Goal: Task Accomplishment & Management: Manage account settings

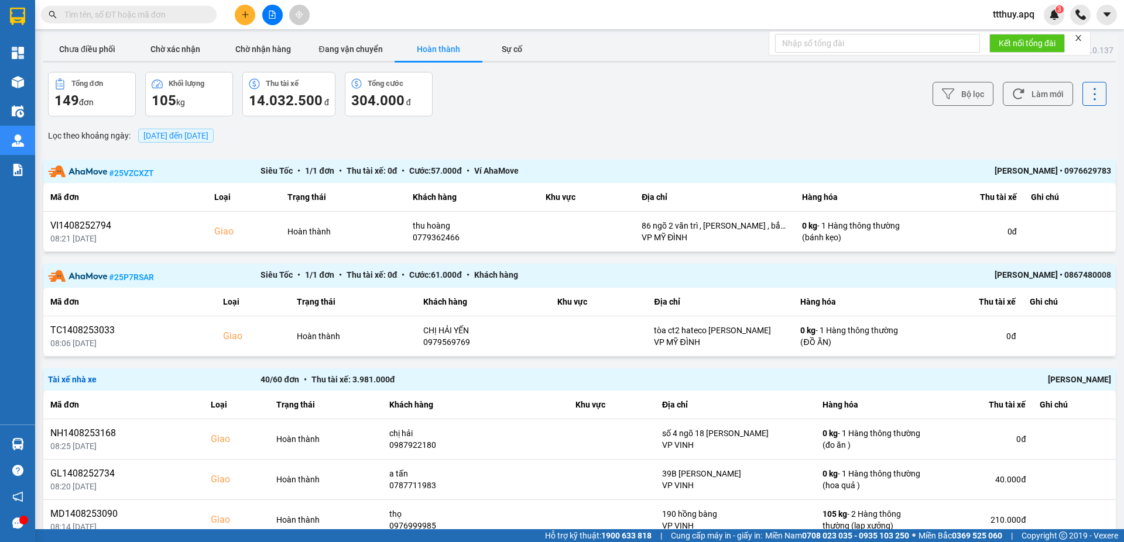
scroll to position [1334, 0]
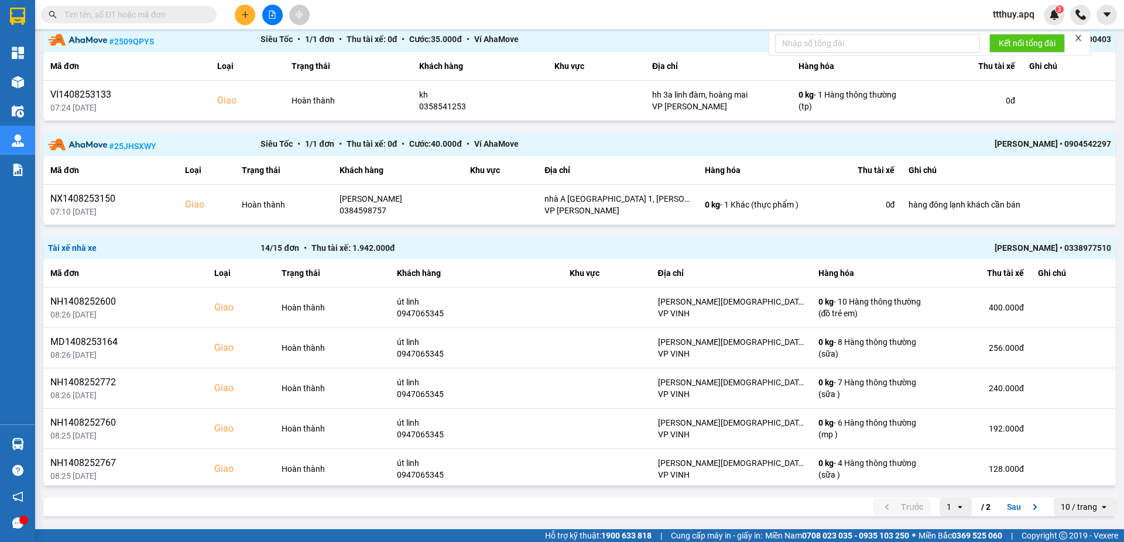
click at [1008, 12] on span "ttthuy.apq" at bounding box center [1013, 14] width 60 height 15
click at [1009, 38] on span "Đăng xuất" at bounding box center [1023, 36] width 49 height 13
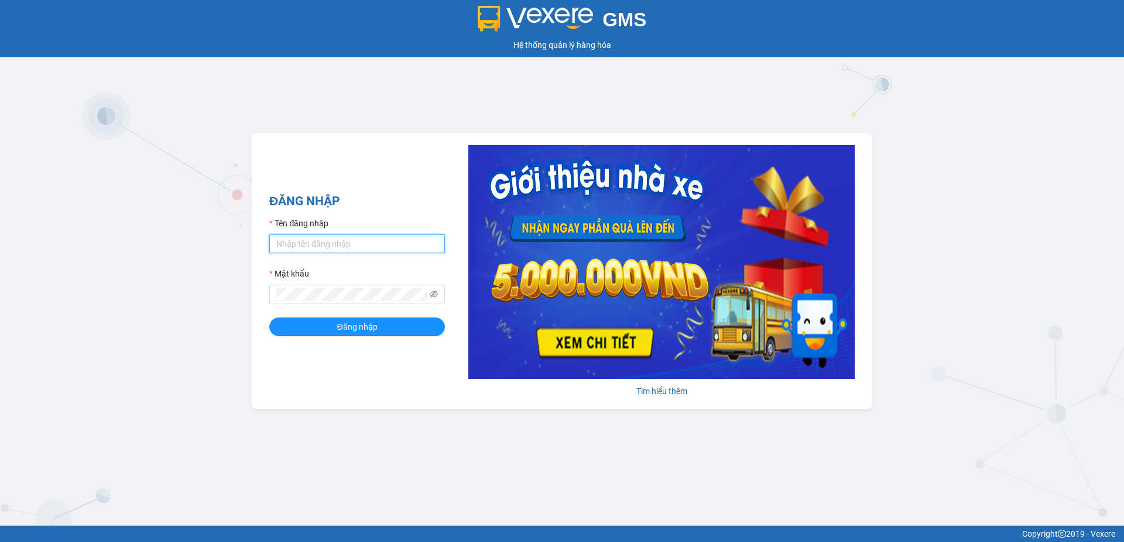
click at [365, 249] on input "Tên đăng nhập" at bounding box center [357, 244] width 176 height 19
type input "duongthuhuong.apq"
click at [269, 318] on button "Đăng nhập" at bounding box center [357, 327] width 176 height 19
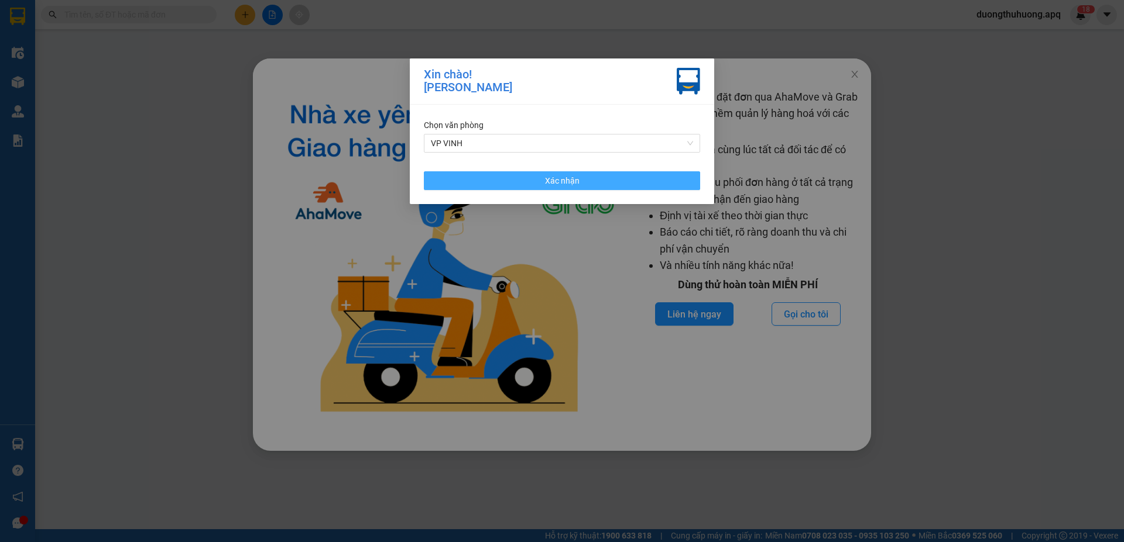
click at [586, 182] on button "Xác nhận" at bounding box center [562, 180] width 276 height 19
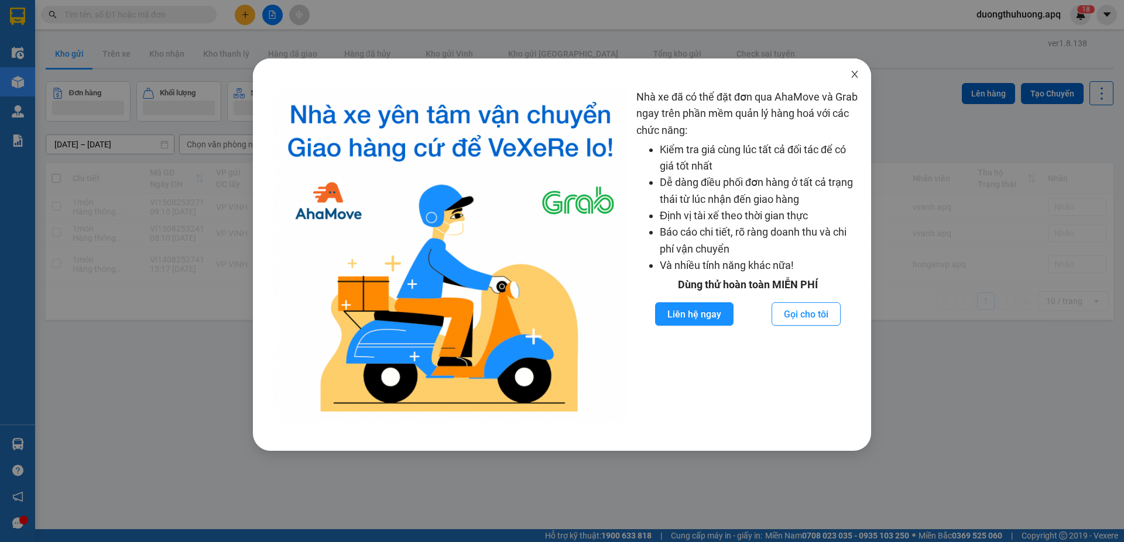
click at [857, 75] on icon "close" at bounding box center [854, 74] width 9 height 9
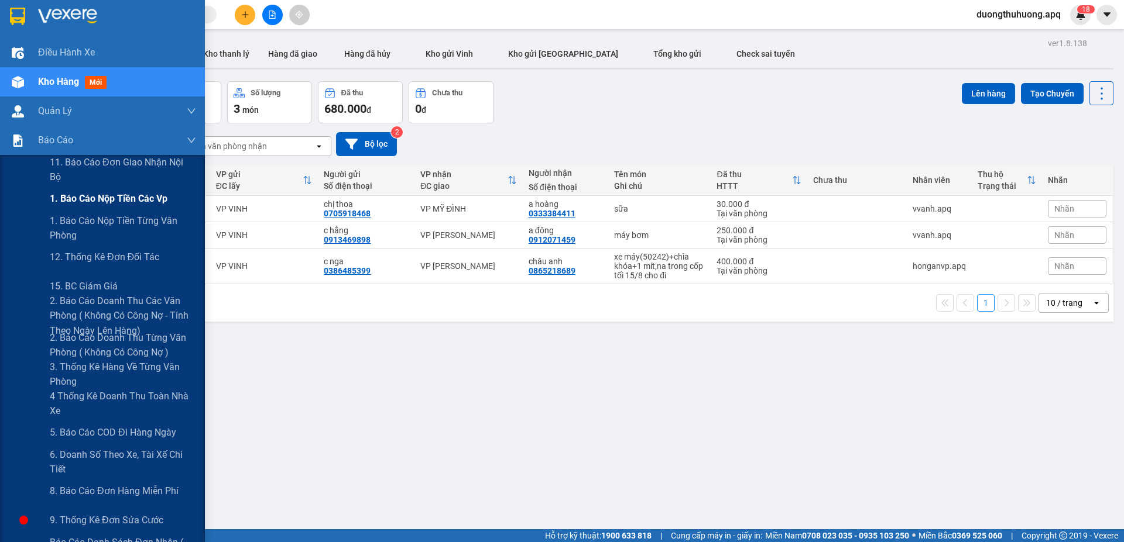
click at [101, 198] on span "1. Báo cáo nộp tiền các vp" at bounding box center [109, 198] width 118 height 15
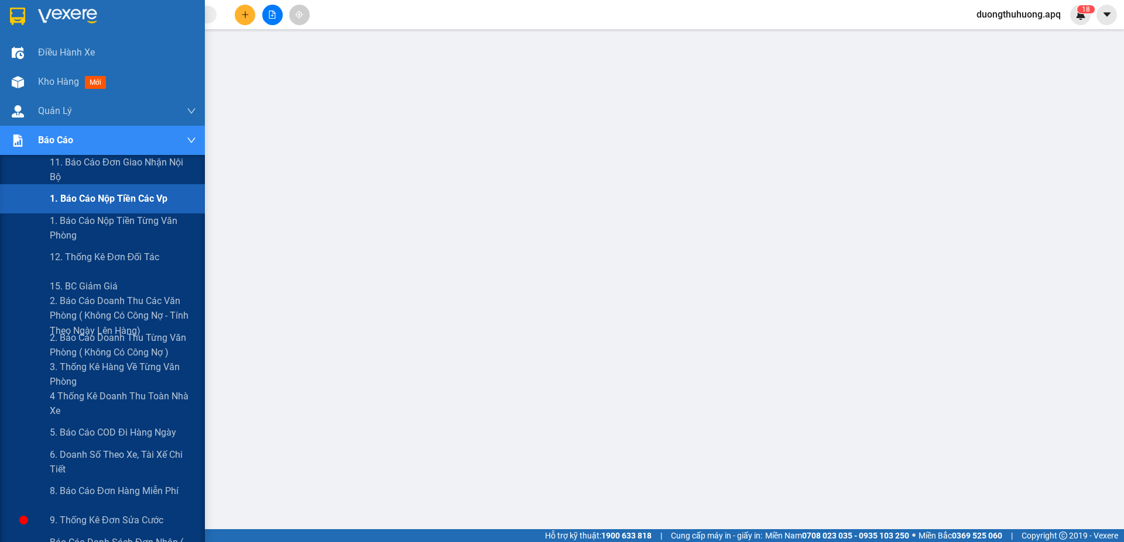
click at [104, 200] on span "1. Báo cáo nộp tiền các vp" at bounding box center [109, 198] width 118 height 15
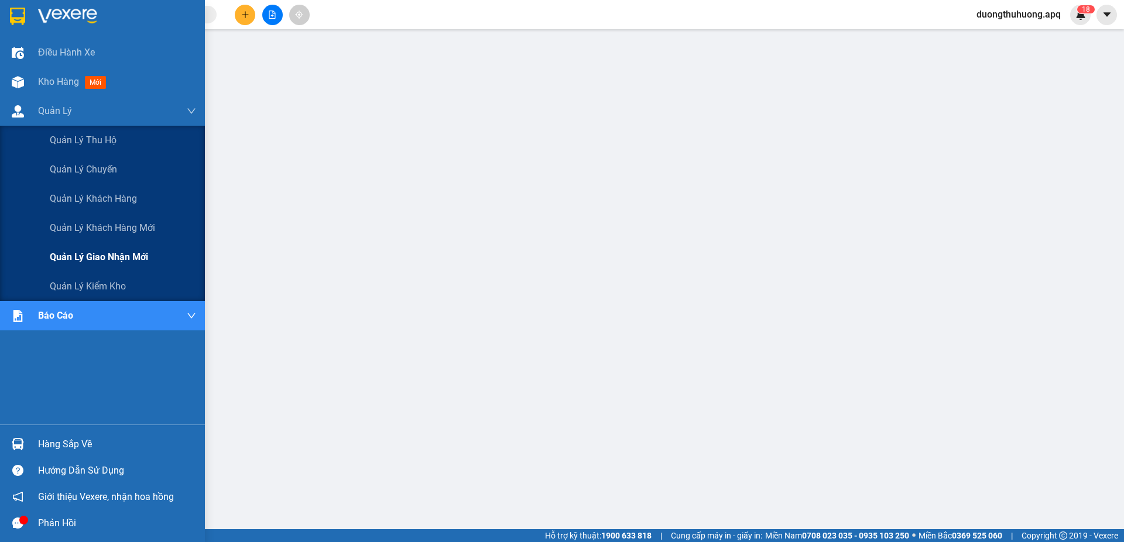
click at [93, 259] on span "Quản lý giao nhận mới" at bounding box center [99, 257] width 98 height 15
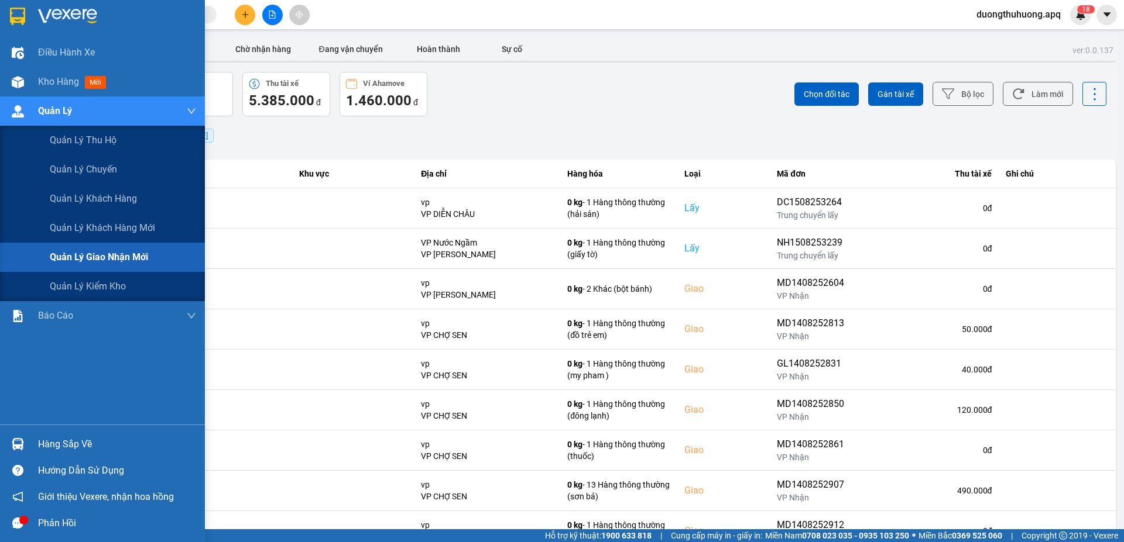
click at [100, 260] on span "Quản lý giao nhận mới" at bounding box center [99, 257] width 98 height 15
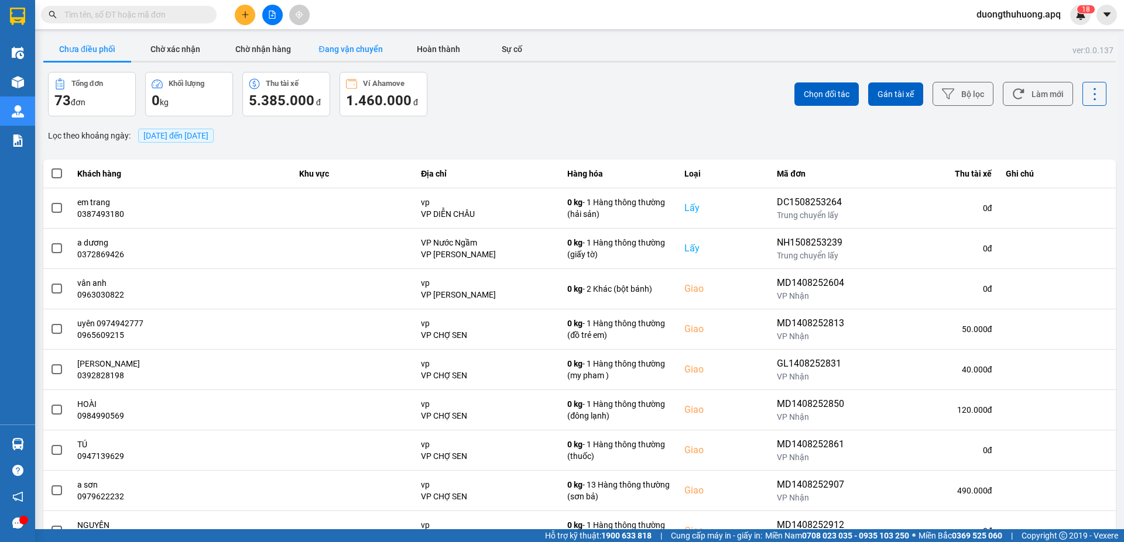
click at [346, 46] on button "Đang vận chuyển" at bounding box center [351, 48] width 88 height 23
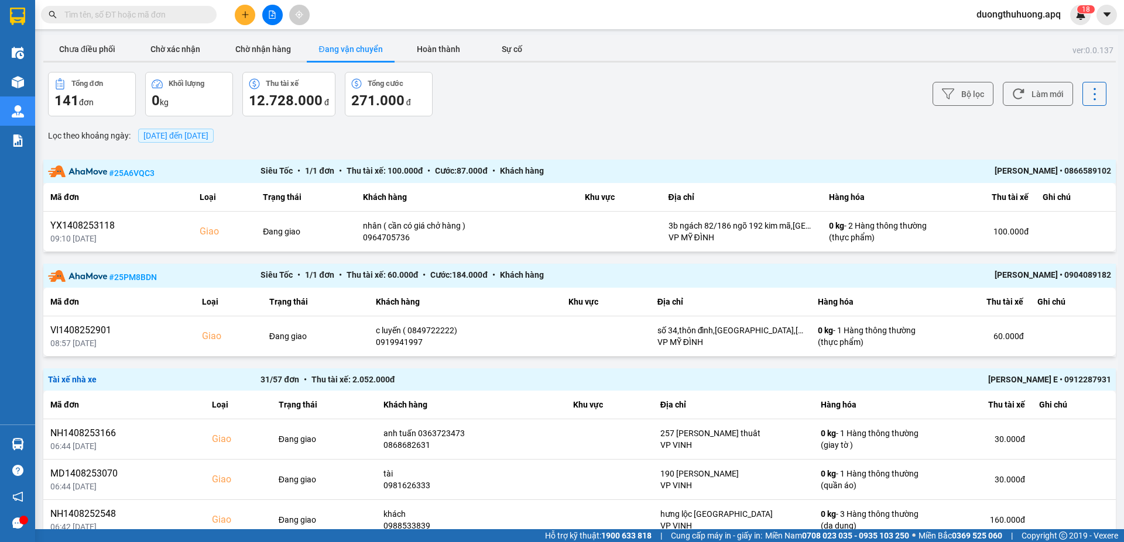
click at [208, 138] on span "15/08/2025 đến 15/08/2025" at bounding box center [175, 135] width 65 height 9
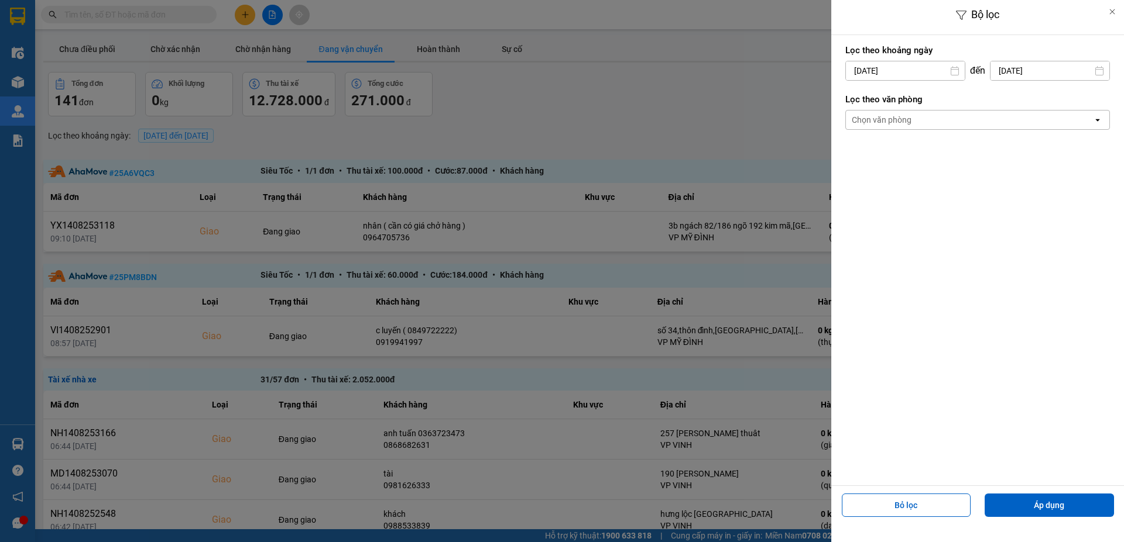
click at [901, 68] on input "15/08/2025" at bounding box center [905, 70] width 119 height 19
drag, startPoint x: 922, startPoint y: 208, endPoint x: 1024, endPoint y: 55, distance: 184.4
click at [923, 206] on div "14" at bounding box center [922, 208] width 16 height 14
type input "14/08/2025"
click at [1050, 74] on input "15/08/2025" at bounding box center [1049, 70] width 119 height 19
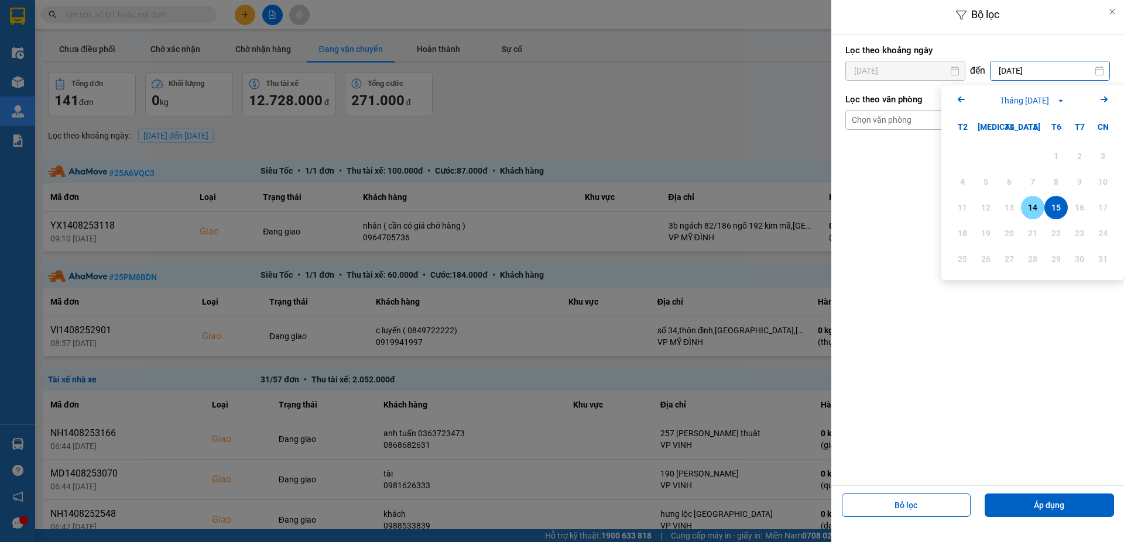
click at [1034, 208] on div "14" at bounding box center [1032, 208] width 16 height 14
type input "14/08/2025"
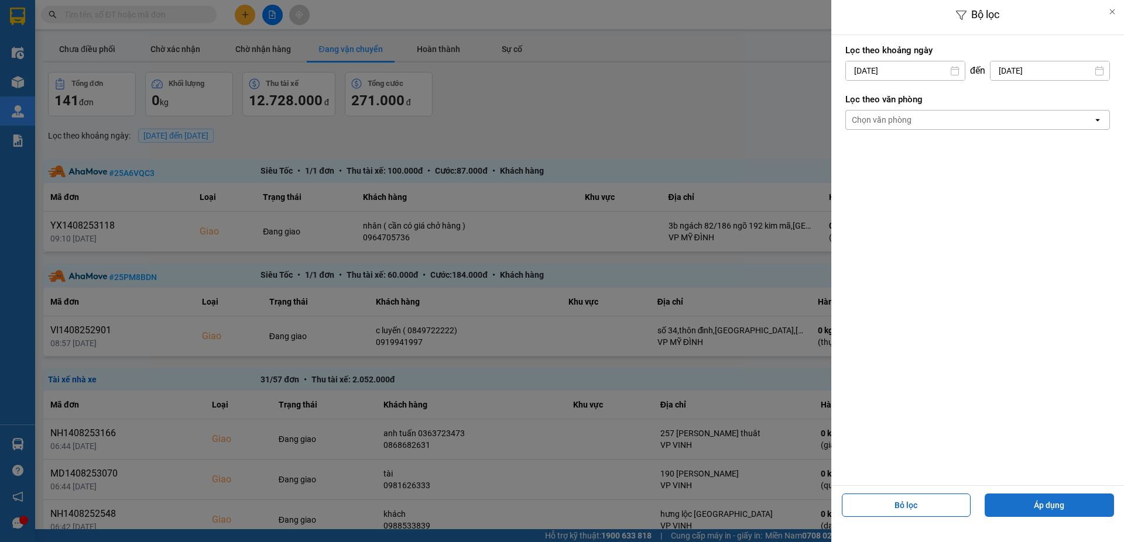
click at [1024, 503] on button "Áp dụng" at bounding box center [1048, 505] width 129 height 23
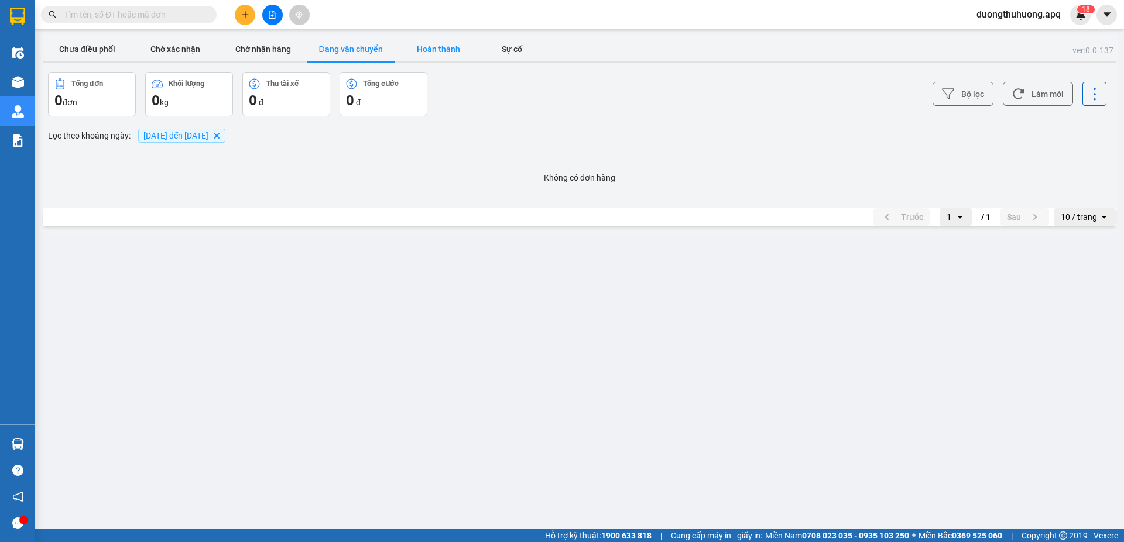
click at [430, 54] on button "Hoàn thành" at bounding box center [438, 48] width 88 height 23
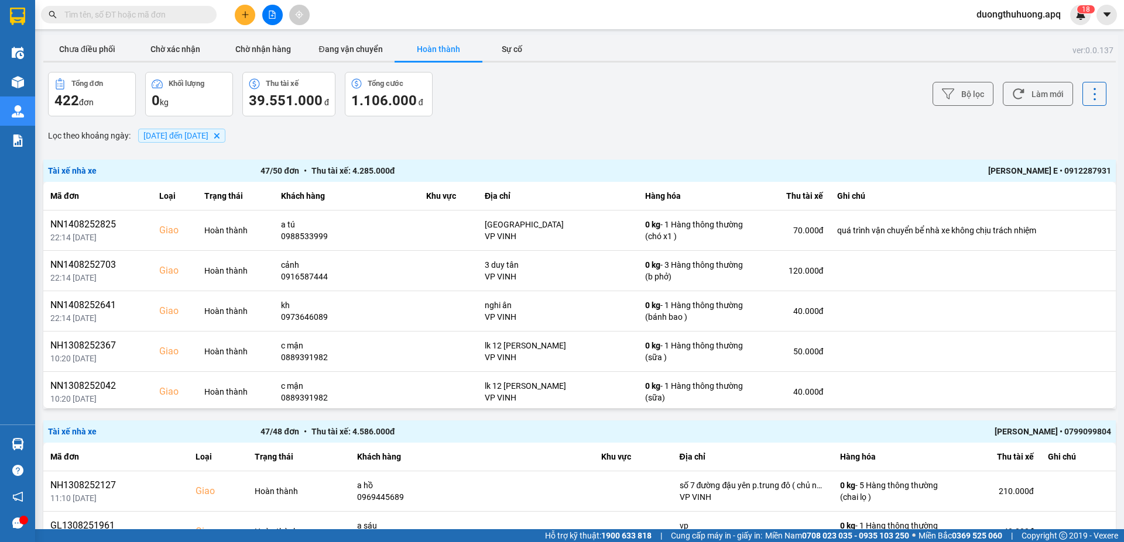
click at [1029, 169] on div "Quang Văn E • 0912287931" at bounding box center [898, 170] width 425 height 13
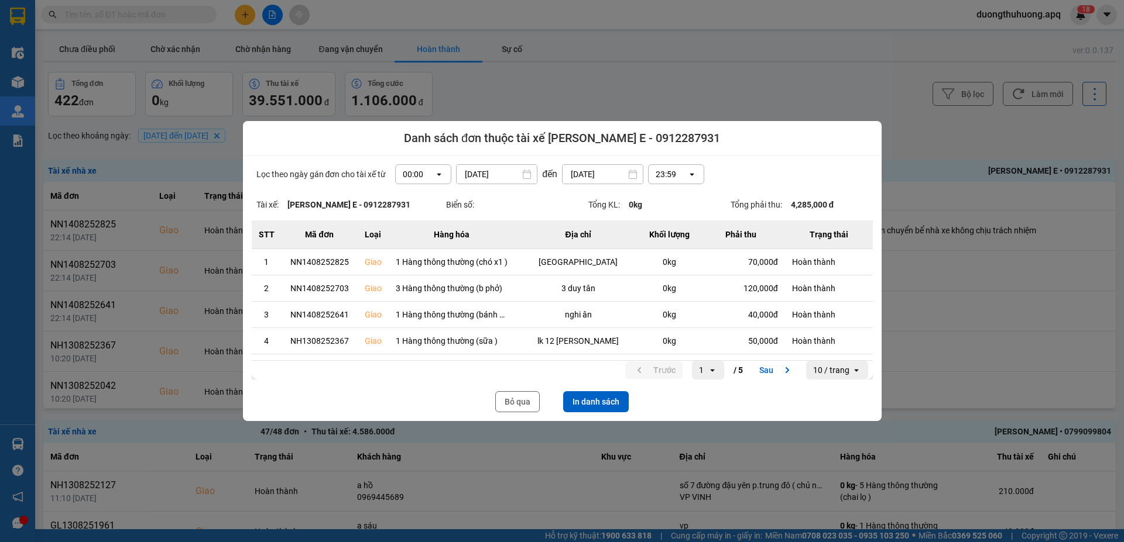
click at [435, 173] on icon "open" at bounding box center [438, 174] width 9 height 9
click at [410, 241] on div "13:00" at bounding box center [418, 239] width 37 height 12
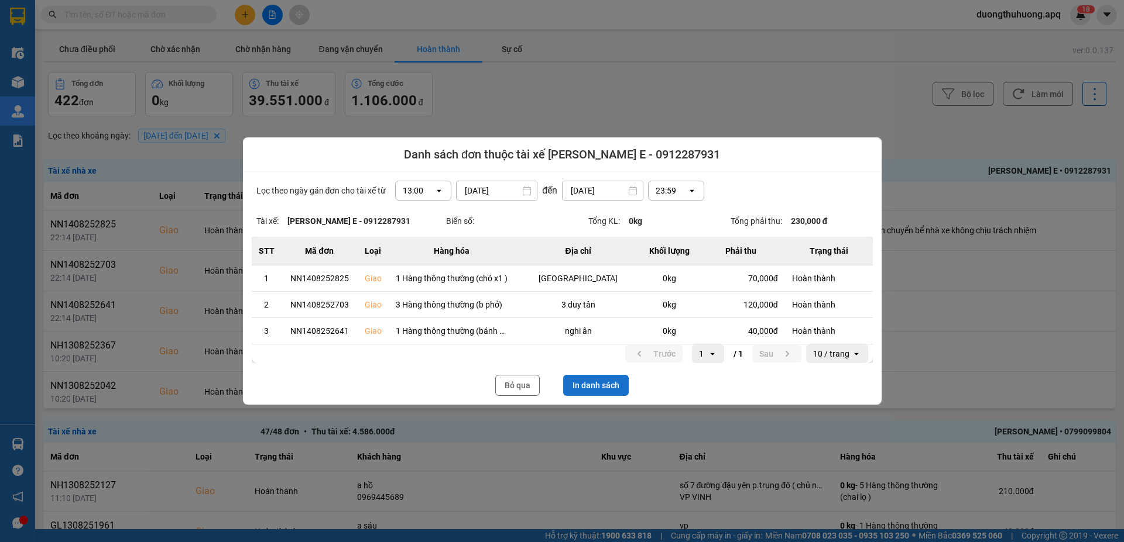
click at [600, 382] on button "In danh sách" at bounding box center [596, 385] width 66 height 21
click at [521, 390] on button "Bỏ qua" at bounding box center [517, 385] width 44 height 21
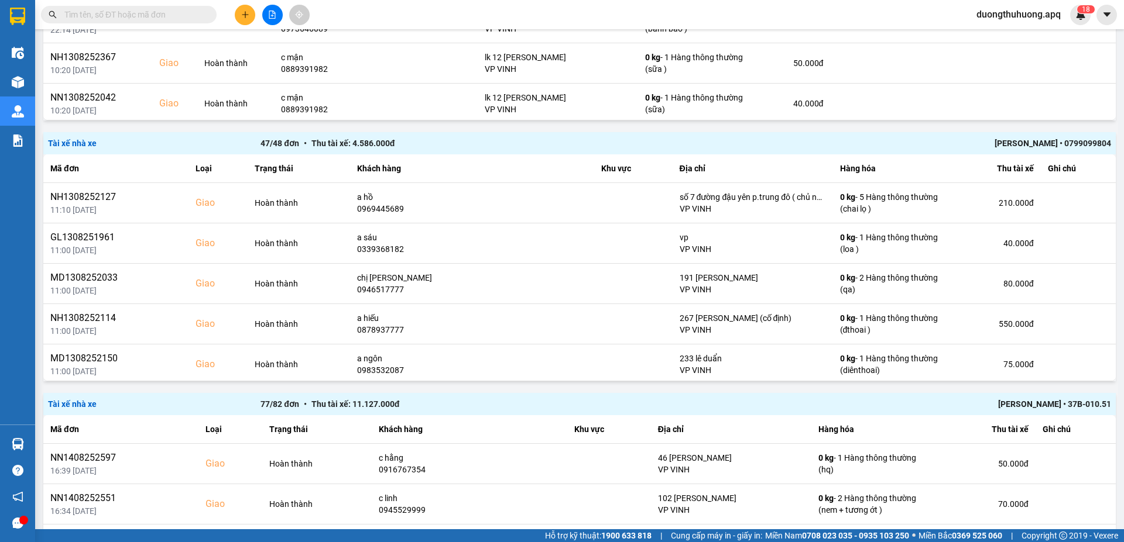
scroll to position [291, 0]
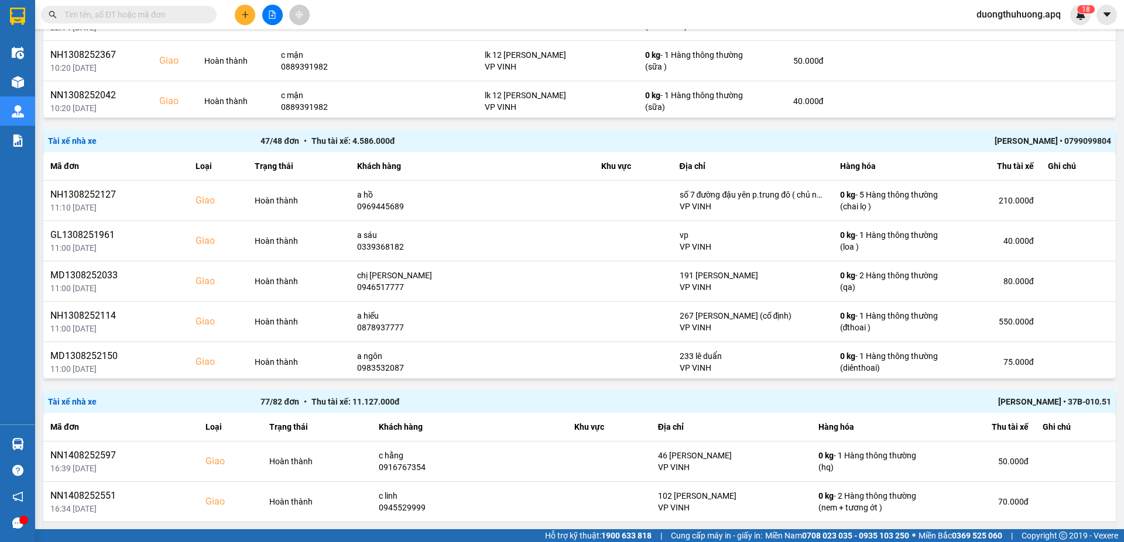
click at [928, 529] on td "40.000 đ" at bounding box center [981, 542] width 107 height 40
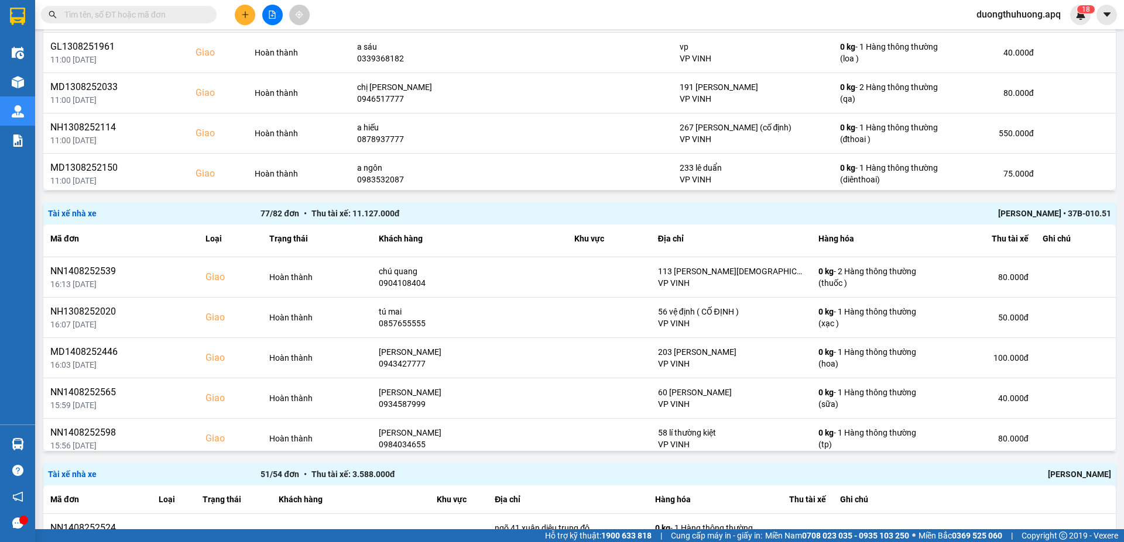
scroll to position [474, 0]
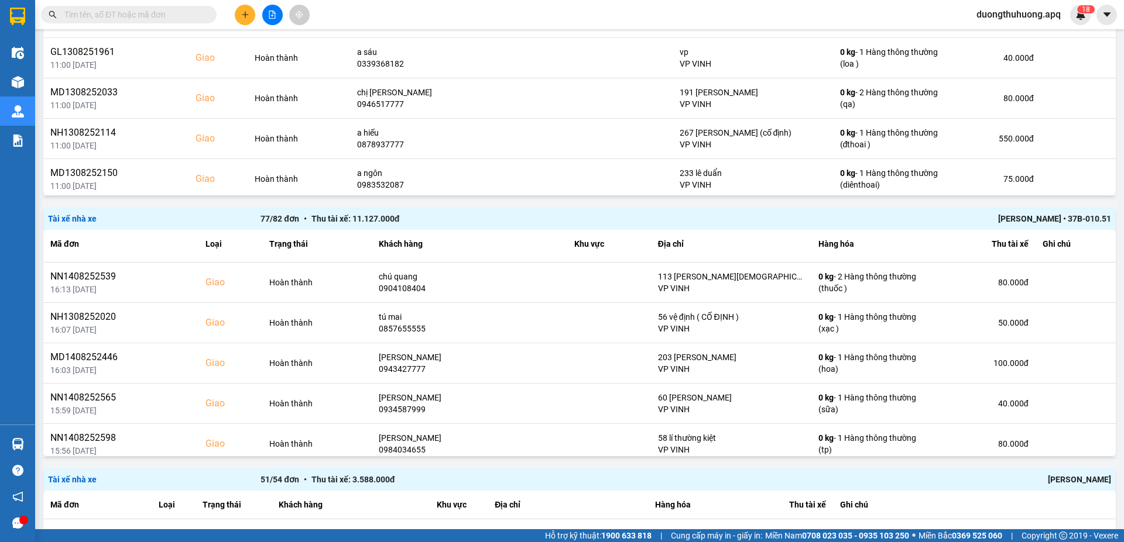
click at [1011, 217] on div "Trương Tuấn Dũng • 37B-010.51" at bounding box center [898, 218] width 425 height 13
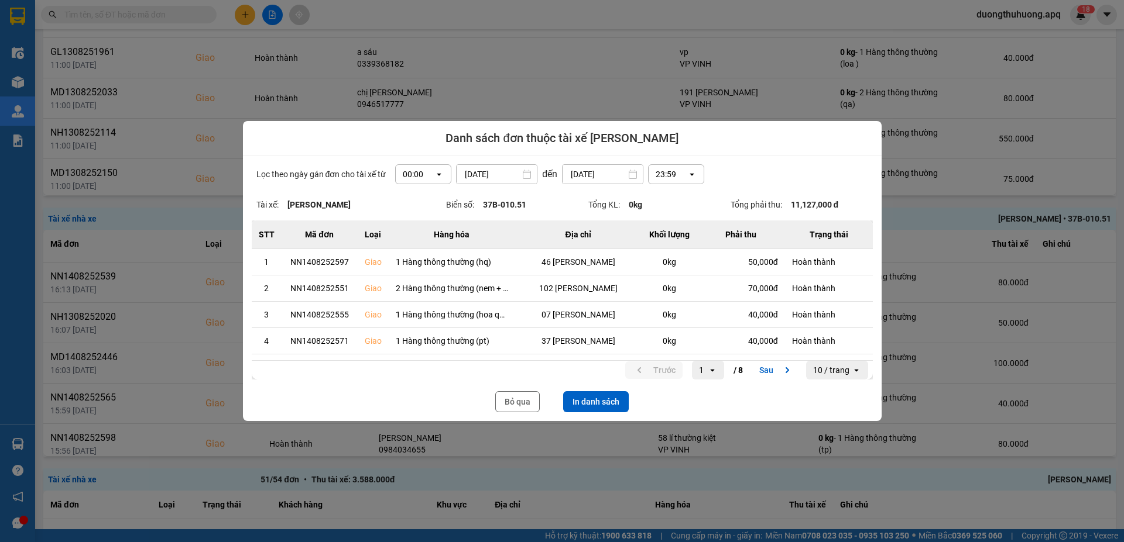
click at [437, 175] on icon "dialog" at bounding box center [439, 175] width 4 height 2
click at [411, 241] on div "13:00" at bounding box center [418, 239] width 37 height 12
click at [605, 404] on button "In danh sách" at bounding box center [596, 401] width 66 height 21
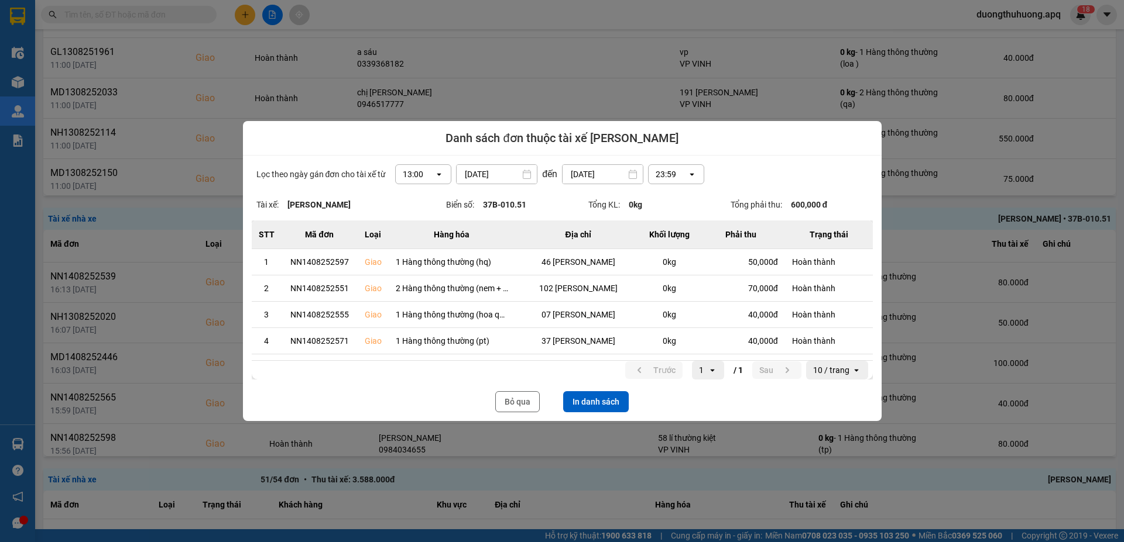
drag, startPoint x: 845, startPoint y: 212, endPoint x: 824, endPoint y: 221, distance: 23.1
click at [824, 221] on th "Trạng thái" at bounding box center [829, 235] width 88 height 29
drag, startPoint x: 508, startPoint y: 399, endPoint x: 1117, endPoint y: 190, distance: 644.0
click at [511, 398] on button "Bỏ qua" at bounding box center [517, 401] width 44 height 21
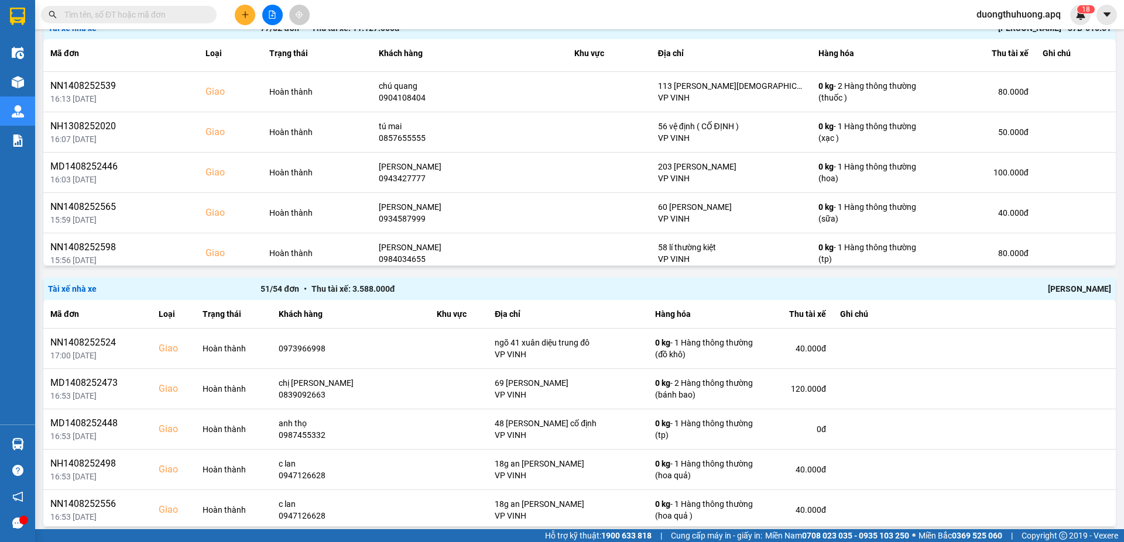
scroll to position [698, 0]
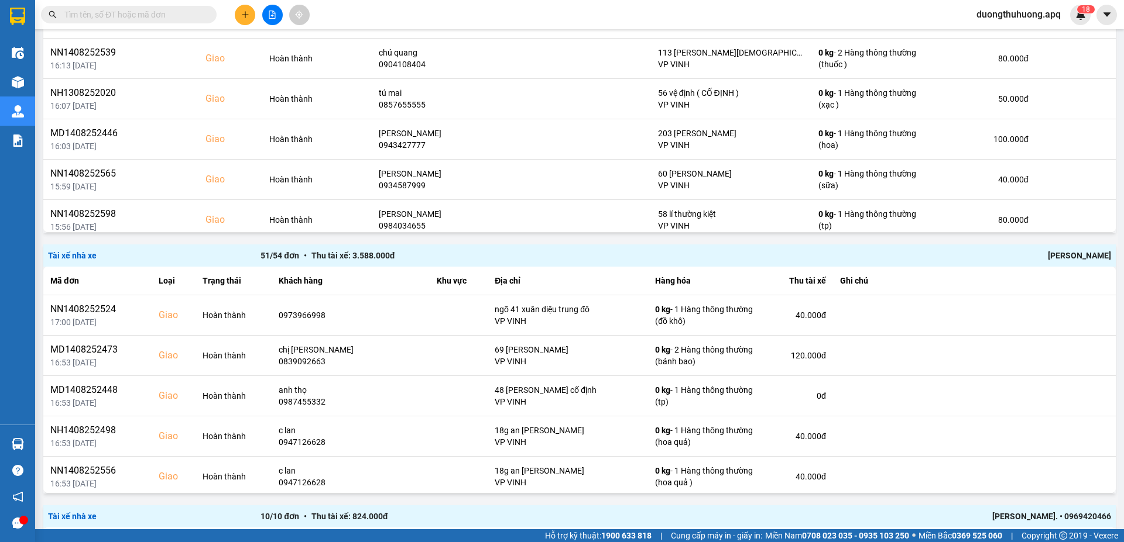
click at [1061, 258] on div "Chu Đình Tuấn" at bounding box center [898, 255] width 425 height 13
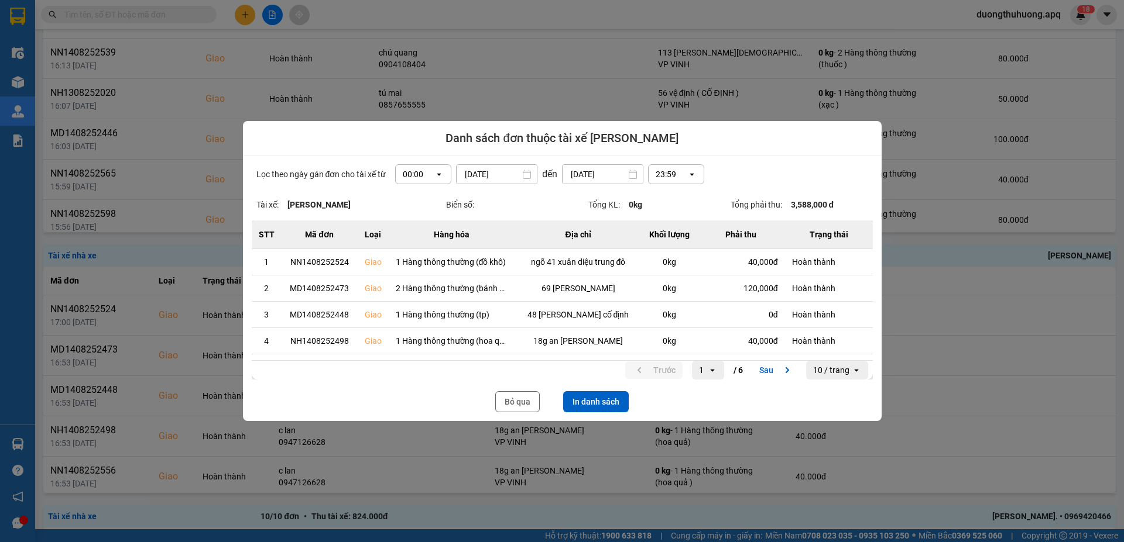
click at [437, 174] on icon "dialog" at bounding box center [439, 175] width 4 height 2
click at [410, 238] on div "13:00" at bounding box center [418, 239] width 37 height 12
click at [604, 404] on button "In danh sách" at bounding box center [596, 401] width 66 height 21
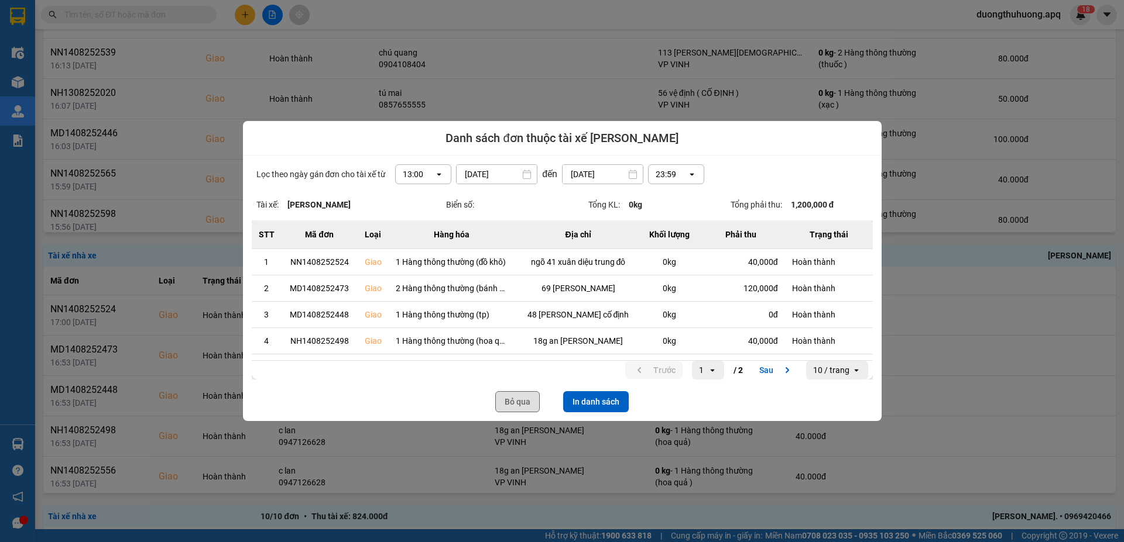
click at [519, 401] on button "Bỏ qua" at bounding box center [517, 401] width 44 height 21
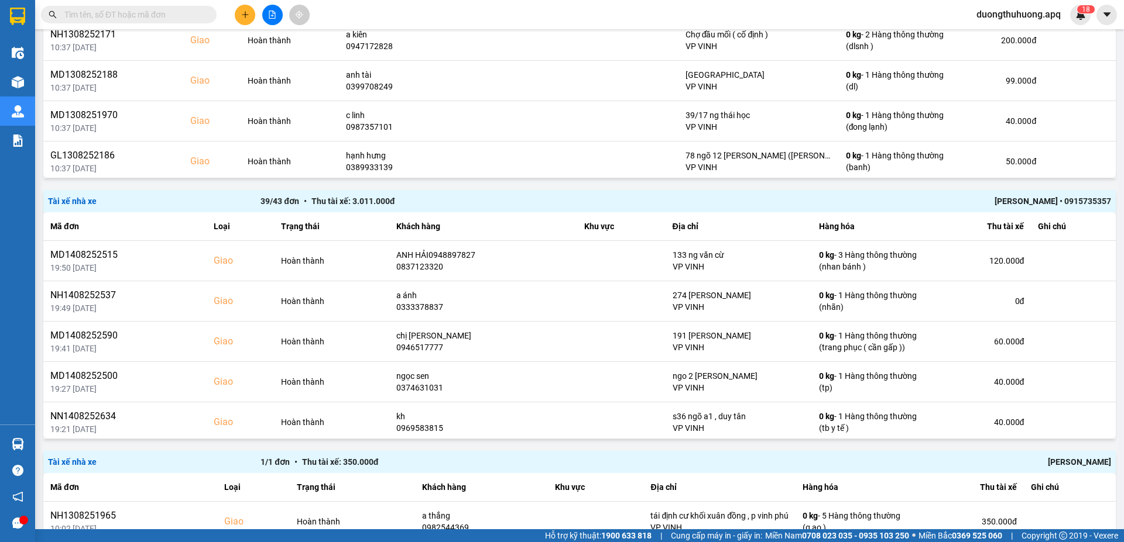
scroll to position [1548, 0]
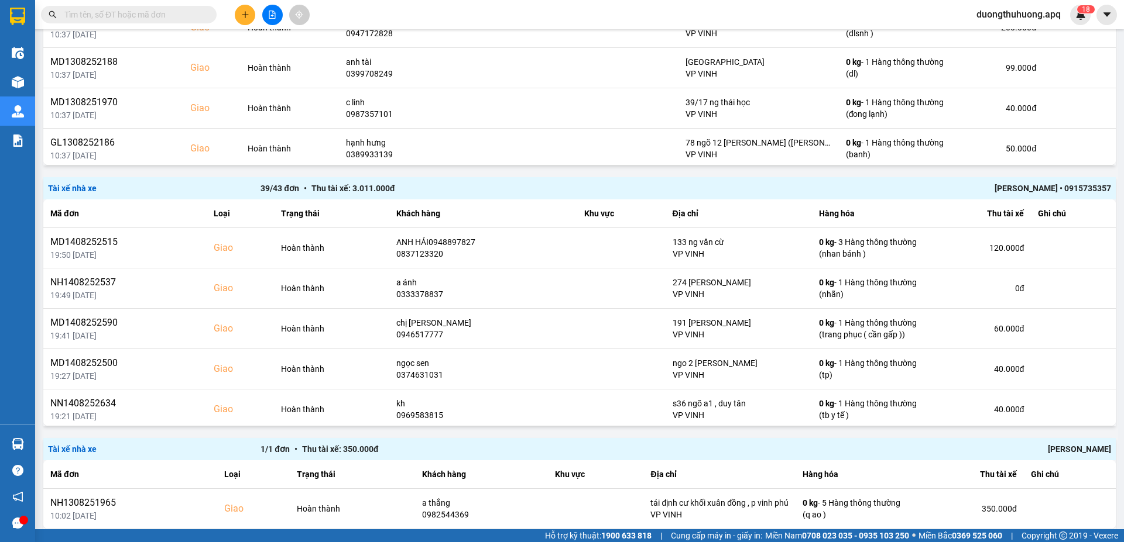
click at [1006, 188] on div "TRẦN THANH TÂM • 0915735357" at bounding box center [898, 188] width 425 height 13
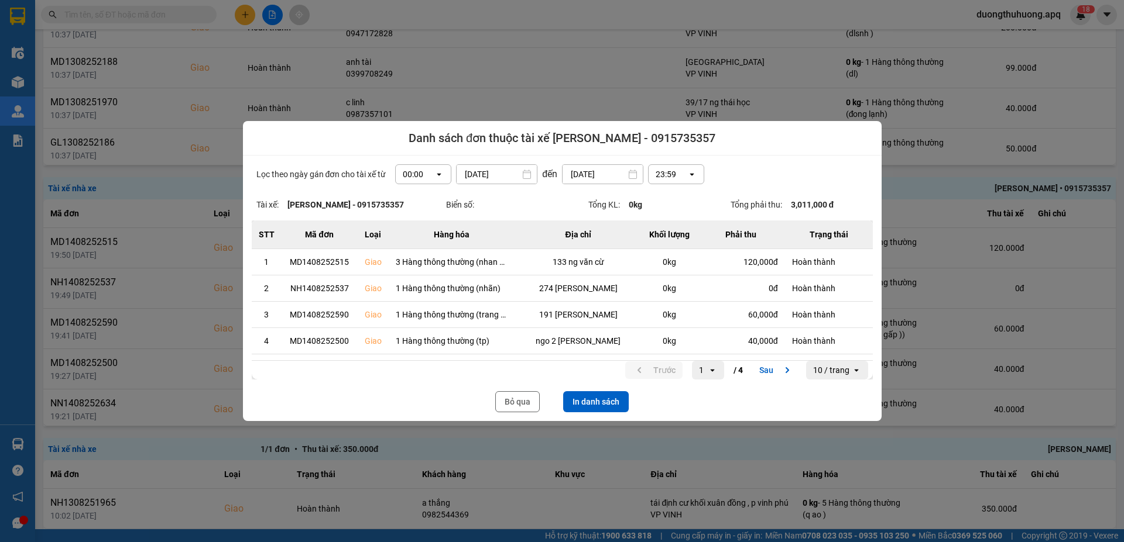
click at [435, 173] on icon "open" at bounding box center [438, 174] width 9 height 9
click at [411, 242] on div "13:00" at bounding box center [418, 239] width 37 height 12
drag, startPoint x: 514, startPoint y: 406, endPoint x: 1109, endPoint y: 233, distance: 619.6
click at [518, 404] on button "Bỏ qua" at bounding box center [517, 401] width 44 height 21
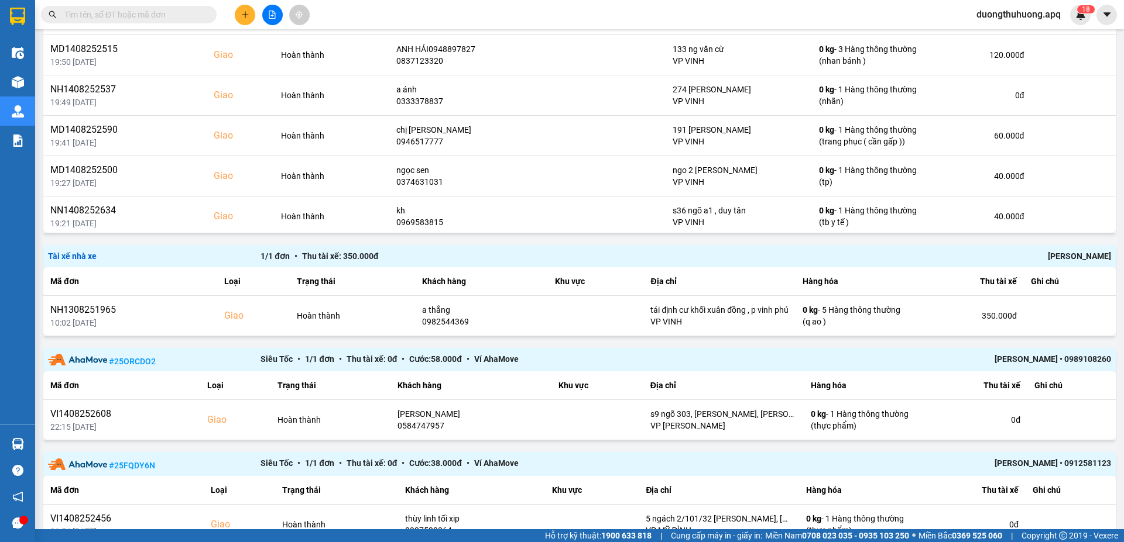
scroll to position [1801, 0]
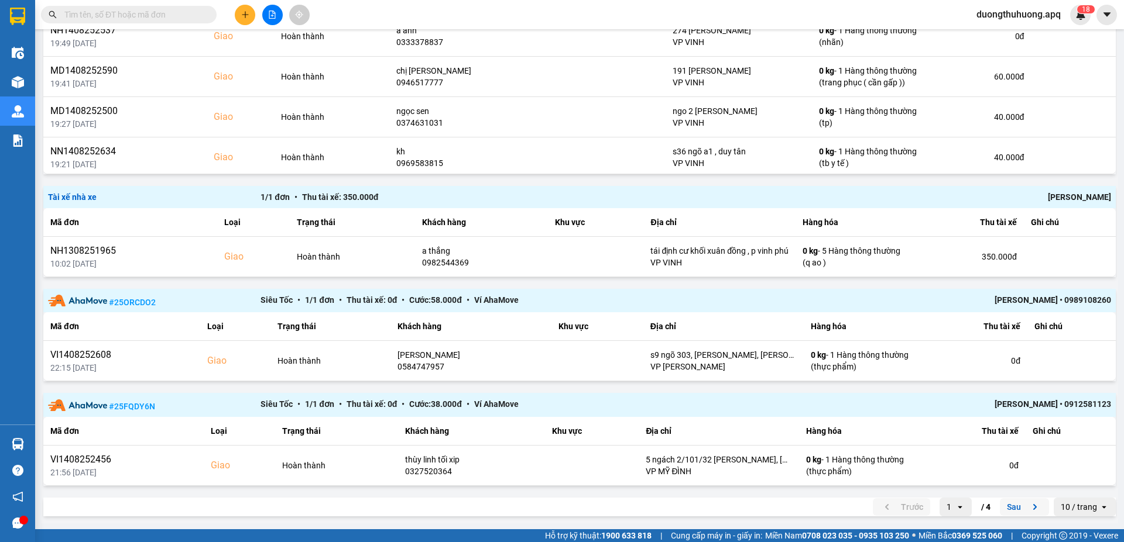
click at [1002, 509] on button "Sau" at bounding box center [1023, 508] width 49 height 18
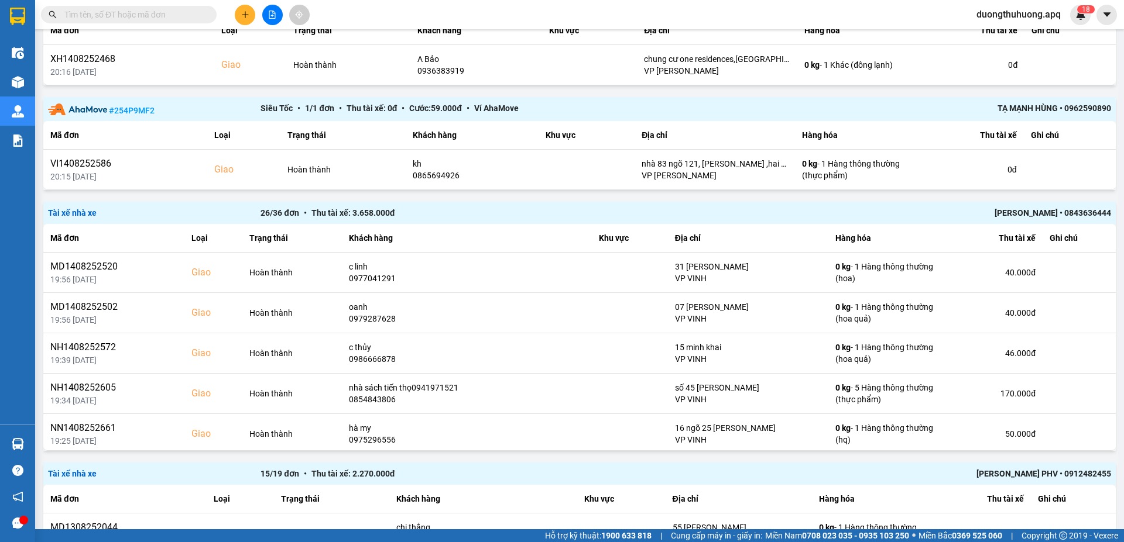
scroll to position [276, 0]
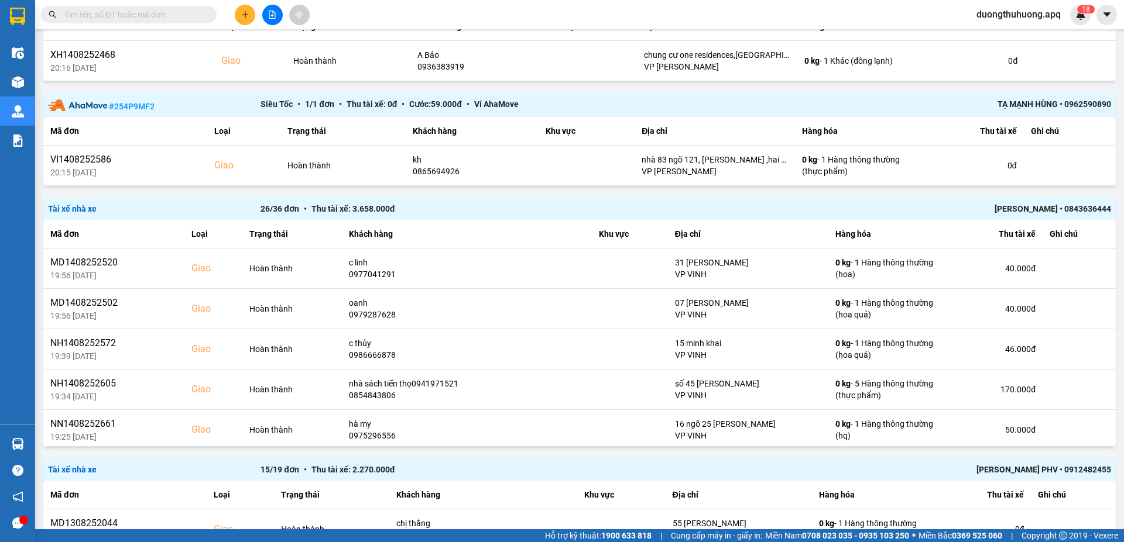
click at [1025, 211] on div "Minh Tiến • 0843636444" at bounding box center [898, 208] width 425 height 13
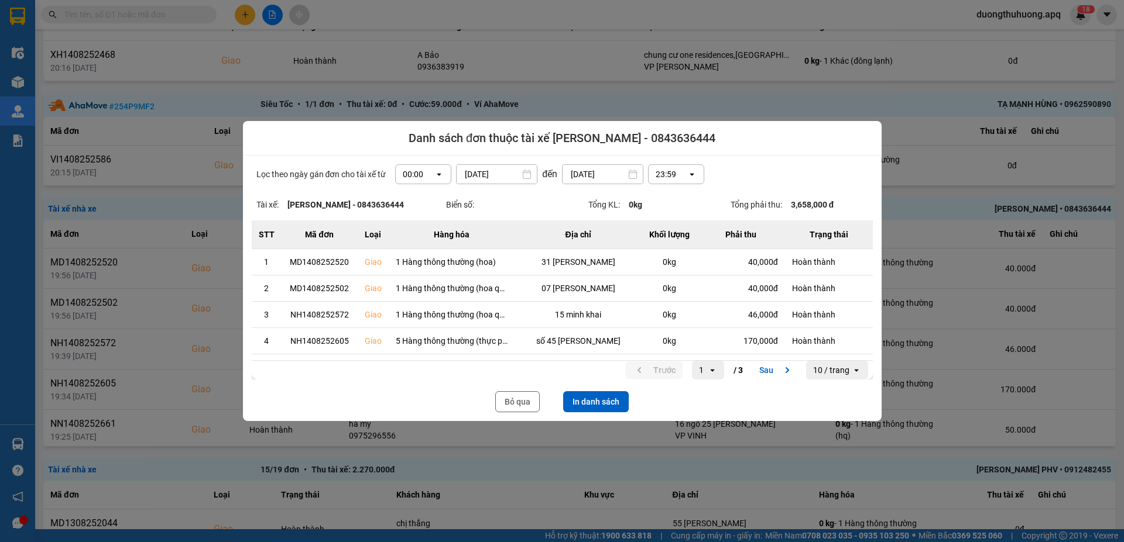
click at [437, 175] on icon "dialog" at bounding box center [439, 175] width 4 height 2
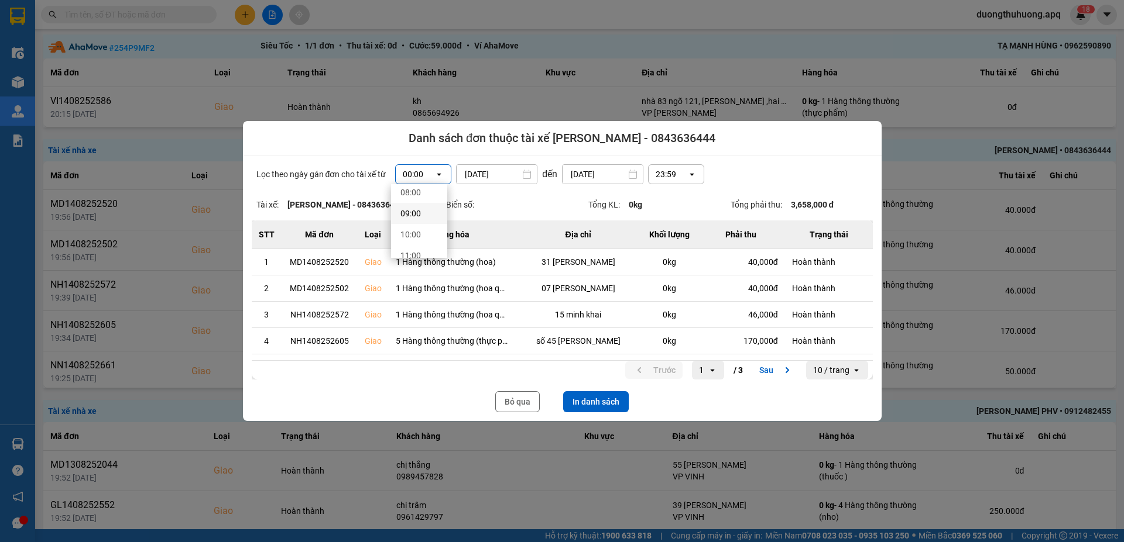
scroll to position [234, 0]
click at [411, 241] on div "13:00" at bounding box center [418, 239] width 37 height 12
click at [516, 403] on button "Bỏ qua" at bounding box center [517, 401] width 44 height 21
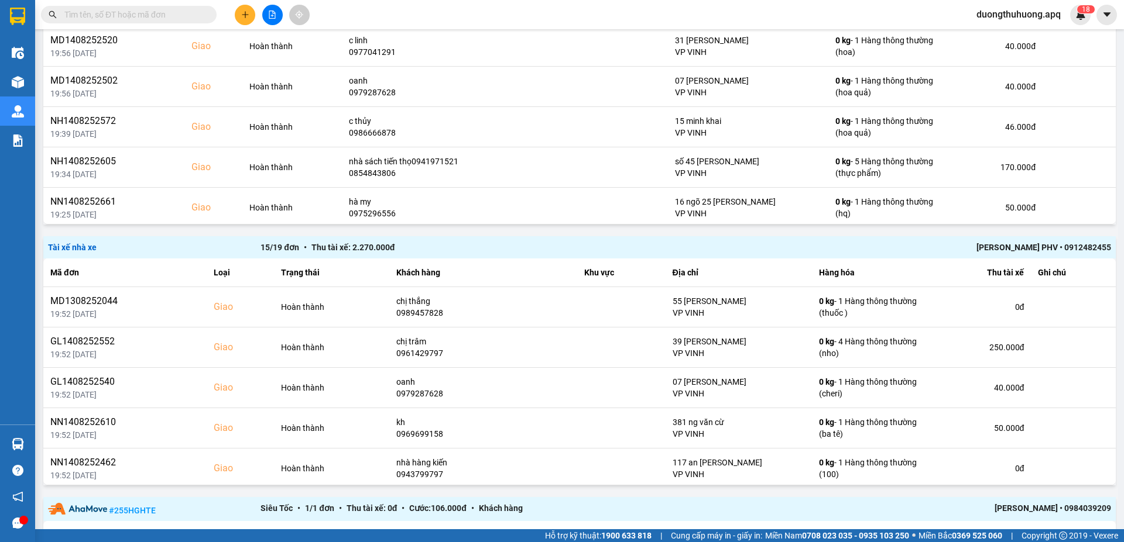
scroll to position [504, 0]
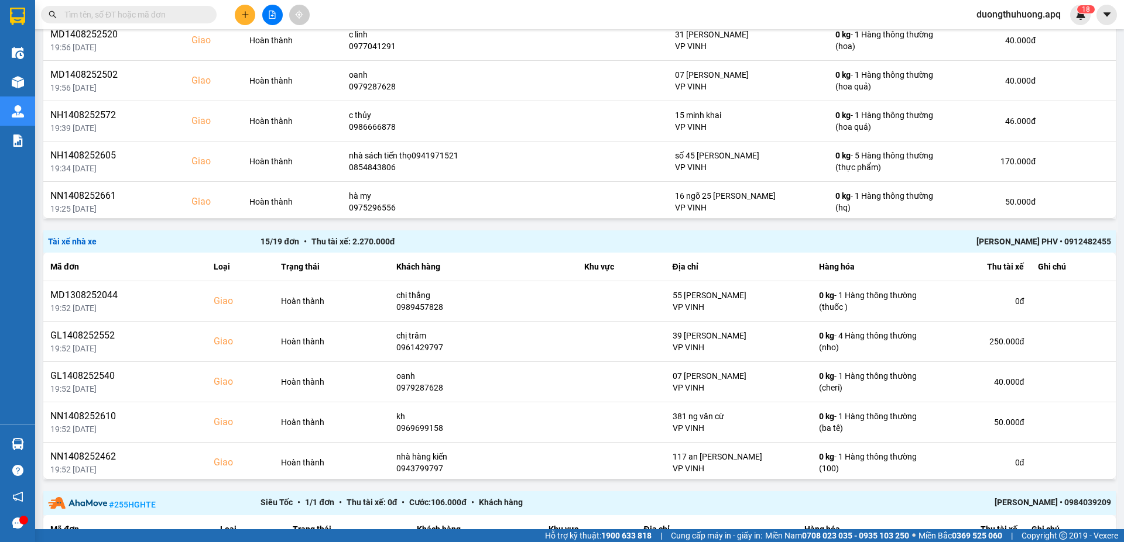
click at [1002, 243] on div "Lê Hữu Thuỷ PHV • 0912482455" at bounding box center [898, 241] width 425 height 13
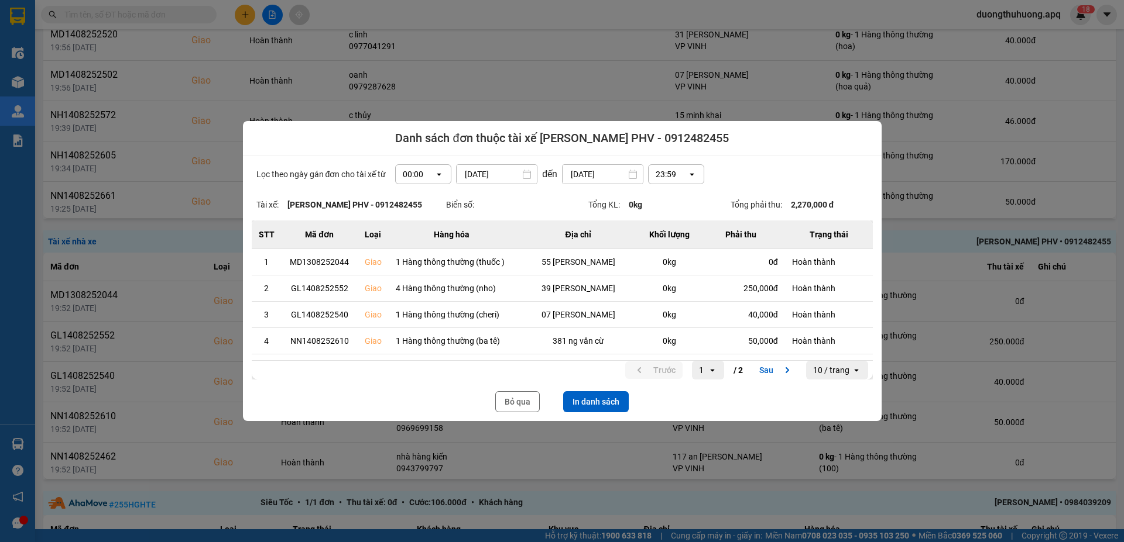
click at [437, 174] on icon "dialog" at bounding box center [439, 175] width 4 height 2
click at [407, 242] on div "13:00" at bounding box center [418, 239] width 37 height 12
click at [599, 404] on button "In danh sách" at bounding box center [596, 401] width 66 height 21
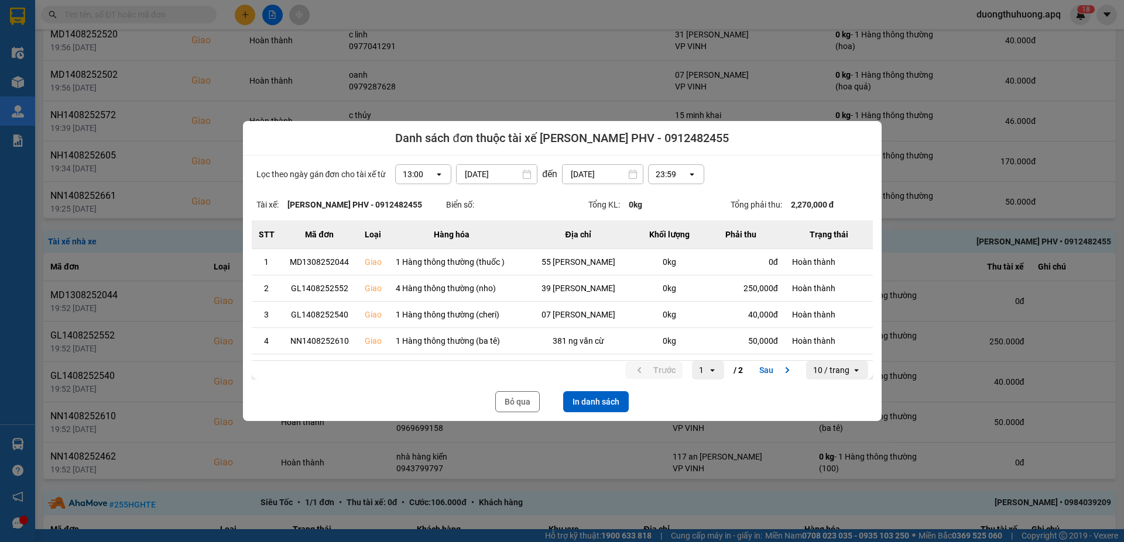
click at [592, 456] on div at bounding box center [562, 271] width 1124 height 542
click at [516, 401] on button "Bỏ qua" at bounding box center [517, 401] width 44 height 21
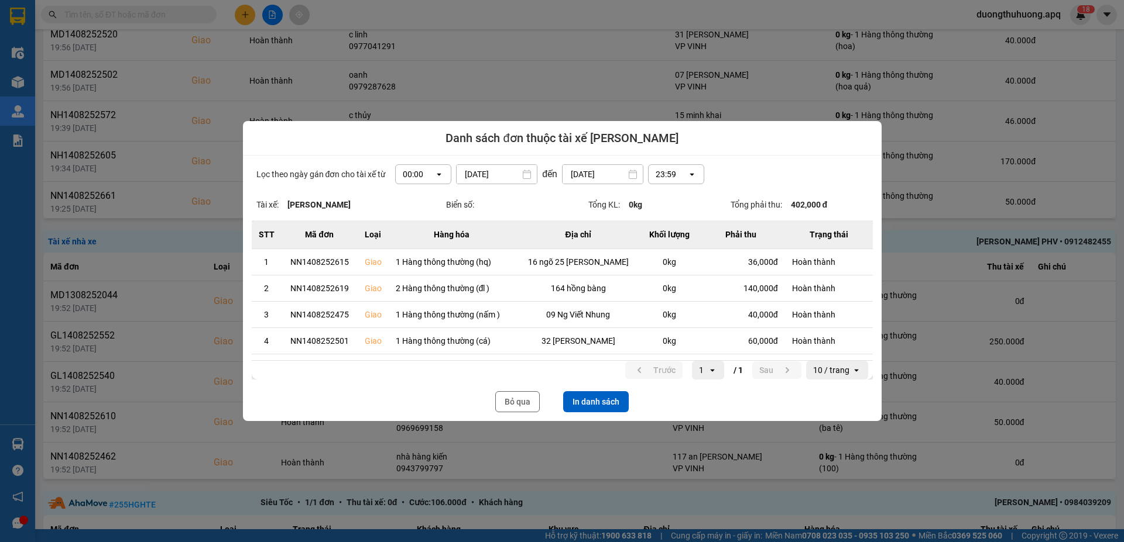
click at [436, 173] on icon "open" at bounding box center [438, 174] width 9 height 9
click at [590, 400] on button "In danh sách" at bounding box center [596, 401] width 66 height 21
click at [509, 403] on button "Bỏ qua" at bounding box center [517, 401] width 44 height 21
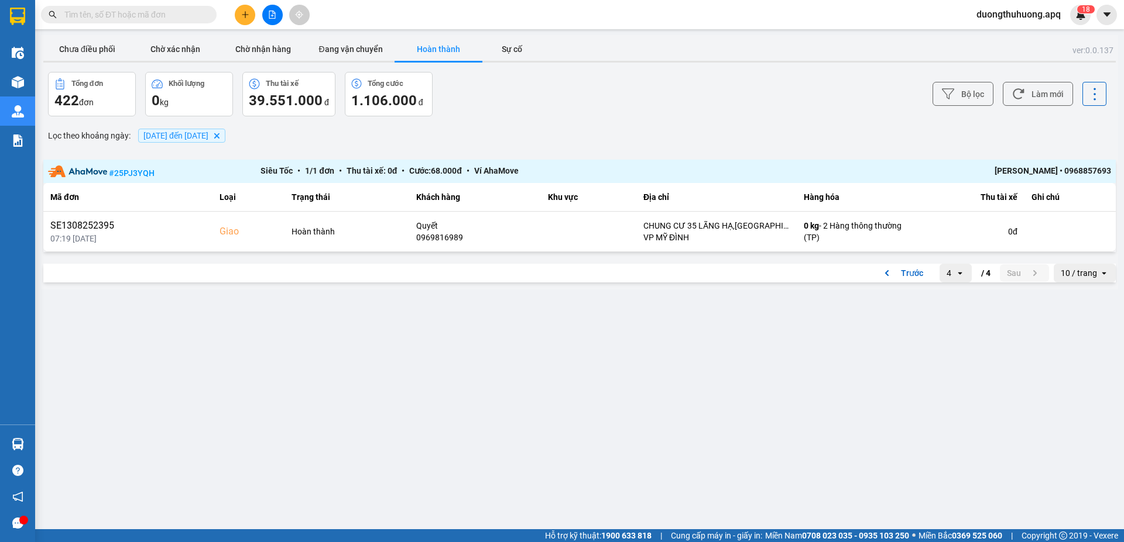
click at [220, 137] on icon "Delete" at bounding box center [216, 135] width 7 height 7
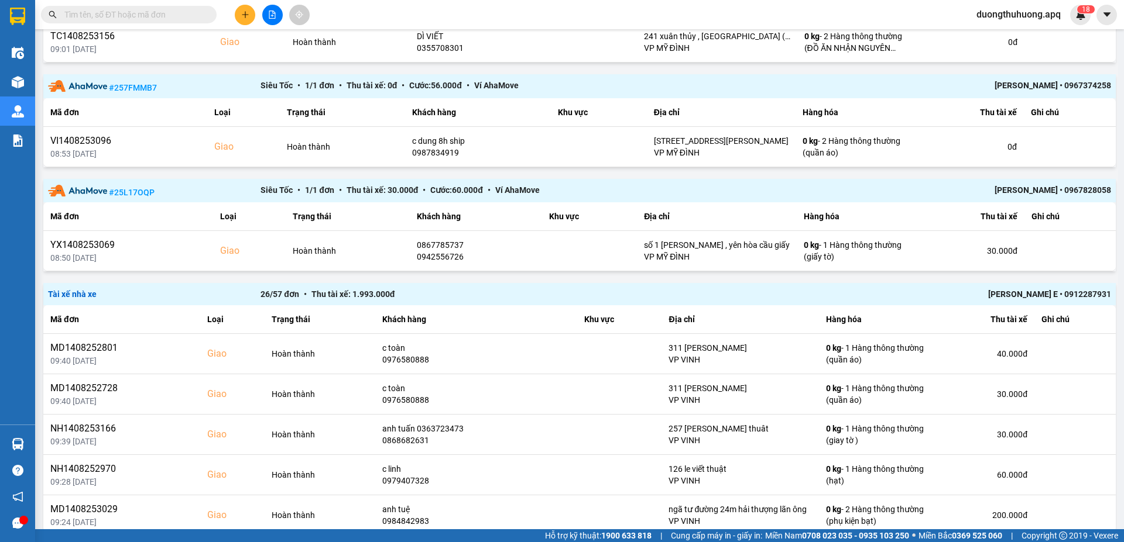
drag, startPoint x: 350, startPoint y: 45, endPoint x: 225, endPoint y: 7, distance: 130.9
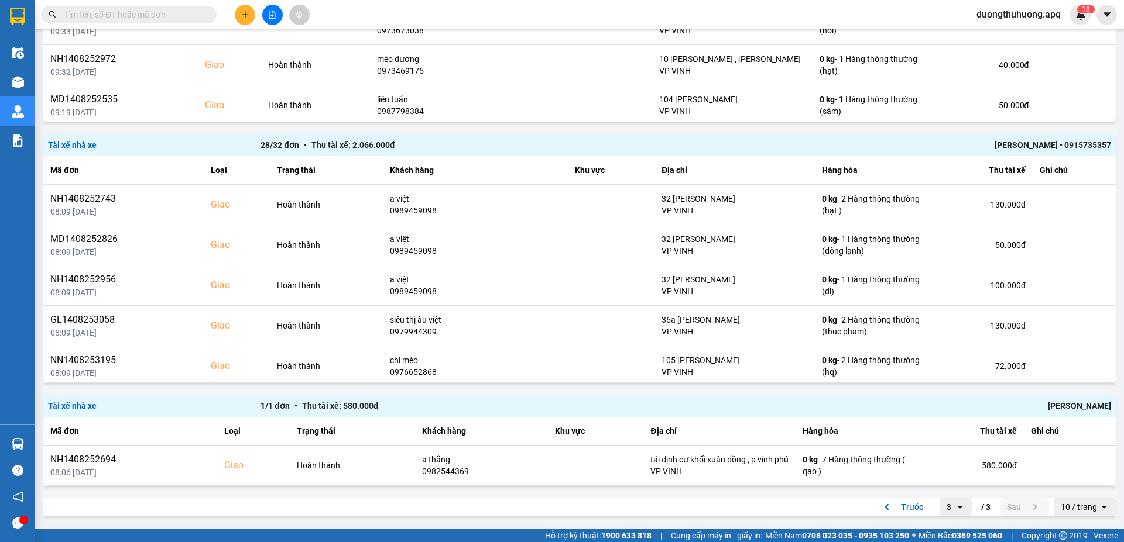
click at [1061, 407] on div "Nguyễn Ngọc Anh" at bounding box center [898, 406] width 425 height 13
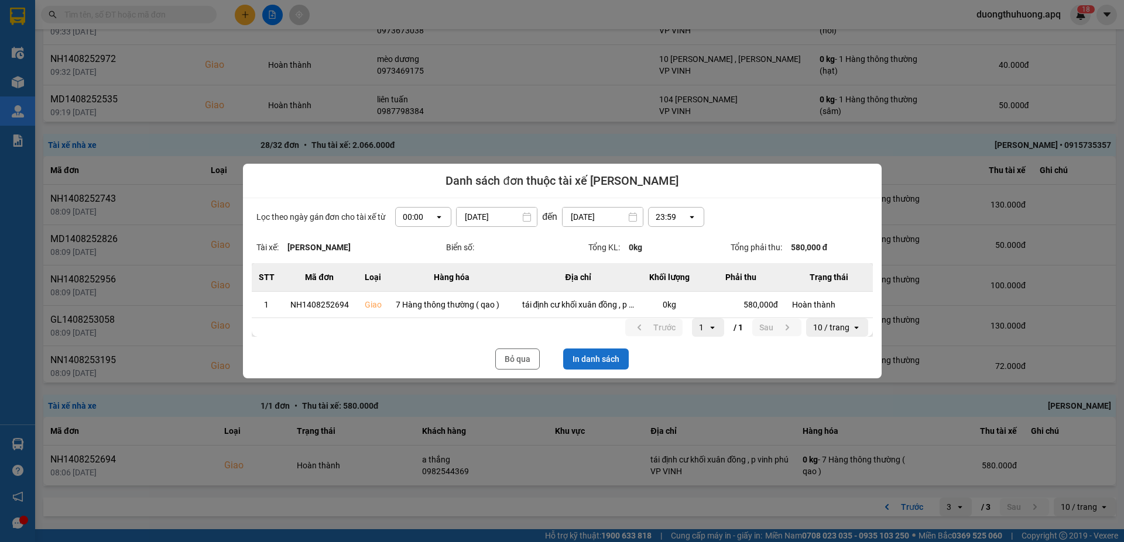
click at [611, 360] on button "In danh sách" at bounding box center [596, 359] width 66 height 21
click at [514, 363] on button "Bỏ qua" at bounding box center [517, 359] width 44 height 21
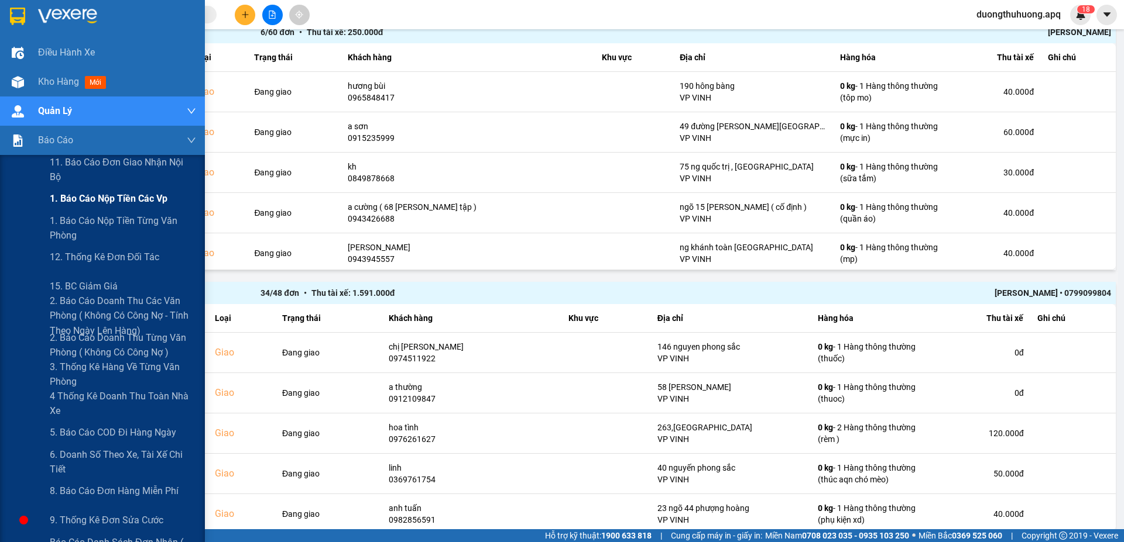
click at [113, 199] on span "1. Báo cáo nộp tiền các vp" at bounding box center [109, 198] width 118 height 15
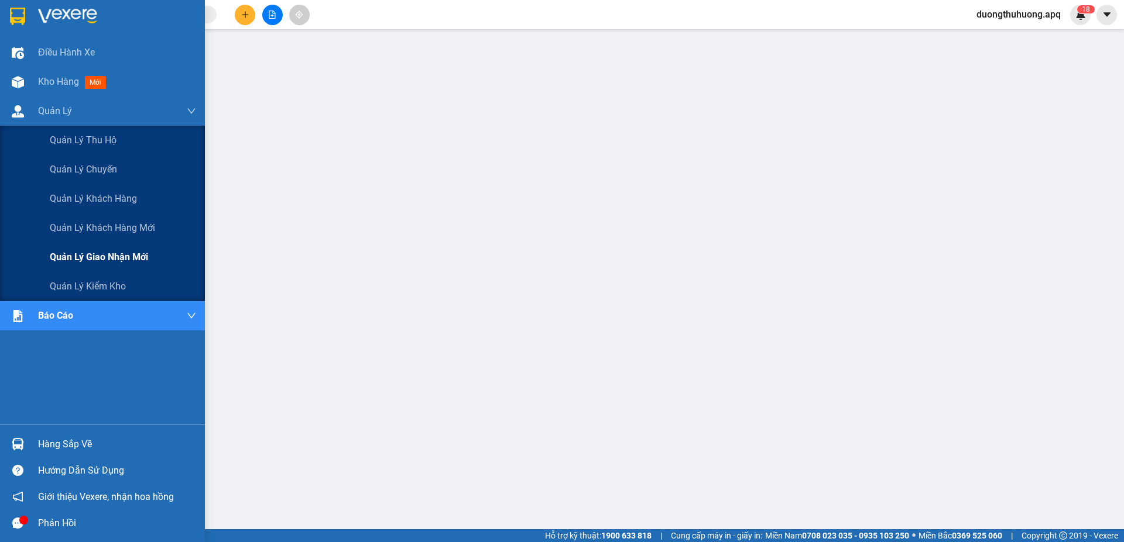
click at [108, 258] on span "Quản lý giao nhận mới" at bounding box center [99, 257] width 98 height 15
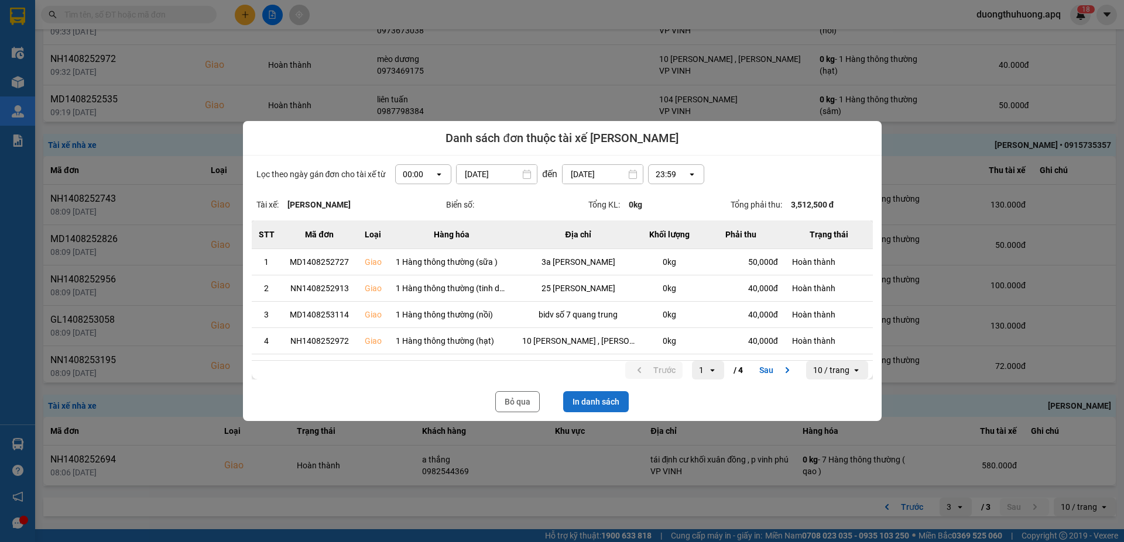
click at [591, 404] on button "In danh sách" at bounding box center [596, 401] width 66 height 21
click at [520, 402] on button "Bỏ qua" at bounding box center [517, 401] width 44 height 21
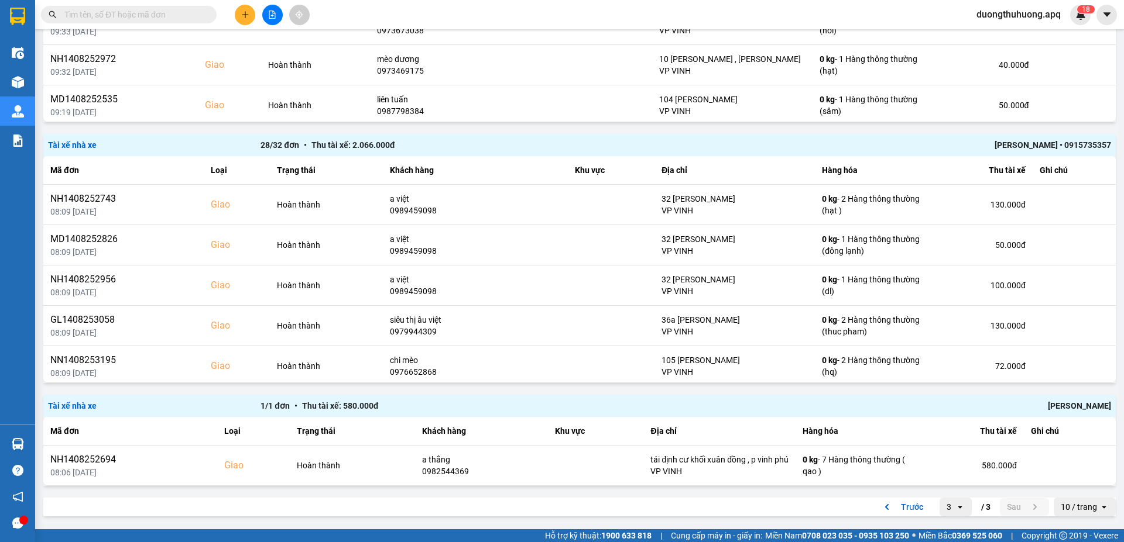
paste input "MD1408252466"
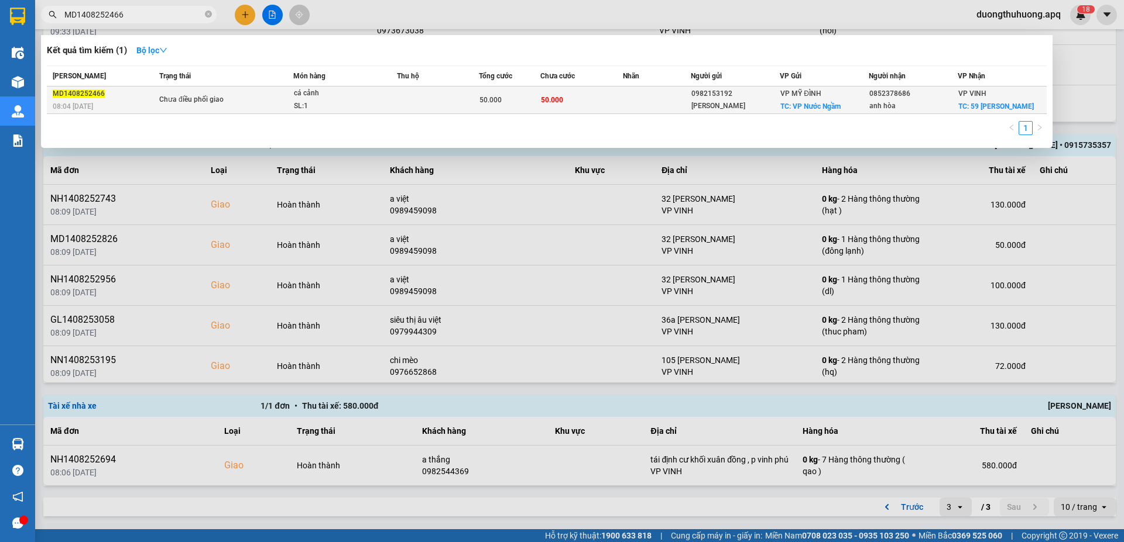
type input "MD1408252466"
click at [345, 98] on div "cá cảnh" at bounding box center [338, 93] width 88 height 13
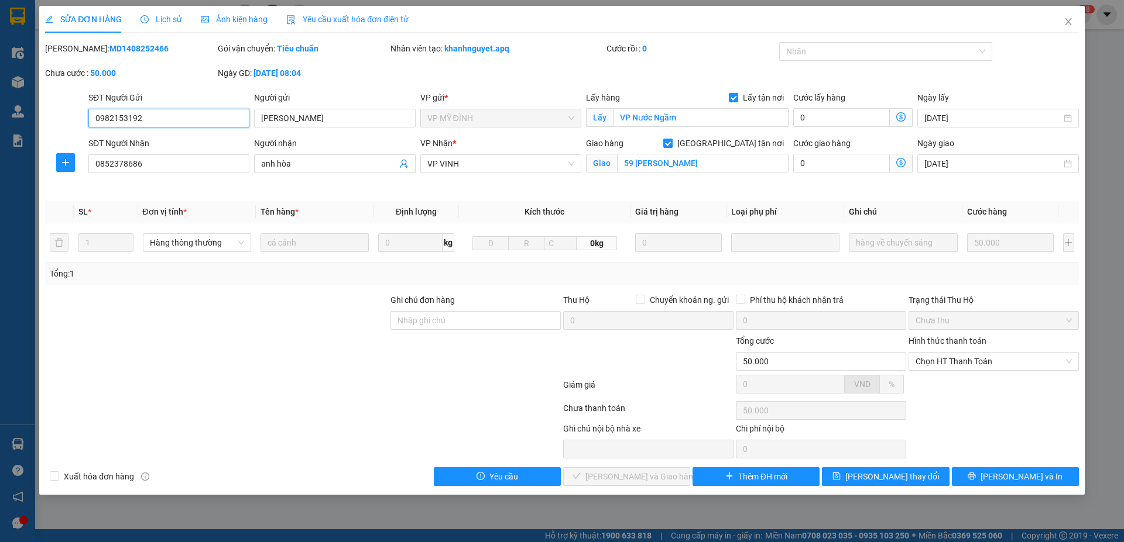
type input "0982153192"
type input "Anh Phong"
checkbox input "true"
type input "VP Nước Ngầm"
type input "0852378686"
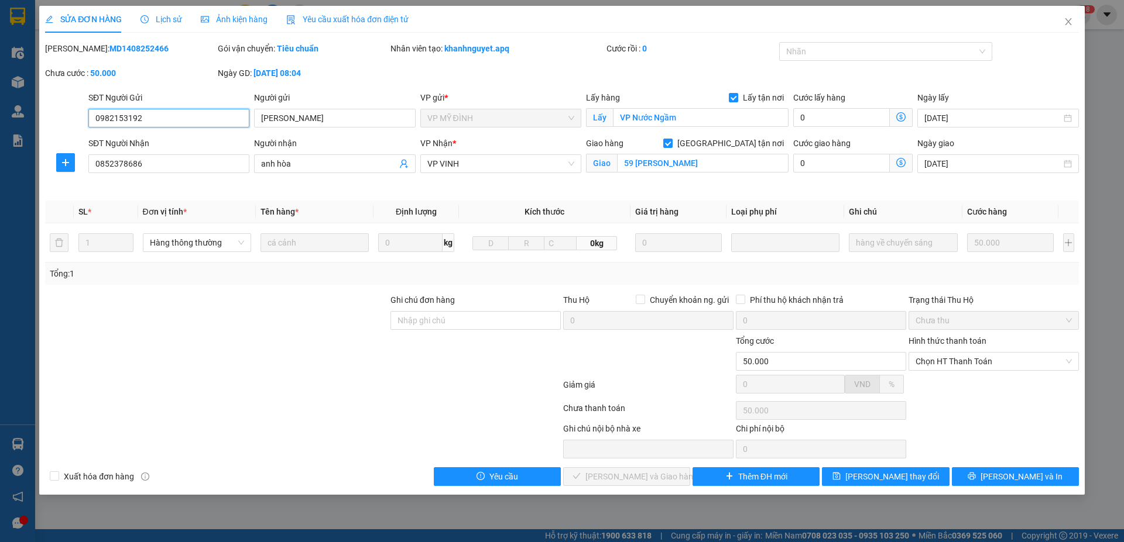
type input "anh hòa"
checkbox input "true"
type input "59 trần phú"
type input "50.000"
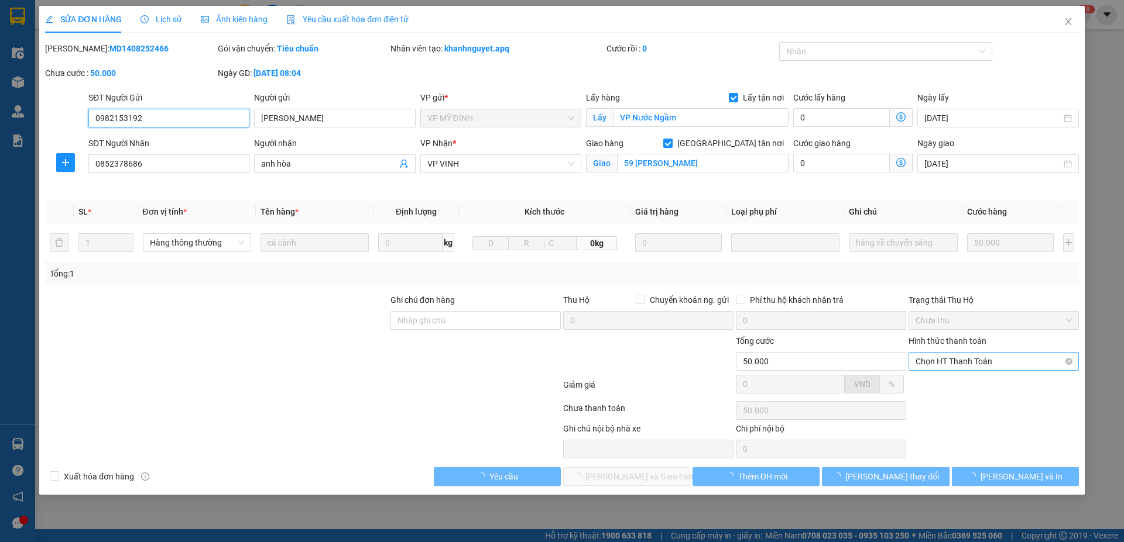
click at [1021, 365] on span "Chọn HT Thanh Toán" at bounding box center [993, 362] width 156 height 18
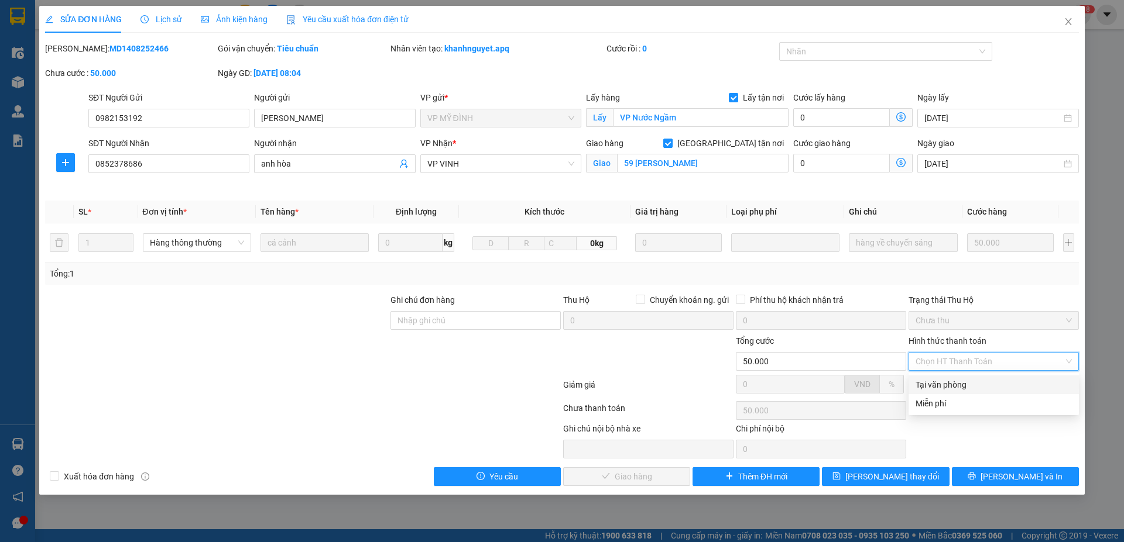
click at [953, 386] on div "Tại văn phòng" at bounding box center [993, 385] width 156 height 13
type input "0"
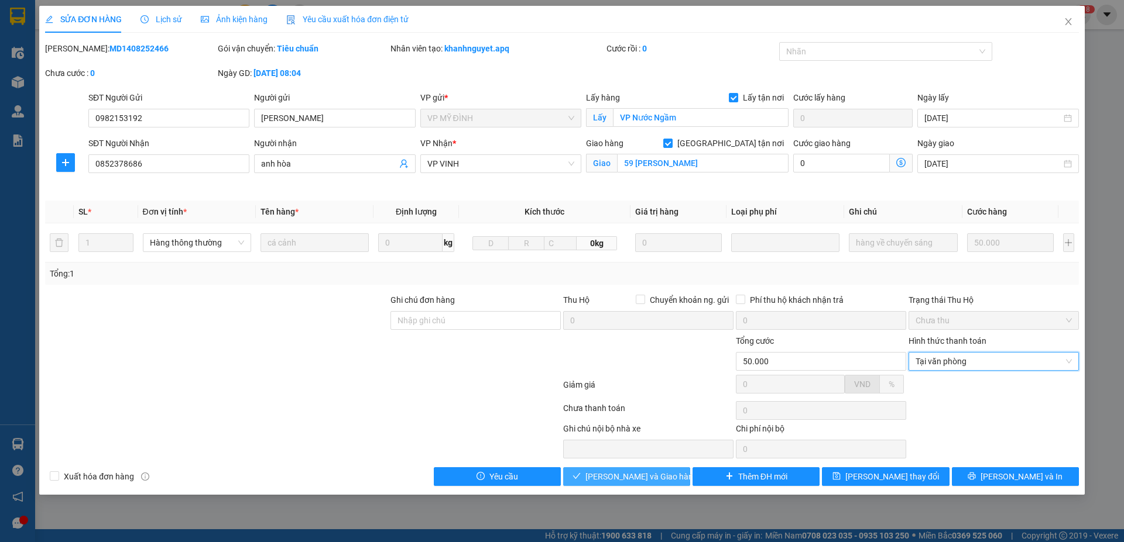
click at [645, 479] on span "Lưu và Giao hàng" at bounding box center [641, 476] width 112 height 13
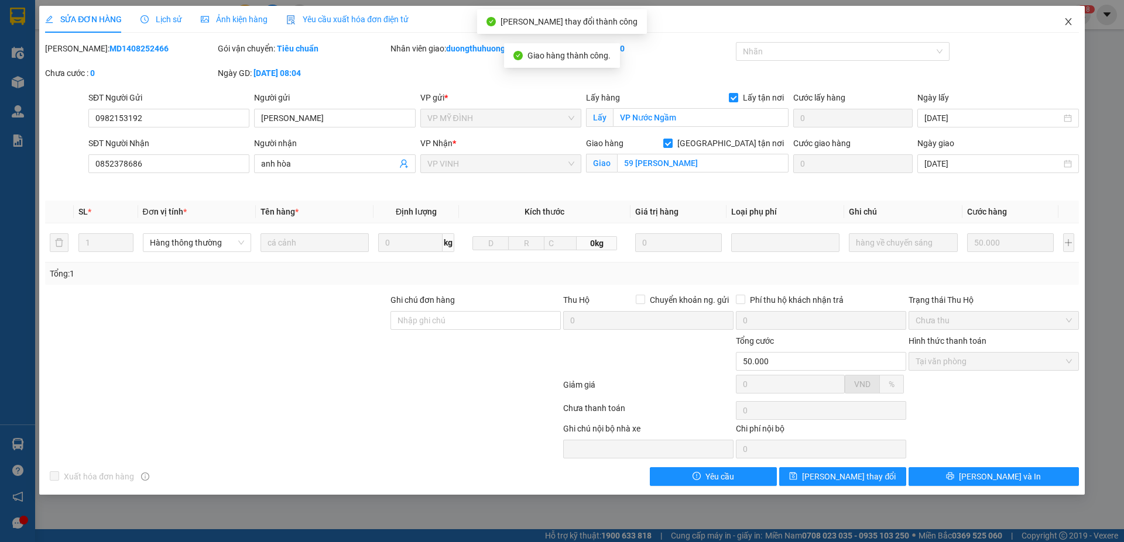
click at [1069, 21] on icon "close" at bounding box center [1067, 21] width 6 height 7
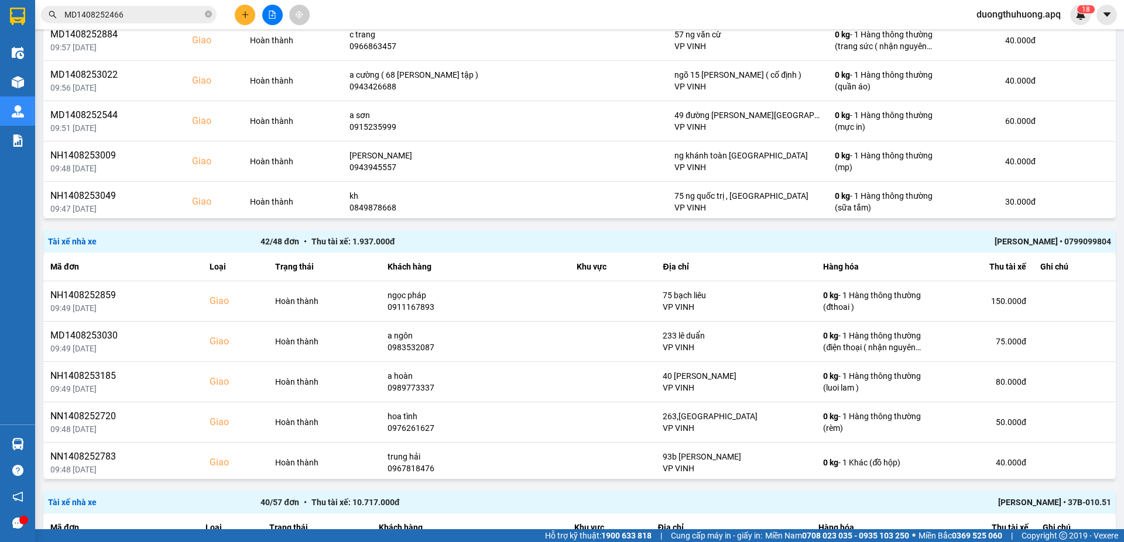
click at [1022, 248] on div "LÊ ĐỨC ANH • 0799099804" at bounding box center [898, 241] width 425 height 13
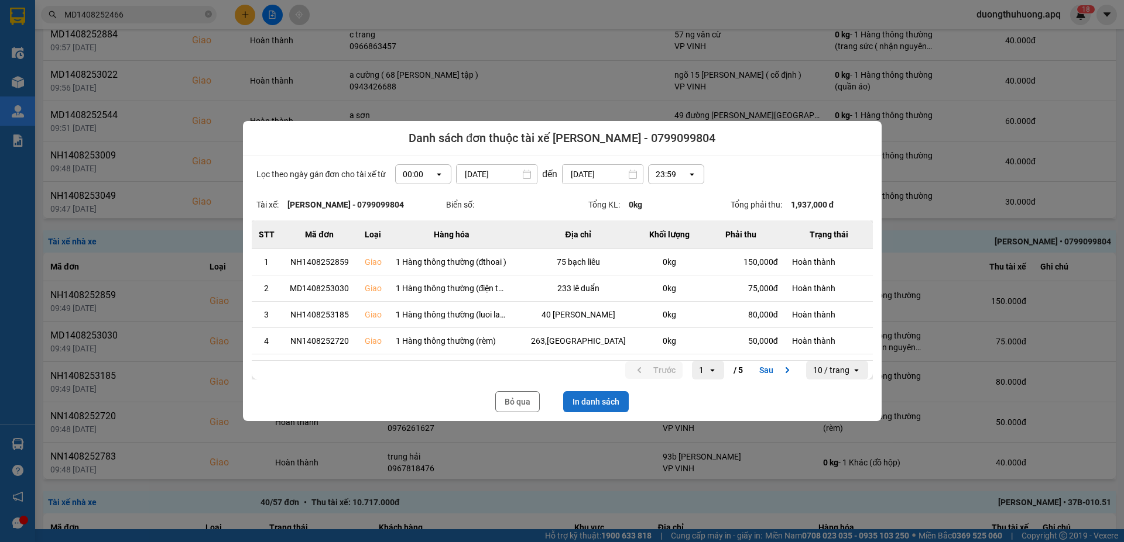
click at [602, 407] on button "In danh sách" at bounding box center [596, 401] width 66 height 21
click at [521, 403] on button "Bỏ qua" at bounding box center [517, 401] width 44 height 21
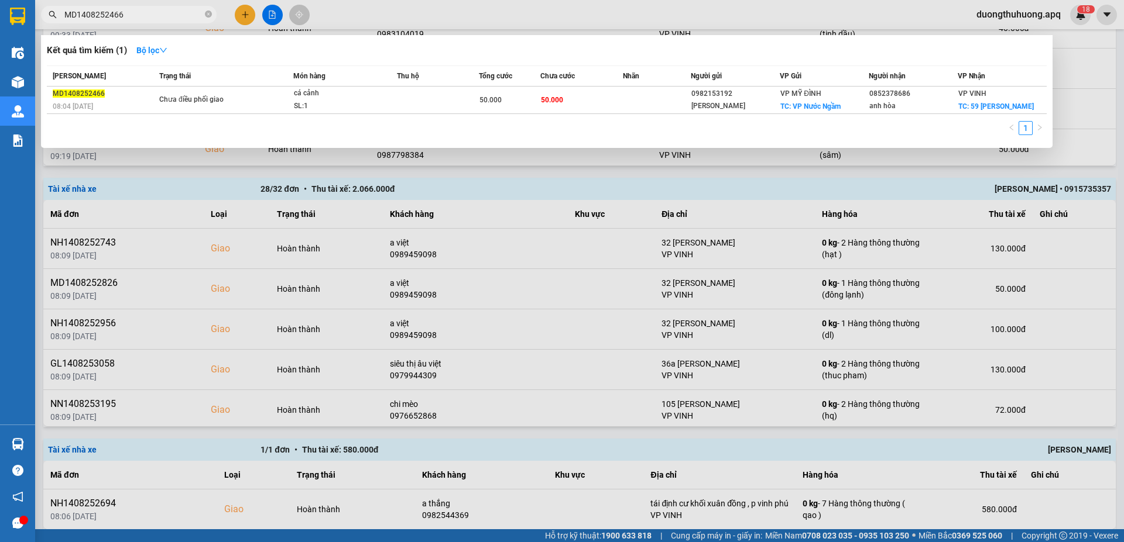
drag, startPoint x: 209, startPoint y: 15, endPoint x: 179, endPoint y: 16, distance: 30.4
click at [208, 15] on icon "close-circle" at bounding box center [208, 14] width 7 height 7
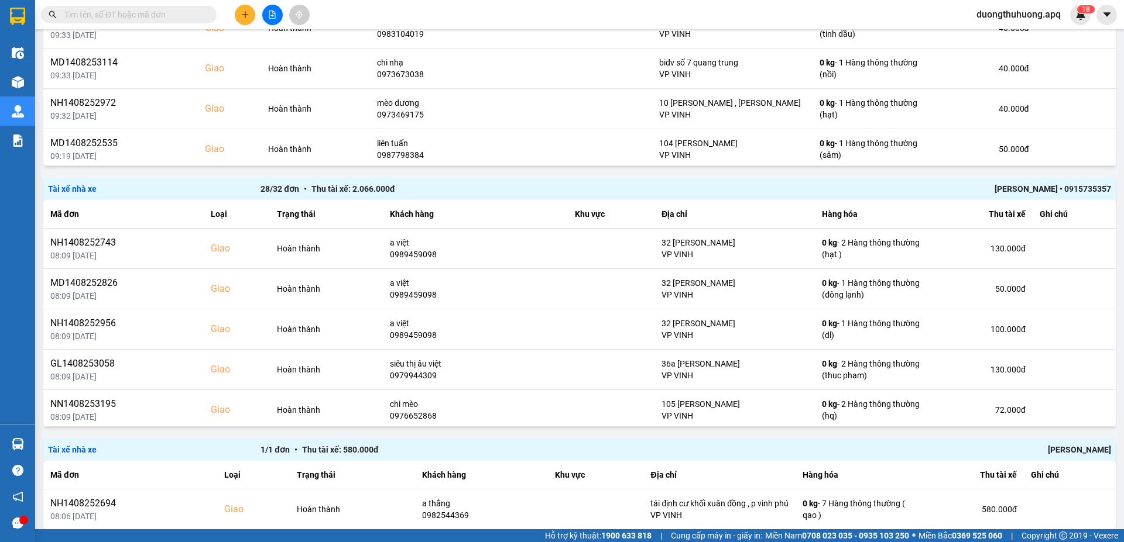
paste input "NH8252978"
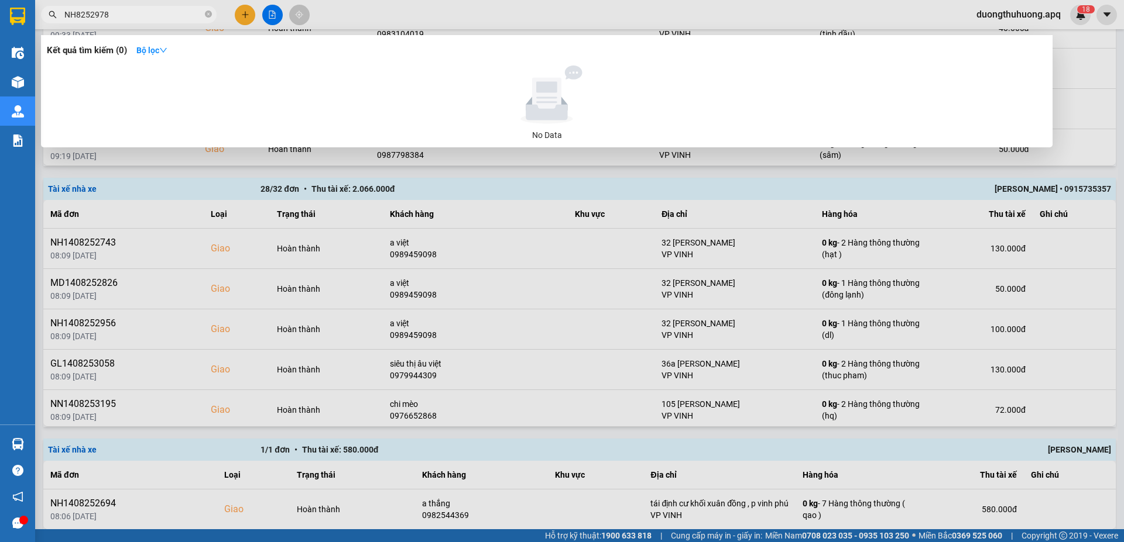
click at [75, 13] on input "NH8252978" at bounding box center [133, 14] width 138 height 13
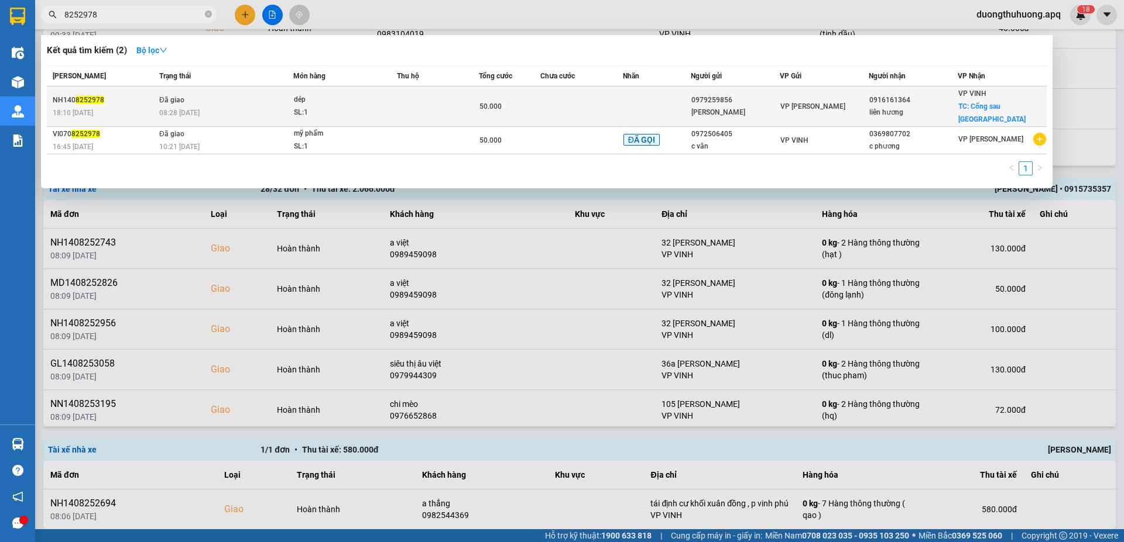
type input "8252978"
click at [357, 106] on div "SL: 1" at bounding box center [338, 112] width 88 height 13
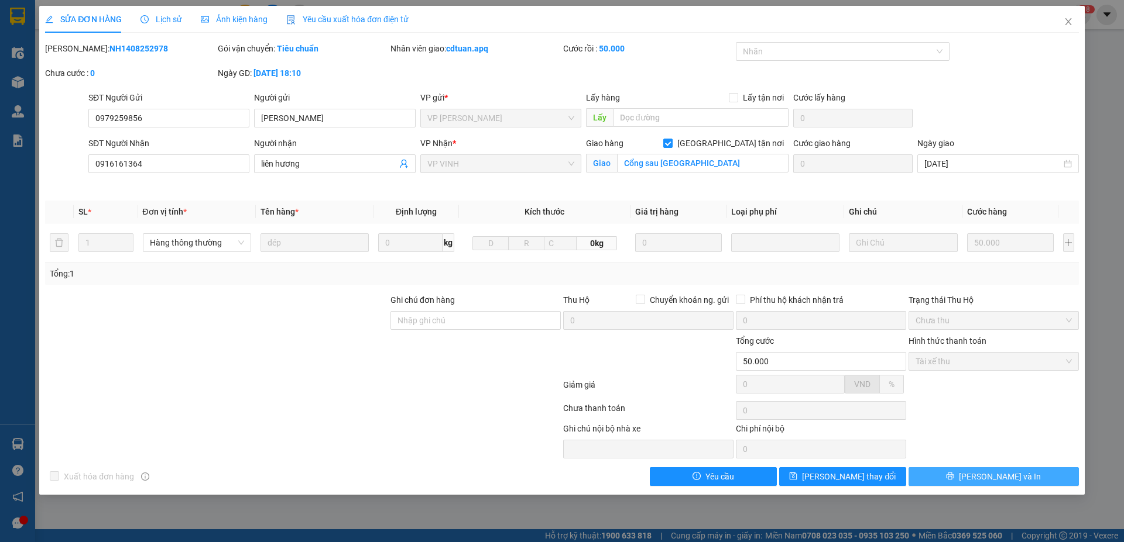
click at [936, 475] on button "Lưu và In" at bounding box center [993, 477] width 170 height 19
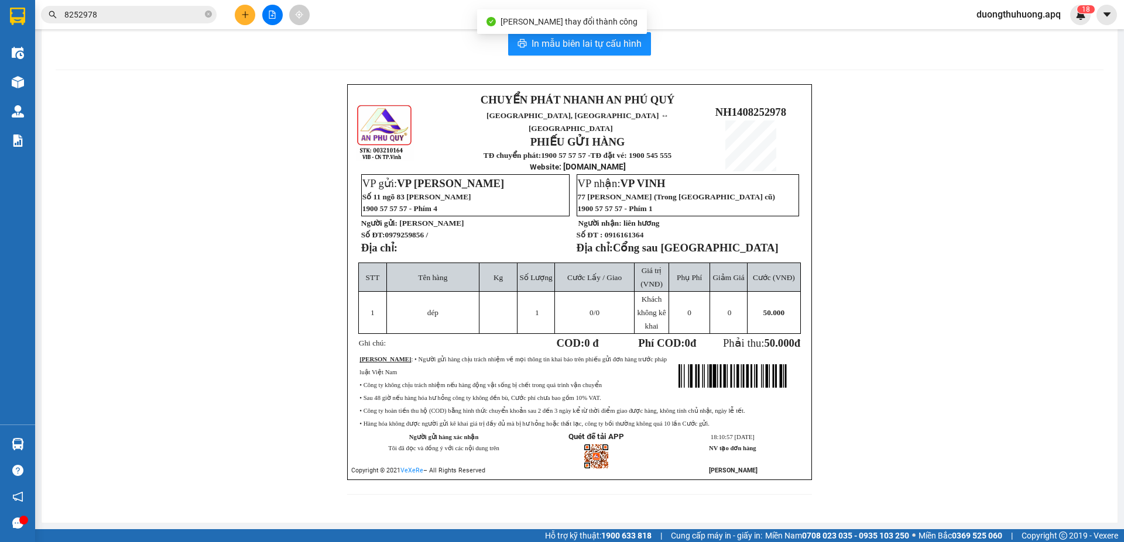
click at [293, 352] on div "CHUYỂN PHÁT NHANH AN PHÚ QUÝ NGHỆ AN, HÀ TĨNH ↔ HÀ NỘI PHIẾU GỬI HÀNG TĐ chuyển…" at bounding box center [579, 296] width 1047 height 425
click at [208, 13] on icon "close-circle" at bounding box center [208, 14] width 7 height 7
click at [209, 222] on div "CHUYỂN PHÁT NHANH AN PHÚ QUÝ NGHỆ AN, HÀ TĨNH ↔ HÀ NỘI PHIẾU GỬI HÀNG TĐ chuyển…" at bounding box center [579, 296] width 1047 height 425
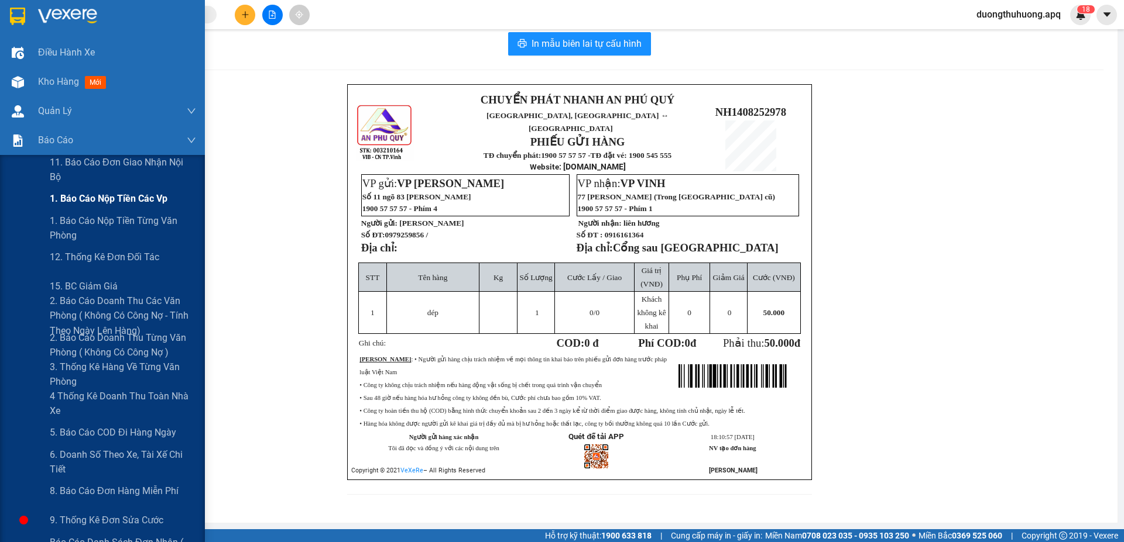
click at [73, 202] on span "1. Báo cáo nộp tiền các vp" at bounding box center [109, 198] width 118 height 15
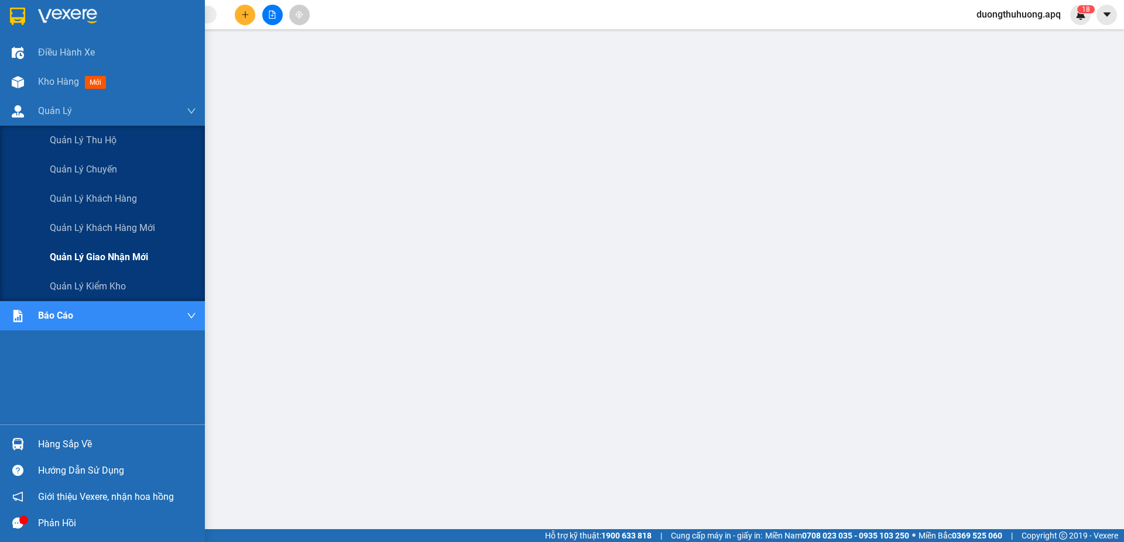
click at [118, 259] on span "Quản lý giao nhận mới" at bounding box center [99, 257] width 98 height 15
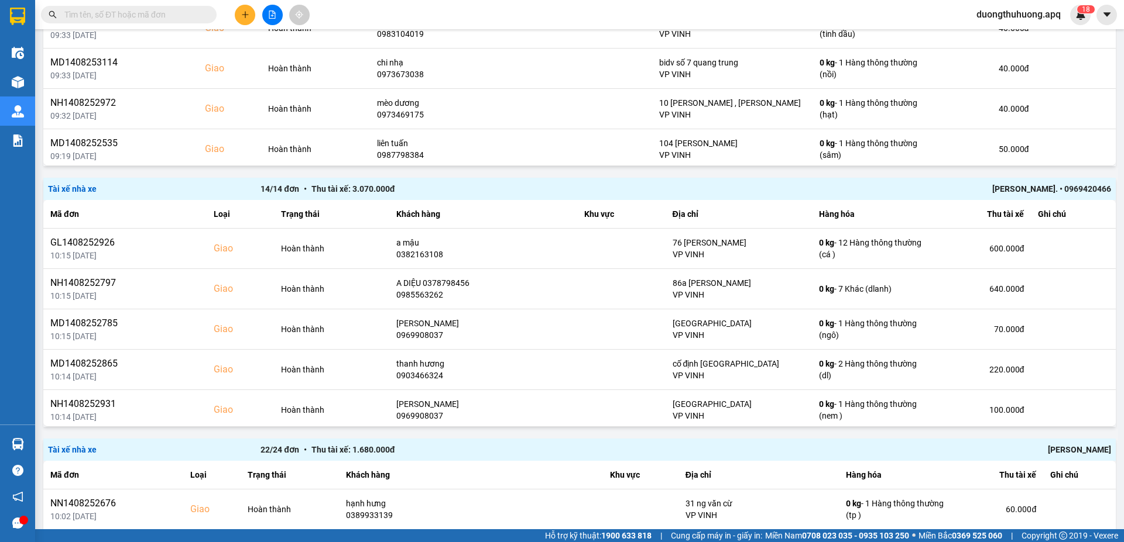
click at [1018, 195] on div "Lê xuân trình. • 0969420466" at bounding box center [898, 189] width 425 height 13
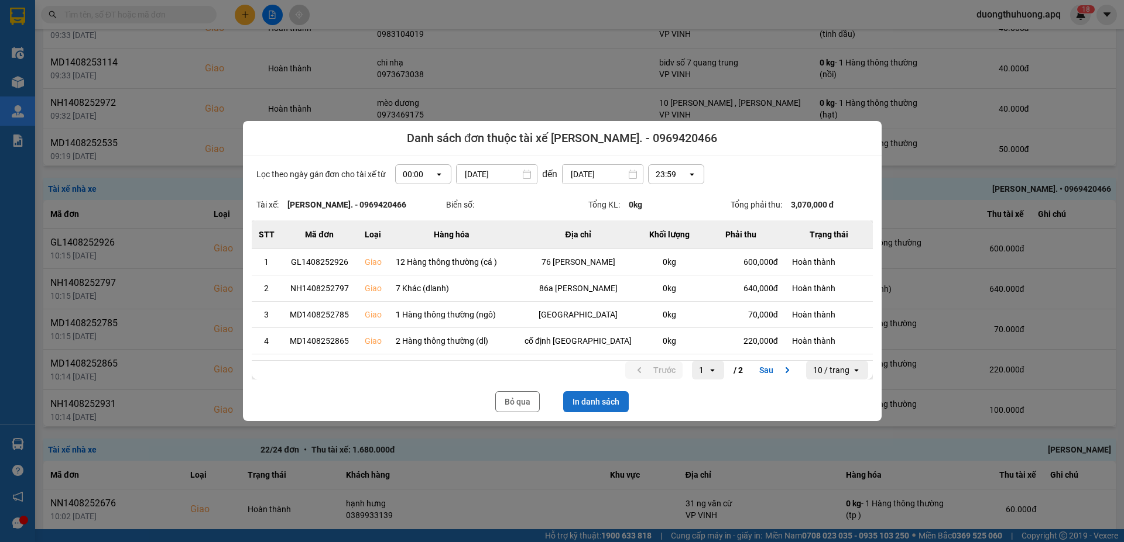
click at [604, 406] on button "In danh sách" at bounding box center [596, 401] width 66 height 21
click at [511, 400] on button "Bỏ qua" at bounding box center [517, 401] width 44 height 21
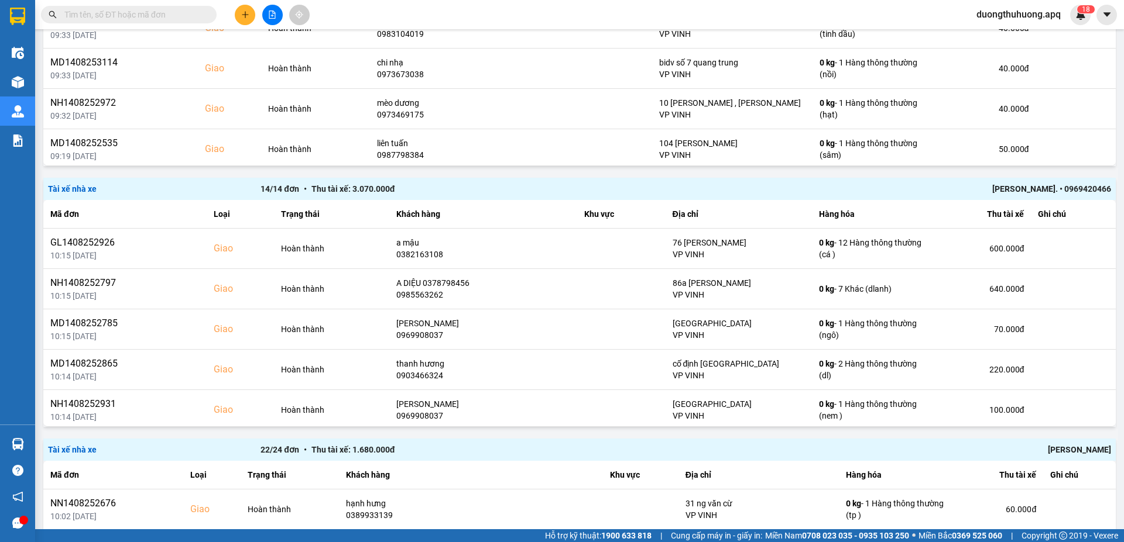
click at [1061, 444] on div "Hoàng Công Thanh" at bounding box center [898, 450] width 425 height 13
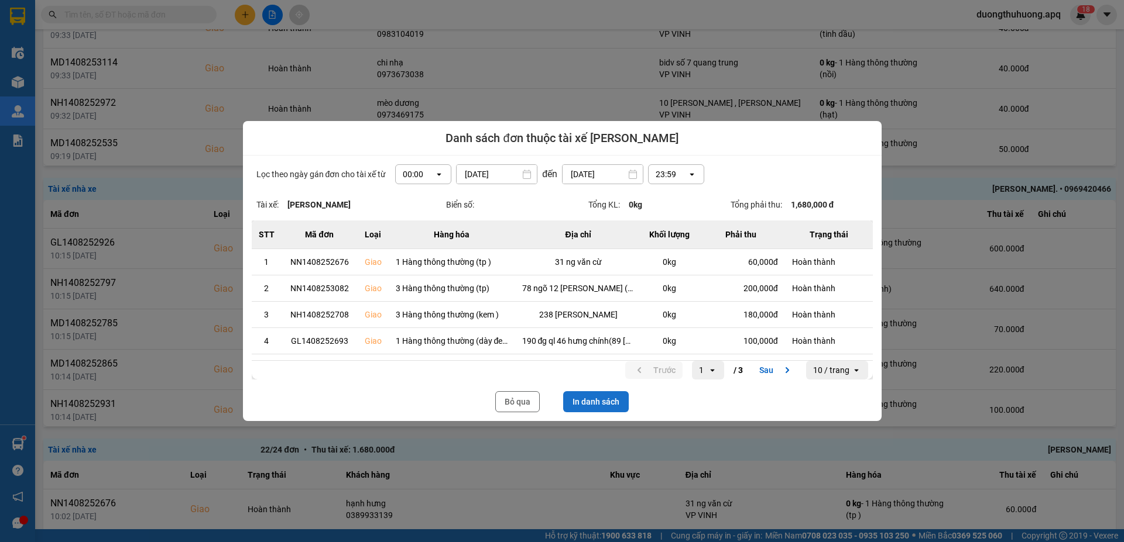
click at [599, 404] on button "In danh sách" at bounding box center [596, 401] width 66 height 21
click at [517, 406] on button "Bỏ qua" at bounding box center [517, 401] width 44 height 21
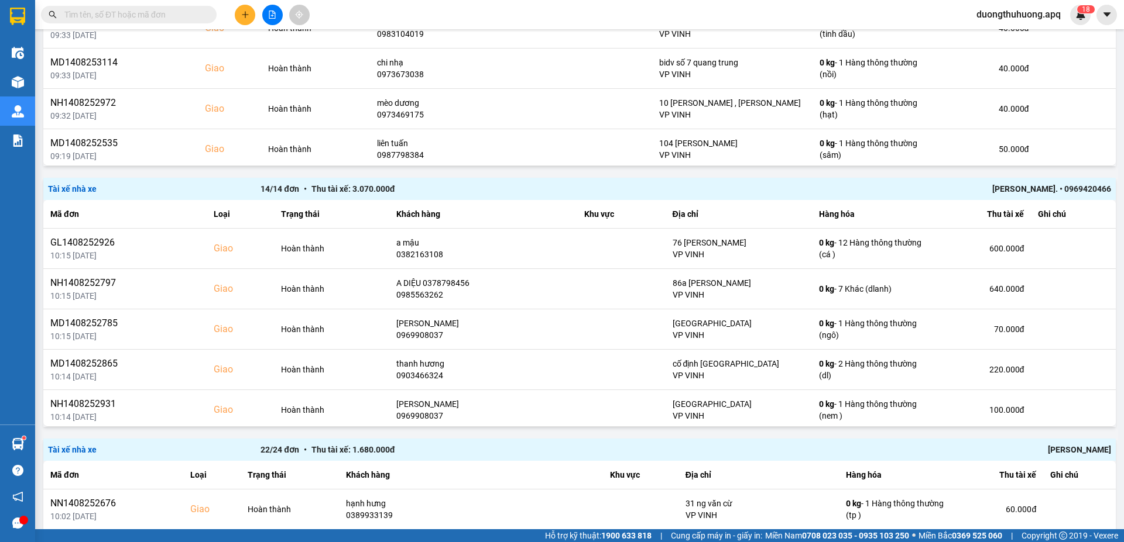
click at [189, 16] on input "text" at bounding box center [133, 14] width 138 height 13
paste input "0961009595"
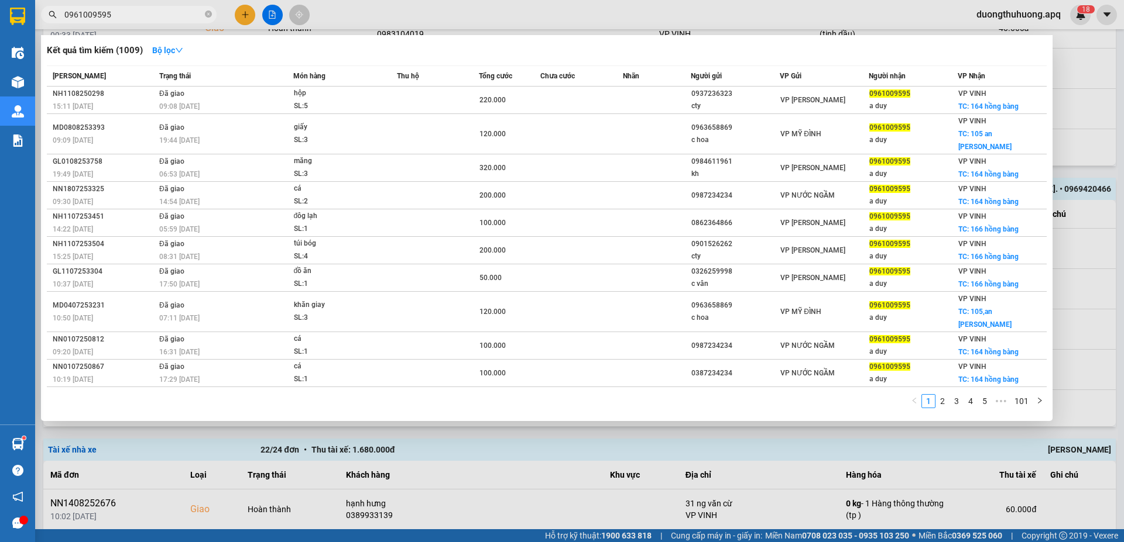
type input "0961009595"
drag, startPoint x: 207, startPoint y: 14, endPoint x: 169, endPoint y: 16, distance: 38.1
click at [207, 15] on icon "close-circle" at bounding box center [208, 14] width 7 height 7
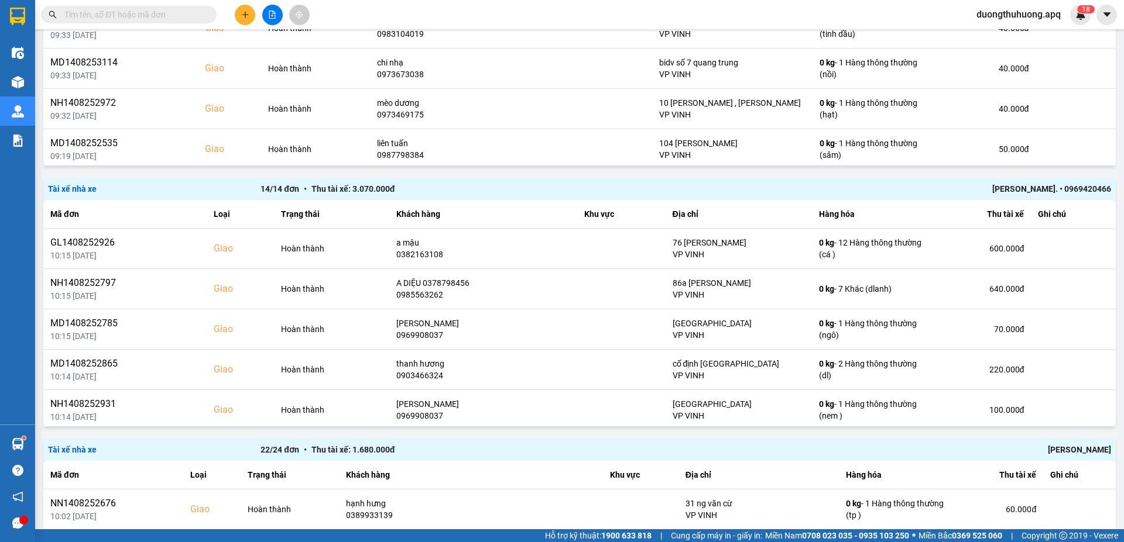
paste input "0985636629"
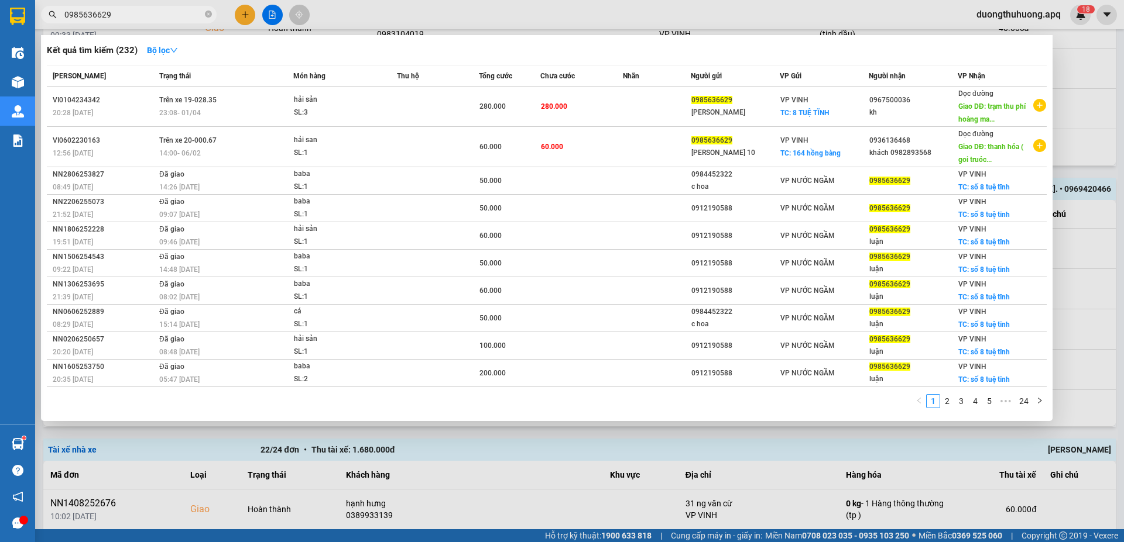
type input "0985636629"
drag, startPoint x: 208, startPoint y: 13, endPoint x: 164, endPoint y: 11, distance: 43.3
click at [207, 13] on icon "close-circle" at bounding box center [208, 14] width 7 height 7
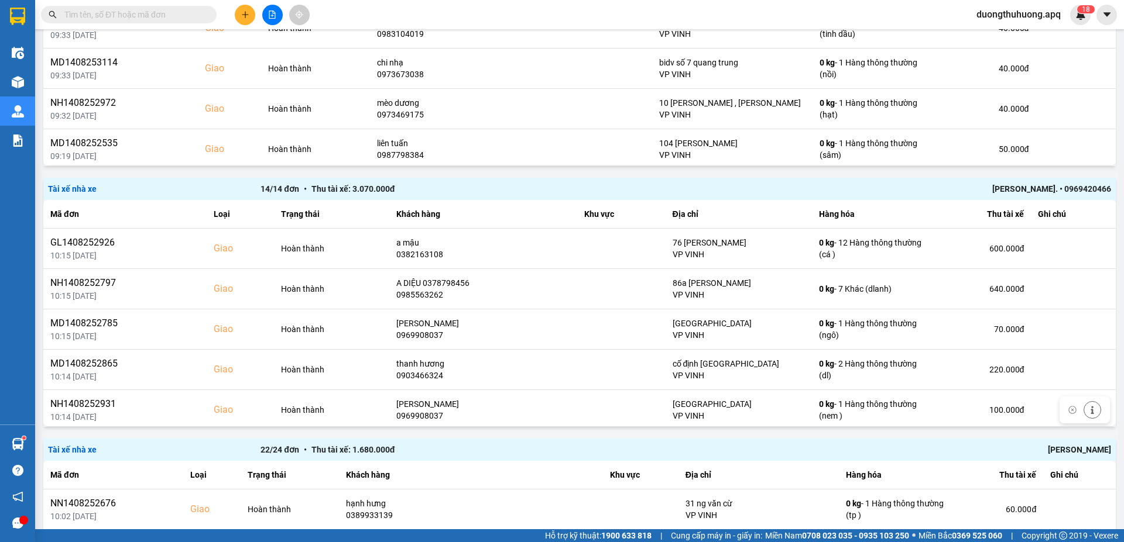
drag, startPoint x: 192, startPoint y: 101, endPoint x: 110, endPoint y: 11, distance: 121.4
click at [110, 11] on input "text" at bounding box center [133, 14] width 138 height 13
paste input "0989793333"
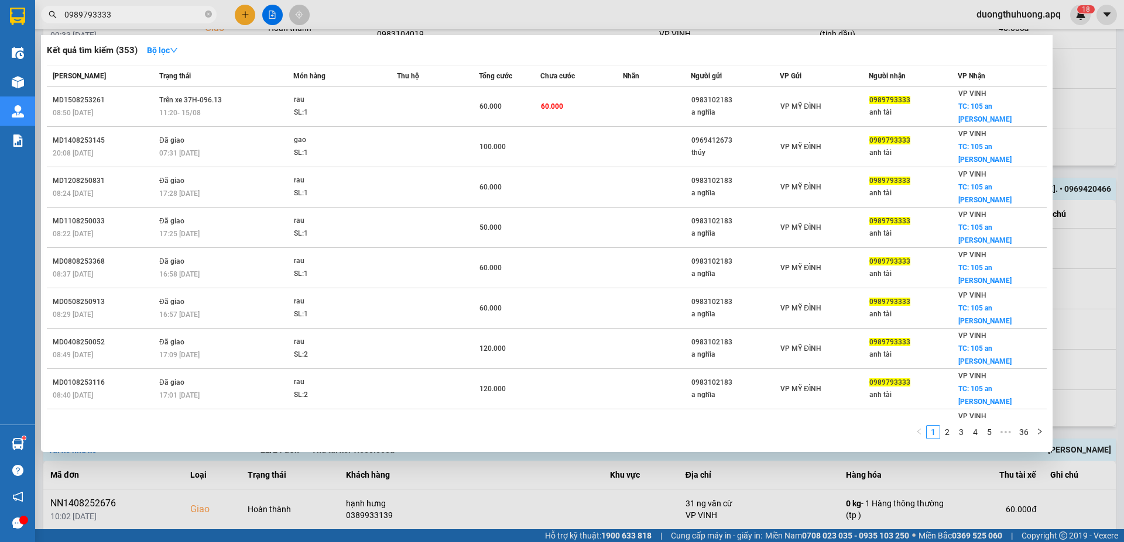
type input "0989793333"
drag, startPoint x: 208, startPoint y: 16, endPoint x: 176, endPoint y: 12, distance: 33.0
click at [207, 16] on icon "close-circle" at bounding box center [208, 14] width 7 height 7
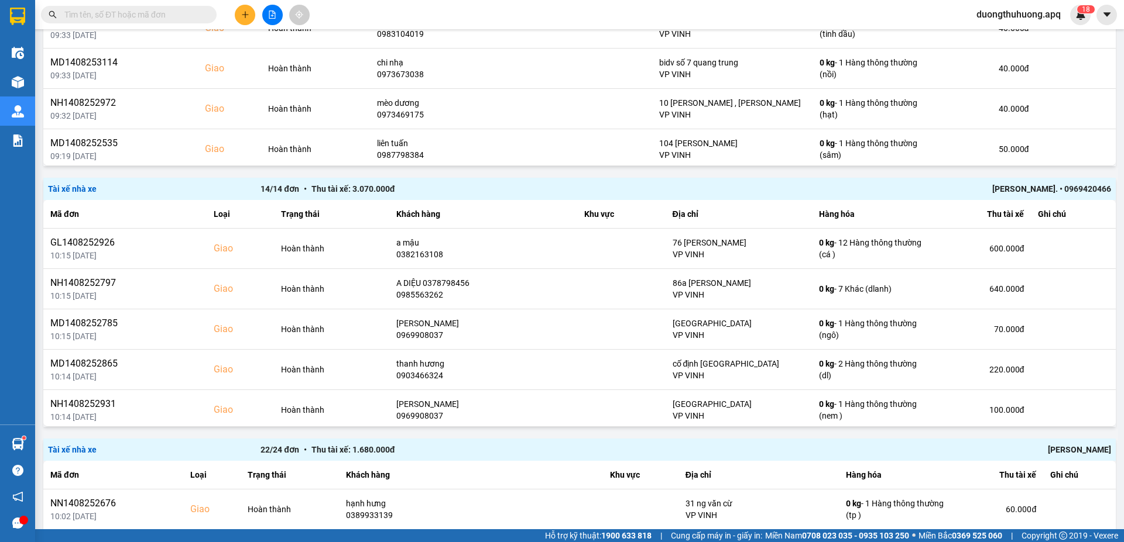
paste input "0983509595"
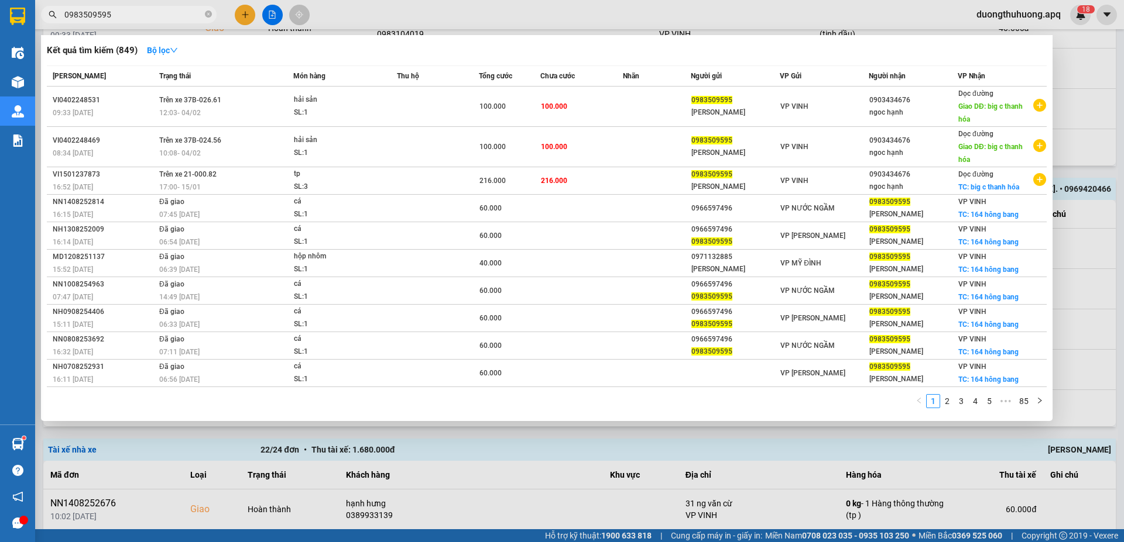
type input "0983509595"
drag, startPoint x: 208, startPoint y: 16, endPoint x: 194, endPoint y: 12, distance: 15.0
click at [202, 13] on span "0983509595" at bounding box center [129, 15] width 176 height 18
drag, startPoint x: 208, startPoint y: 13, endPoint x: 174, endPoint y: 15, distance: 34.0
click at [208, 13] on icon "close-circle" at bounding box center [208, 14] width 7 height 7
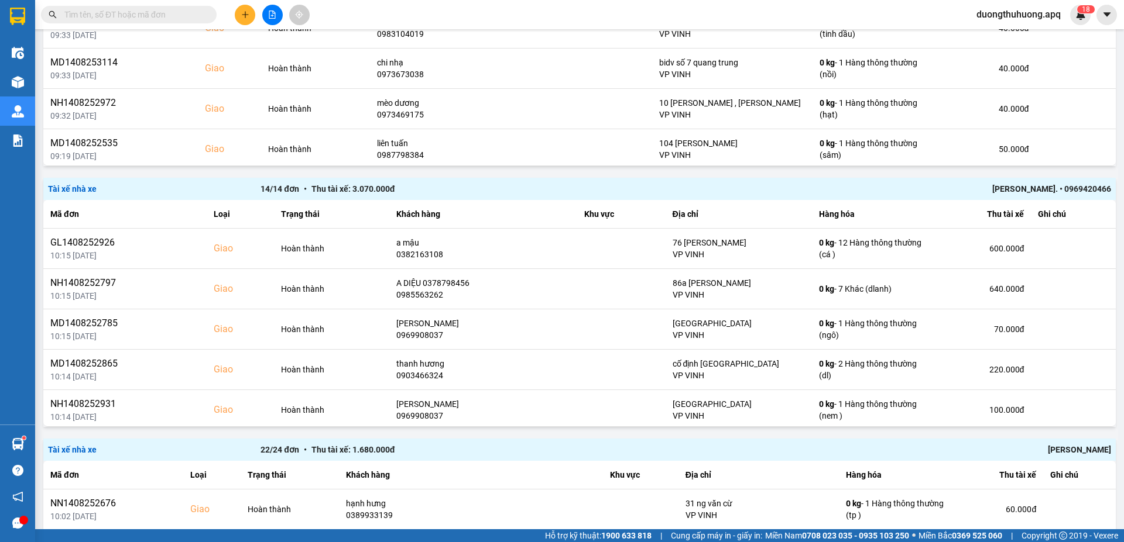
paste input "0979509595"
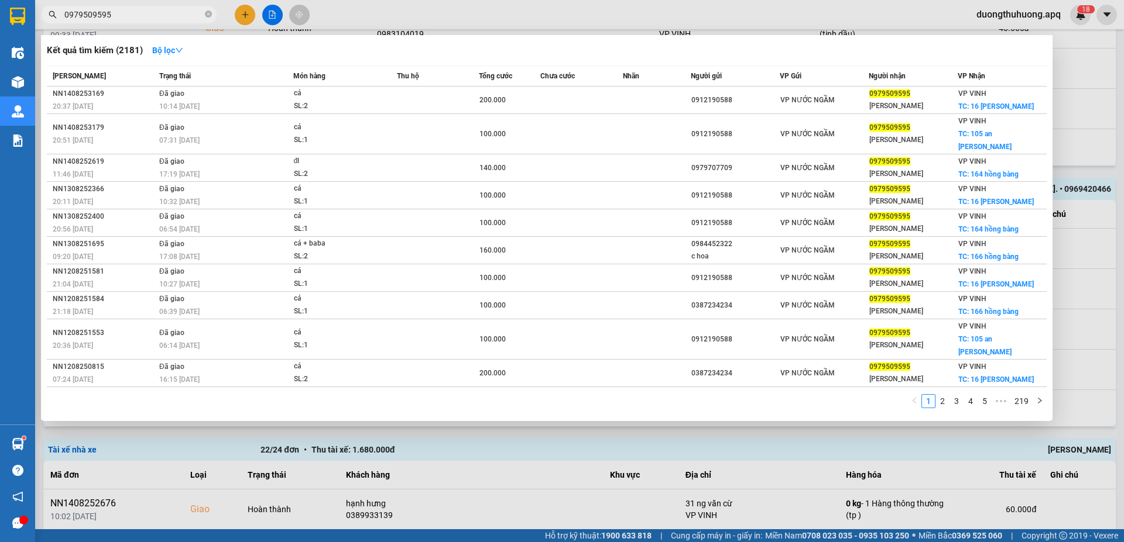
type input "0979509595"
click at [207, 14] on icon "close-circle" at bounding box center [208, 14] width 7 height 7
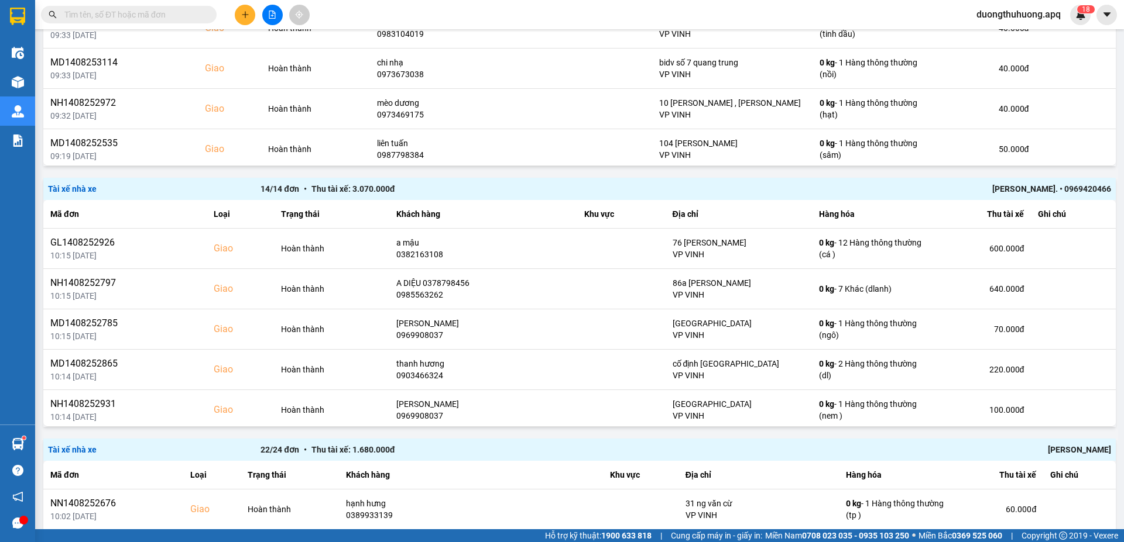
paste input "0971825555"
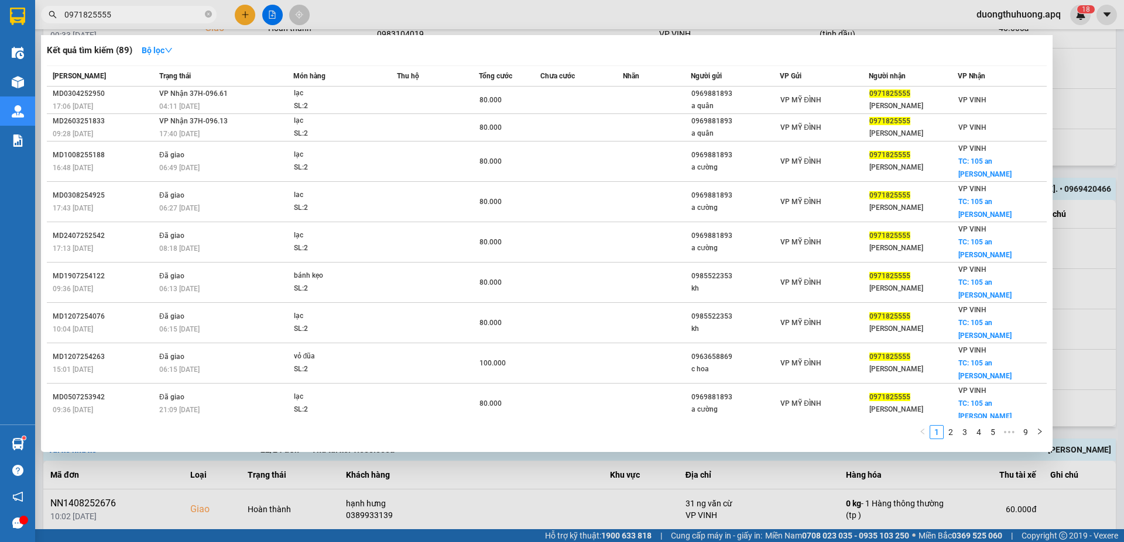
type input "0971825555"
click at [158, 19] on input "0971825555" at bounding box center [133, 14] width 138 height 13
drag, startPoint x: 639, startPoint y: 412, endPoint x: 645, endPoint y: 410, distance: 6.7
click at [642, 411] on div at bounding box center [562, 271] width 1124 height 542
click at [164, 13] on input "0971825555" at bounding box center [133, 14] width 138 height 13
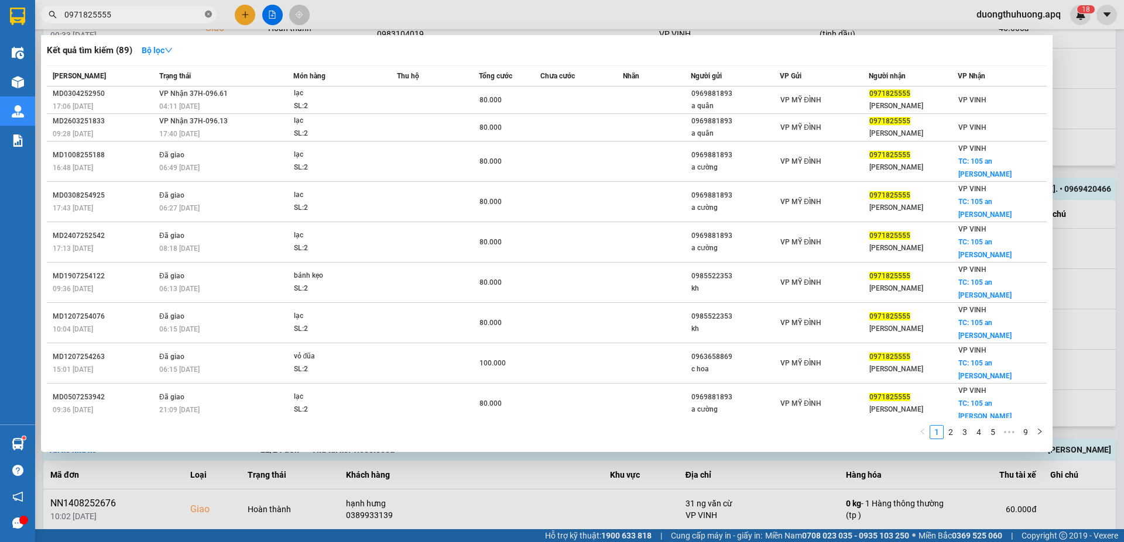
drag, startPoint x: 209, startPoint y: 16, endPoint x: 176, endPoint y: 13, distance: 33.5
click at [207, 16] on icon "close-circle" at bounding box center [208, 14] width 7 height 7
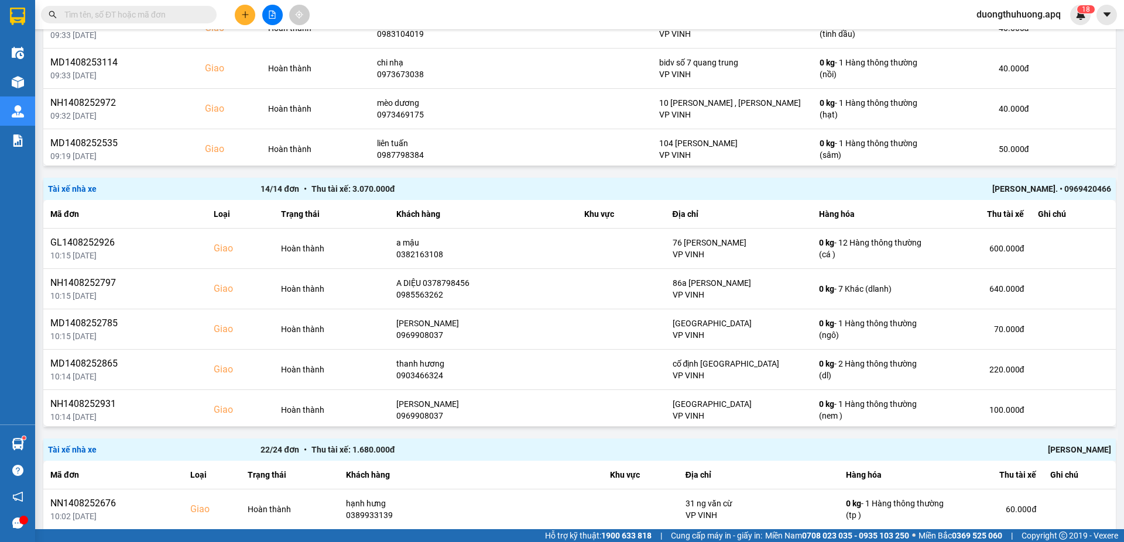
paste input "0978254459"
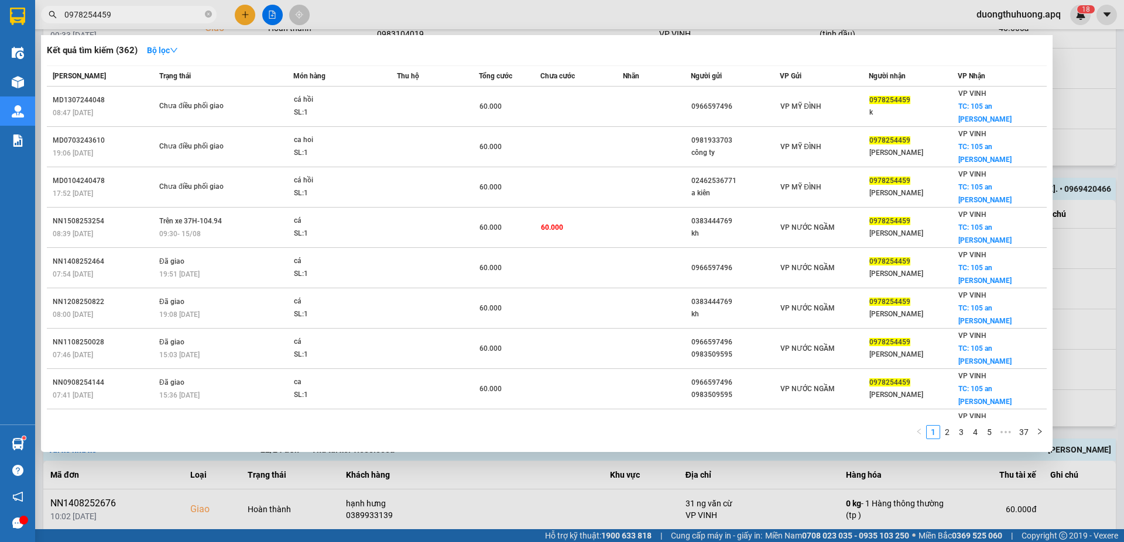
type input "0978254459"
drag, startPoint x: 206, startPoint y: 15, endPoint x: 178, endPoint y: 11, distance: 28.3
click at [204, 15] on span "0978254459" at bounding box center [129, 15] width 176 height 18
drag, startPoint x: 209, startPoint y: 11, endPoint x: 190, endPoint y: 13, distance: 19.5
click at [209, 11] on icon "close-circle" at bounding box center [208, 14] width 7 height 7
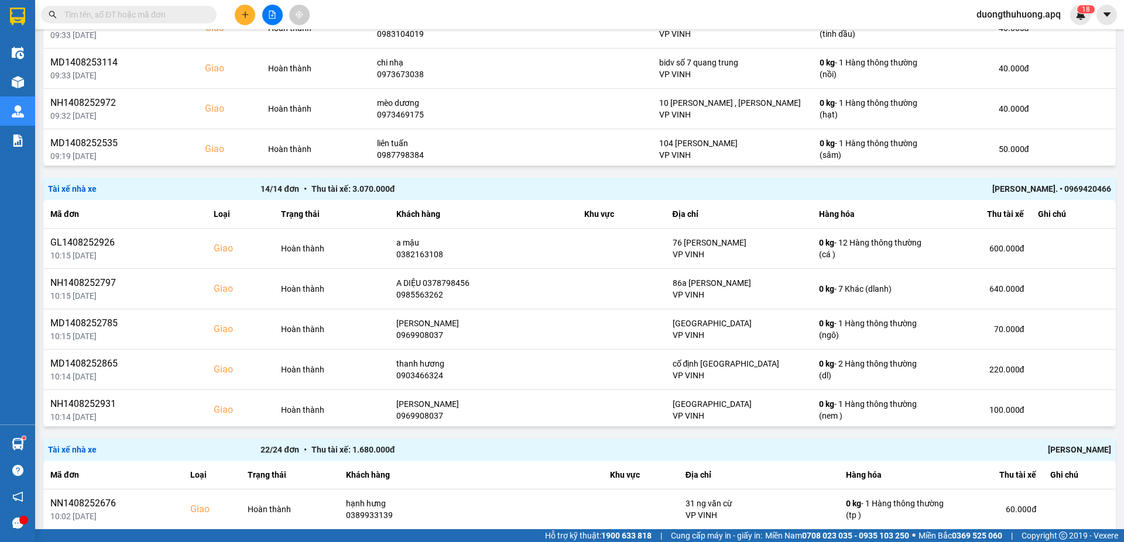
paste input "0983179595"
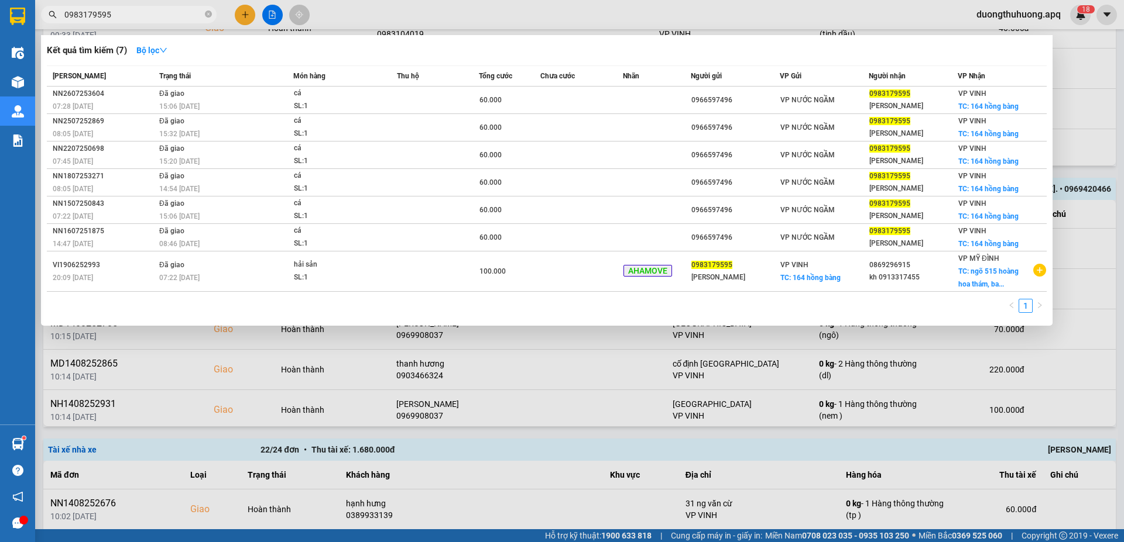
type input "0983179595"
click at [207, 16] on icon "close-circle" at bounding box center [208, 14] width 7 height 7
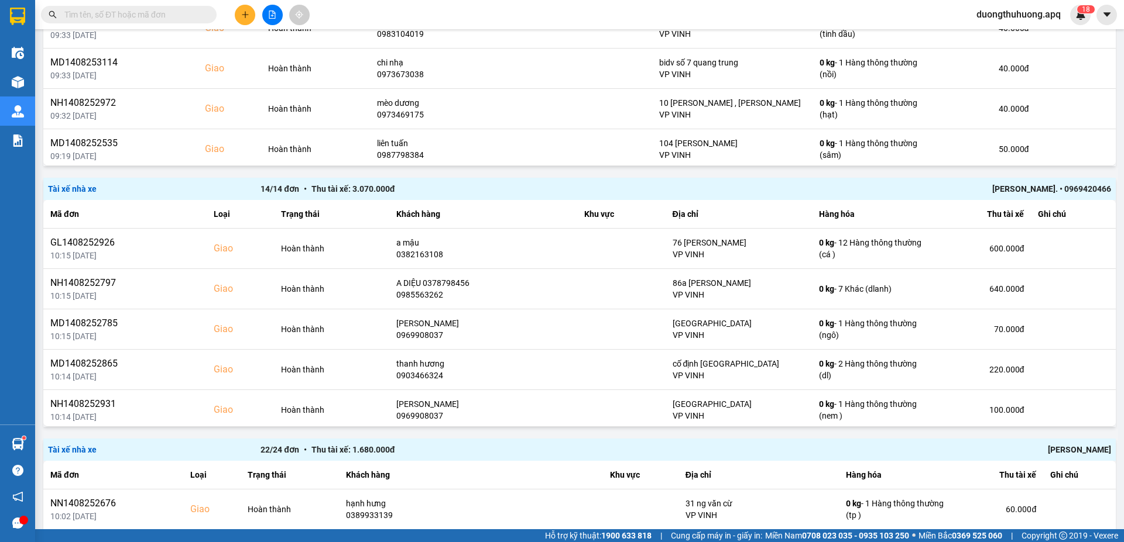
paste input "0817995995"
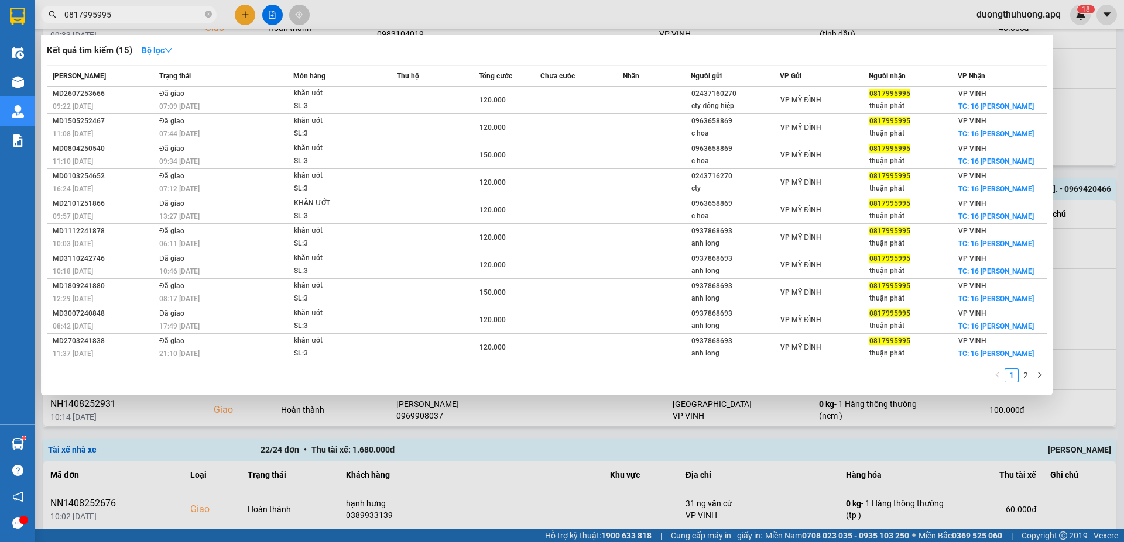
type input "0817995995"
drag, startPoint x: 209, startPoint y: 11, endPoint x: 198, endPoint y: 13, distance: 11.5
click at [209, 11] on span at bounding box center [208, 14] width 7 height 11
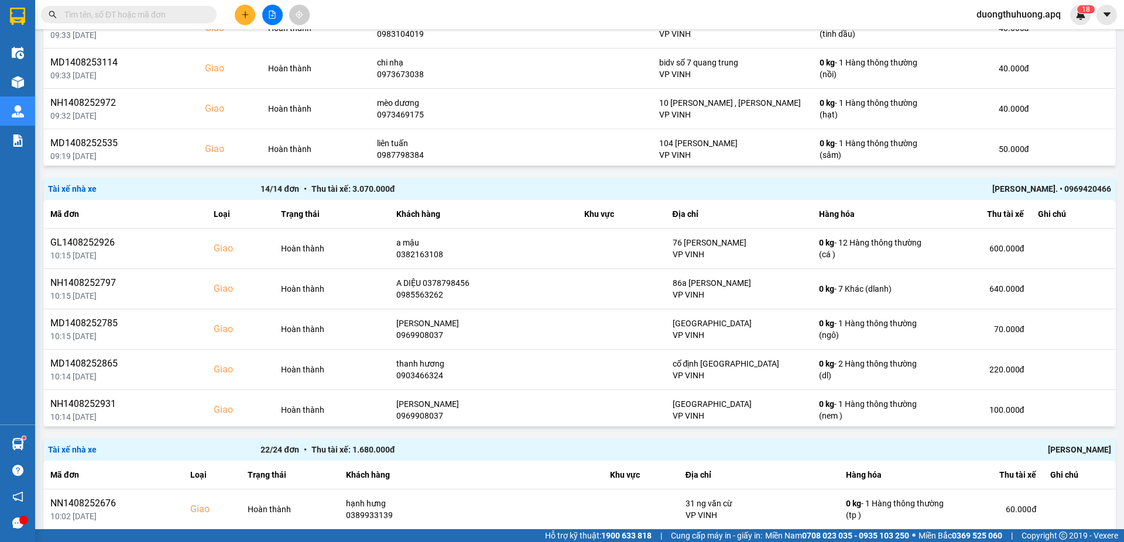
paste input "0931569595"
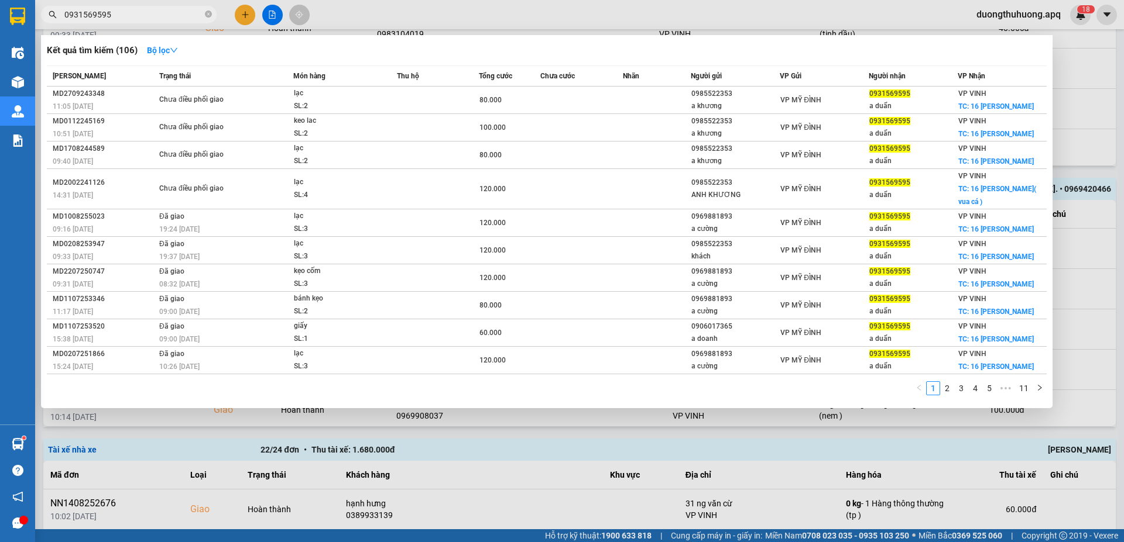
type input "0931569595"
click at [170, 19] on input "0931569595" at bounding box center [133, 14] width 138 height 13
drag, startPoint x: 158, startPoint y: 12, endPoint x: 166, endPoint y: 24, distance: 14.8
click at [158, 12] on input "0931569595" at bounding box center [133, 14] width 138 height 13
click at [158, 13] on input "0931569595" at bounding box center [133, 14] width 138 height 13
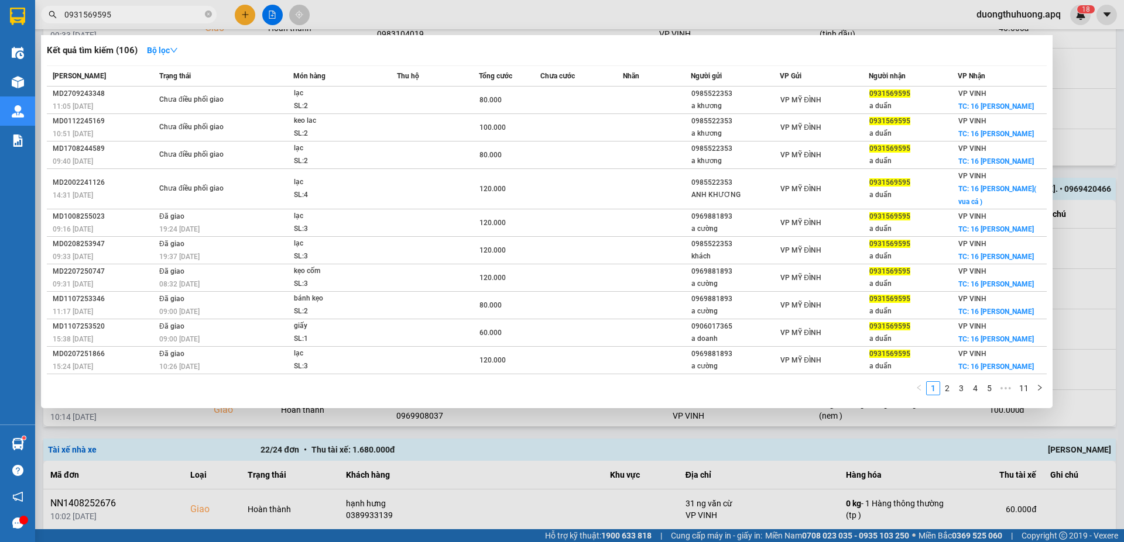
click at [173, 18] on input "0931569595" at bounding box center [133, 14] width 138 height 13
drag, startPoint x: 209, startPoint y: 15, endPoint x: 181, endPoint y: 15, distance: 28.7
click at [207, 15] on icon "close-circle" at bounding box center [208, 14] width 7 height 7
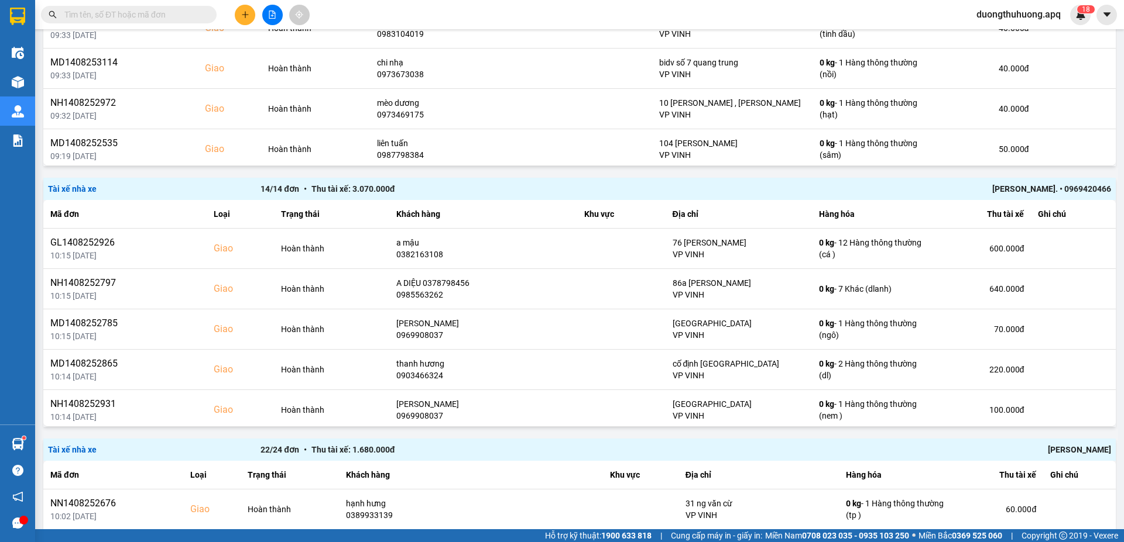
paste input "0833959595"
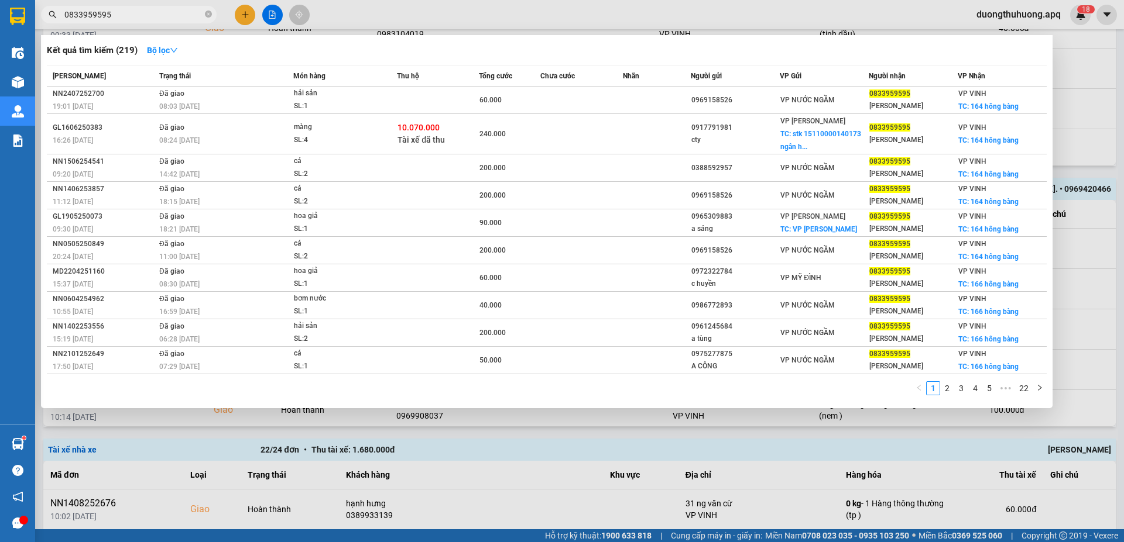
type input "0833959595"
click at [209, 15] on icon "close-circle" at bounding box center [208, 14] width 7 height 7
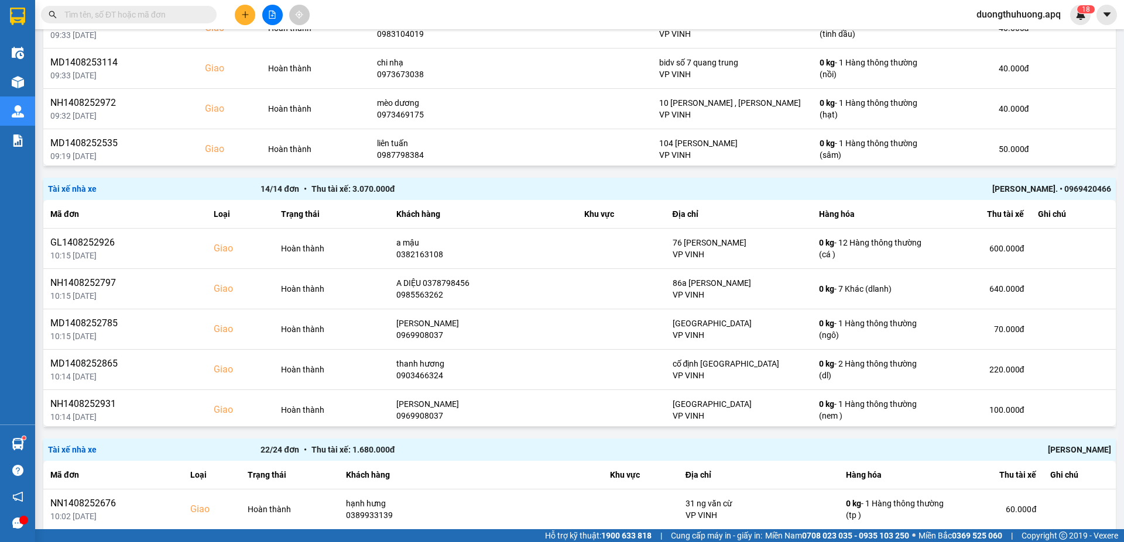
paste input "0705293464"
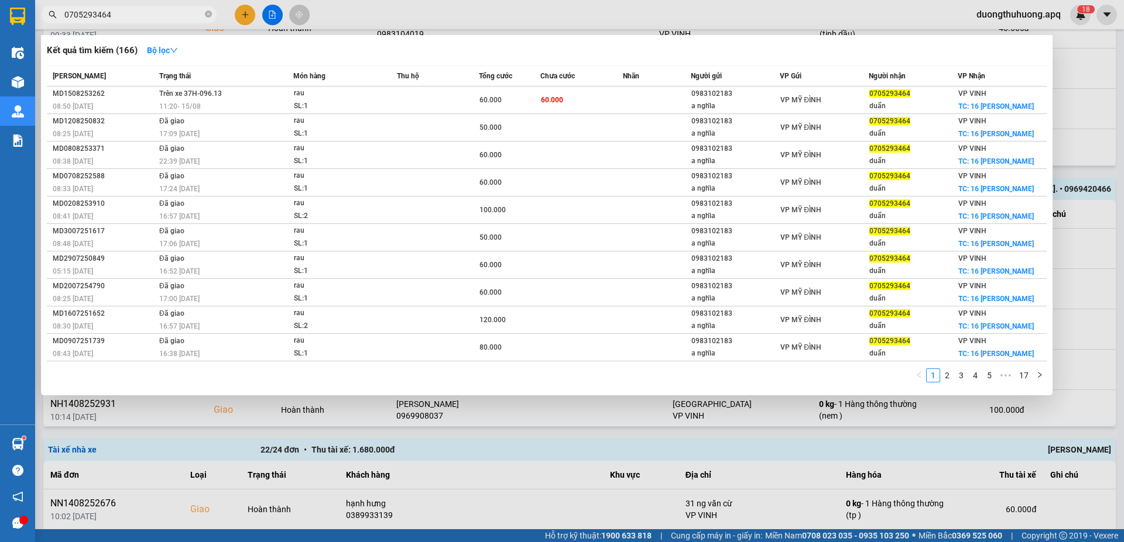
type input "0705293464"
click at [207, 16] on icon "close-circle" at bounding box center [208, 14] width 7 height 7
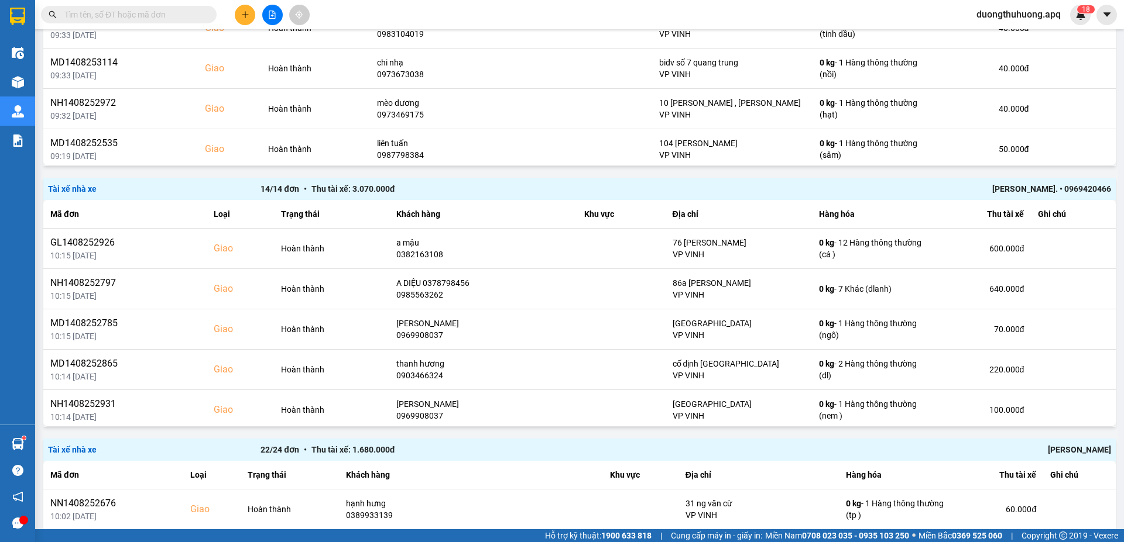
paste input "0966019712"
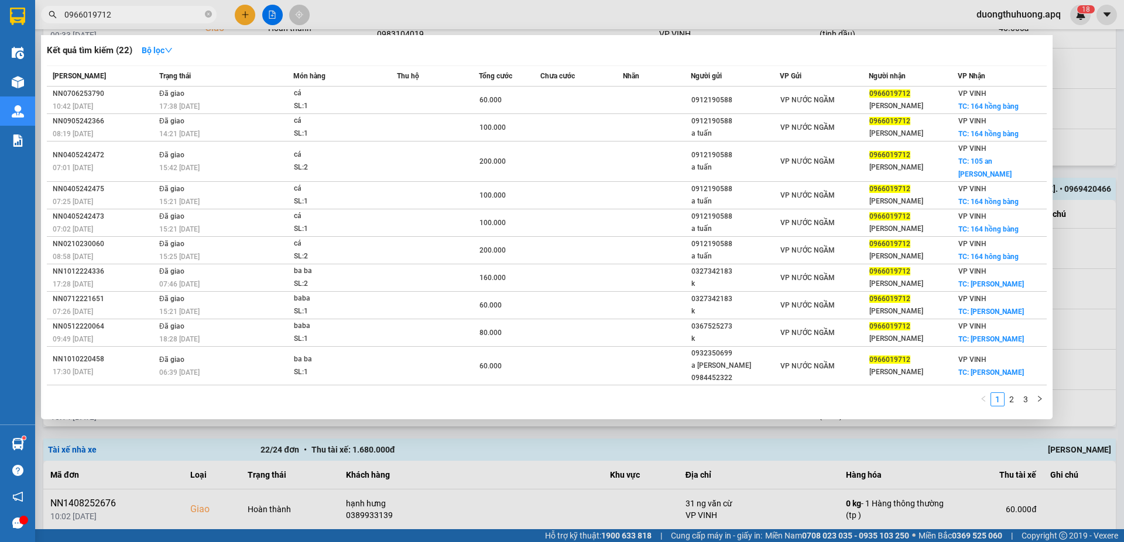
type input "0966019712"
drag, startPoint x: 211, startPoint y: 18, endPoint x: 199, endPoint y: 15, distance: 11.9
click at [209, 18] on icon "close-circle" at bounding box center [208, 14] width 7 height 7
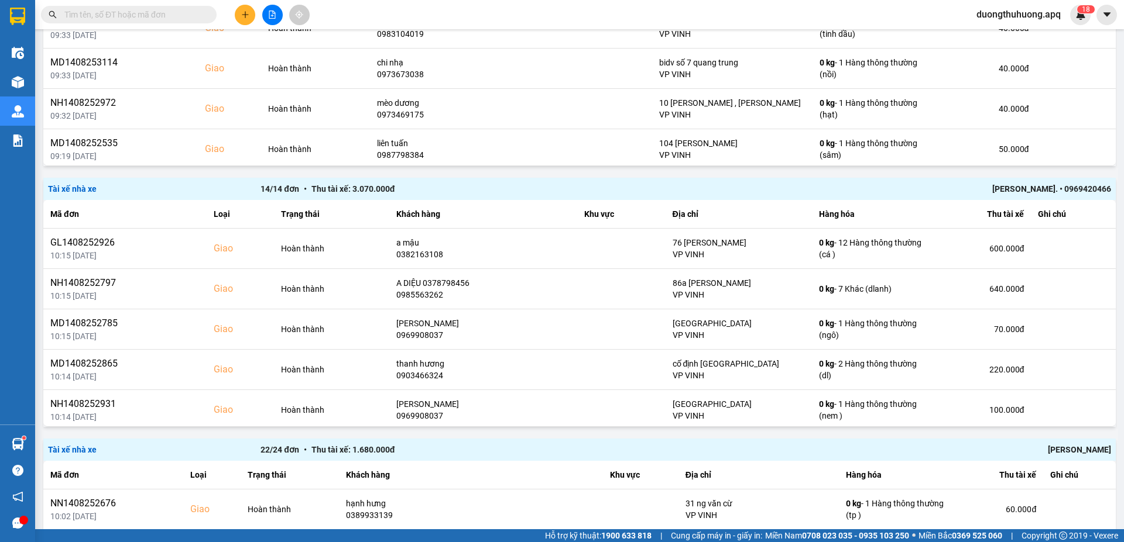
paste input "0966597496"
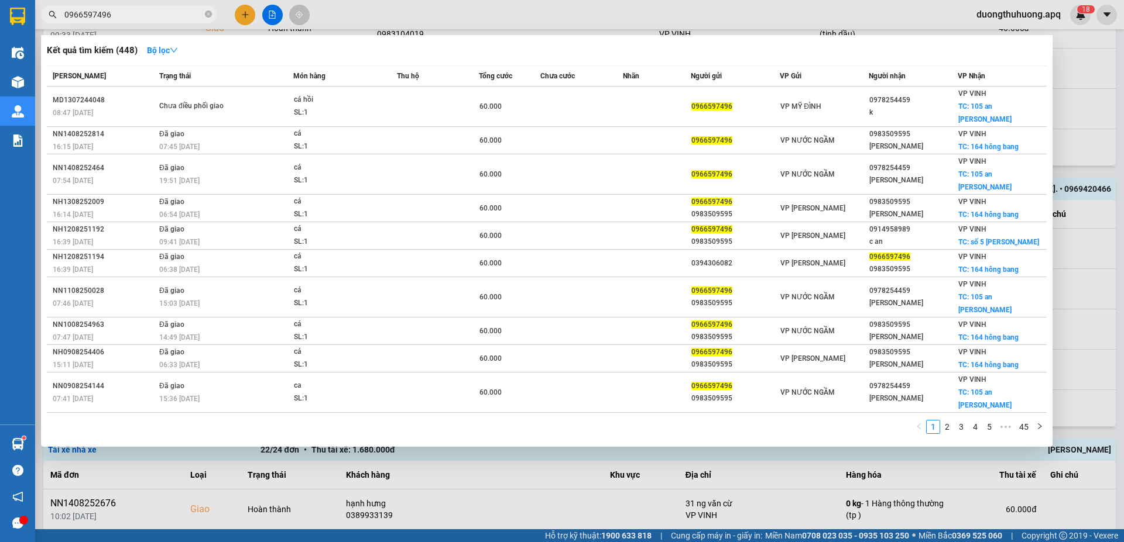
type input "0966597496"
click at [156, 17] on input "0966597496" at bounding box center [133, 14] width 138 height 13
click at [146, 19] on input "0966597496" at bounding box center [133, 14] width 138 height 13
click at [167, 17] on input "0966597496" at bounding box center [133, 14] width 138 height 13
click at [207, 15] on icon "close-circle" at bounding box center [208, 14] width 7 height 7
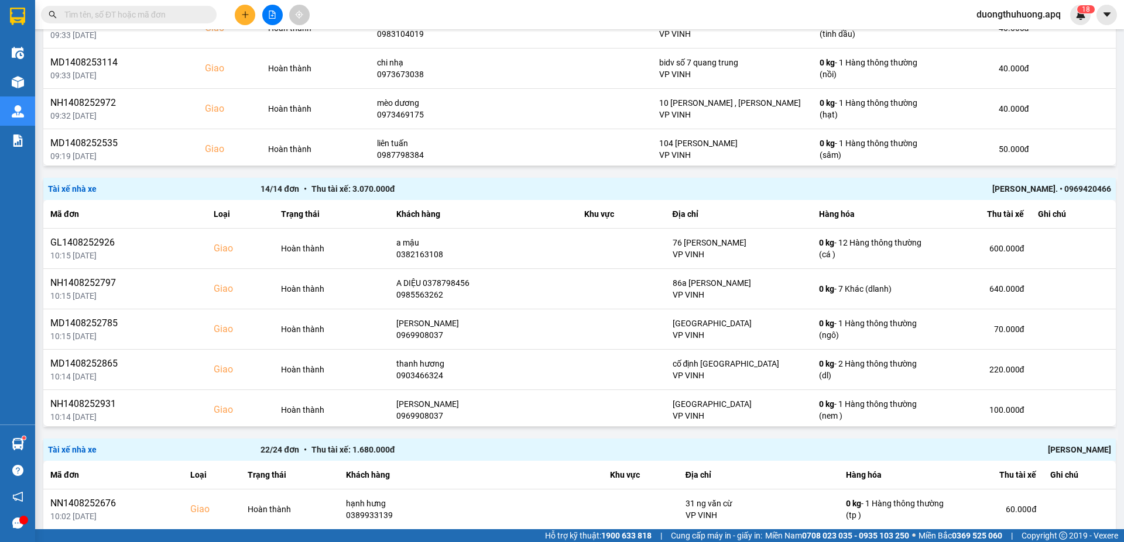
paste input "0917782228"
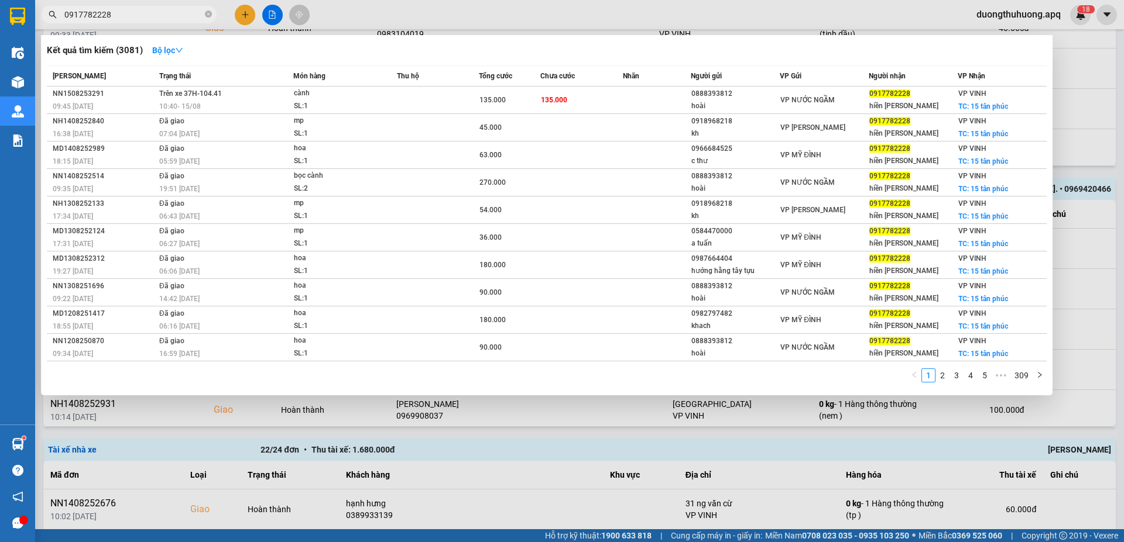
type input "0917782228"
click at [208, 13] on icon "close-circle" at bounding box center [208, 14] width 7 height 7
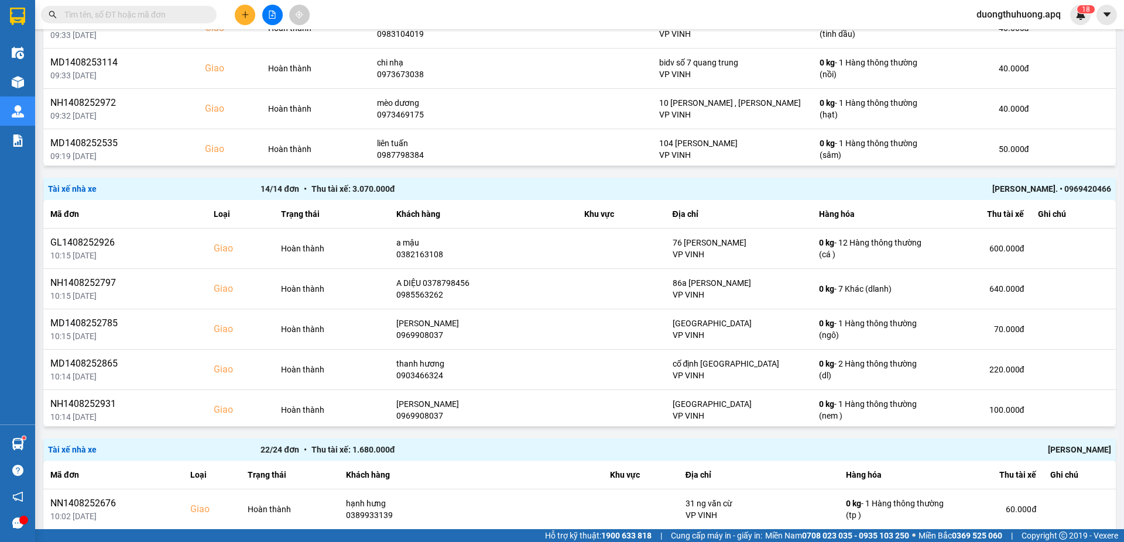
paste input "0942271988"
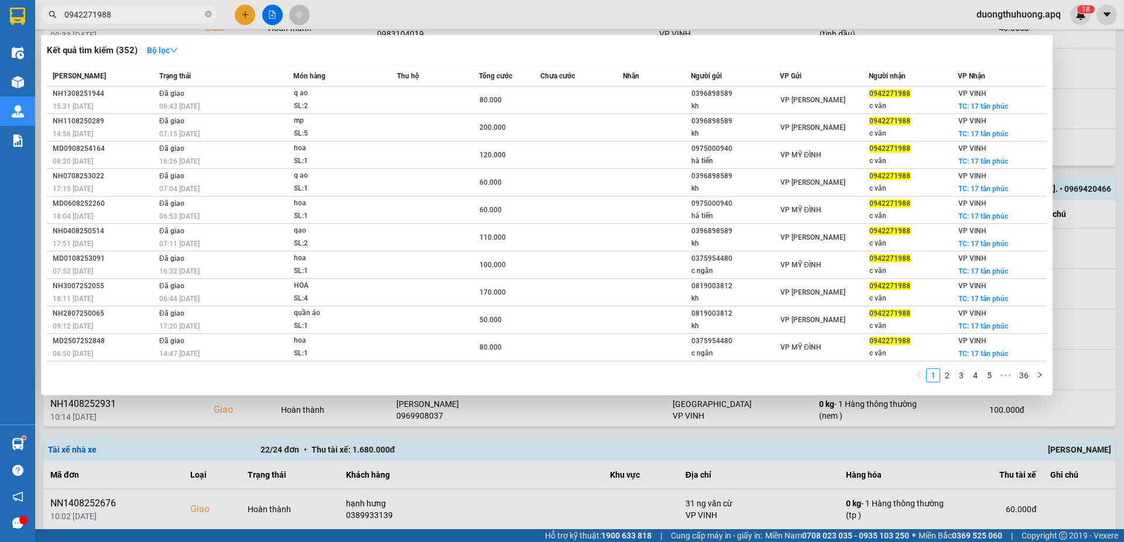
type input "0942271988"
click at [209, 13] on icon "close-circle" at bounding box center [208, 14] width 7 height 7
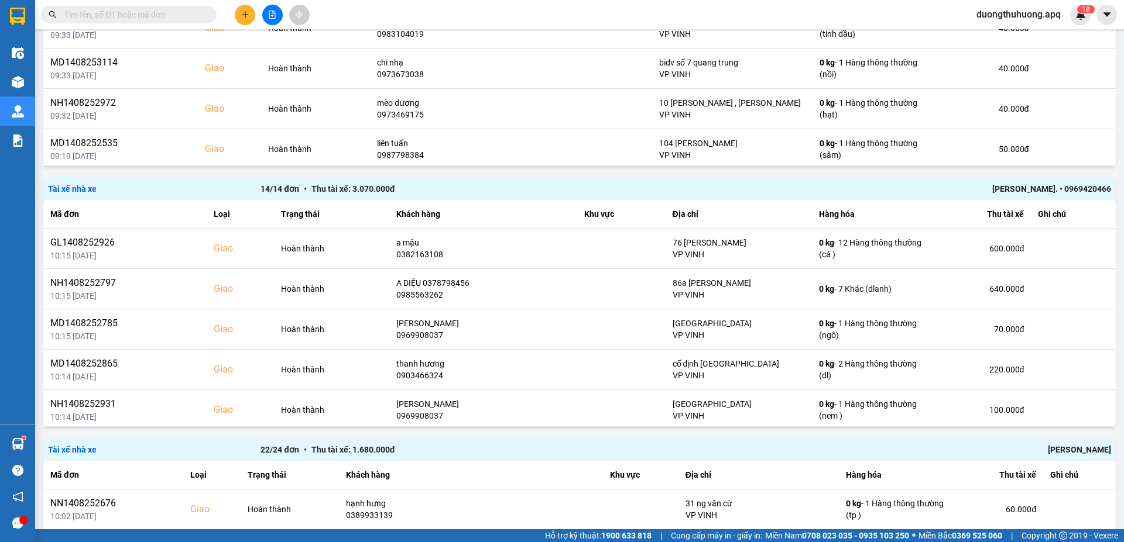
paste input "0986666878"
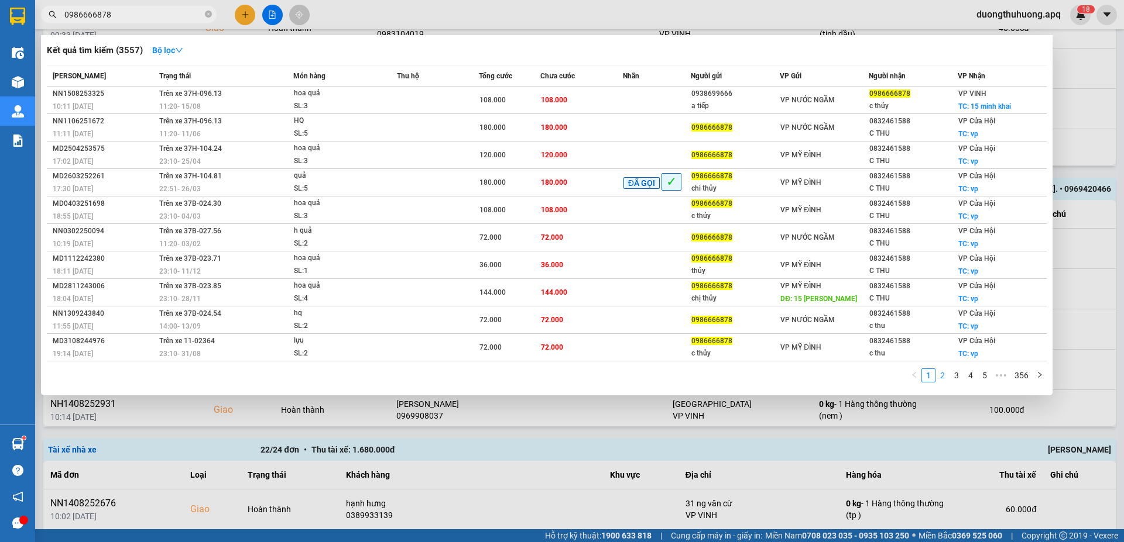
type input "0986666878"
click at [944, 377] on link "2" at bounding box center [942, 375] width 13 height 13
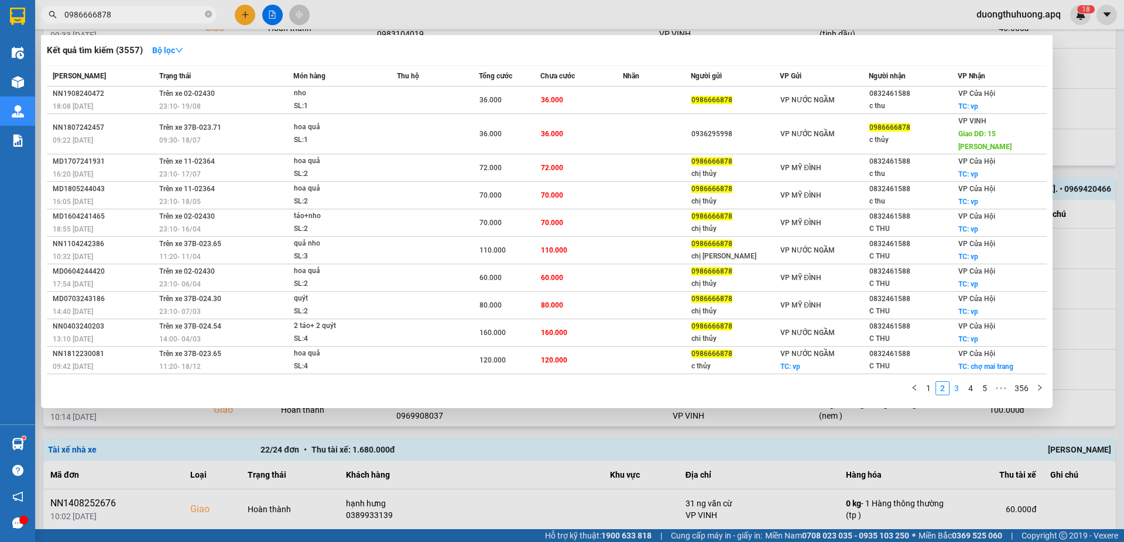
click at [957, 382] on link "3" at bounding box center [956, 388] width 13 height 13
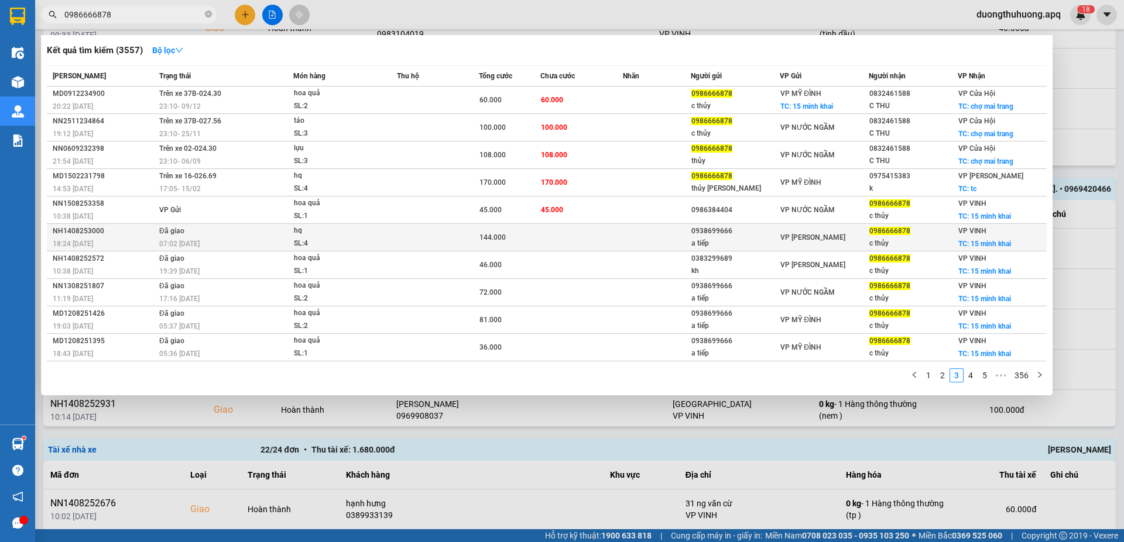
click at [74, 230] on div "NH1408253000" at bounding box center [104, 231] width 103 height 12
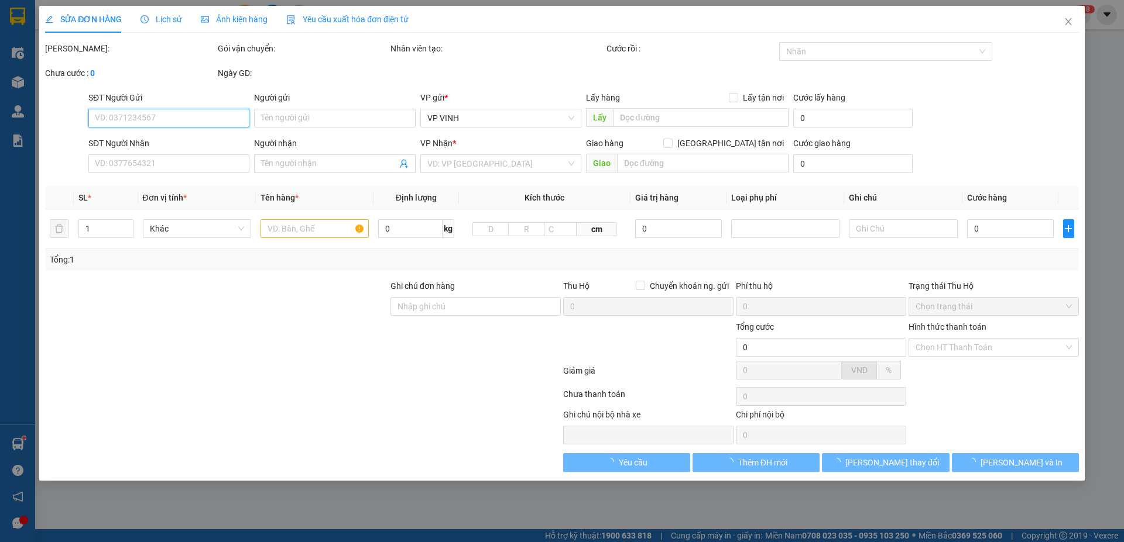
type input "0938699666"
type input "a tiếp"
type input "0986666878"
type input "c thủy"
checkbox input "true"
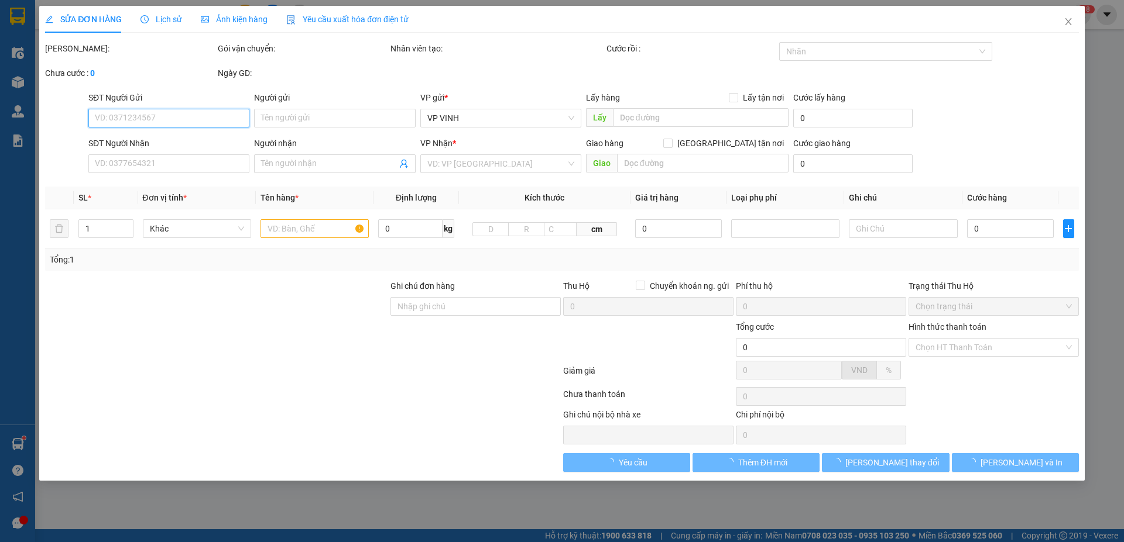
type input "15 minh khai"
type input "144.000"
type input "10"
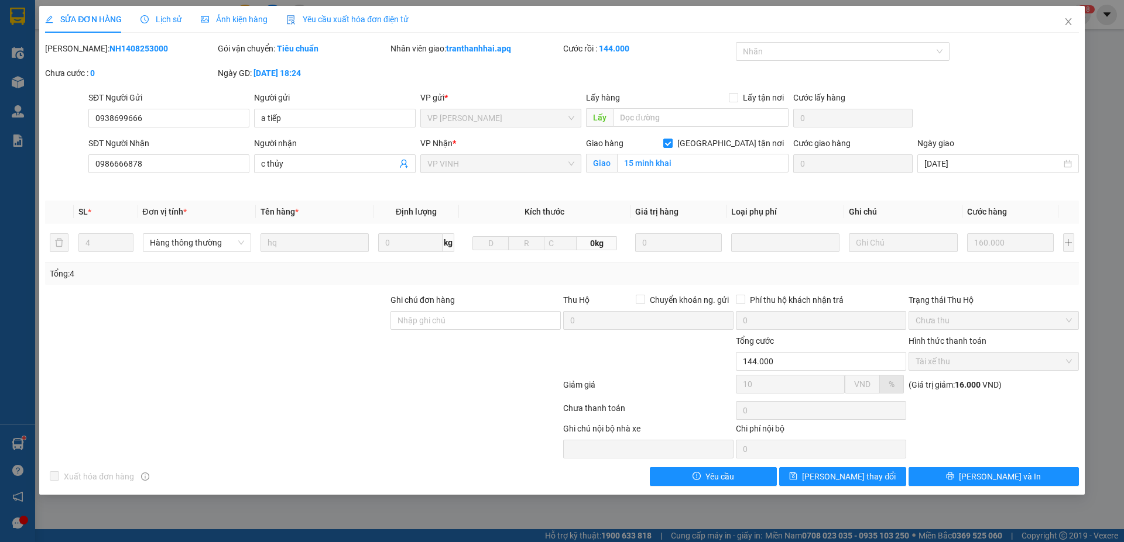
drag, startPoint x: 87, startPoint y: 50, endPoint x: 153, endPoint y: 50, distance: 65.5
click at [153, 50] on div "Mã ĐH: NH1408253000" at bounding box center [130, 48] width 170 height 13
click at [1066, 21] on icon "close" at bounding box center [1067, 21] width 9 height 9
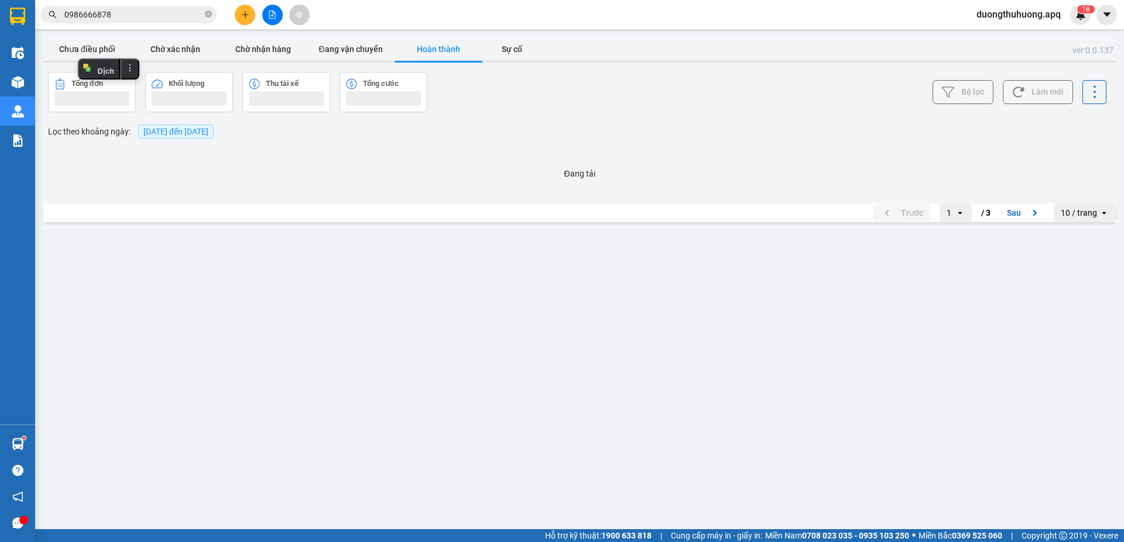
click at [139, 14] on input "0986666878" at bounding box center [133, 14] width 138 height 13
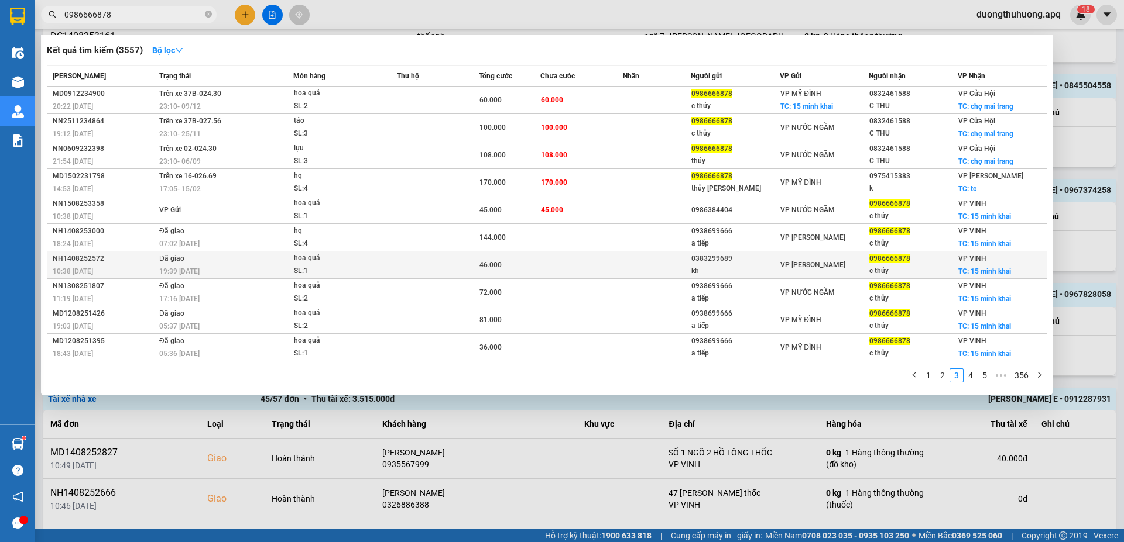
click at [70, 259] on div "NH1408252572" at bounding box center [104, 259] width 103 height 12
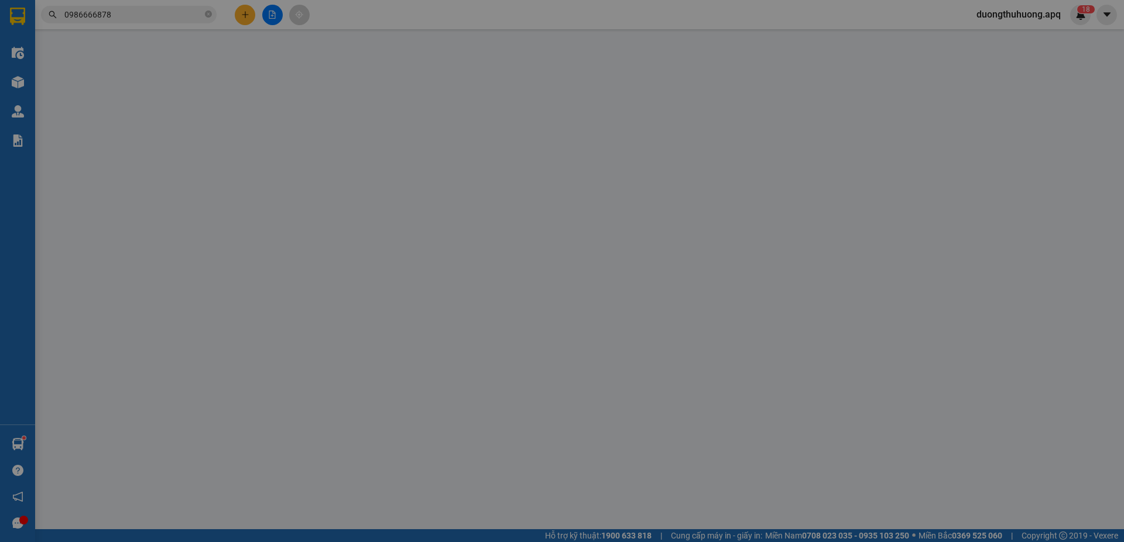
type input "0383299689"
type input "kh"
type input "0986666878"
type input "c thủy"
checkbox input "true"
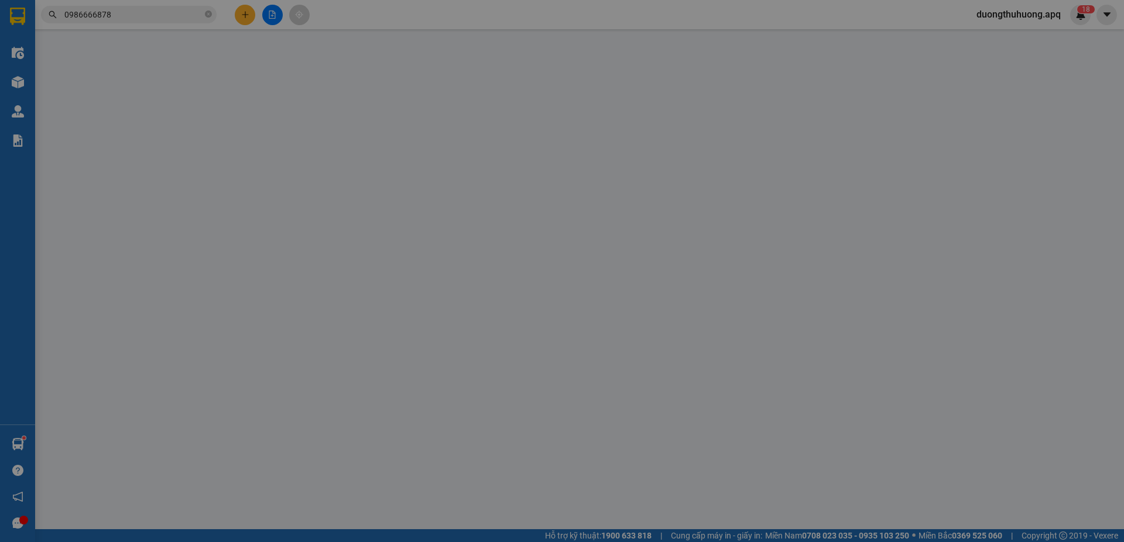
type input "15 minh khai"
type input "46.000"
type input "10"
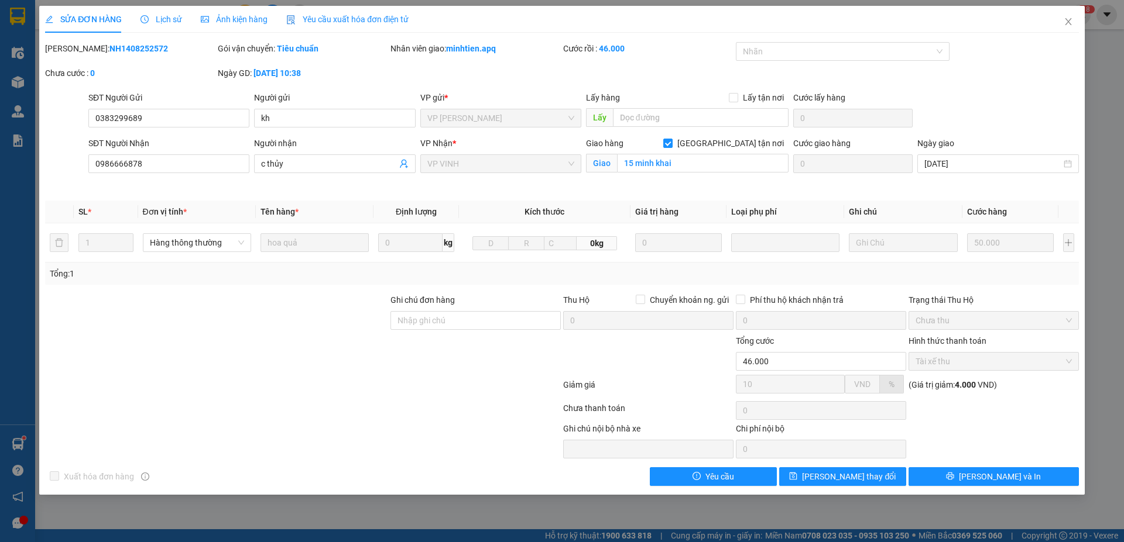
drag, startPoint x: 76, startPoint y: 50, endPoint x: 132, endPoint y: 44, distance: 56.5
click at [168, 46] on div "Mã ĐH: NH1408252572" at bounding box center [130, 48] width 170 height 13
click at [1066, 21] on icon "close" at bounding box center [1067, 21] width 9 height 9
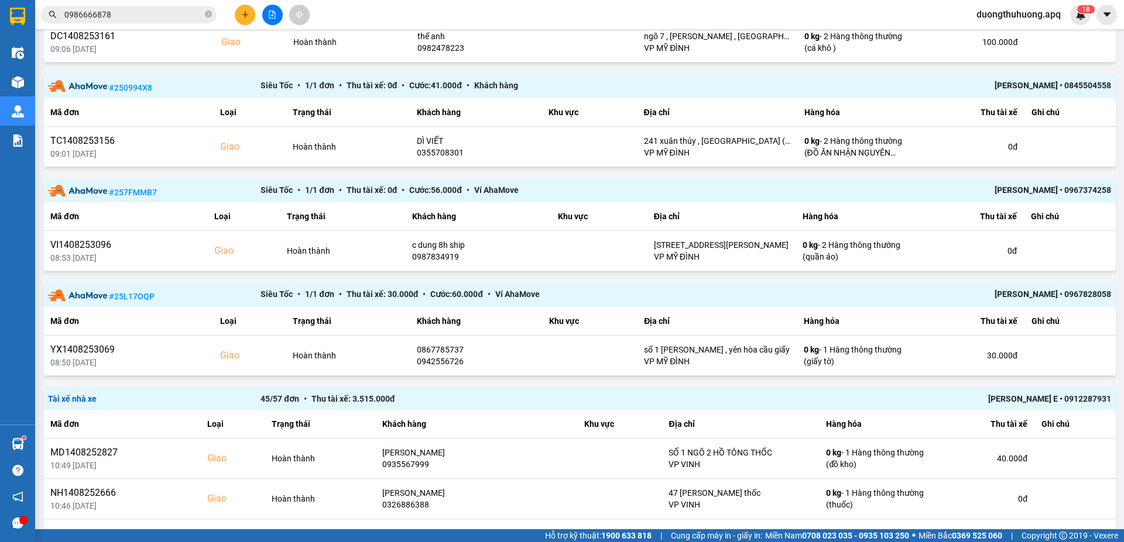
click at [140, 16] on input "0986666878" at bounding box center [133, 14] width 138 height 13
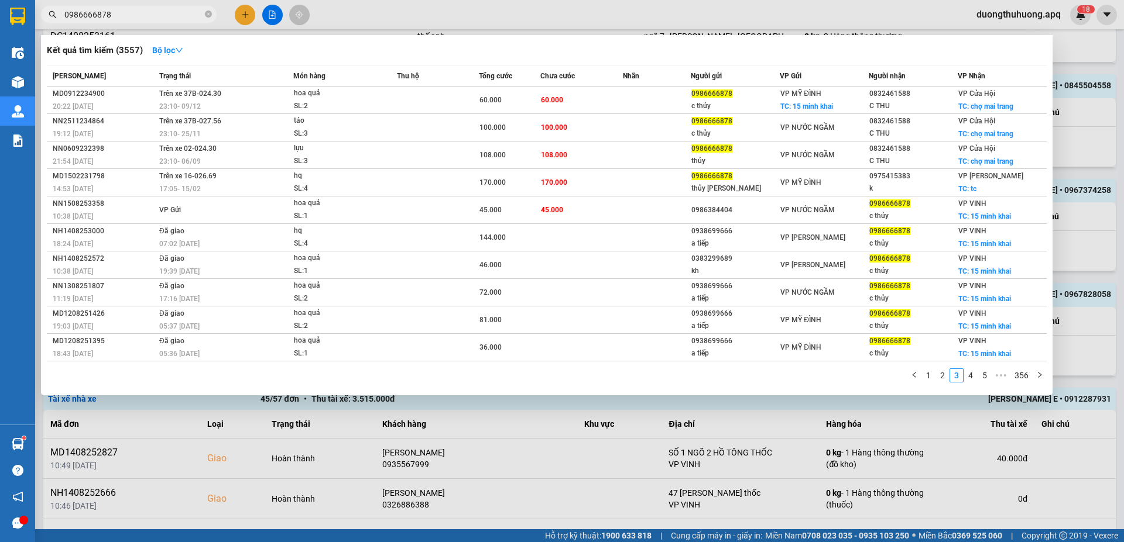
click at [206, 16] on icon "close-circle" at bounding box center [208, 14] width 7 height 7
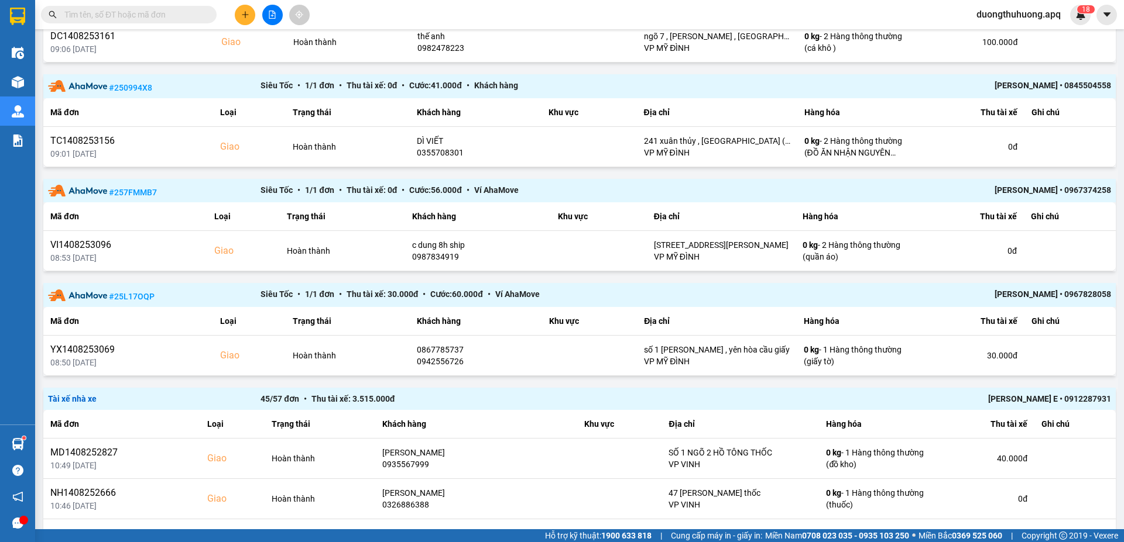
paste input "0389933139"
type input "0389933139"
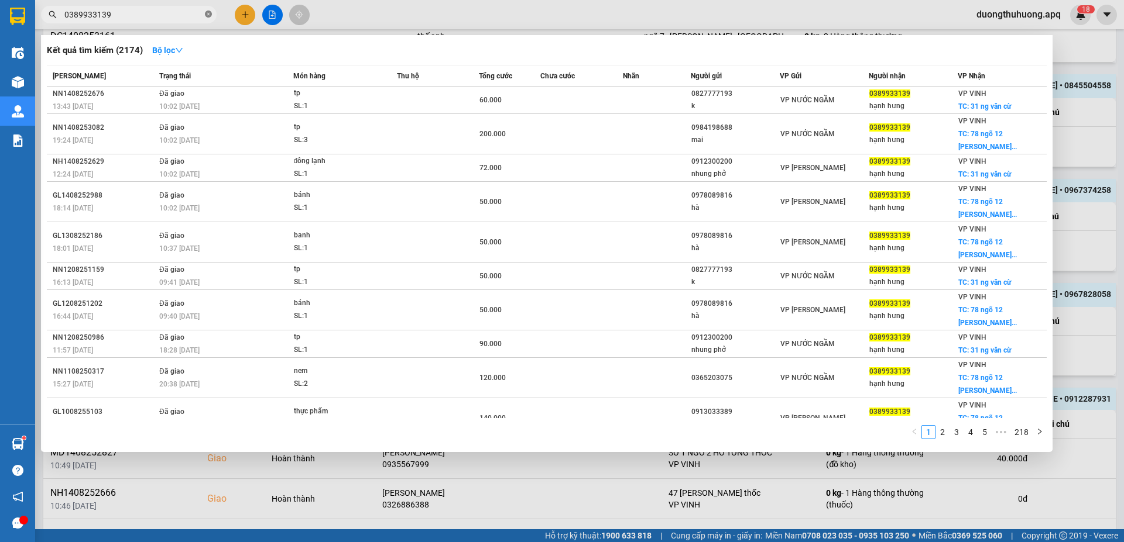
click at [209, 12] on icon "close-circle" at bounding box center [208, 14] width 7 height 7
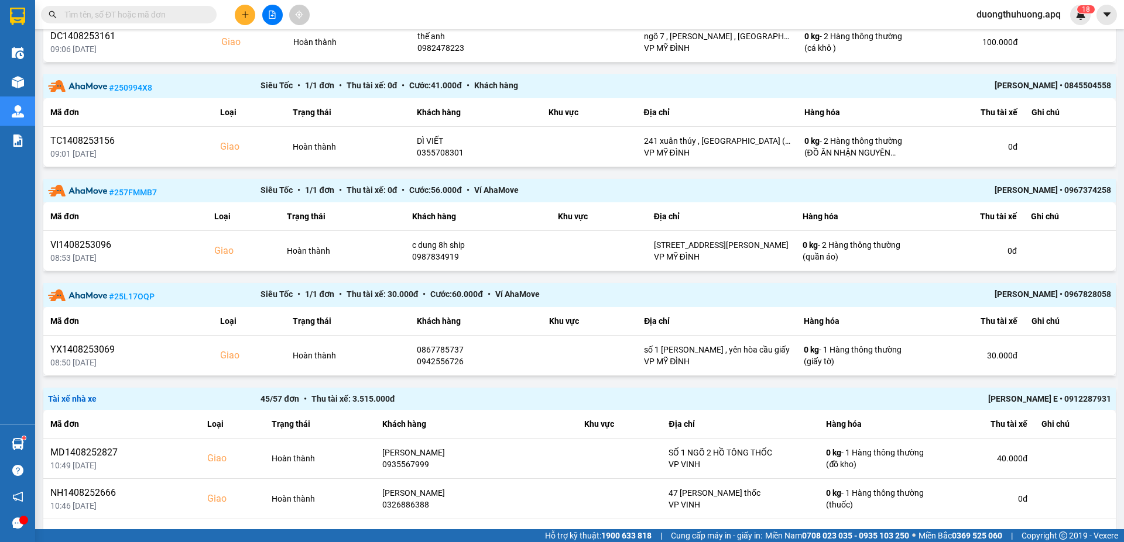
paste input "0971370408"
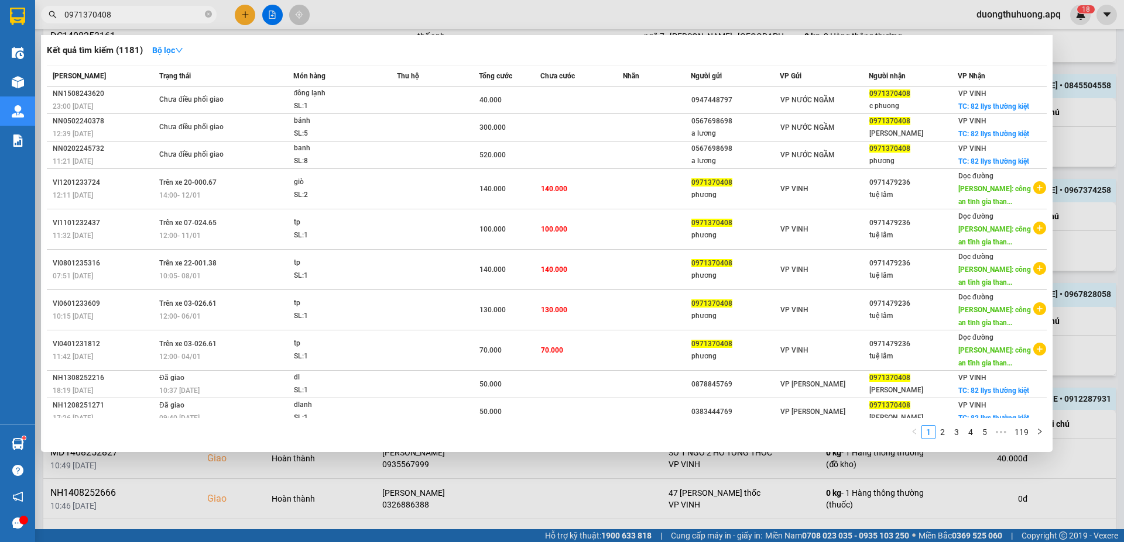
type input "0971370408"
click at [207, 12] on icon "close-circle" at bounding box center [208, 14] width 7 height 7
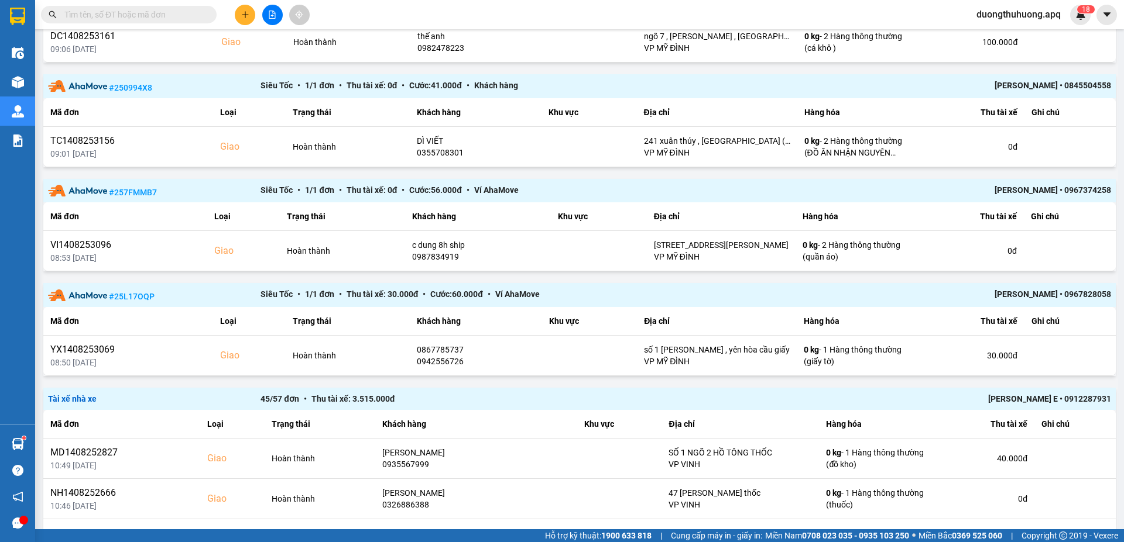
paste input "0969908037"
type input "0969908037"
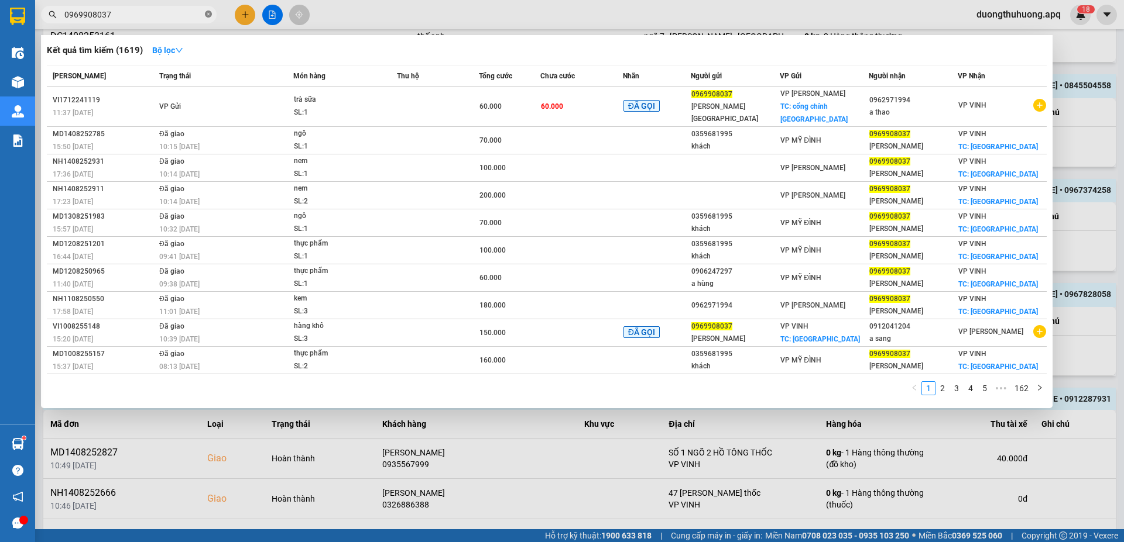
click at [209, 16] on icon "close-circle" at bounding box center [208, 14] width 7 height 7
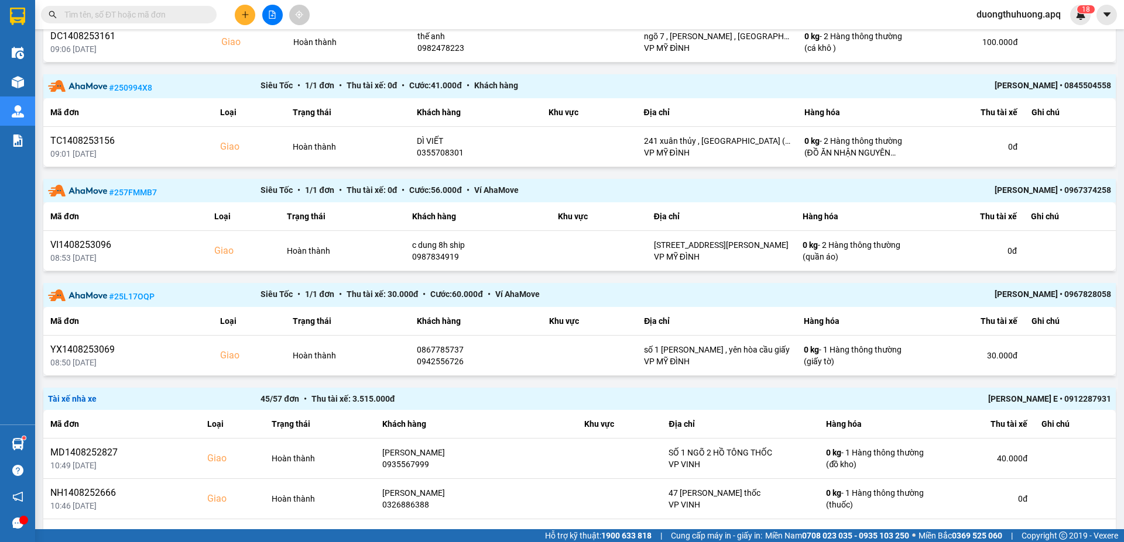
paste input "0971768119"
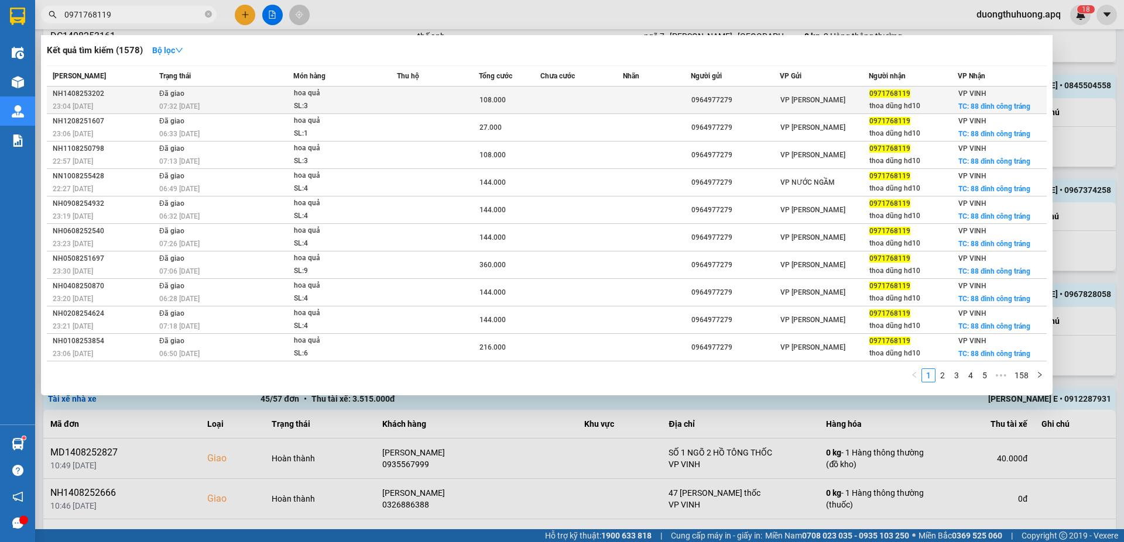
type input "0971768119"
click at [70, 94] on div "NH1408253202" at bounding box center [104, 94] width 103 height 12
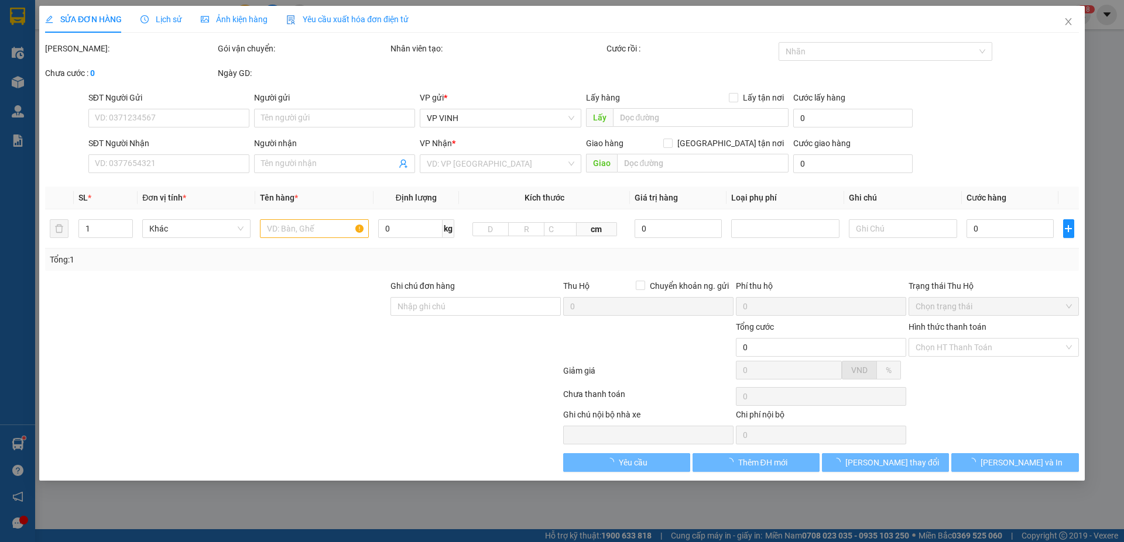
type input "0964977279"
type input "0971768119"
type input "thoa dũng hd10"
checkbox input "true"
type input "88 đinh công tráng"
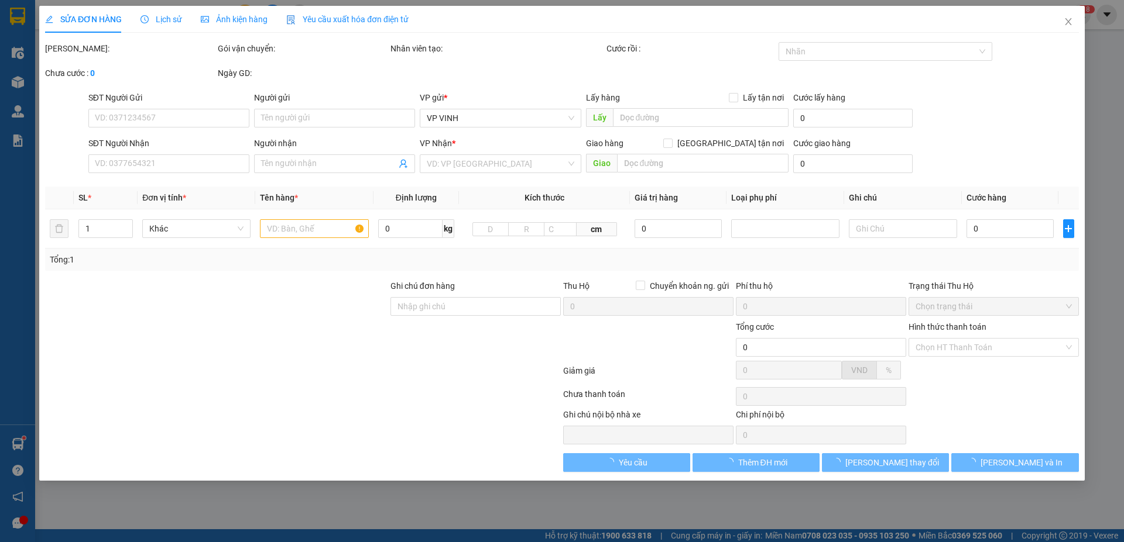
type input "108.000"
type input "10"
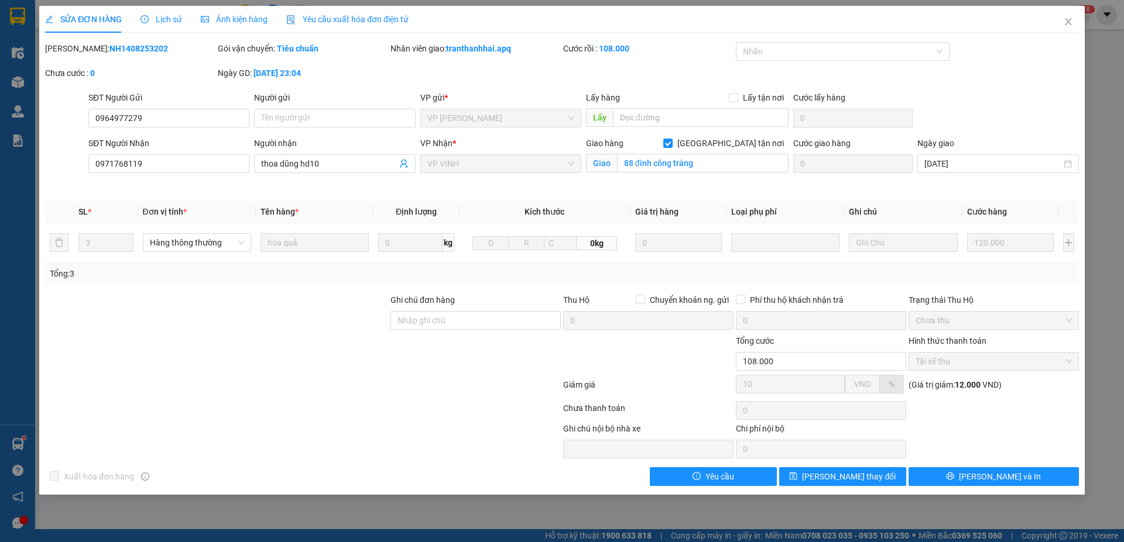
drag, startPoint x: 73, startPoint y: 49, endPoint x: 153, endPoint y: 49, distance: 80.2
click at [153, 49] on div "Mã ĐH: NH1408253202" at bounding box center [130, 48] width 170 height 13
click at [1069, 19] on icon "close" at bounding box center [1067, 21] width 9 height 9
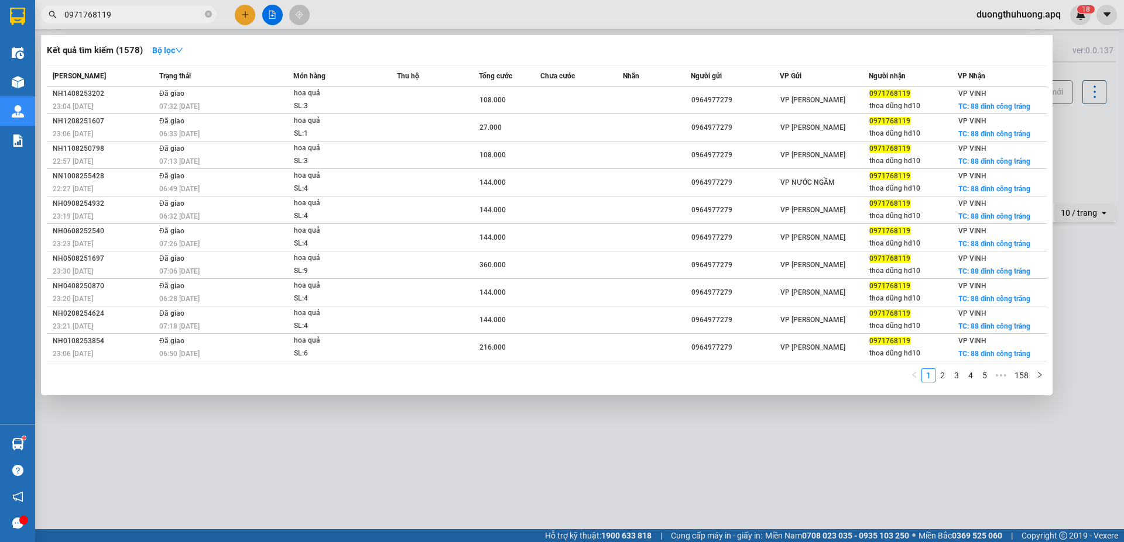
click at [162, 13] on input "0971768119" at bounding box center [133, 14] width 138 height 13
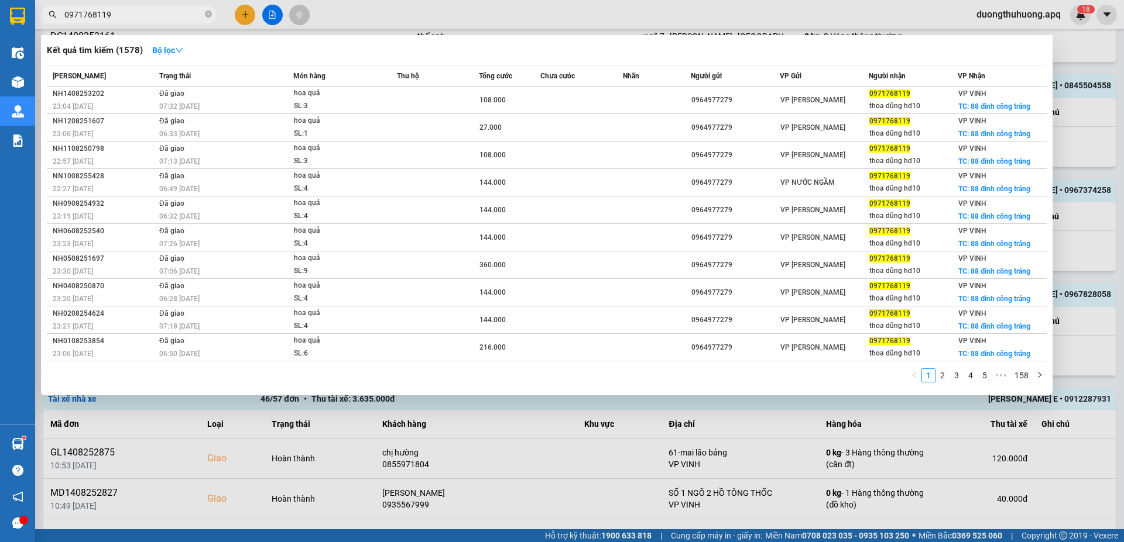
drag, startPoint x: 211, startPoint y: 14, endPoint x: 198, endPoint y: 15, distance: 12.9
click at [208, 14] on icon "close-circle" at bounding box center [208, 14] width 7 height 7
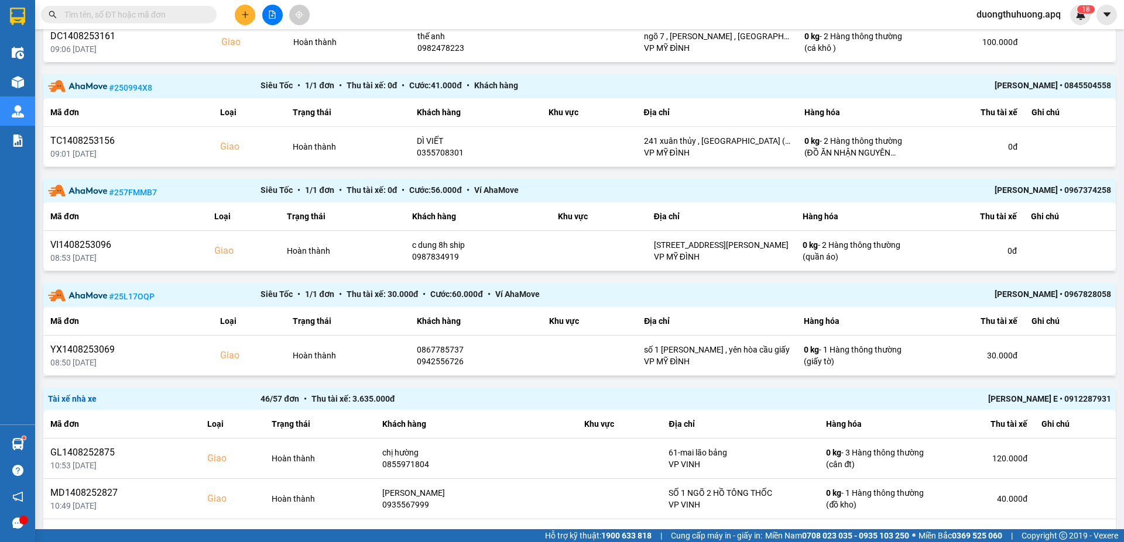
paste input "0913816866"
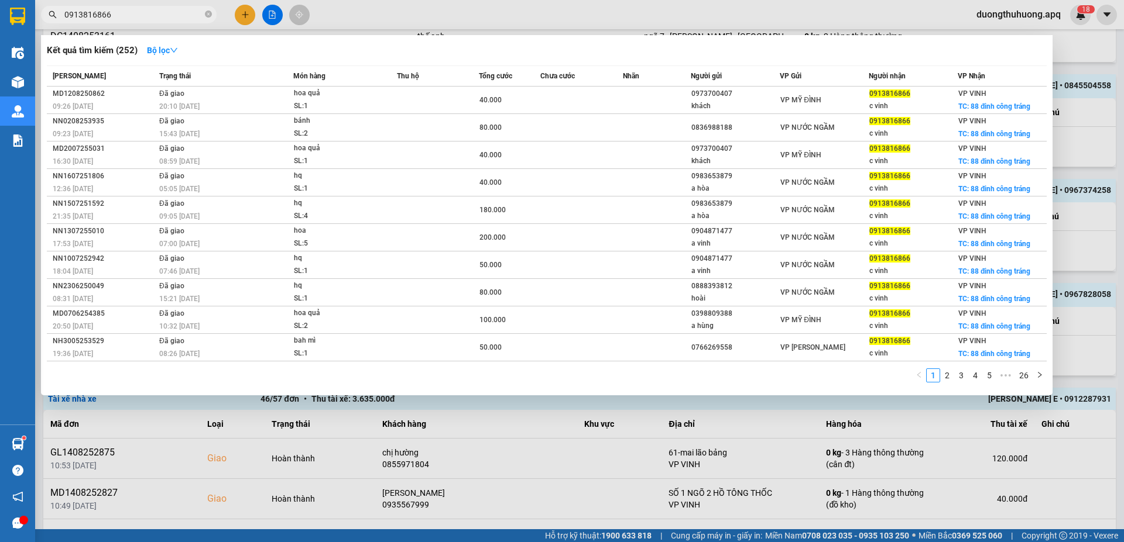
type input "0913816866"
click at [207, 15] on icon "close-circle" at bounding box center [208, 14] width 7 height 7
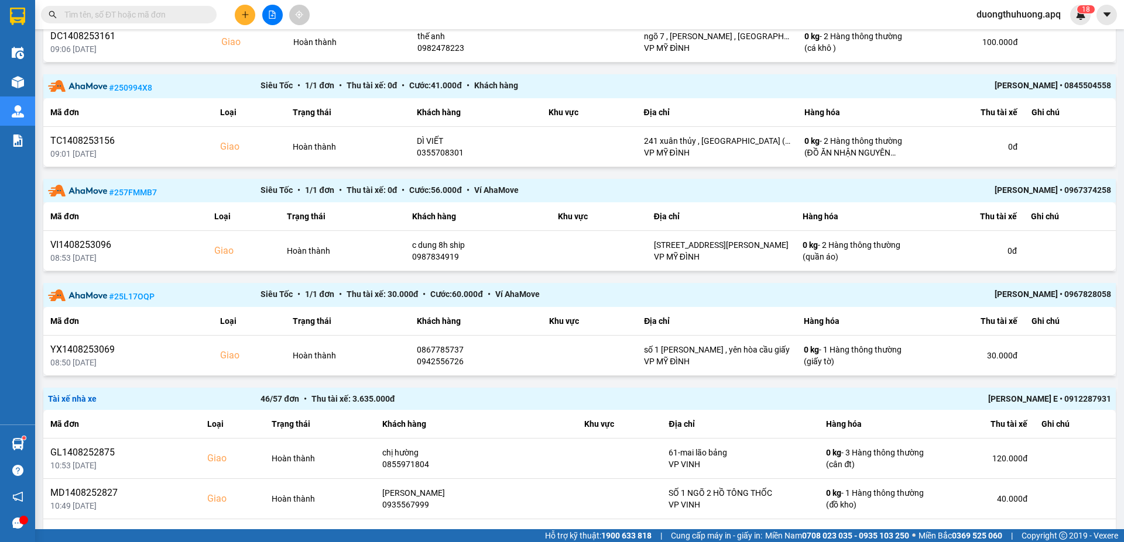
paste input "0914560807"
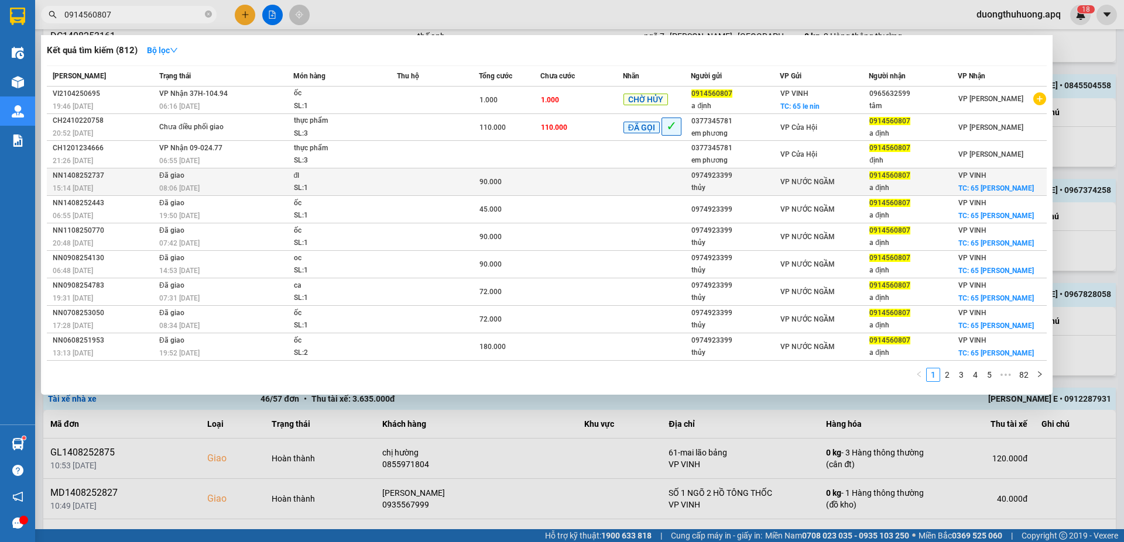
type input "0914560807"
click at [75, 174] on div "NN1408252737" at bounding box center [104, 176] width 103 height 12
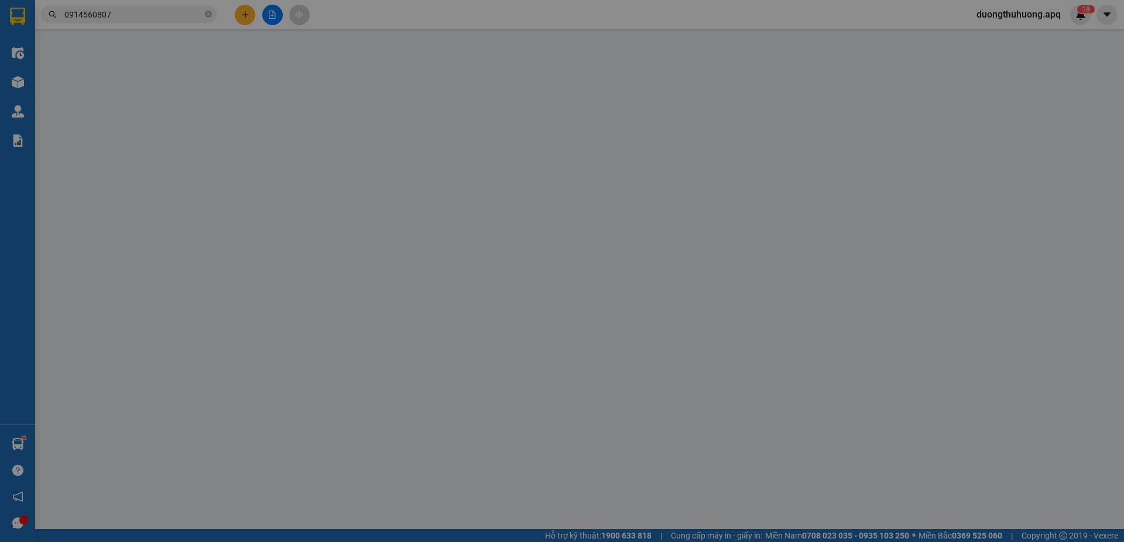
type input "0974923399"
type input "thủy"
type input "0914560807"
type input "a định"
checkbox input "true"
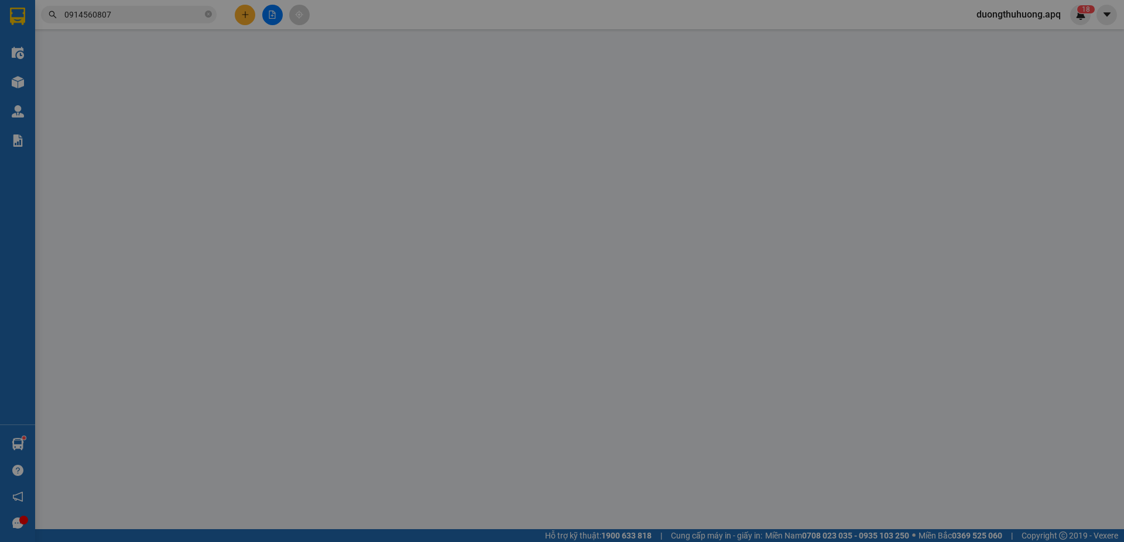
type input "65 lê nin"
type input "90.000"
type input "10"
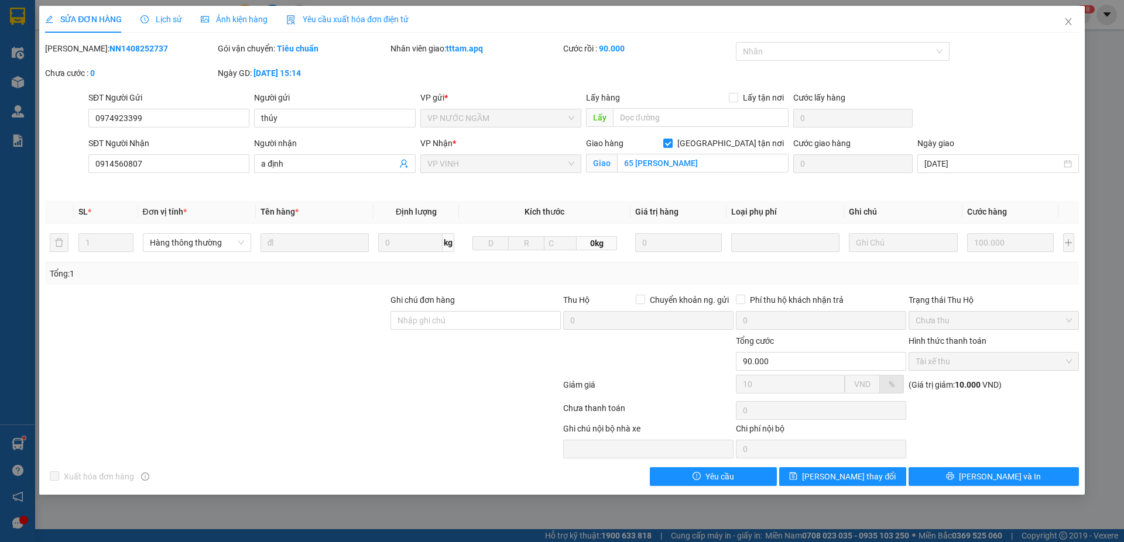
drag, startPoint x: 76, startPoint y: 46, endPoint x: 121, endPoint y: 43, distance: 44.6
click at [141, 46] on div "Mã ĐH: NN1408252737" at bounding box center [130, 48] width 170 height 13
click at [1068, 21] on icon "close" at bounding box center [1067, 21] width 9 height 9
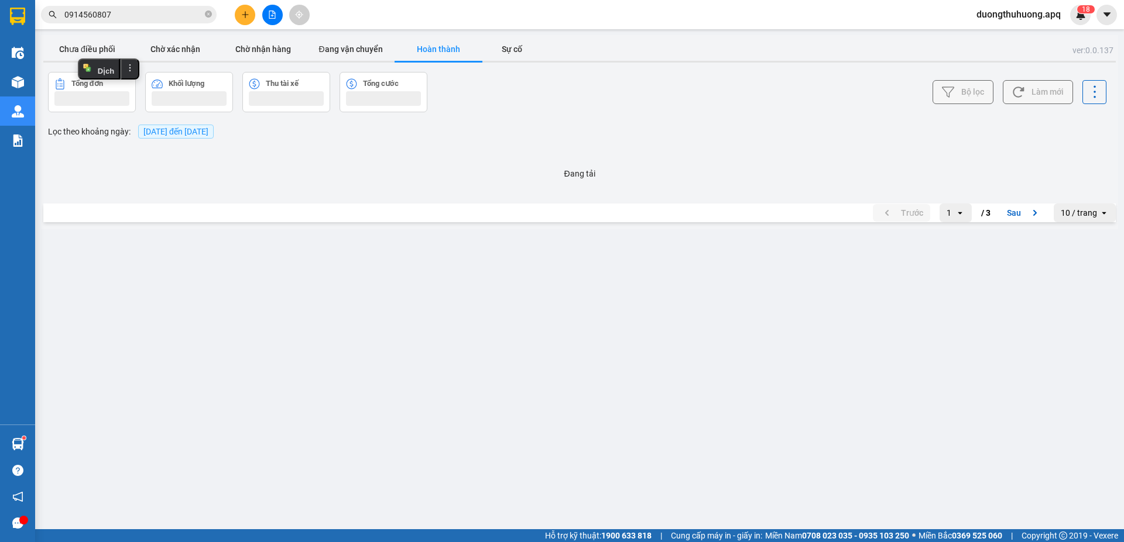
click at [169, 13] on input "0914560807" at bounding box center [133, 14] width 138 height 13
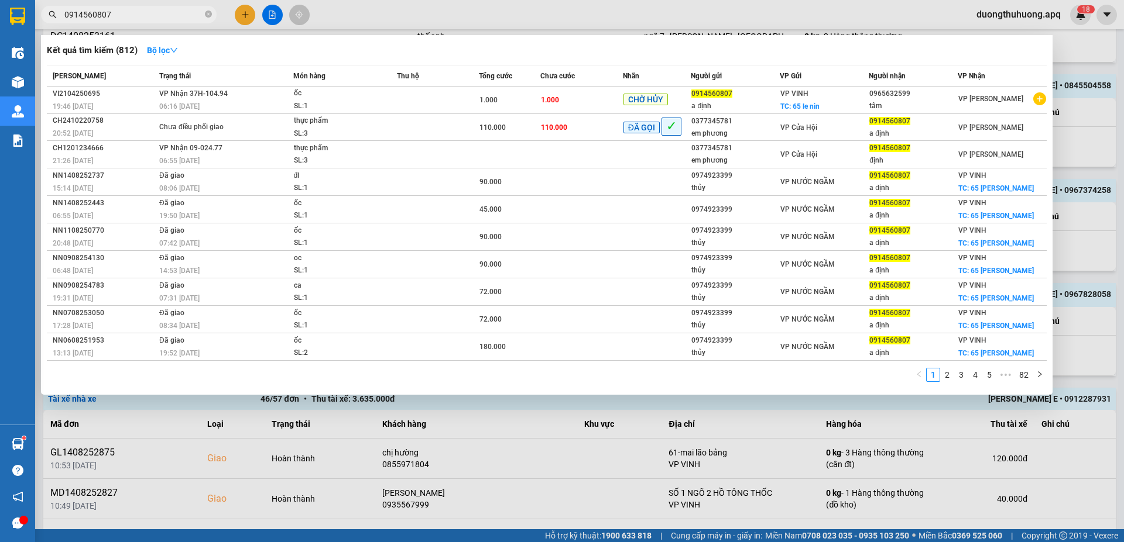
click at [190, 16] on input "0914560807" at bounding box center [133, 14] width 138 height 13
drag, startPoint x: 209, startPoint y: 13, endPoint x: 200, endPoint y: 13, distance: 9.4
click at [207, 13] on icon "close-circle" at bounding box center [208, 14] width 7 height 7
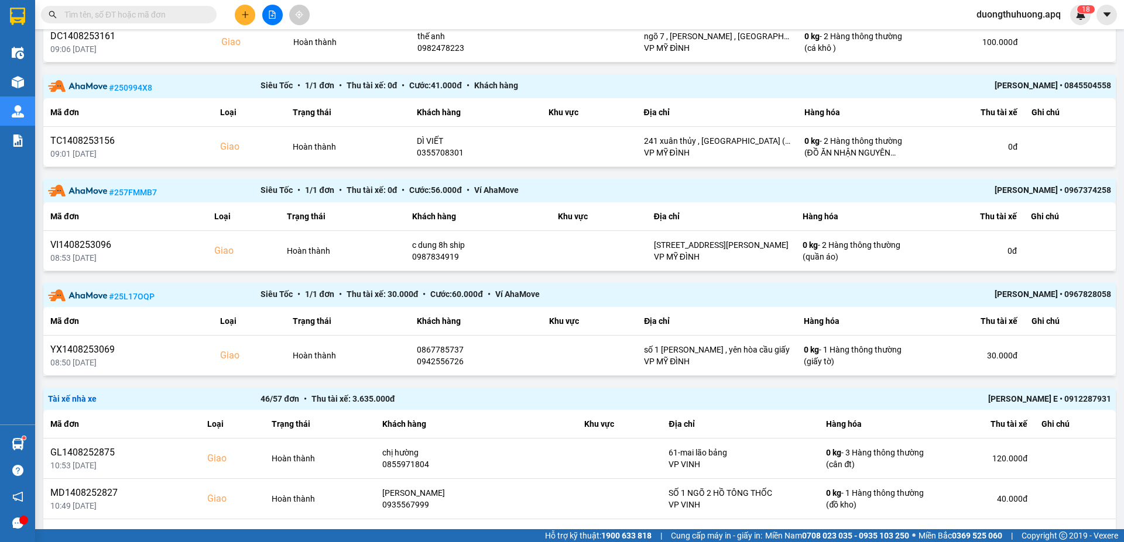
paste input "0979604207"
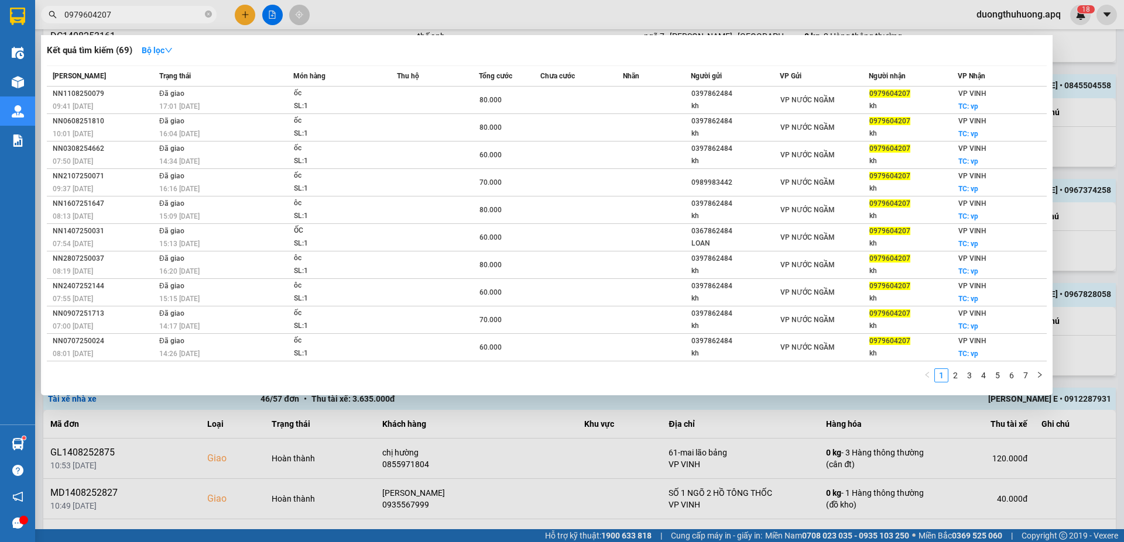
type input "0979604207"
click at [206, 15] on icon "close-circle" at bounding box center [208, 14] width 7 height 7
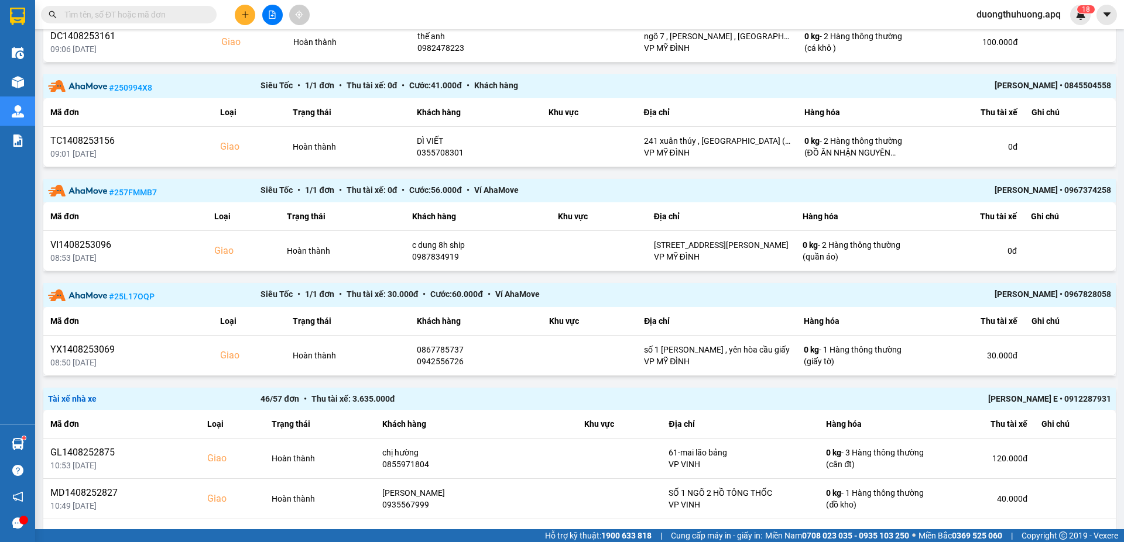
paste input "0389899999"
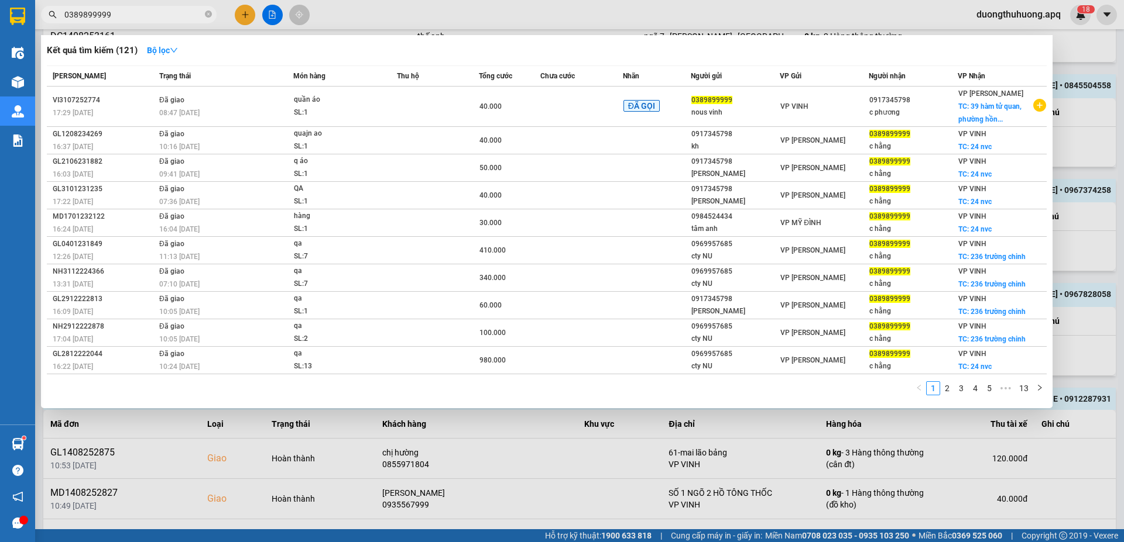
type input "0389899999"
drag, startPoint x: 207, startPoint y: 11, endPoint x: 159, endPoint y: 13, distance: 47.5
click at [206, 11] on span at bounding box center [208, 14] width 7 height 11
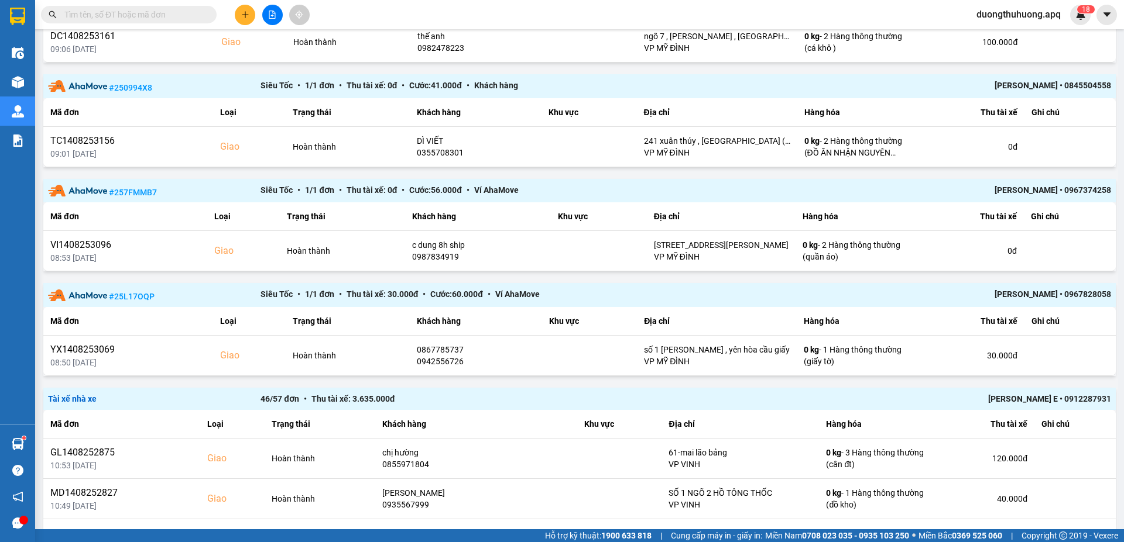
paste input "0913272621"
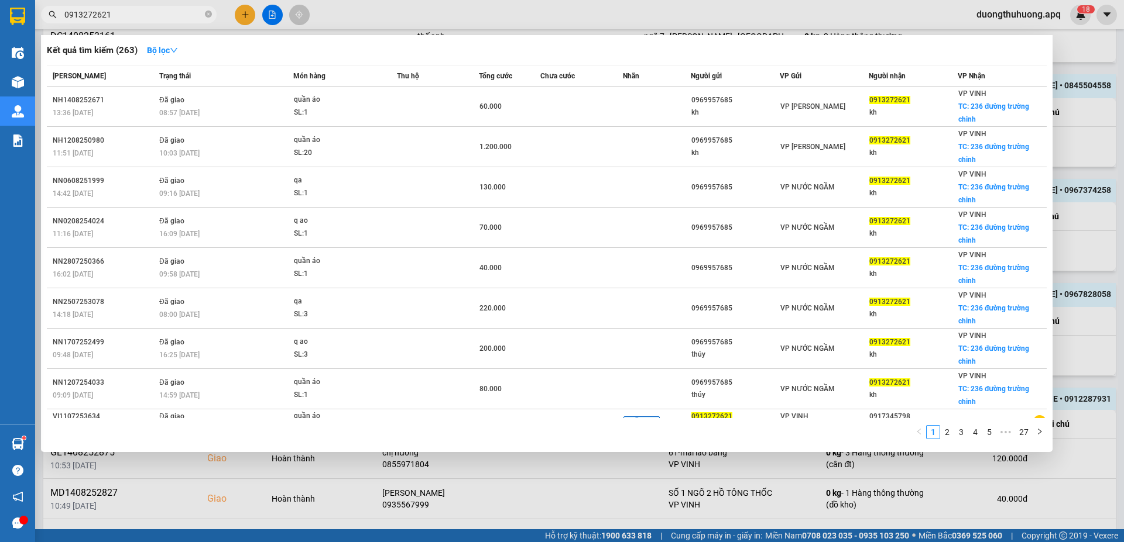
type input "0913272621"
drag, startPoint x: 207, startPoint y: 13, endPoint x: 176, endPoint y: 13, distance: 30.4
click at [205, 13] on icon "close-circle" at bounding box center [208, 14] width 7 height 7
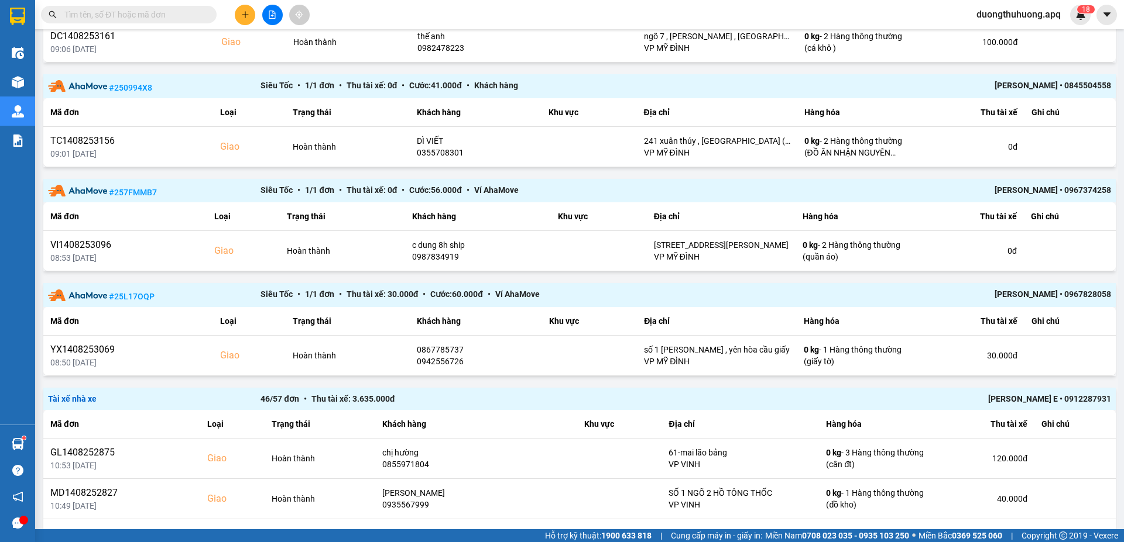
paste input "0973417352"
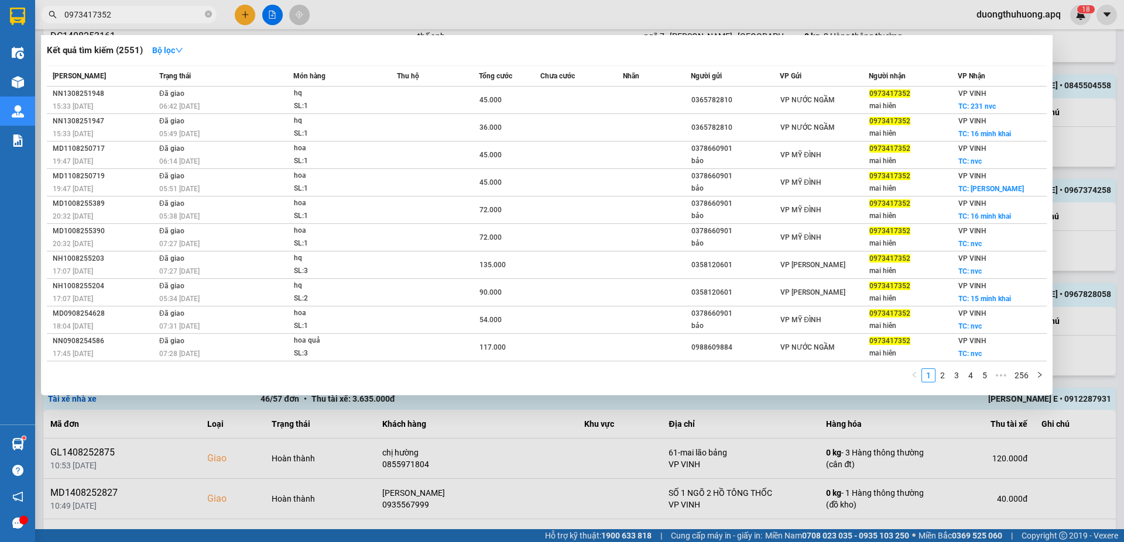
type input "0973417352"
drag, startPoint x: 209, startPoint y: 9, endPoint x: 194, endPoint y: 9, distance: 15.2
click at [207, 9] on span at bounding box center [208, 14] width 7 height 11
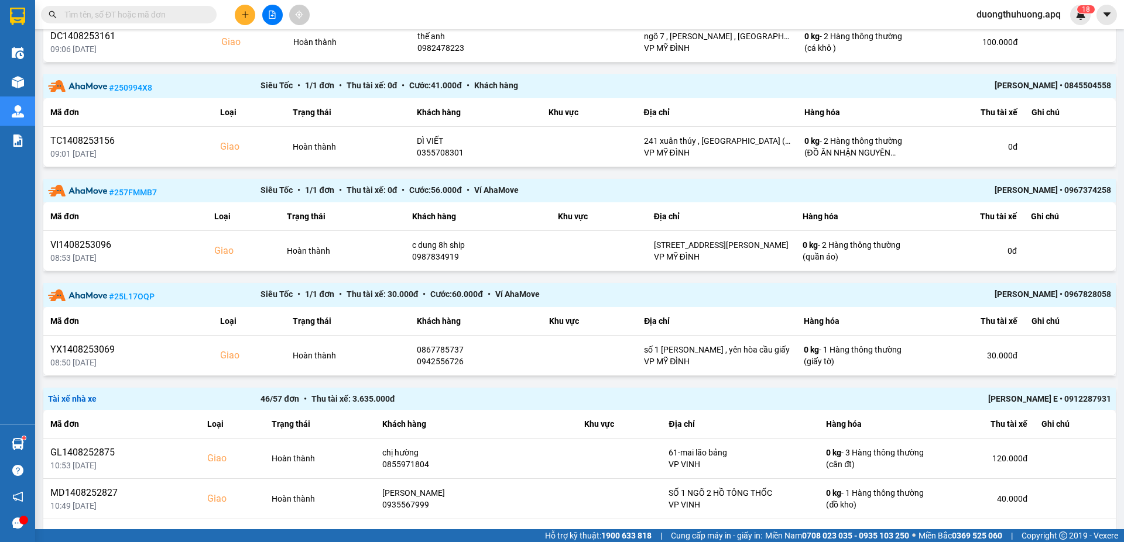
paste input "0886545266"
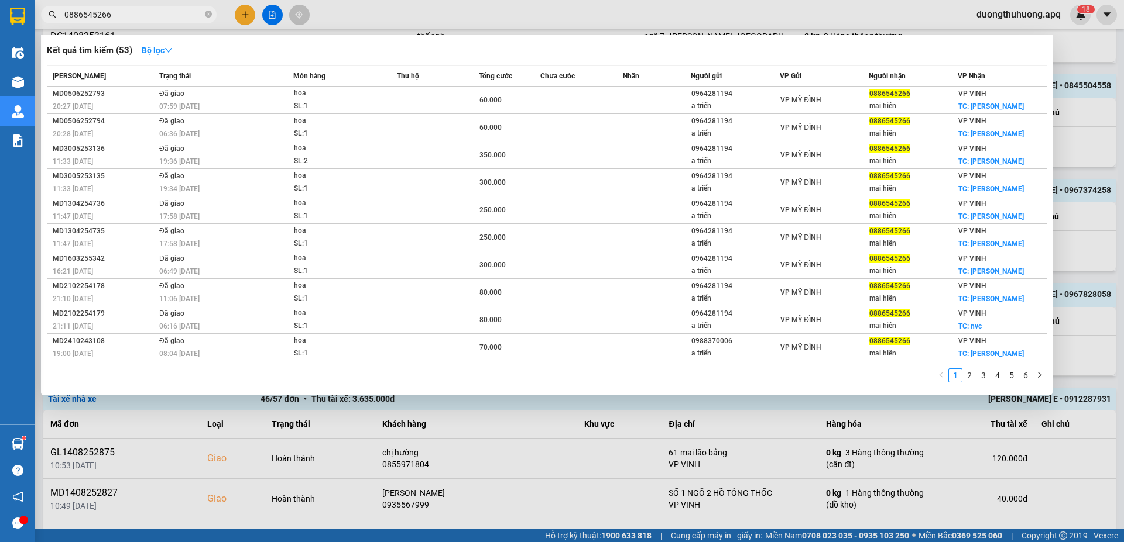
type input "0886545266"
click at [208, 14] on icon "close-circle" at bounding box center [208, 14] width 7 height 7
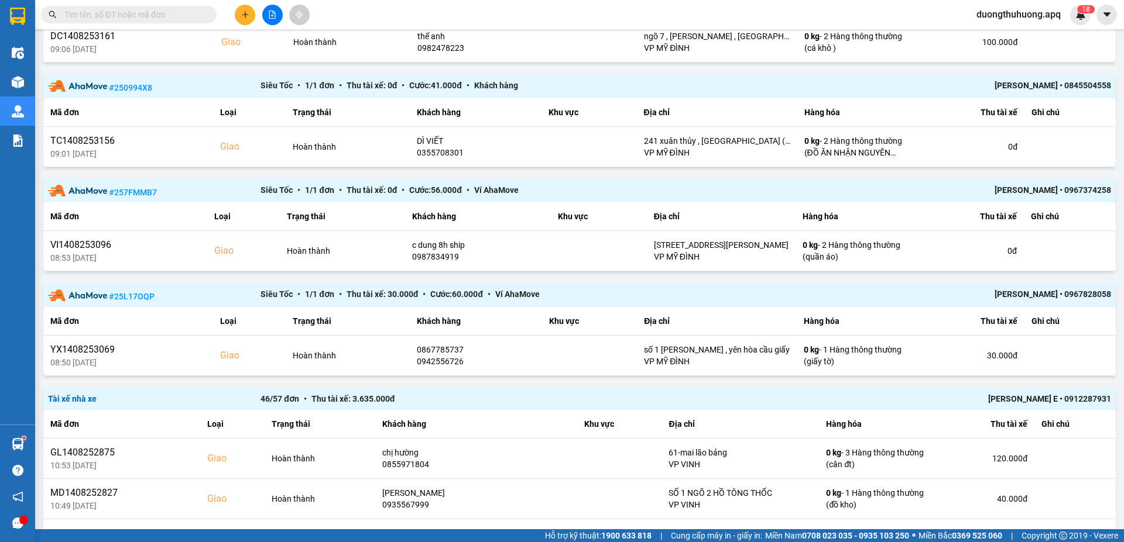
paste input "0857655555"
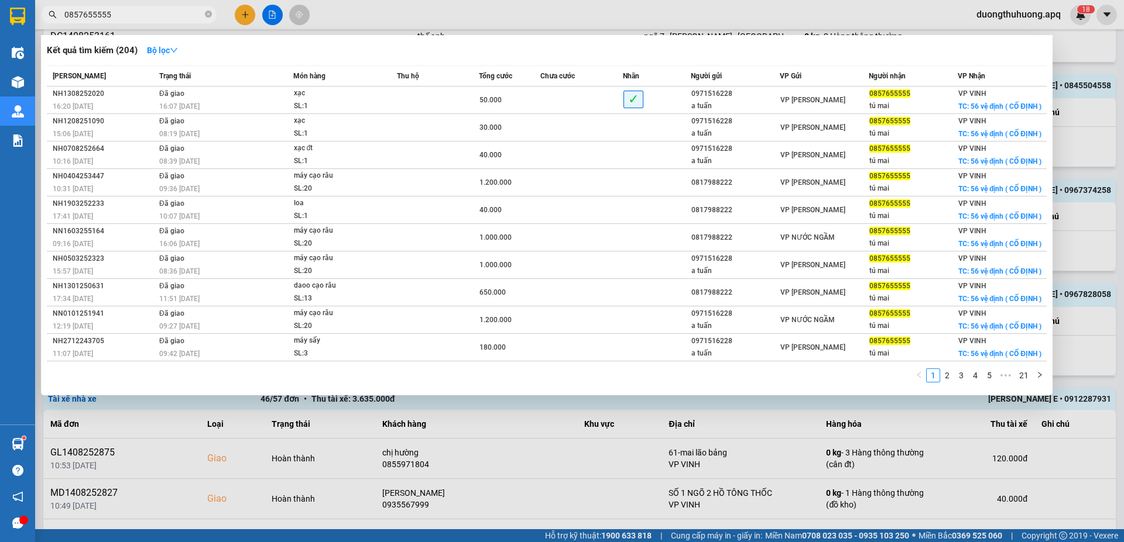
type input "0857655555"
click at [207, 14] on icon "close-circle" at bounding box center [208, 14] width 7 height 7
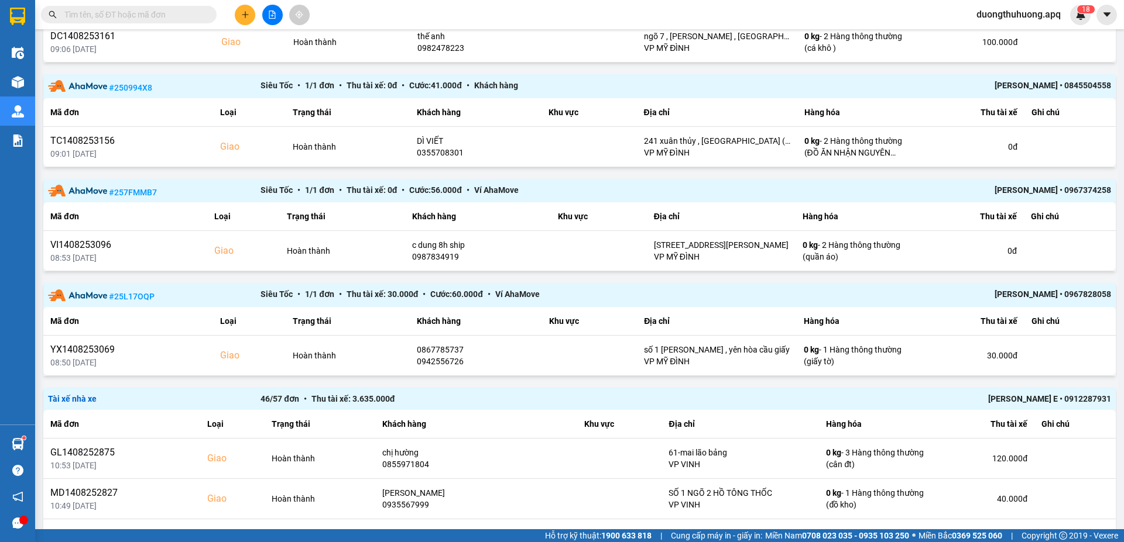
paste input "0983548956"
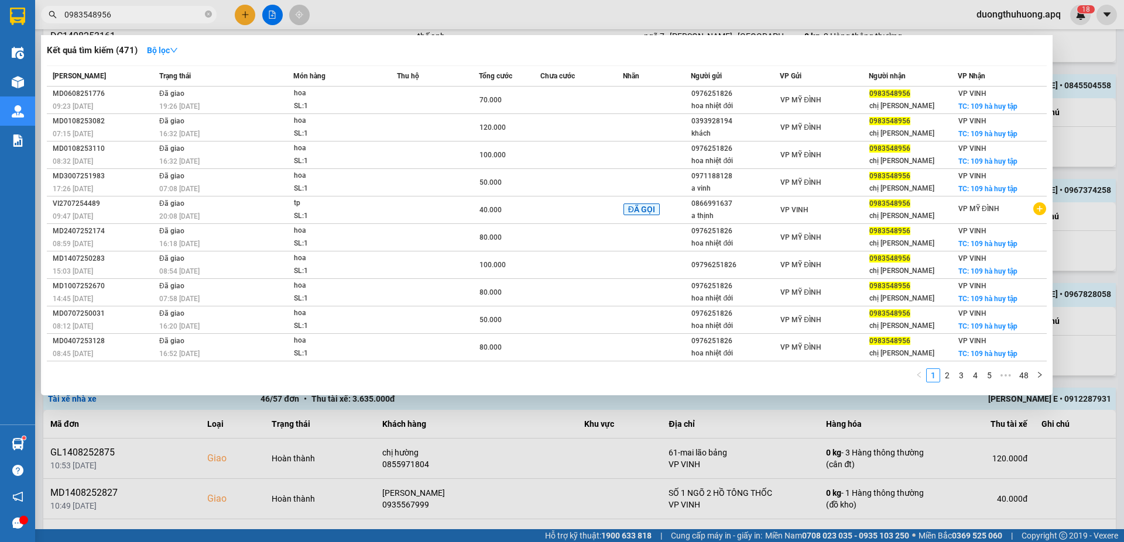
type input "0983548956"
drag, startPoint x: 207, startPoint y: 13, endPoint x: 149, endPoint y: 13, distance: 57.9
click at [206, 13] on icon "close-circle" at bounding box center [208, 14] width 7 height 7
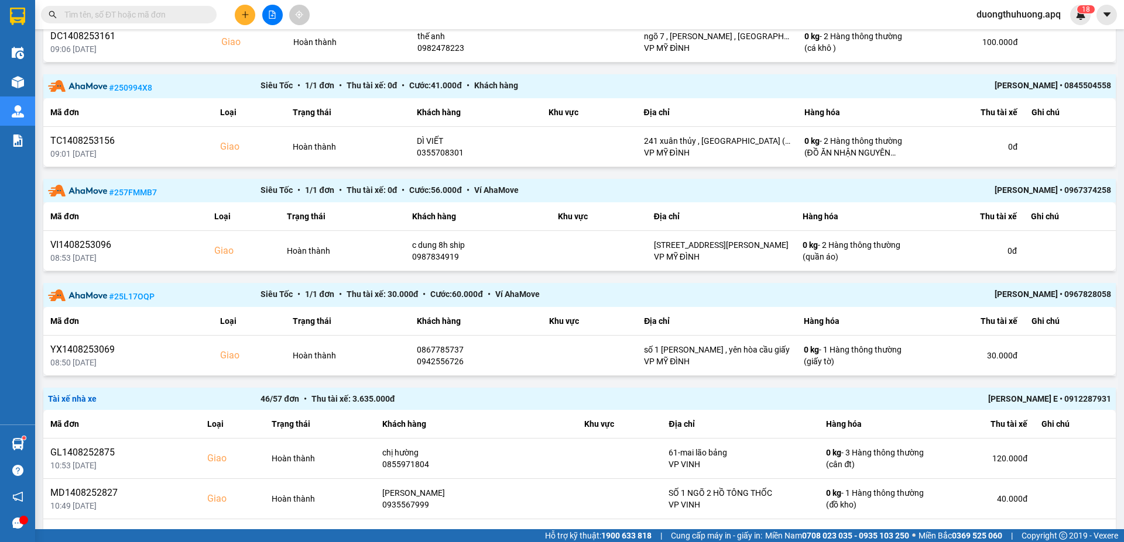
paste input "0988529035"
type input "0988529035"
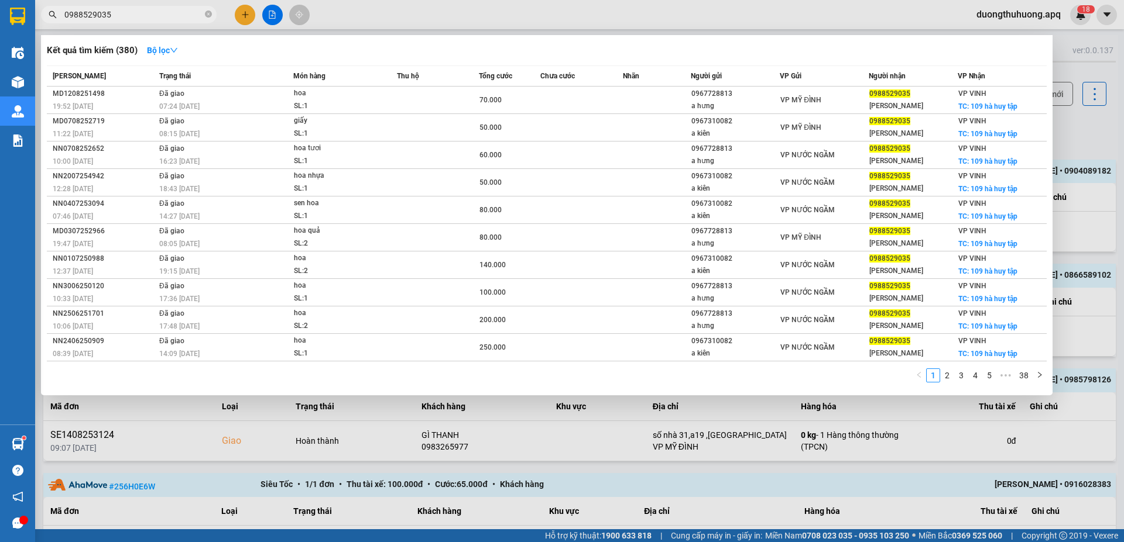
type input "0988529035"
click at [207, 11] on icon "close-circle" at bounding box center [208, 14] width 7 height 7
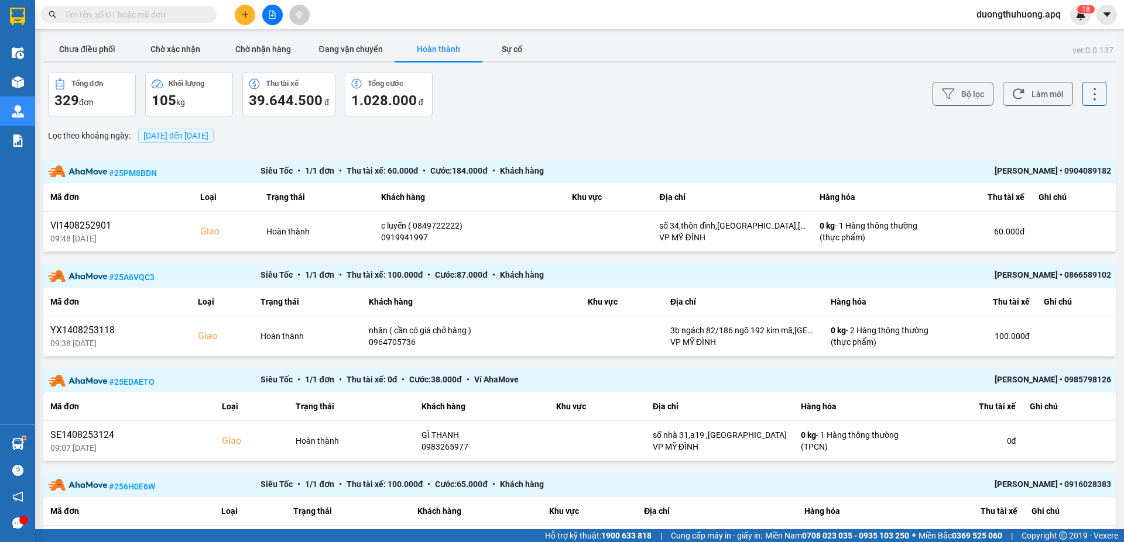
paste input "0983695936"
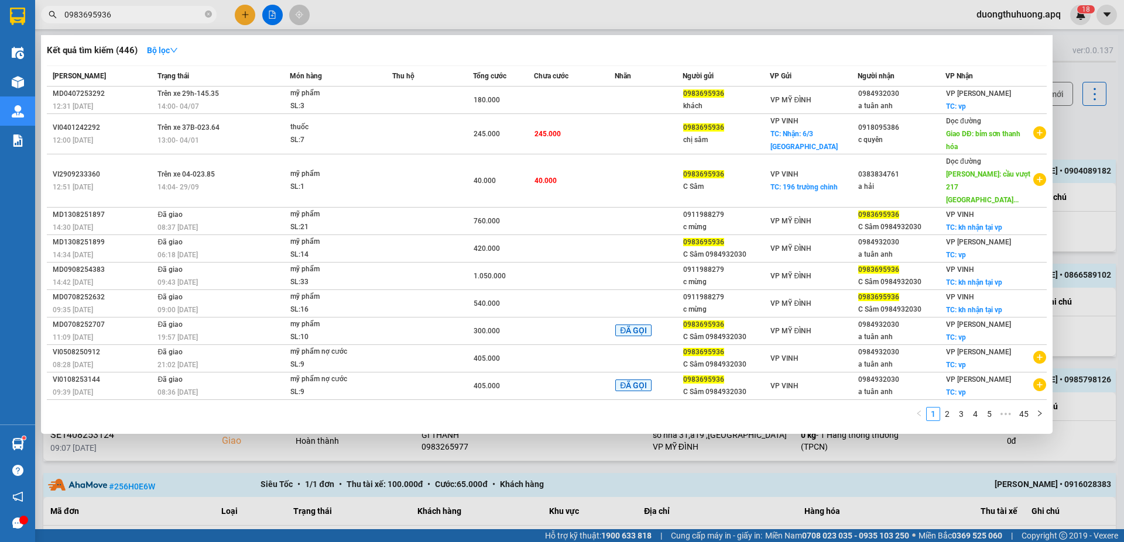
type input "0983695936"
click at [208, 13] on icon "close-circle" at bounding box center [208, 14] width 7 height 7
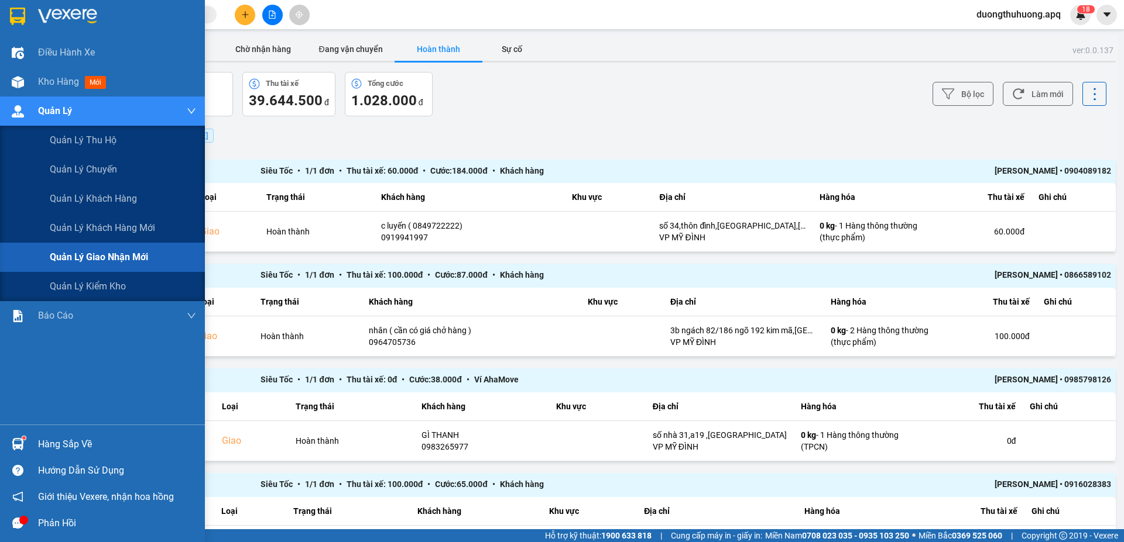
click at [103, 257] on span "Quản lý giao nhận mới" at bounding box center [99, 257] width 98 height 15
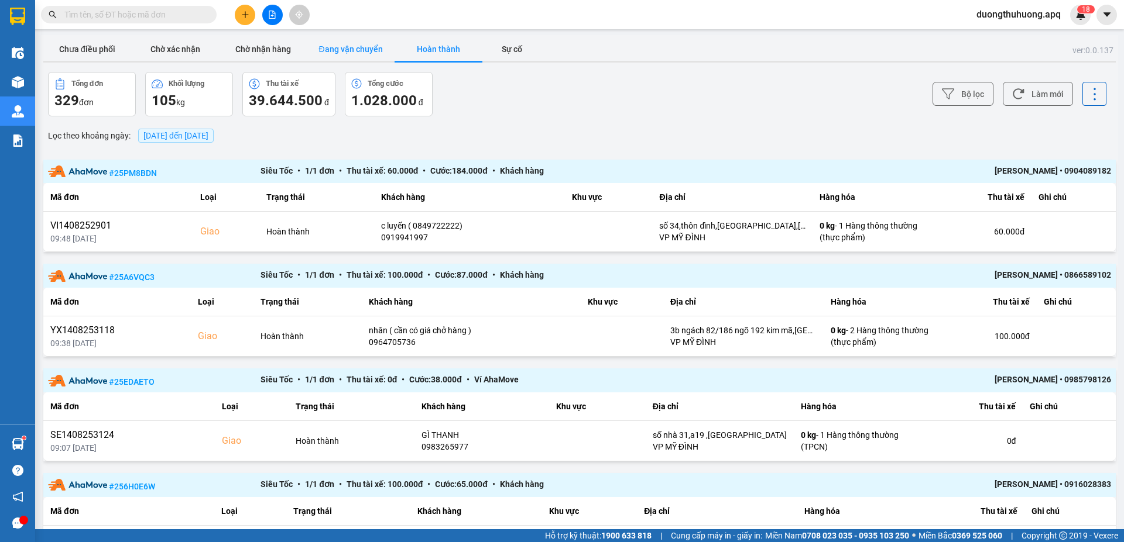
click at [363, 51] on button "Đang vận chuyển" at bounding box center [351, 48] width 88 height 23
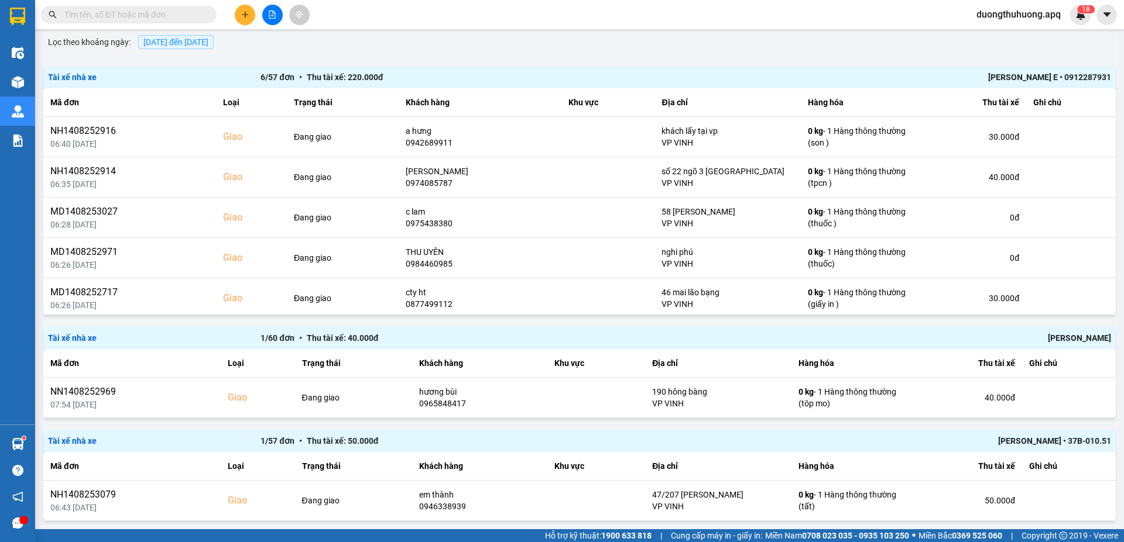
scroll to position [112, 0]
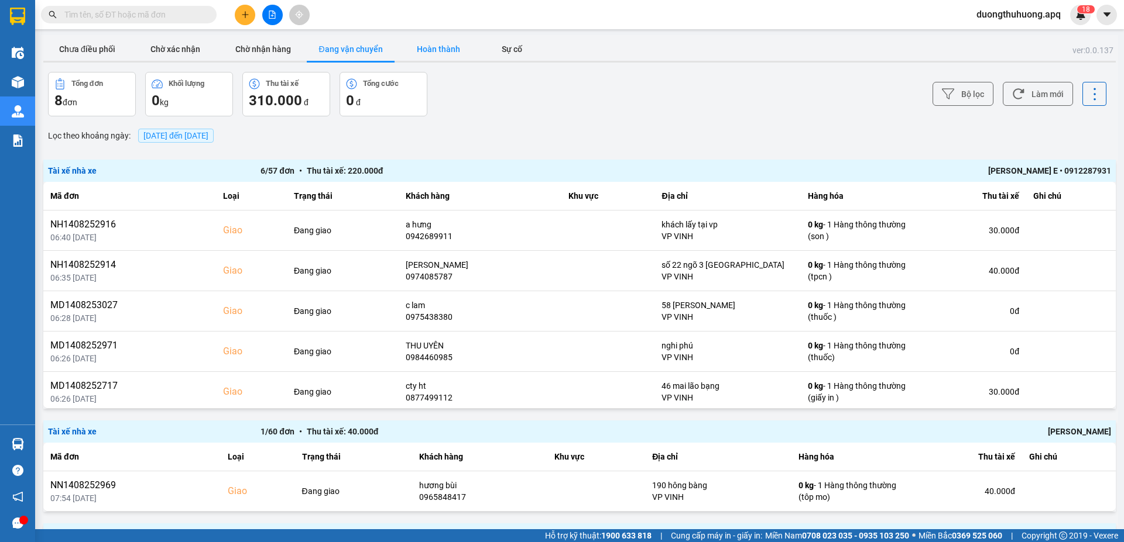
click at [439, 47] on button "Hoàn thành" at bounding box center [438, 48] width 88 height 23
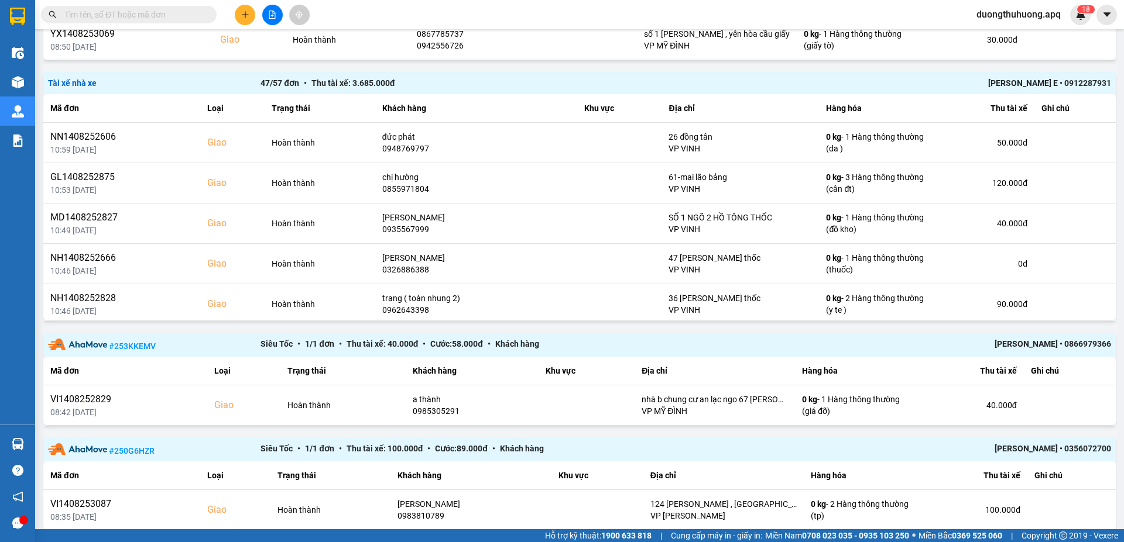
scroll to position [864, 0]
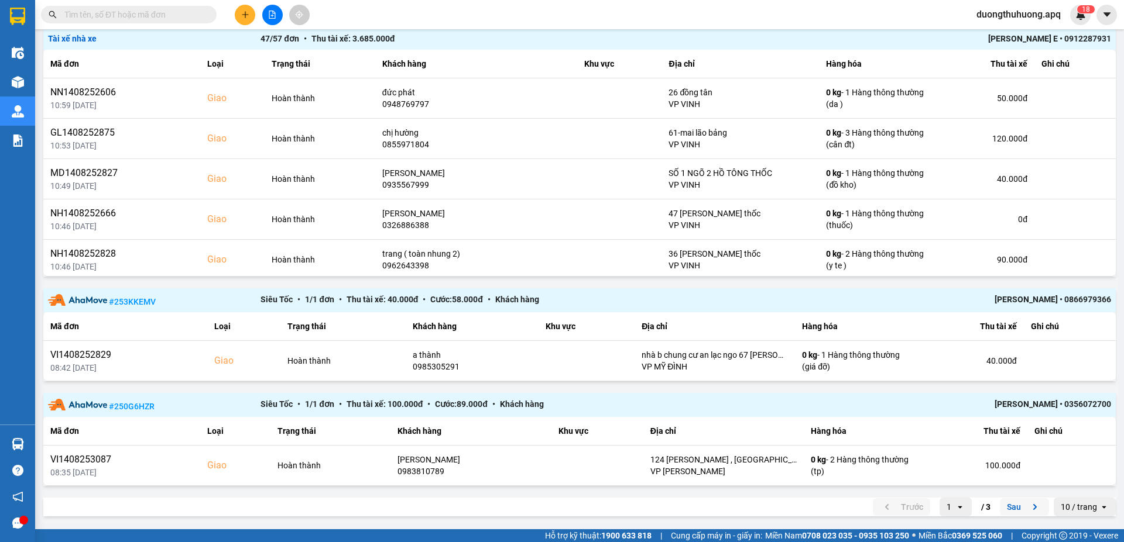
click at [1002, 508] on button "Sau" at bounding box center [1023, 508] width 49 height 18
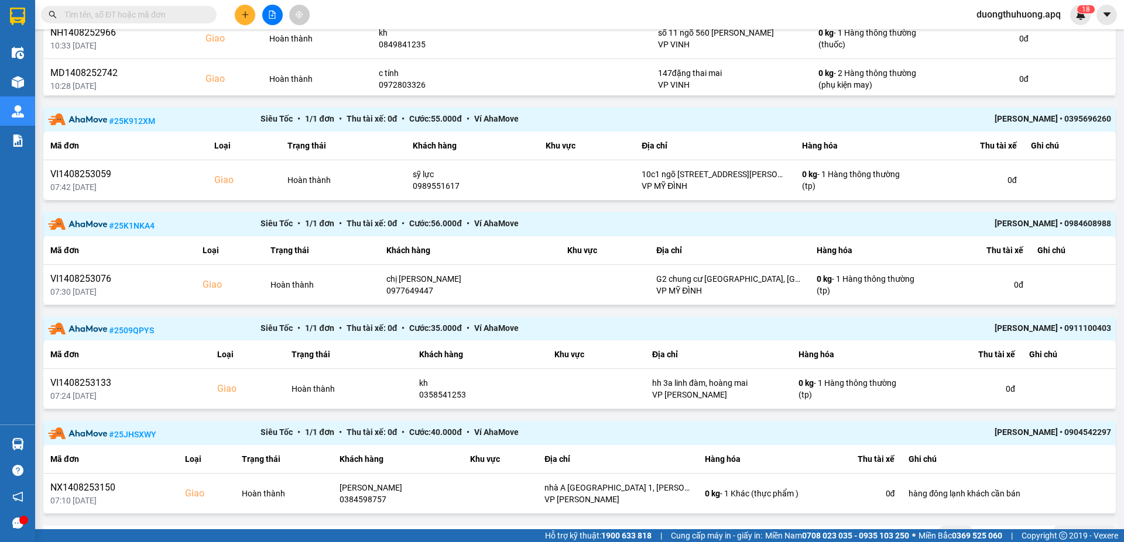
scroll to position [1177, 0]
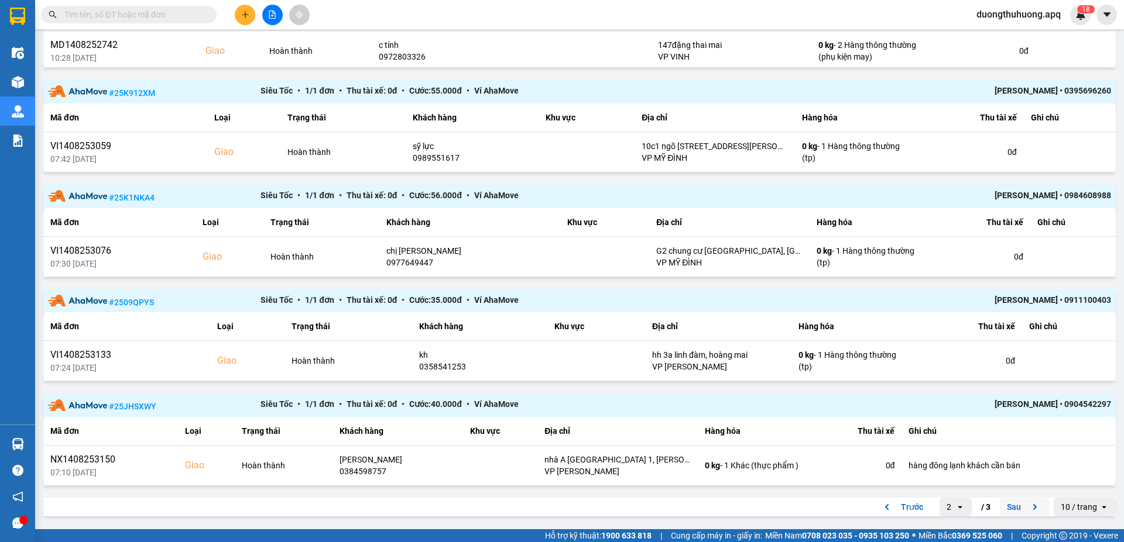
click at [1006, 507] on button "Sau" at bounding box center [1023, 508] width 49 height 18
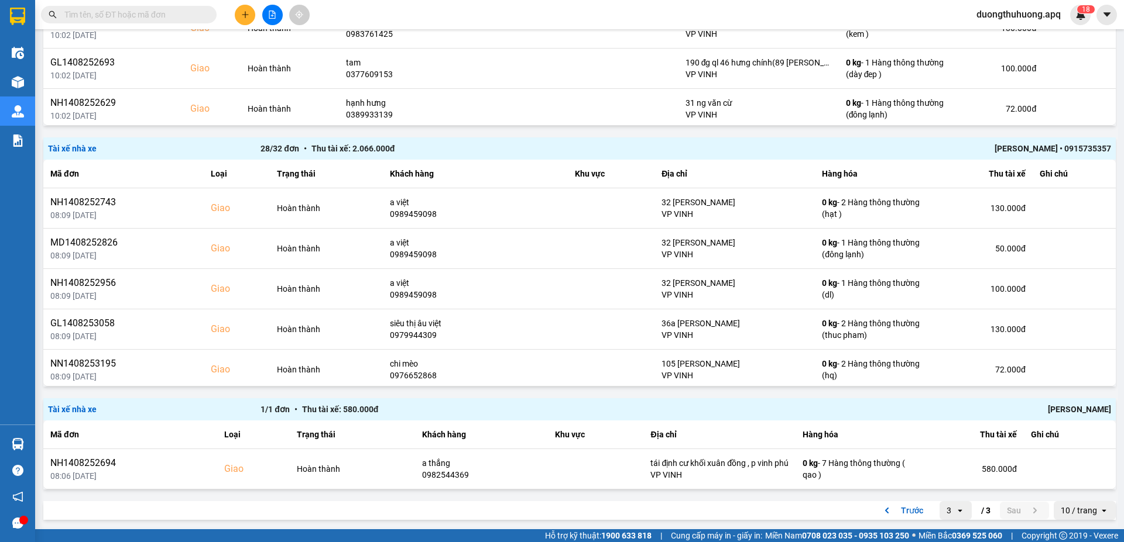
scroll to position [1070, 0]
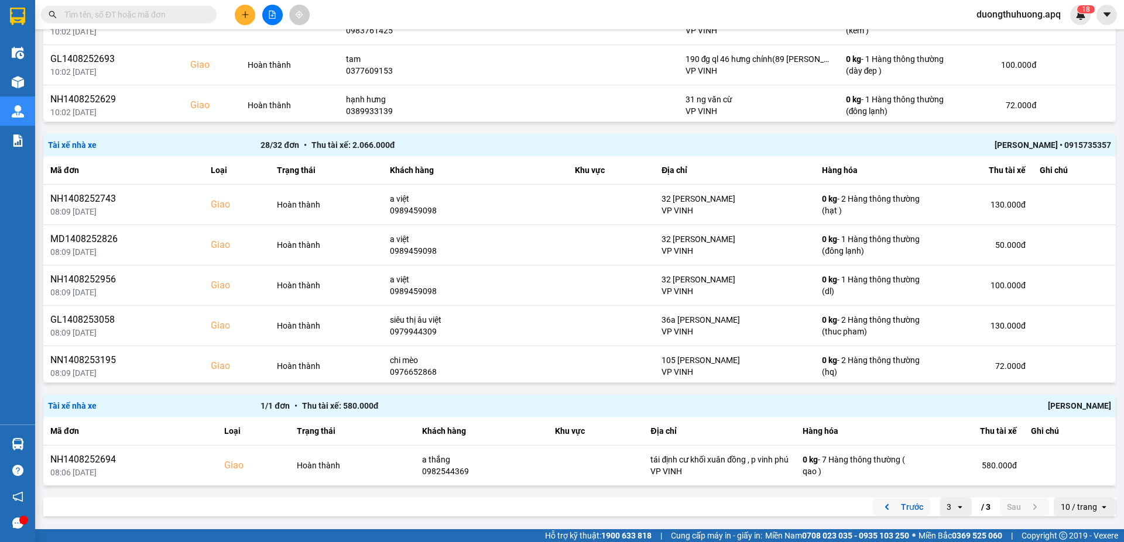
click at [900, 509] on button "Trước" at bounding box center [900, 508] width 57 height 18
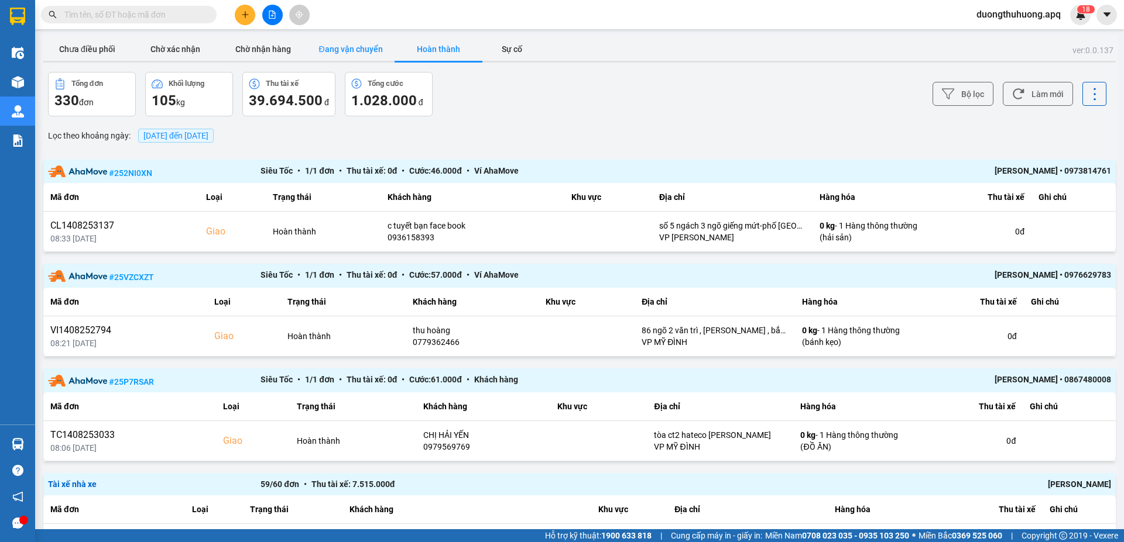
click at [351, 44] on button "Đang vận chuyển" at bounding box center [351, 48] width 88 height 23
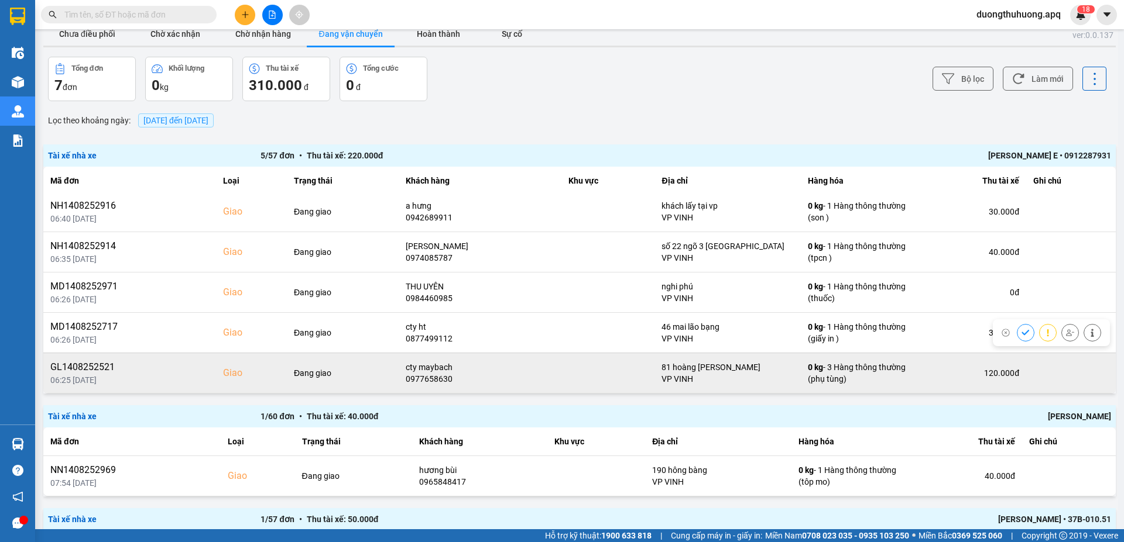
scroll to position [59, 0]
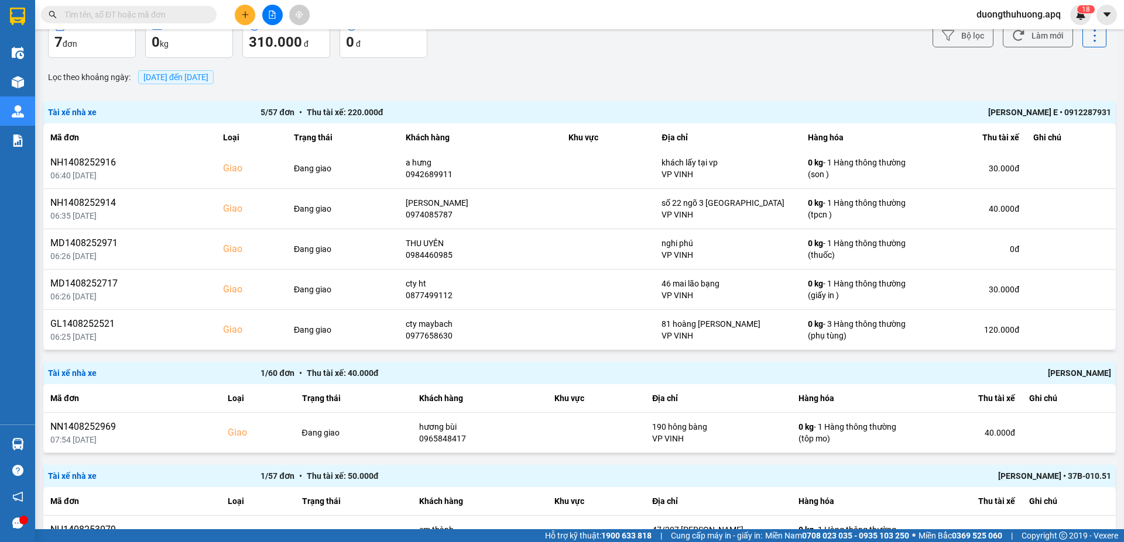
click at [180, 11] on input "text" at bounding box center [133, 14] width 138 height 13
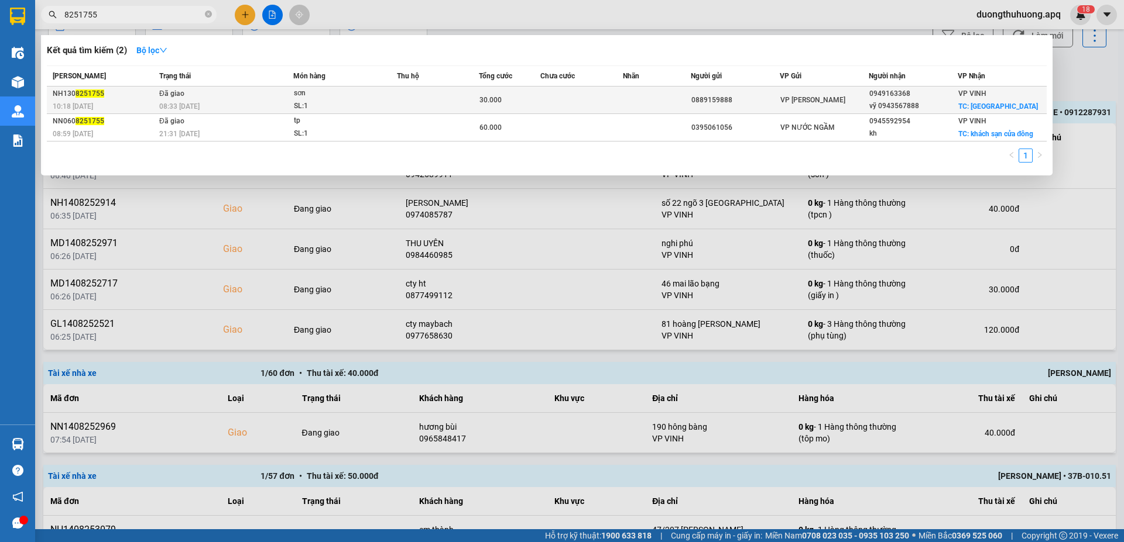
type input "8251755"
click at [362, 102] on div "SL: 1" at bounding box center [338, 106] width 88 height 13
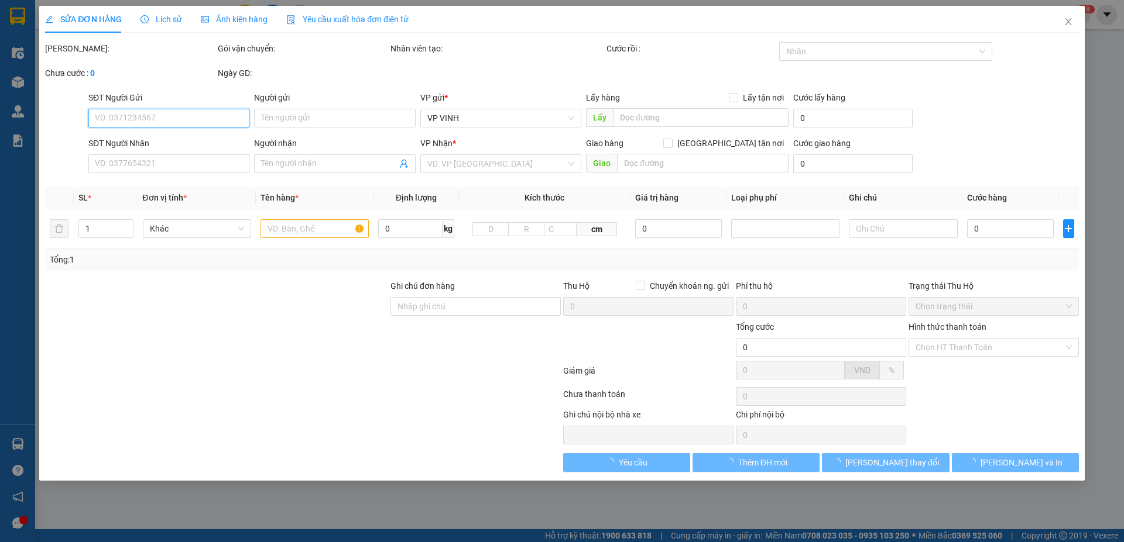
type input "0889159888"
type input "0949163368"
type input "vỹ 0943567888"
checkbox input "true"
type input "phường phúc hưng"
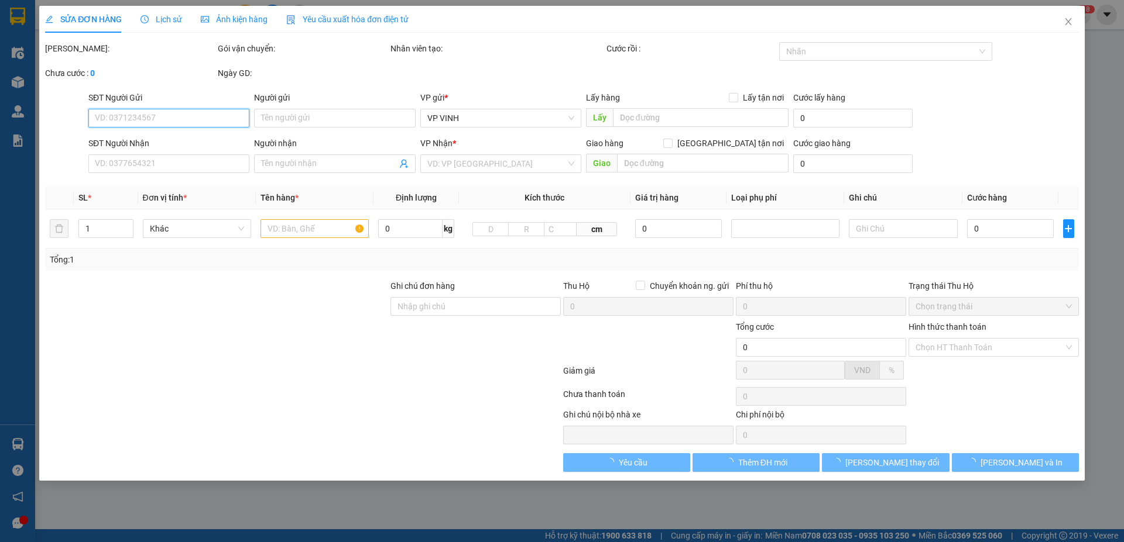
type input "30.000"
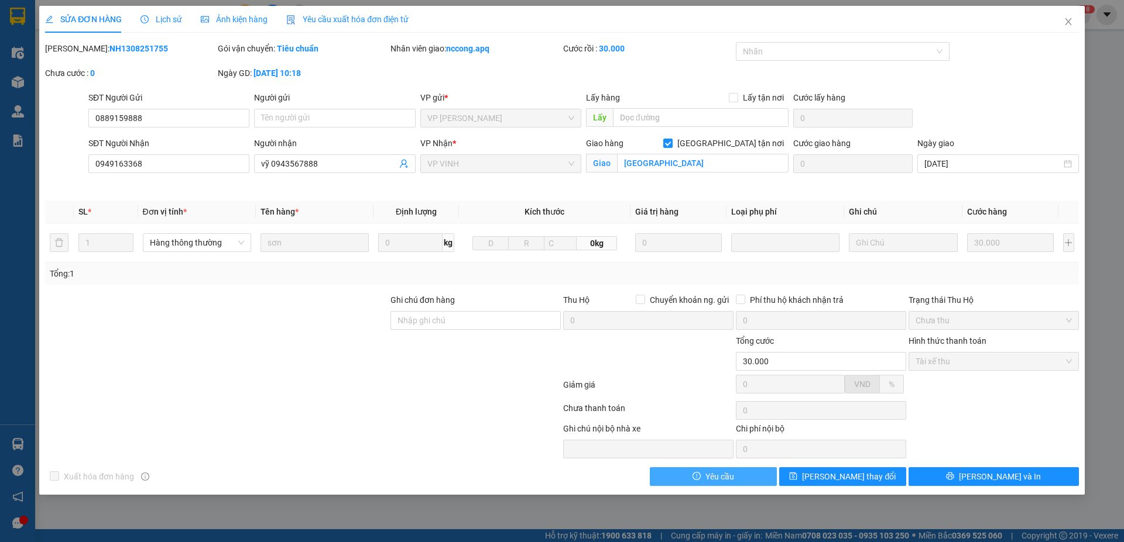
click at [739, 474] on button "Yêu cầu" at bounding box center [713, 477] width 127 height 19
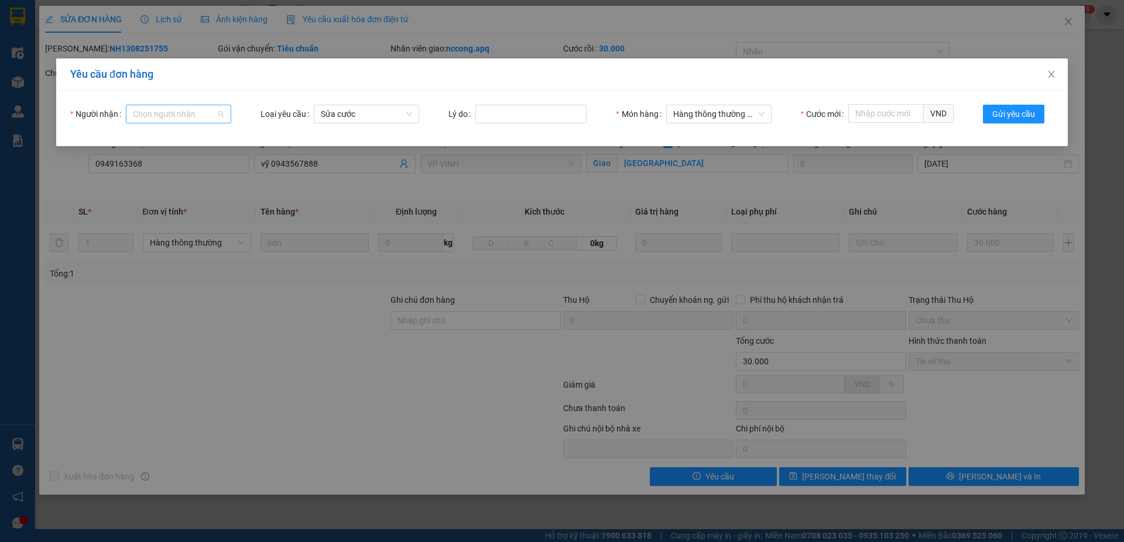
click at [162, 112] on input "Người nhận" at bounding box center [174, 114] width 83 height 18
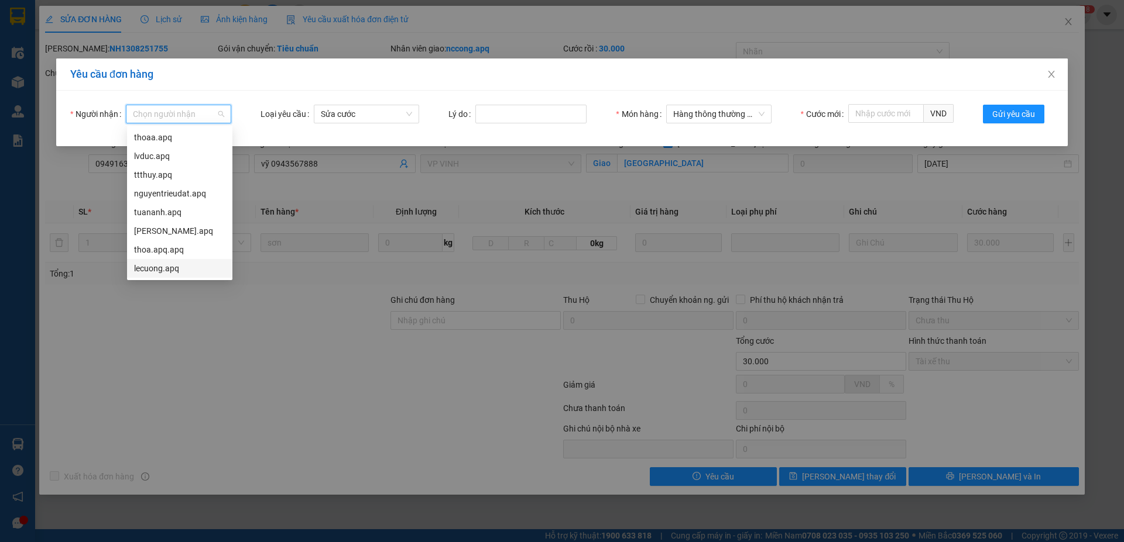
click at [151, 270] on div "lecuong.apq" at bounding box center [179, 268] width 91 height 13
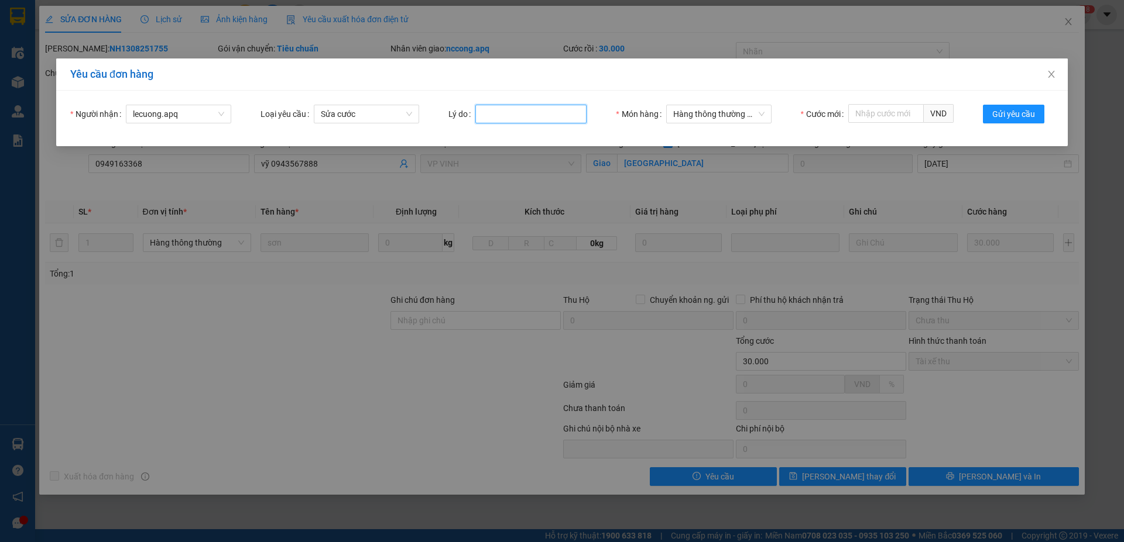
click at [531, 111] on input "Lý do" at bounding box center [530, 114] width 111 height 19
type input "Khách HĐ"
click at [887, 113] on input "Cước mới" at bounding box center [885, 113] width 75 height 19
click at [874, 111] on input "Cước mới" at bounding box center [885, 113] width 75 height 19
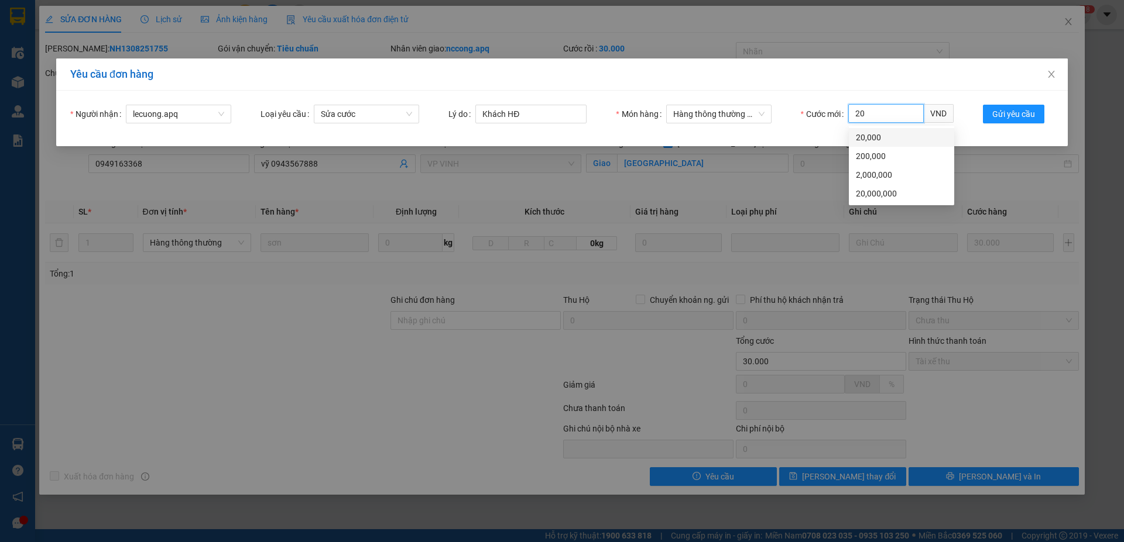
click at [863, 145] on div "20,000" at bounding box center [900, 137] width 105 height 19
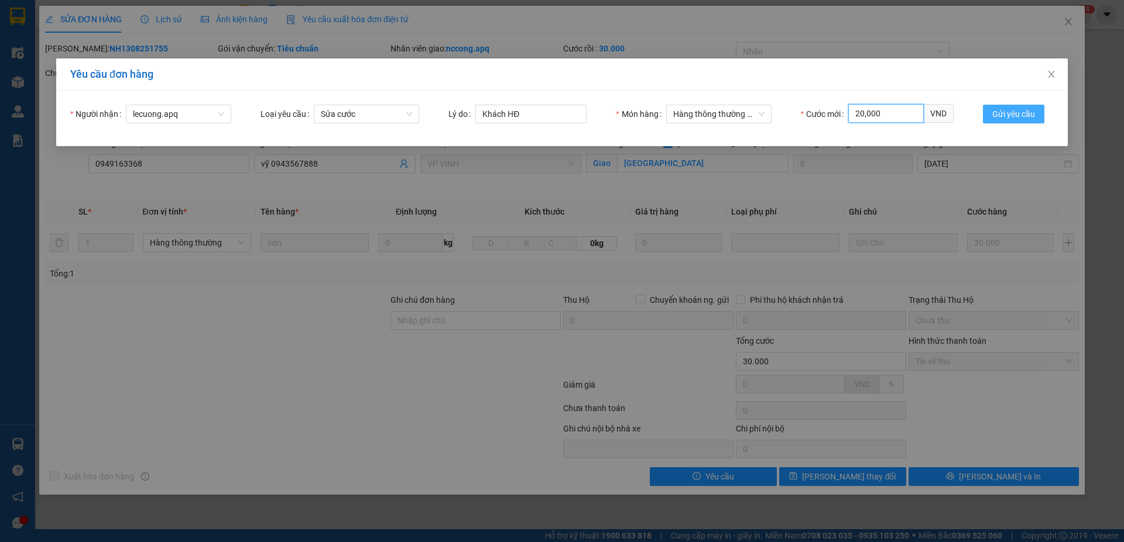
type input "20,000"
click at [1016, 117] on span "Gửi yêu cầu" at bounding box center [1013, 114] width 43 height 13
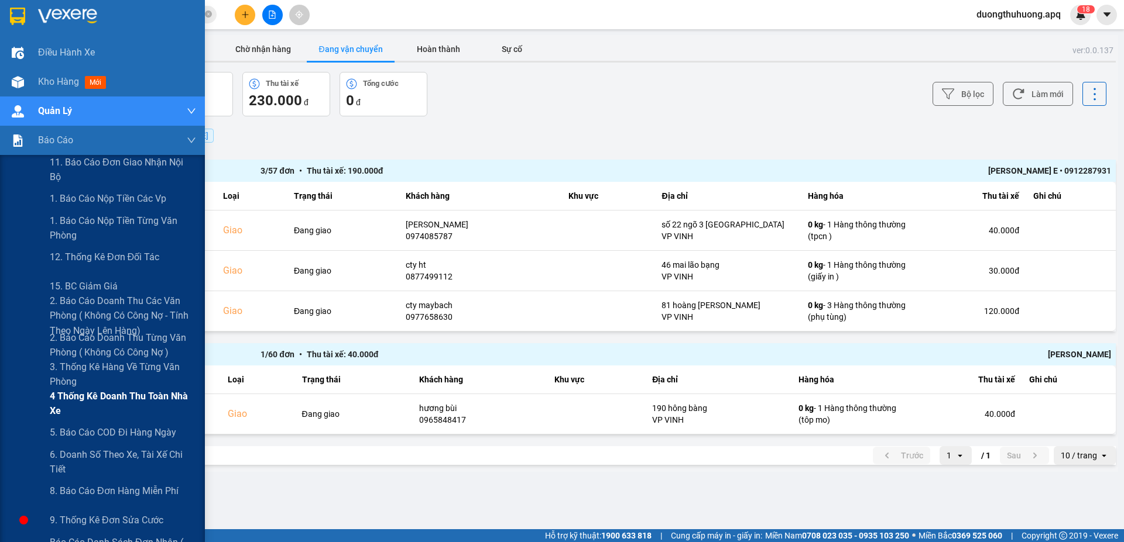
click at [92, 394] on span "4 Thống kê doanh thu toàn nhà xe" at bounding box center [123, 403] width 146 height 29
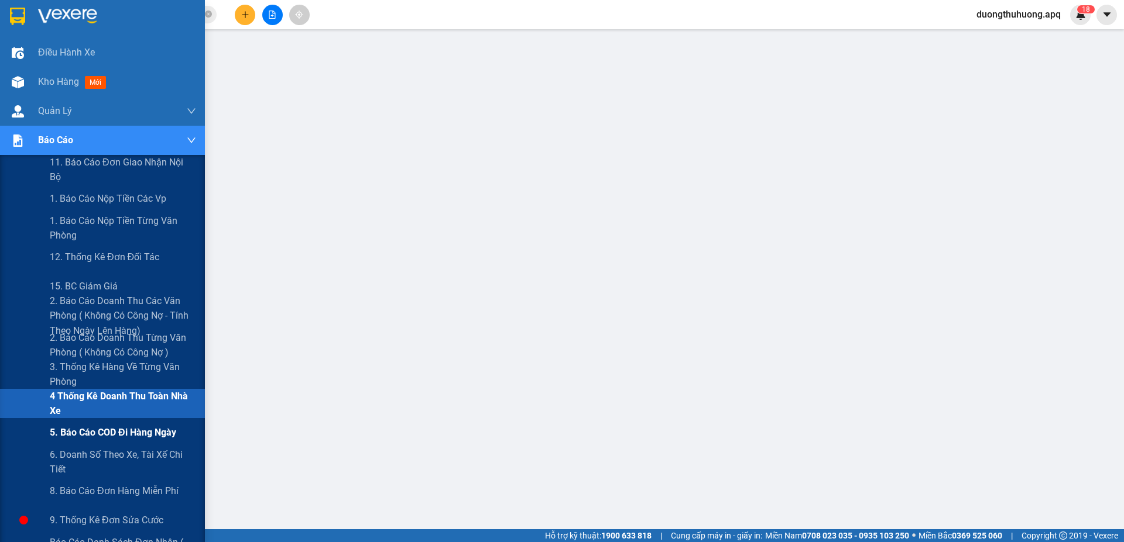
click at [77, 434] on span "5. Báo cáo COD đi hàng ngày" at bounding box center [113, 432] width 126 height 15
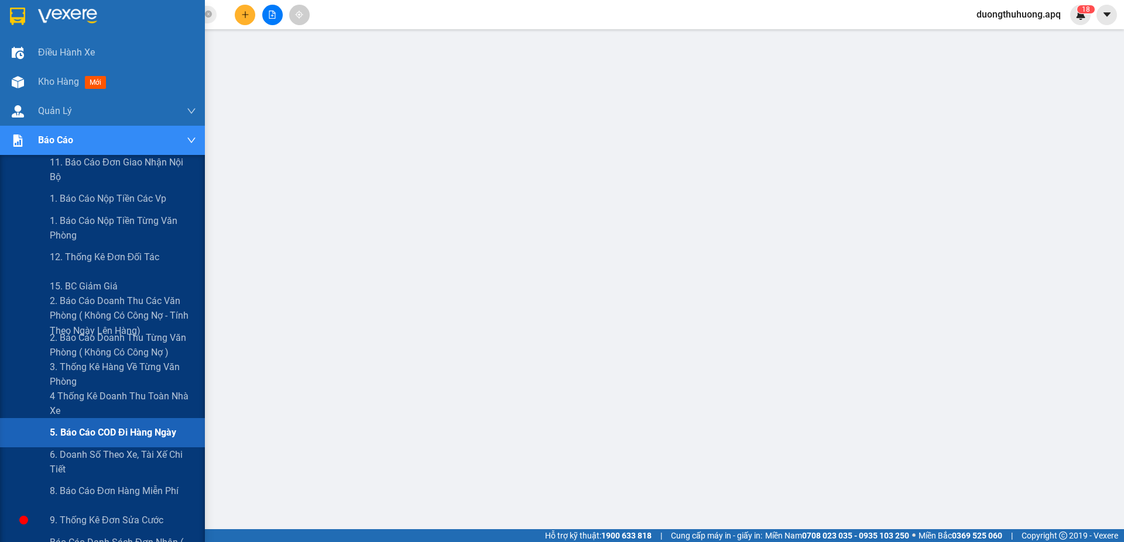
click at [106, 434] on span "5. Báo cáo COD đi hàng ngày" at bounding box center [113, 432] width 126 height 15
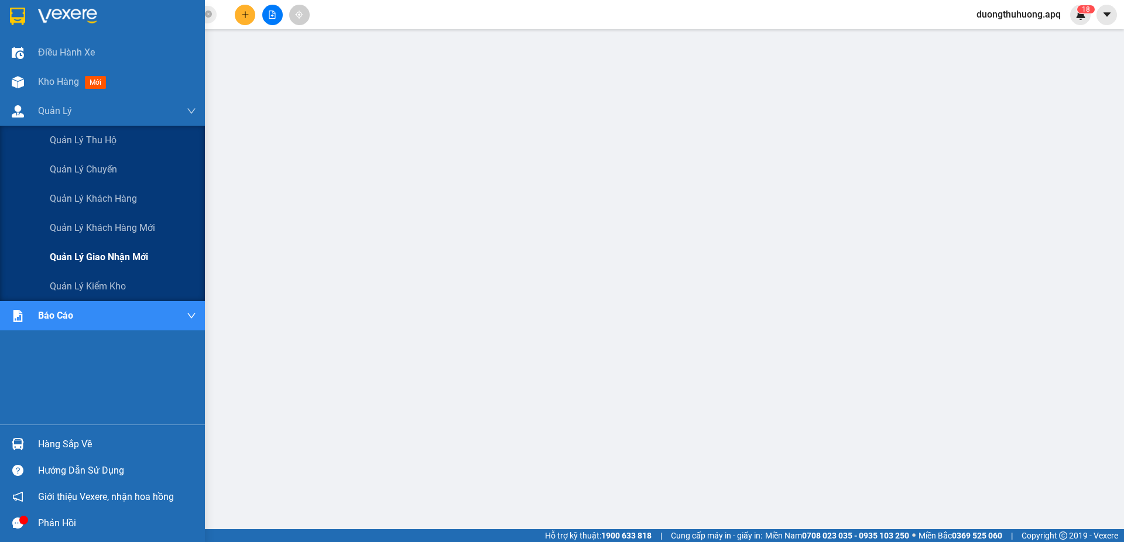
click at [84, 257] on span "Quản lý giao nhận mới" at bounding box center [99, 257] width 98 height 15
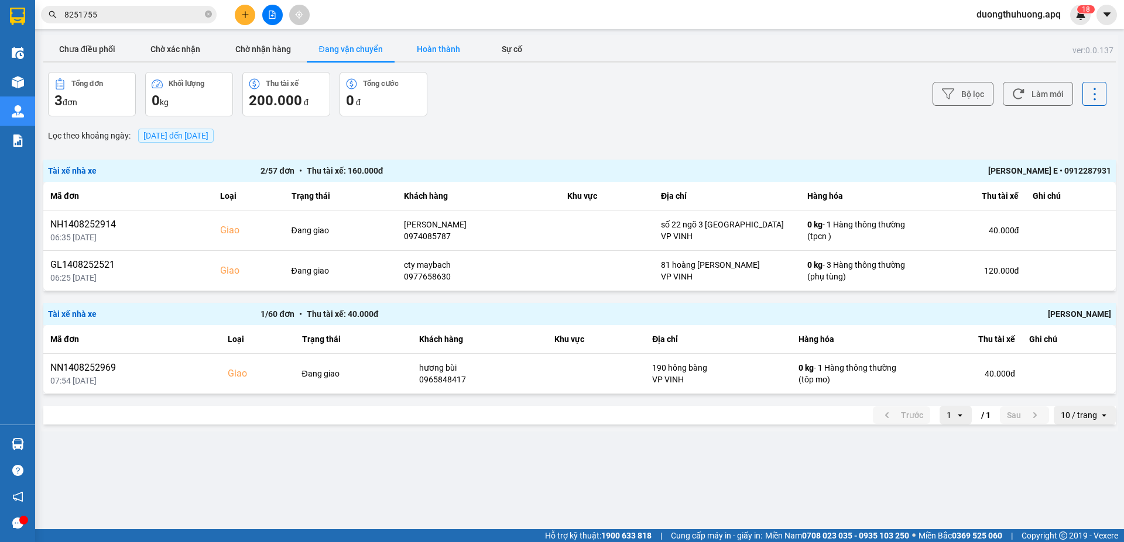
click at [442, 48] on button "Hoàn thành" at bounding box center [438, 48] width 88 height 23
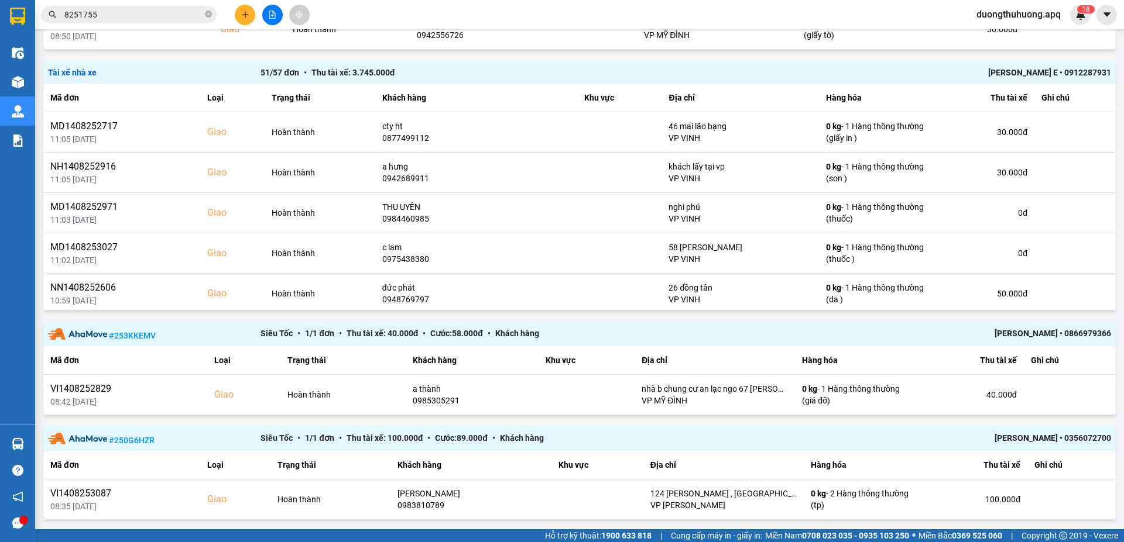
scroll to position [864, 0]
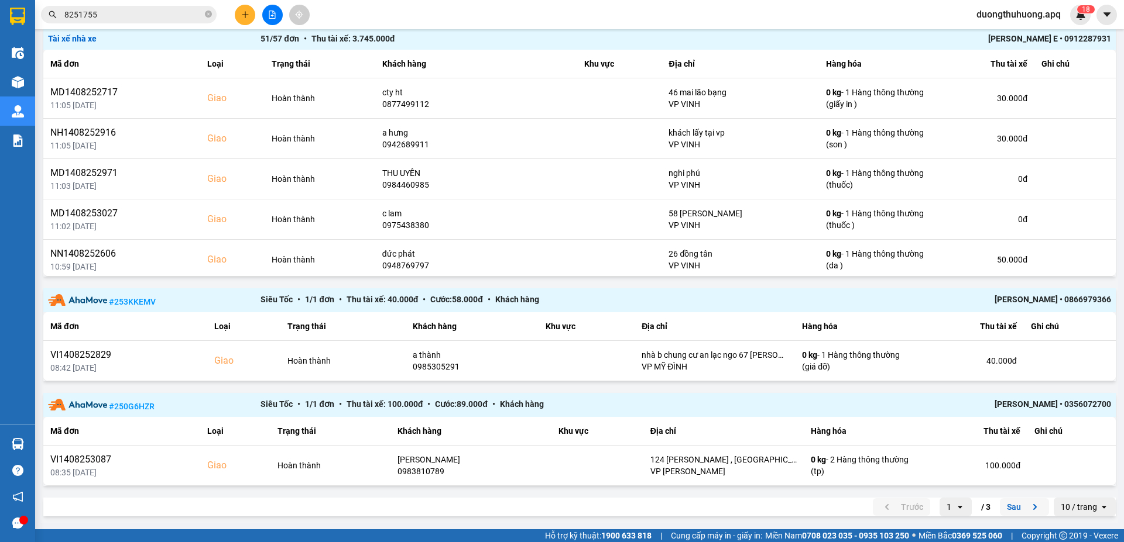
click at [1006, 507] on button "Sau" at bounding box center [1023, 508] width 49 height 18
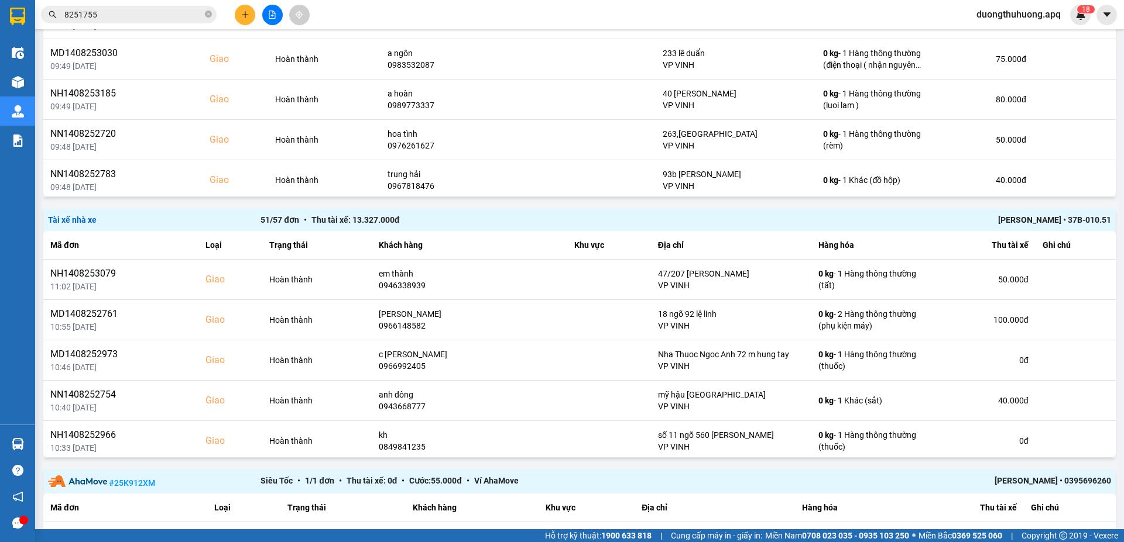
scroll to position [809, 0]
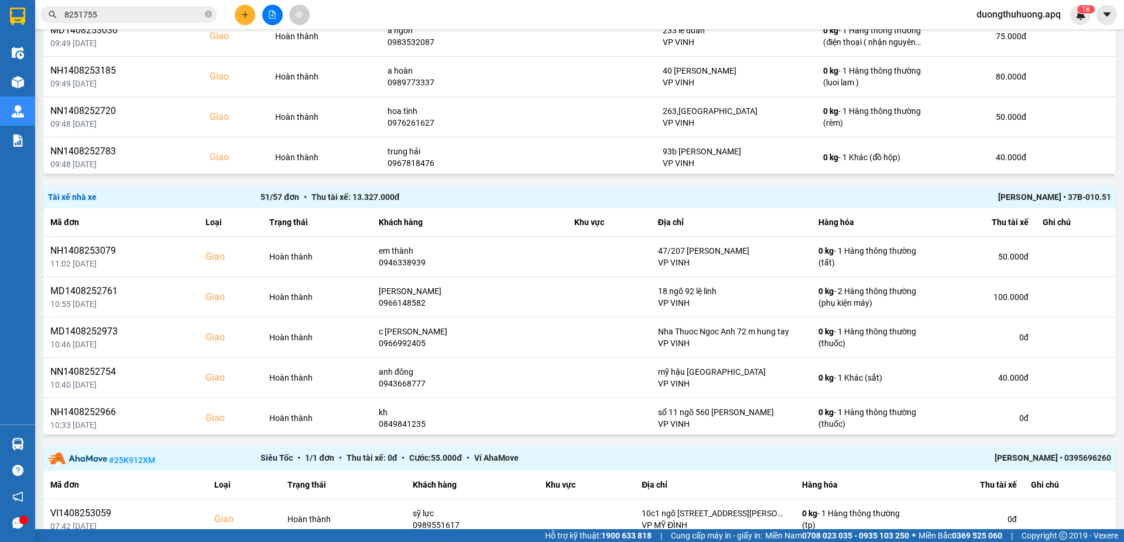
click at [1014, 194] on div "Trương Tuấn Dũng • 37B-010.51" at bounding box center [898, 197] width 425 height 13
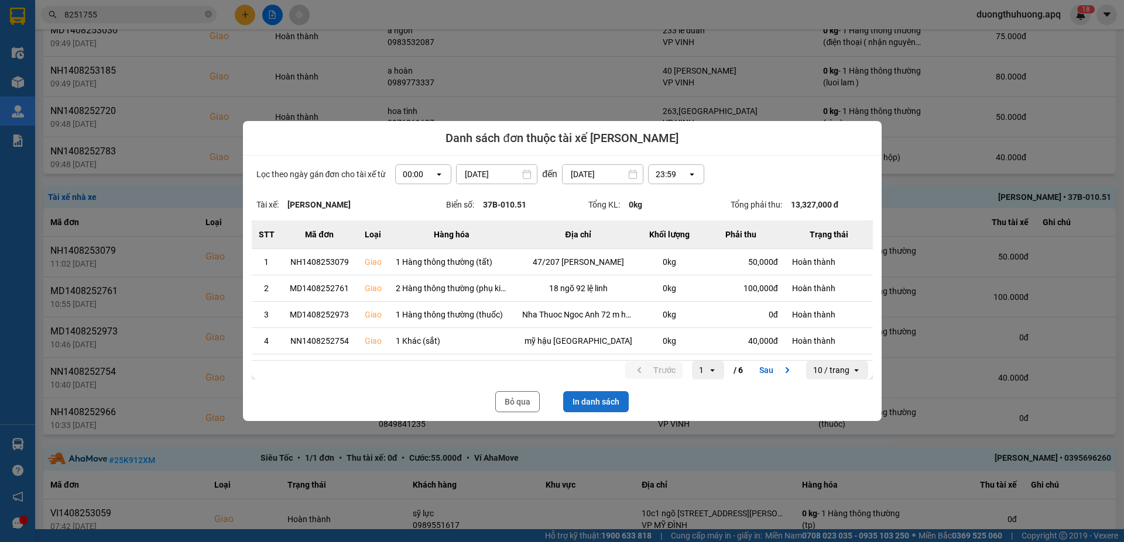
click at [593, 399] on button "In danh sách" at bounding box center [596, 401] width 66 height 21
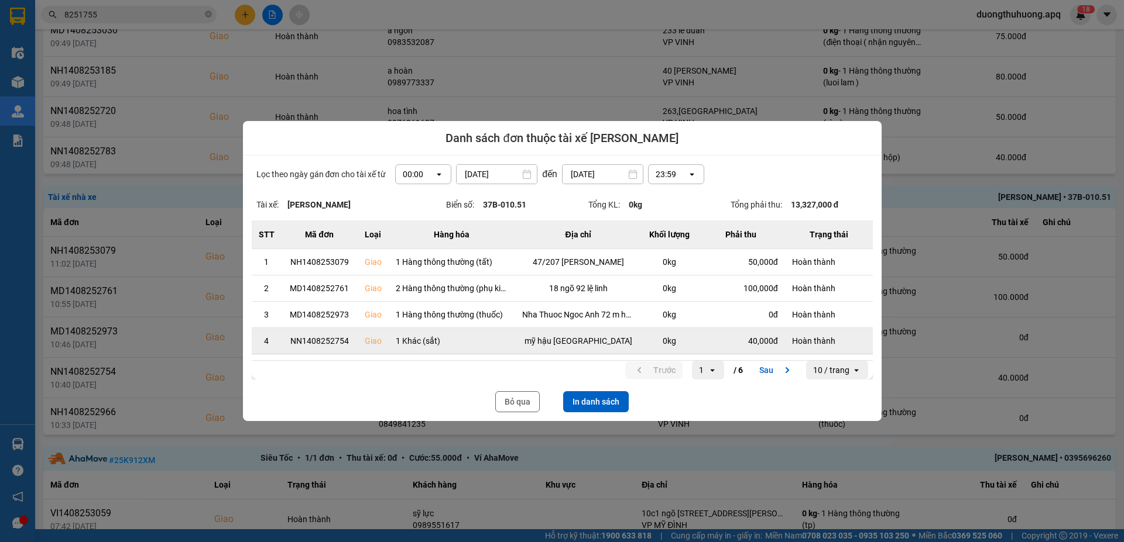
scroll to position [0, 0]
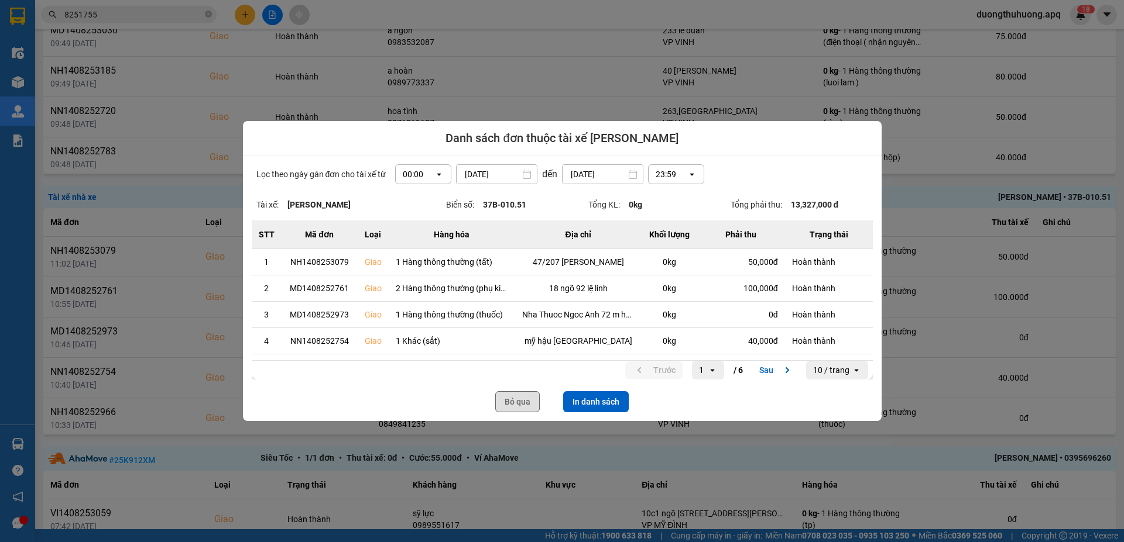
click at [513, 407] on button "Bỏ qua" at bounding box center [517, 401] width 44 height 21
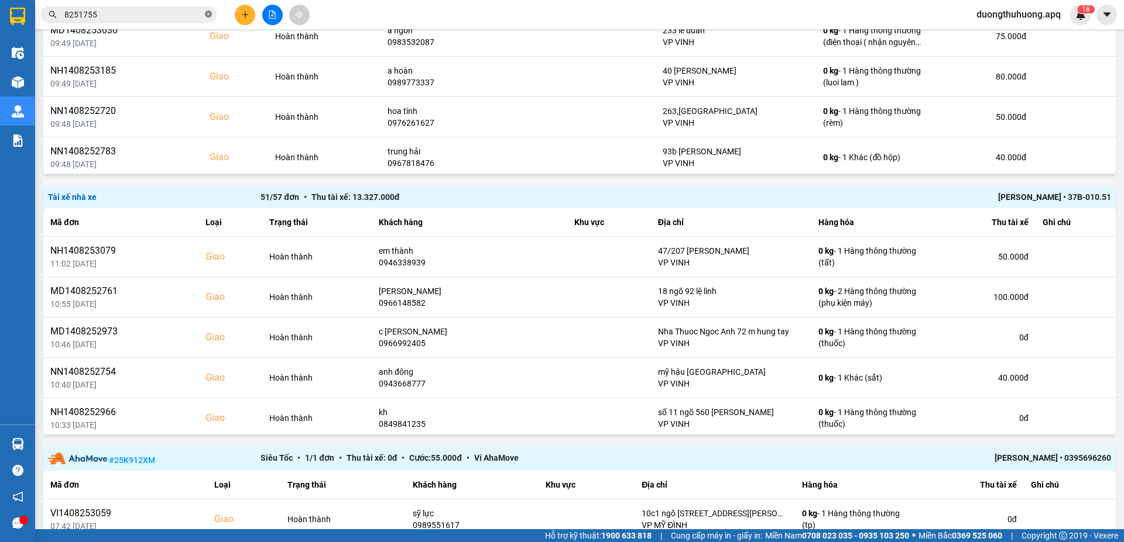
drag, startPoint x: 208, startPoint y: 15, endPoint x: 190, endPoint y: 15, distance: 18.1
click at [208, 15] on icon "close-circle" at bounding box center [208, 14] width 7 height 7
click at [187, 12] on input "text" at bounding box center [133, 14] width 138 height 13
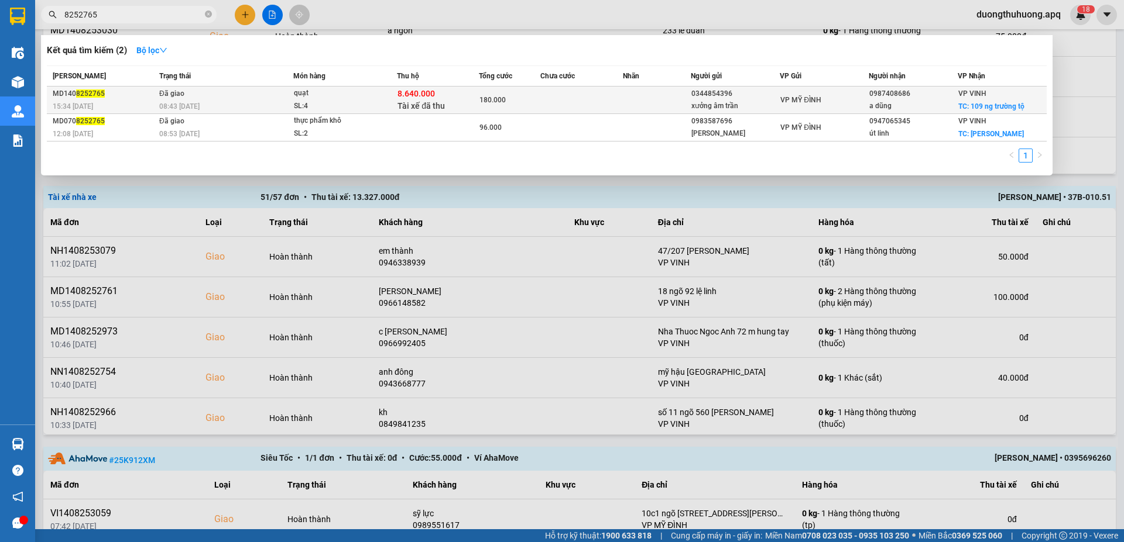
type input "8252765"
click at [251, 102] on div "08:43 - 15/08" at bounding box center [225, 106] width 133 height 13
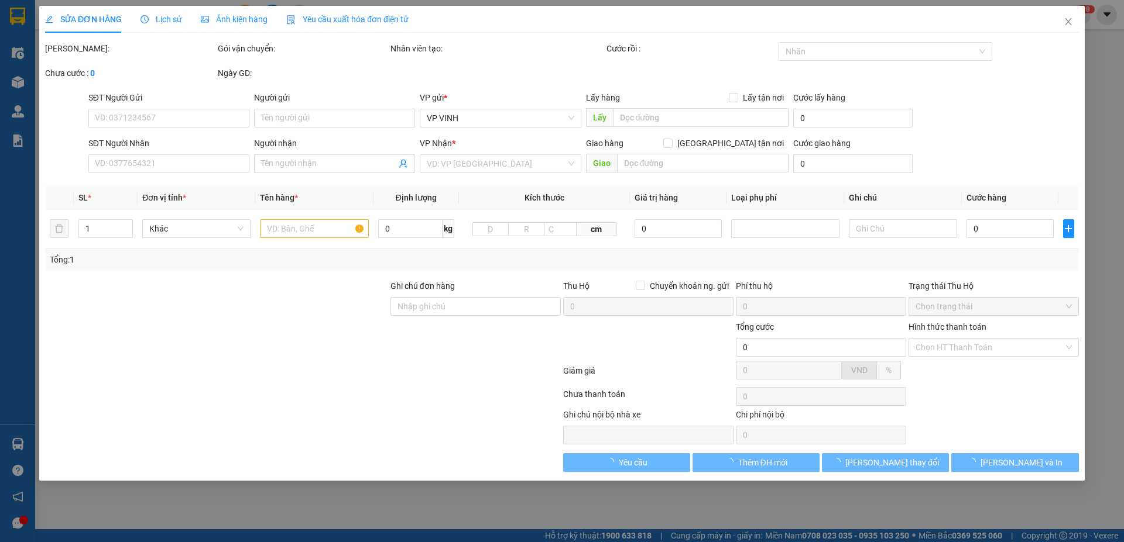
type input "0344854396"
type input "xưởng âm trần"
type input "0987408686"
type input "a dũng"
checkbox input "true"
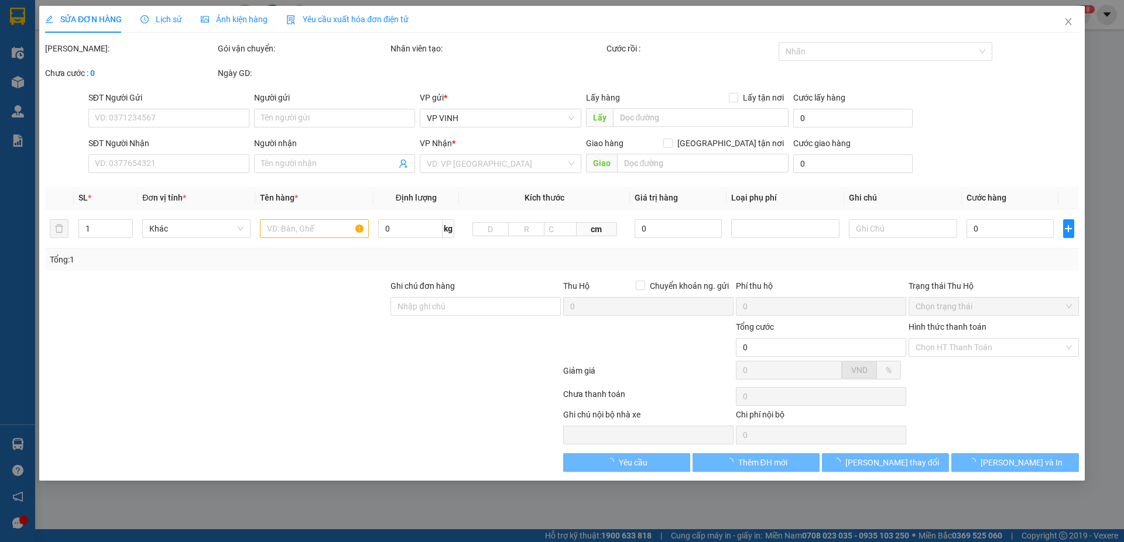
type input "109 ng trường tộ"
checkbox input "true"
type input "8.640.000"
type input "45.000"
type input "180.000"
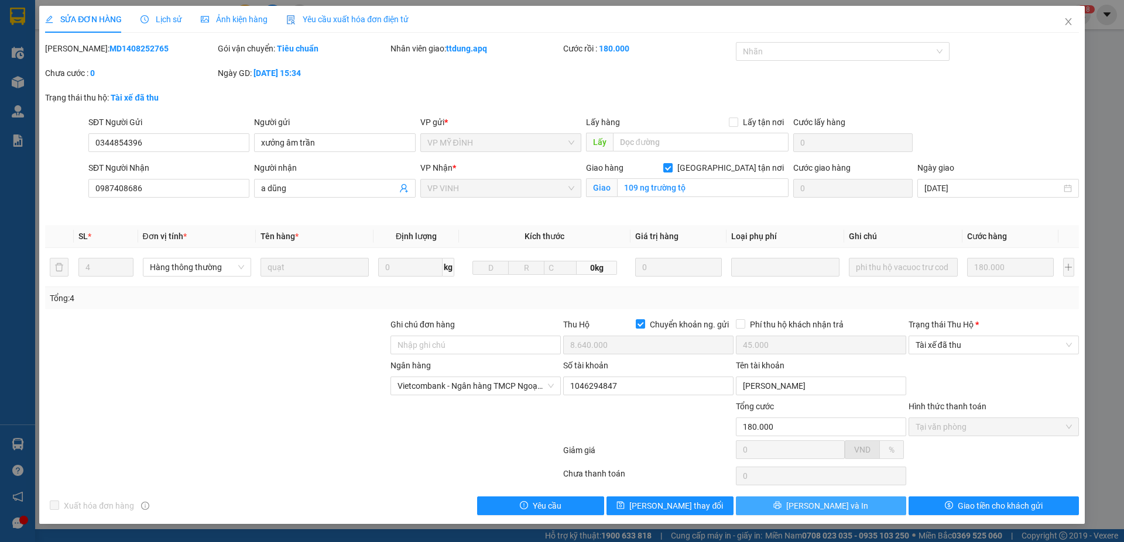
click at [860, 506] on button "Lưu và In" at bounding box center [821, 506] width 170 height 19
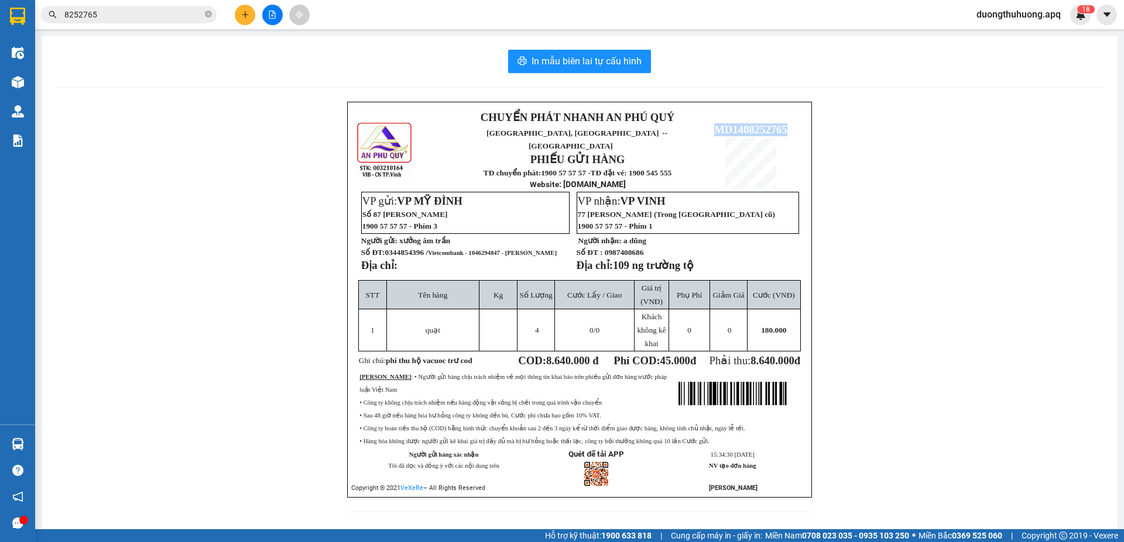
drag, startPoint x: 711, startPoint y: 119, endPoint x: 789, endPoint y: 119, distance: 78.4
click at [789, 123] on p "MD1408252765" at bounding box center [750, 129] width 104 height 13
copy span "MD1408252765"
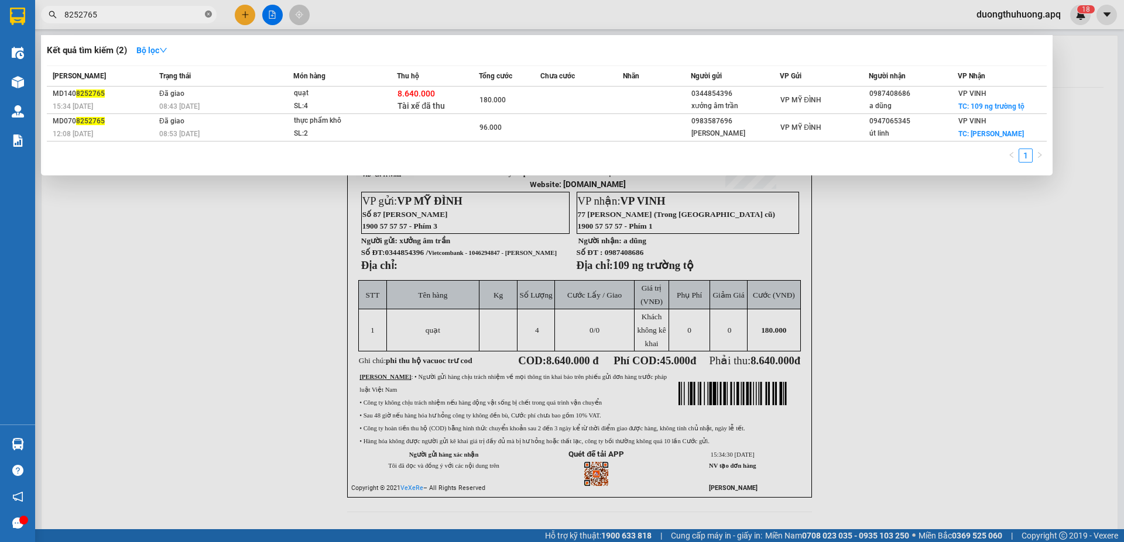
click at [205, 17] on icon "close-circle" at bounding box center [208, 14] width 7 height 7
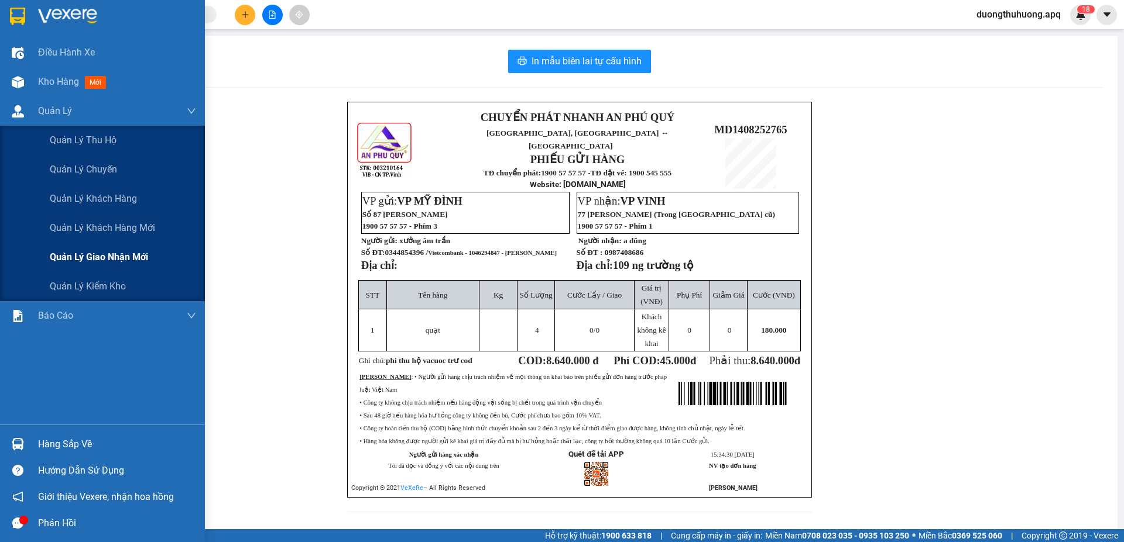
click at [99, 259] on span "Quản lý giao nhận mới" at bounding box center [99, 257] width 98 height 15
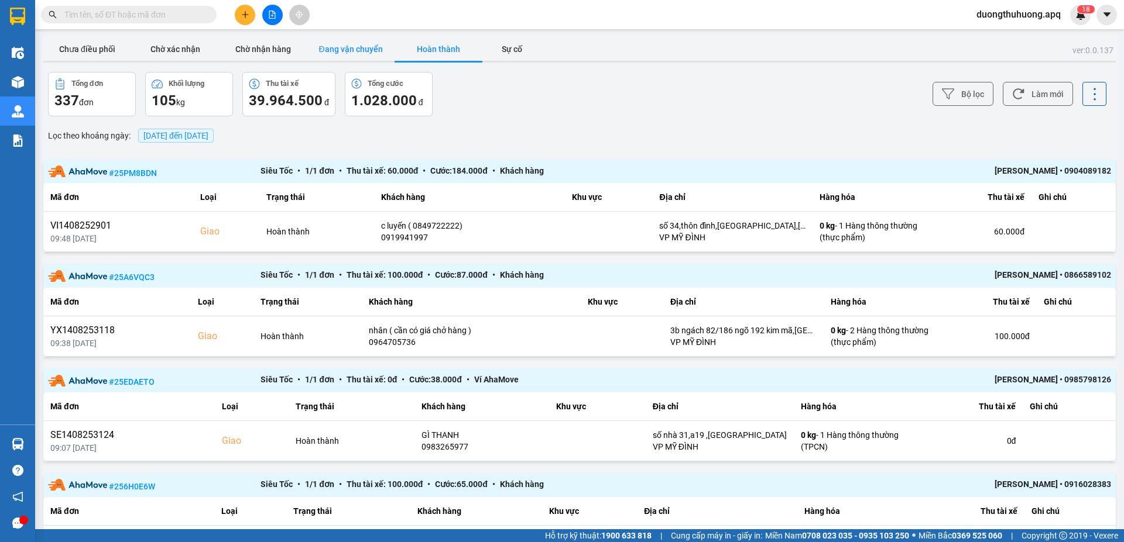
click at [356, 48] on button "Đang vận chuyển" at bounding box center [351, 48] width 88 height 23
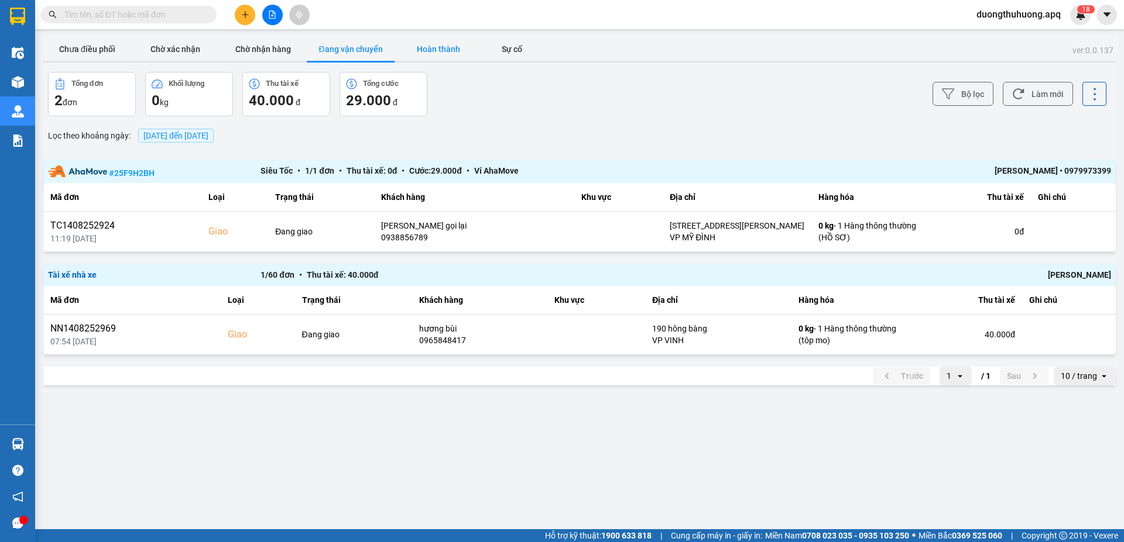
click at [441, 50] on button "Hoàn thành" at bounding box center [438, 48] width 88 height 23
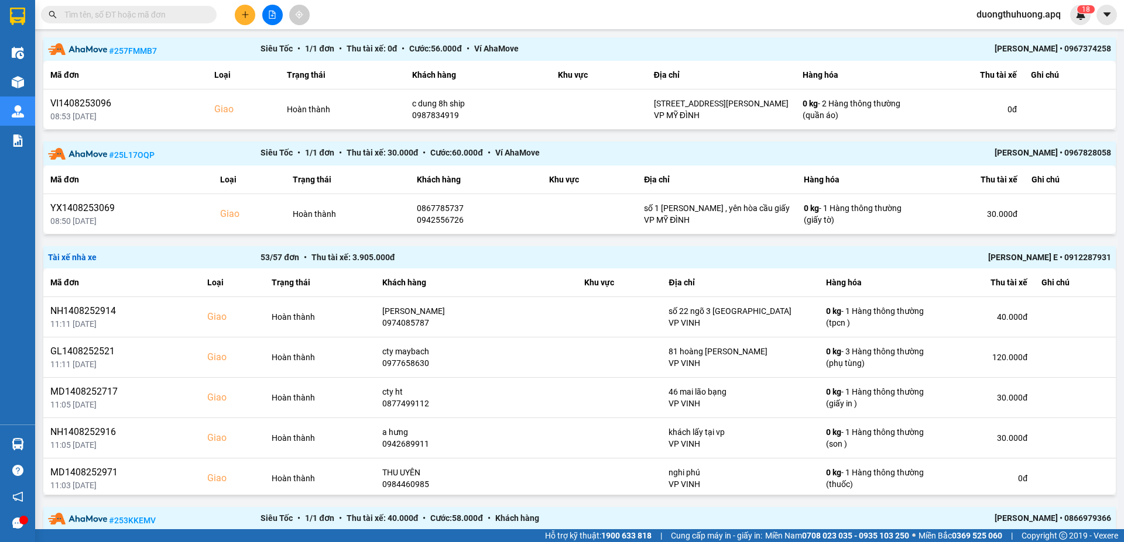
scroll to position [675, 0]
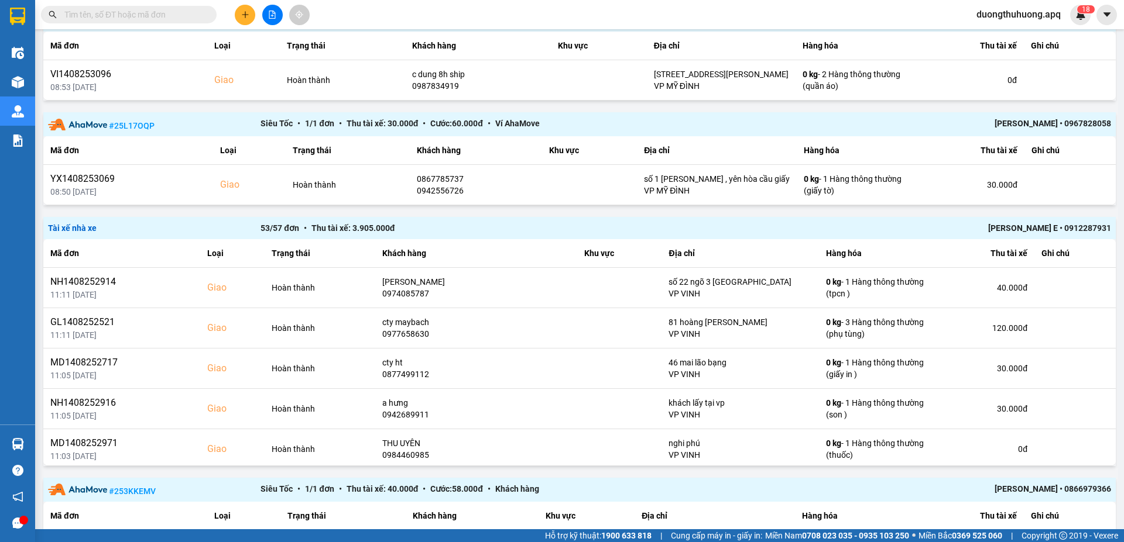
click at [1023, 228] on div "Quang Văn E • 0912287931" at bounding box center [898, 228] width 425 height 13
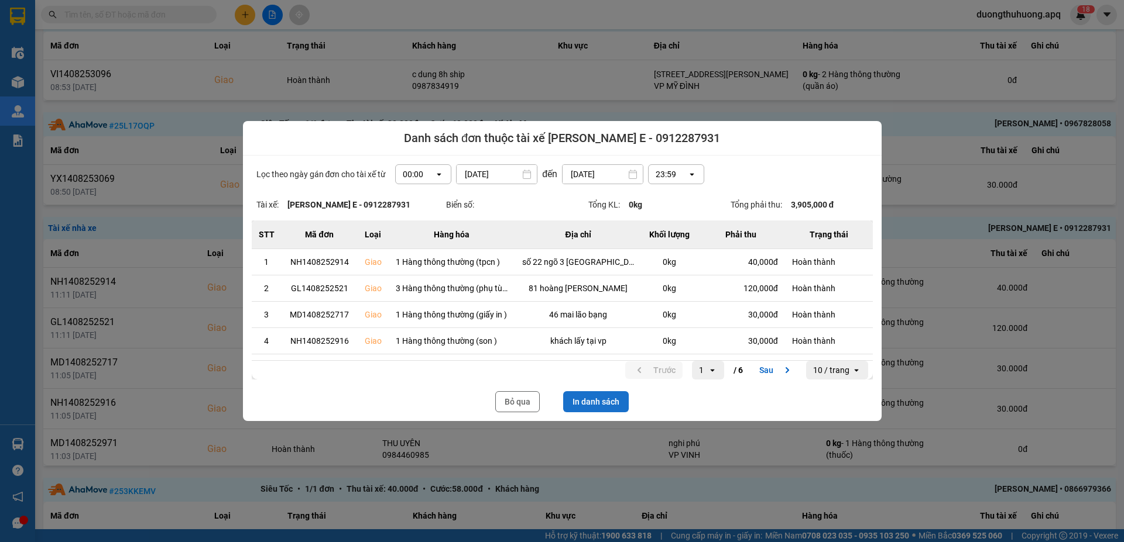
click at [600, 404] on button "In danh sách" at bounding box center [596, 401] width 66 height 21
click at [521, 405] on button "Bỏ qua" at bounding box center [517, 401] width 44 height 21
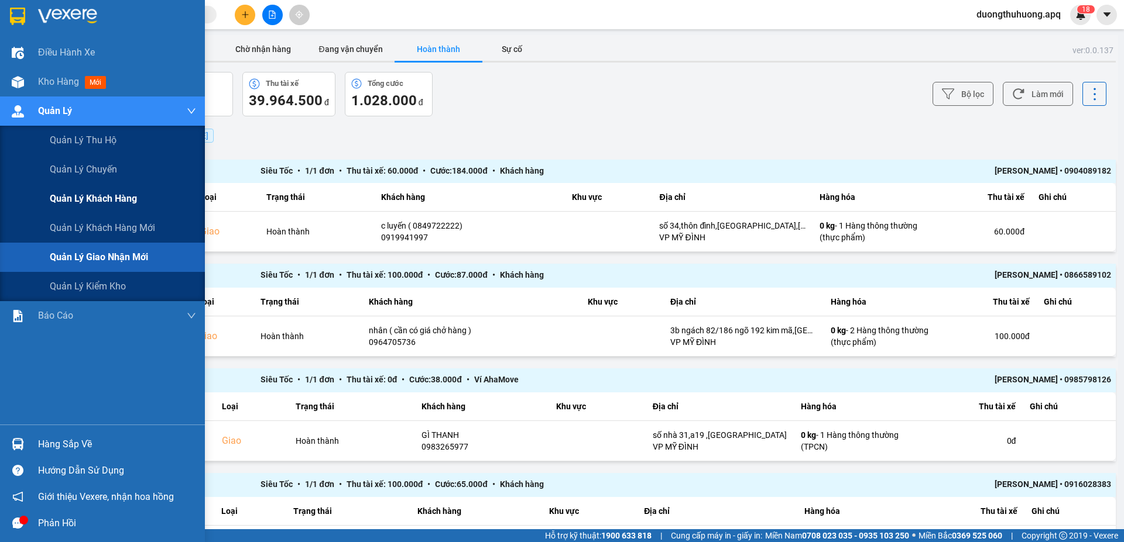
drag, startPoint x: 93, startPoint y: 286, endPoint x: 202, endPoint y: 193, distance: 143.2
click at [94, 286] on span "Quản lý kiểm kho" at bounding box center [88, 286] width 76 height 15
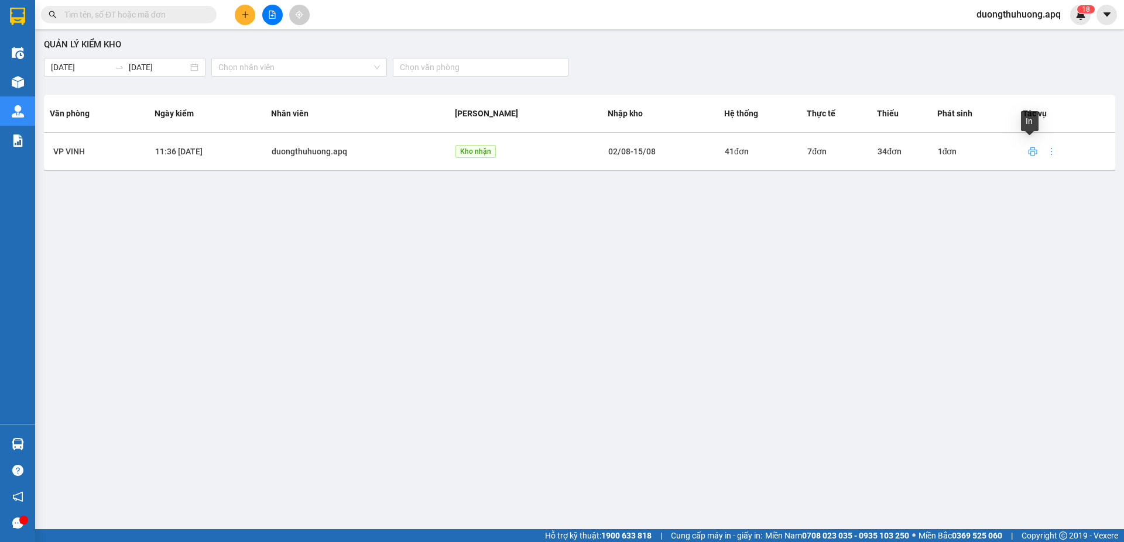
click at [1030, 153] on icon "printer" at bounding box center [1032, 151] width 9 height 9
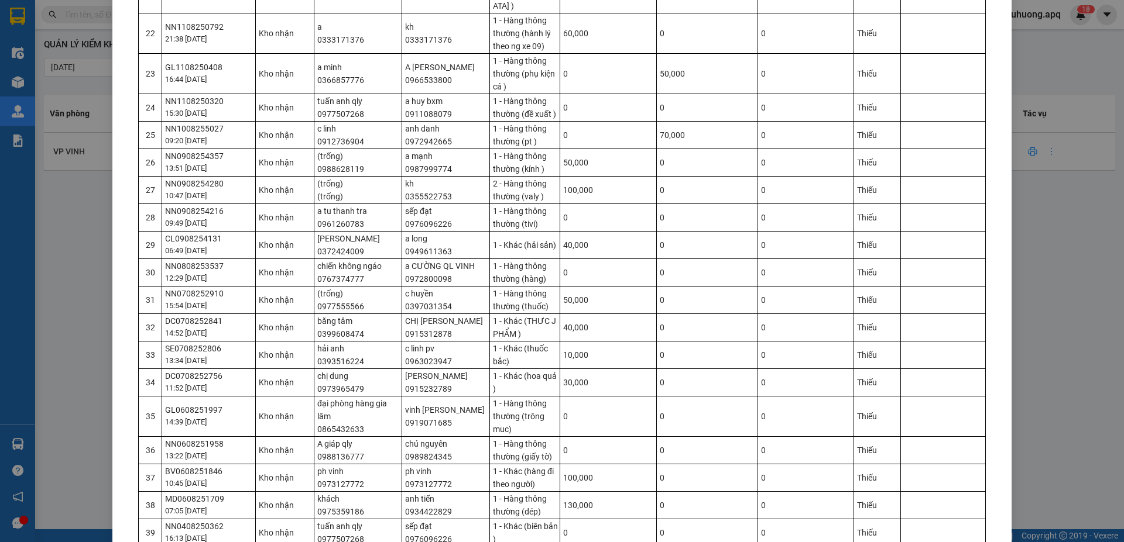
scroll to position [984, 0]
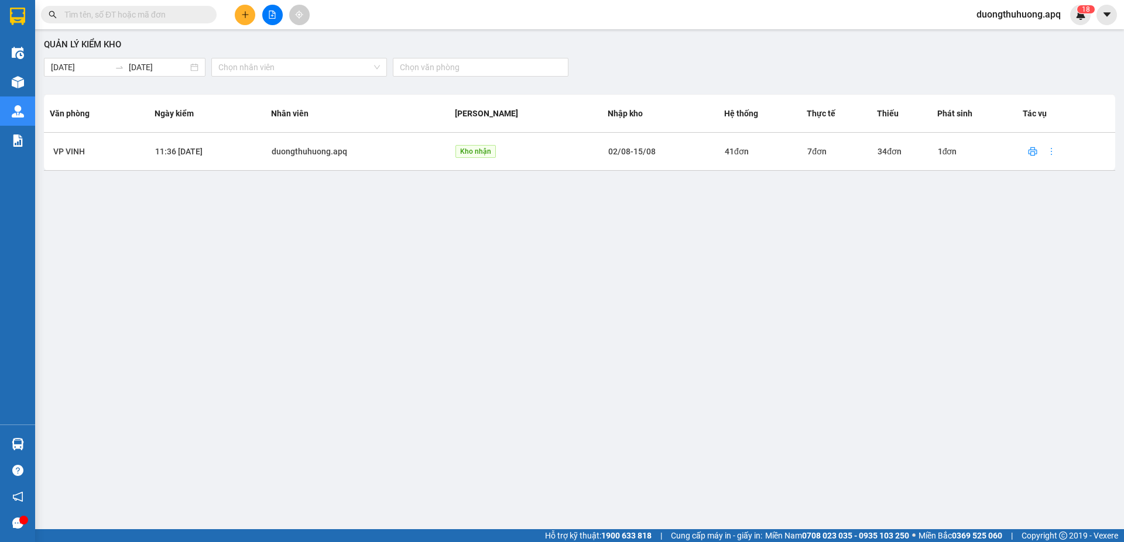
click at [178, 15] on input "text" at bounding box center [133, 14] width 138 height 13
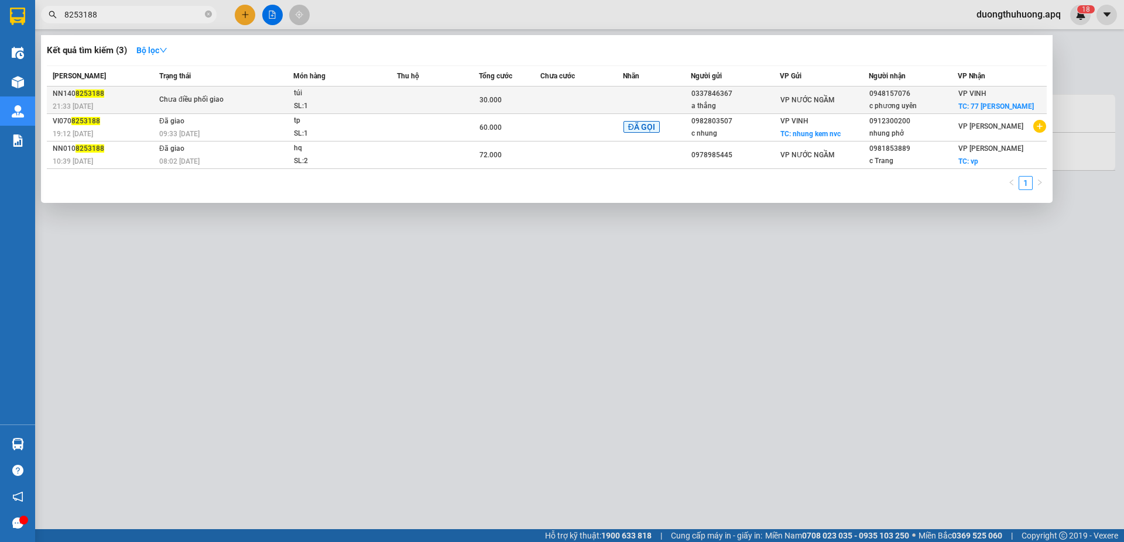
type input "8253188"
click at [242, 104] on div "Chưa điều phối giao" at bounding box center [203, 100] width 88 height 13
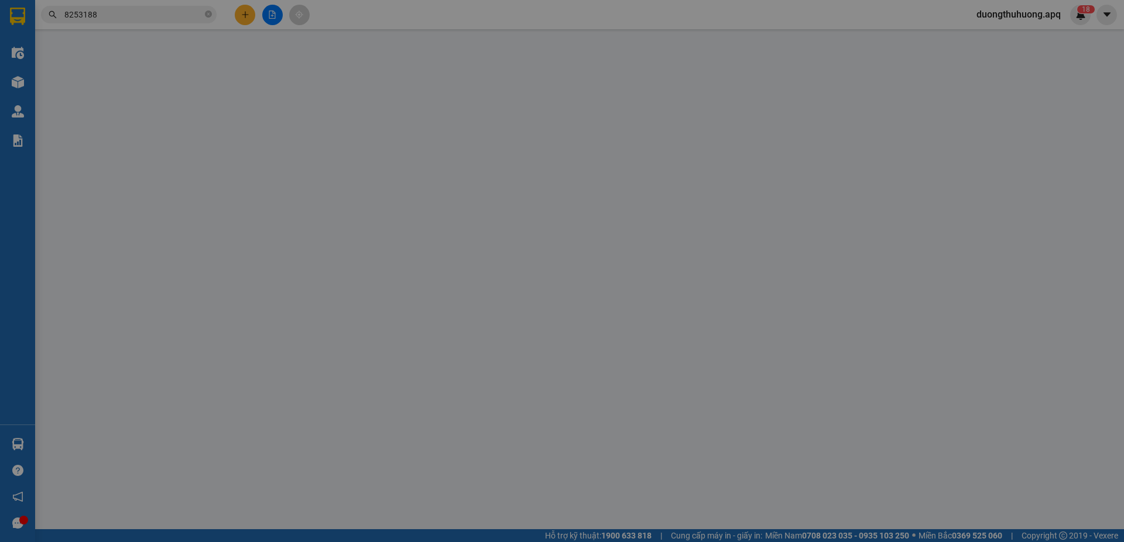
type input "0337846367"
type input "a thắng"
type input "0948157076"
type input "c phương uyên"
checkbox input "true"
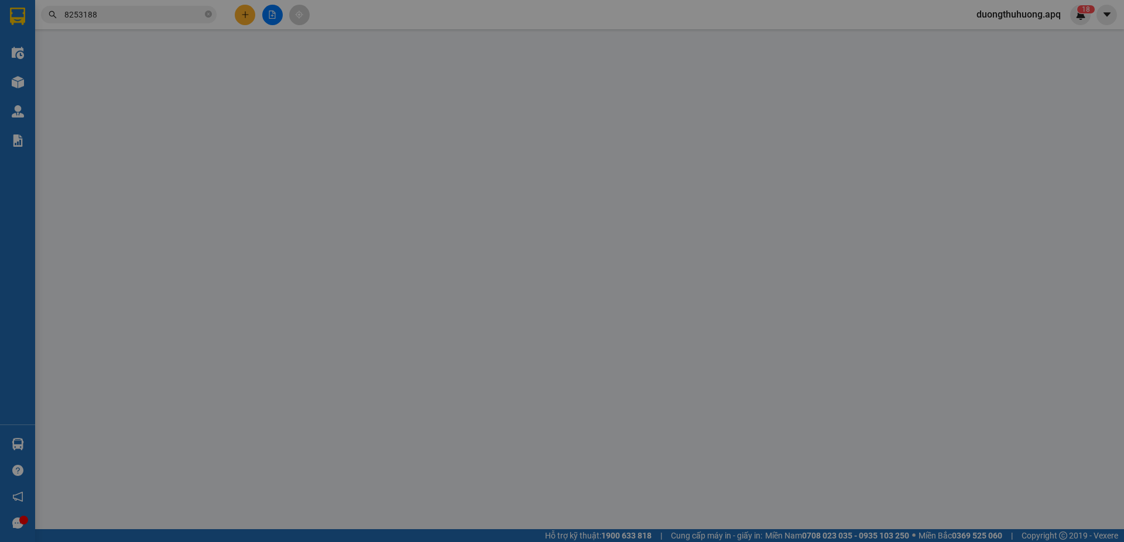
type input "77 lê lợi"
type input "30.000"
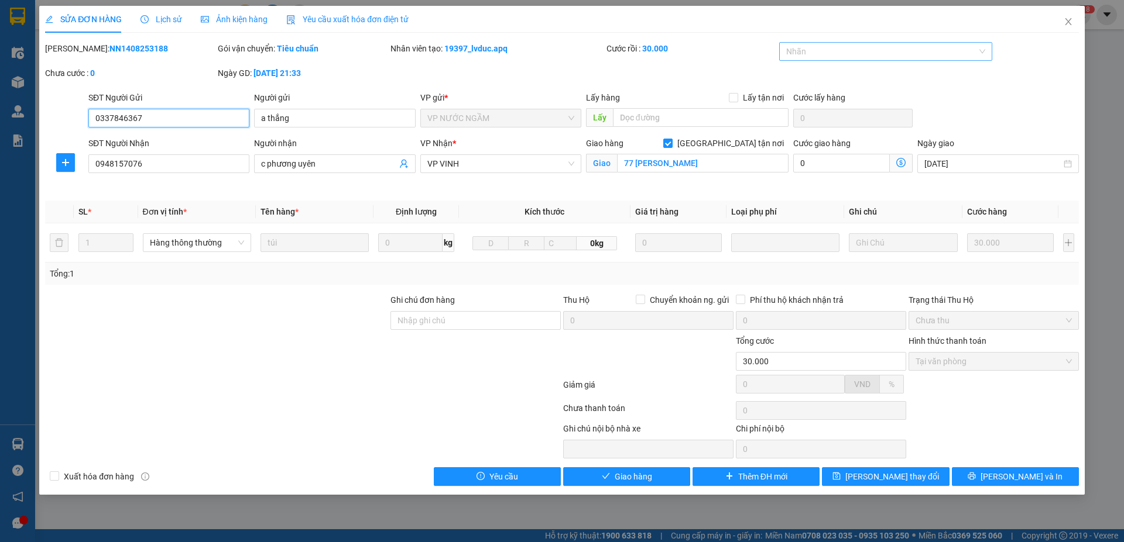
click at [859, 53] on div at bounding box center [880, 51] width 196 height 14
click at [796, 132] on div "✓" at bounding box center [886, 131] width 200 height 13
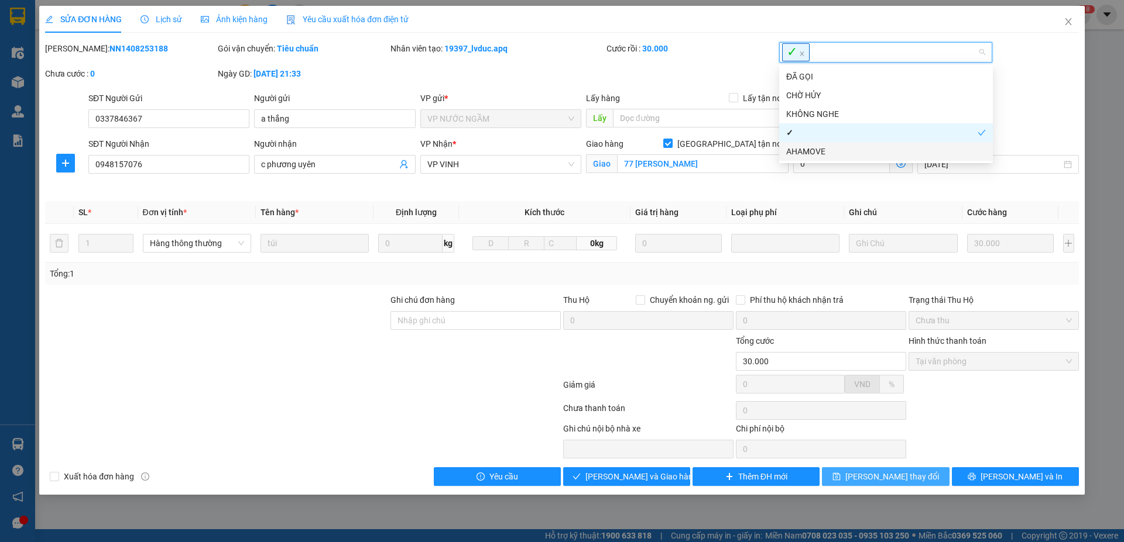
drag, startPoint x: 901, startPoint y: 475, endPoint x: 731, endPoint y: 340, distance: 217.0
click at [898, 473] on span "Lưu thay đổi" at bounding box center [892, 476] width 94 height 13
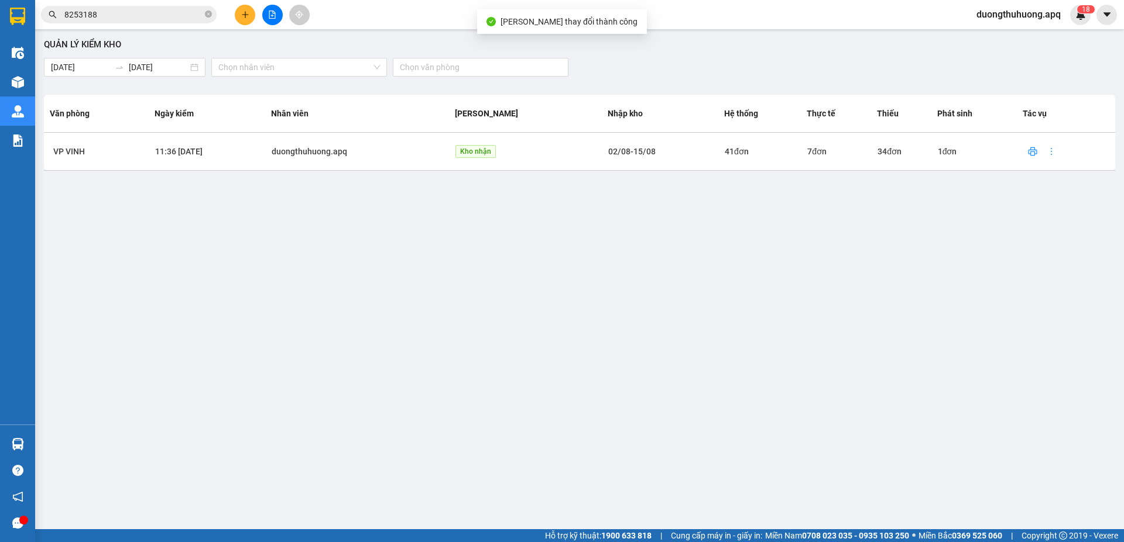
click at [169, 9] on input "8253188" at bounding box center [133, 14] width 138 height 13
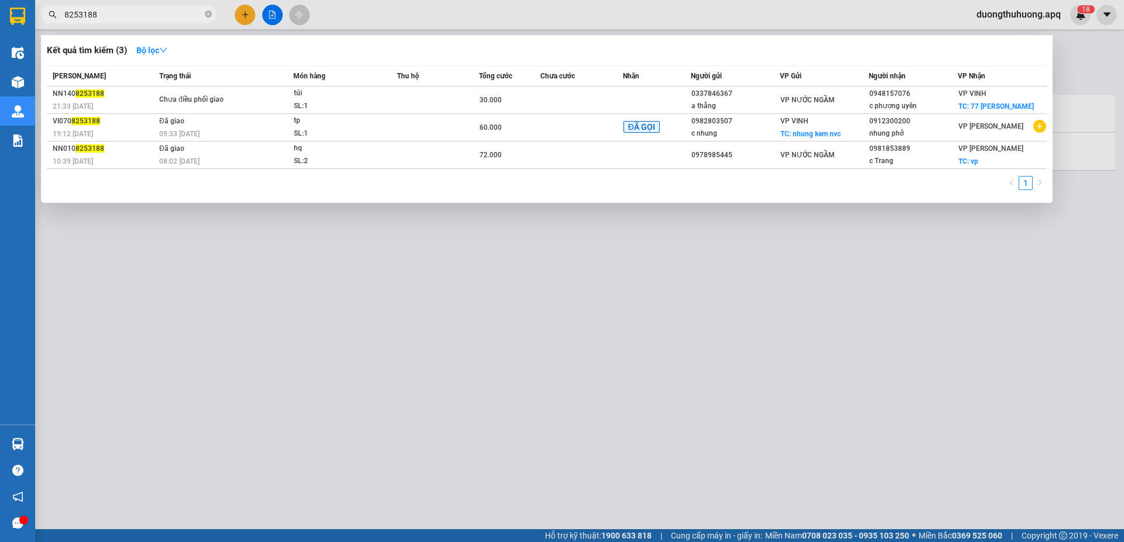
click at [166, 19] on input "8253188" at bounding box center [133, 14] width 138 height 13
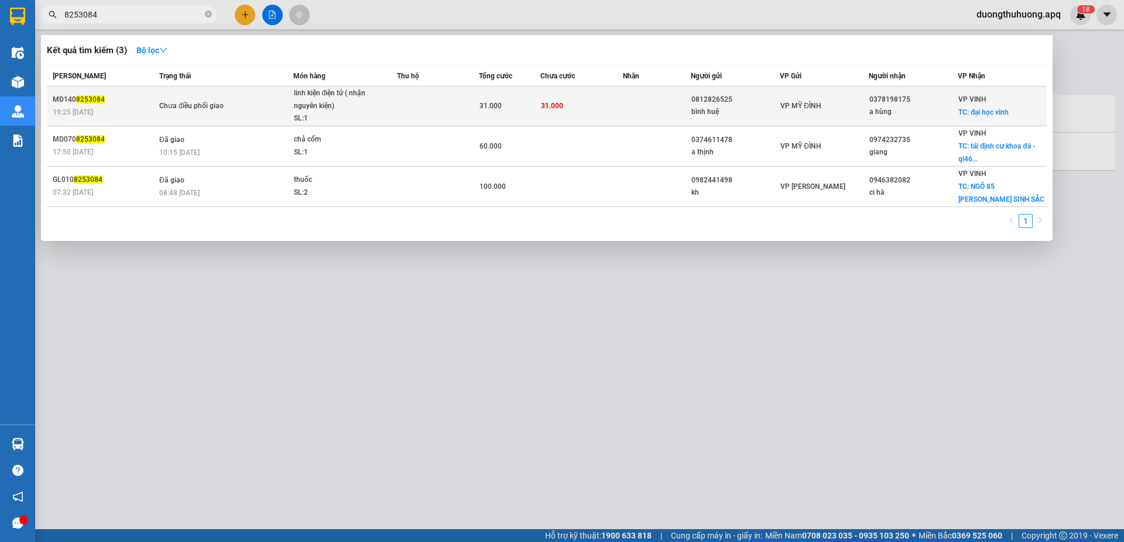
type input "8253084"
click at [252, 114] on td "Chưa điều phối giao" at bounding box center [224, 107] width 137 height 40
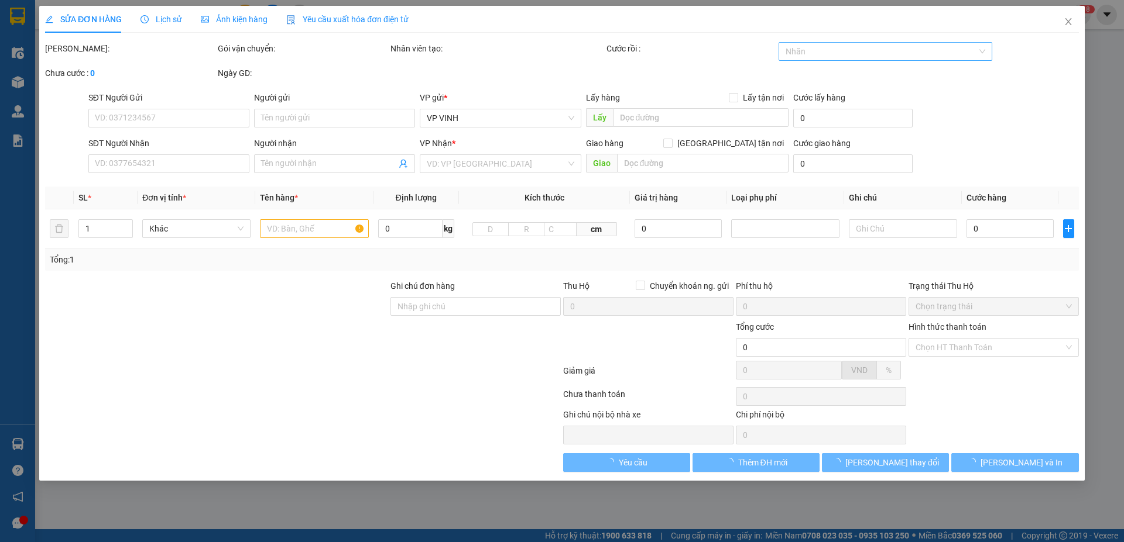
type input "0812826525"
type input "bình huệ"
type input "0378198175"
type input "a hùng"
checkbox input "true"
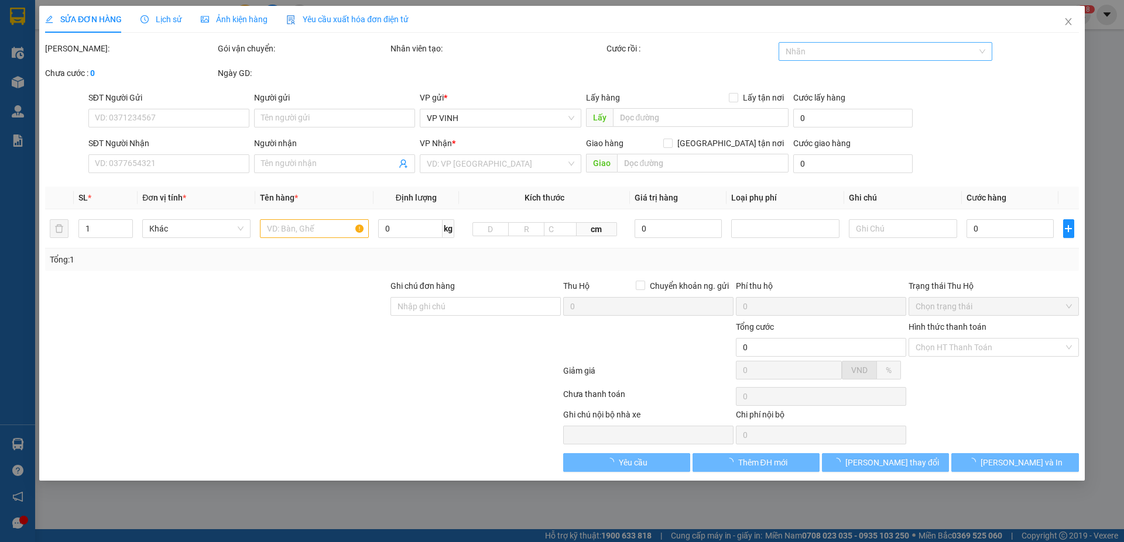
type input "đại học vinh"
type input "31.000"
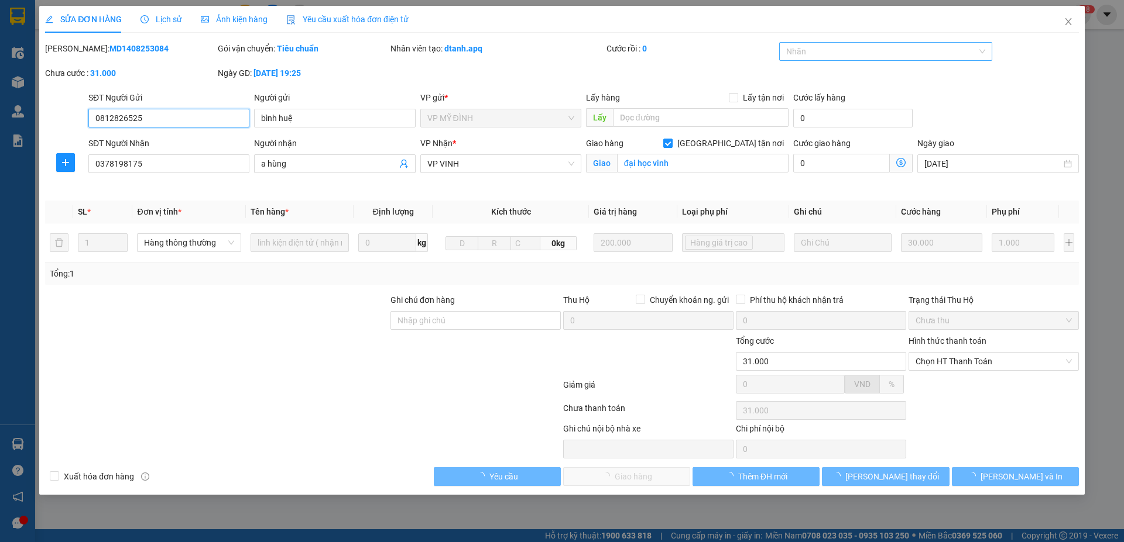
click at [863, 49] on div at bounding box center [880, 51] width 196 height 14
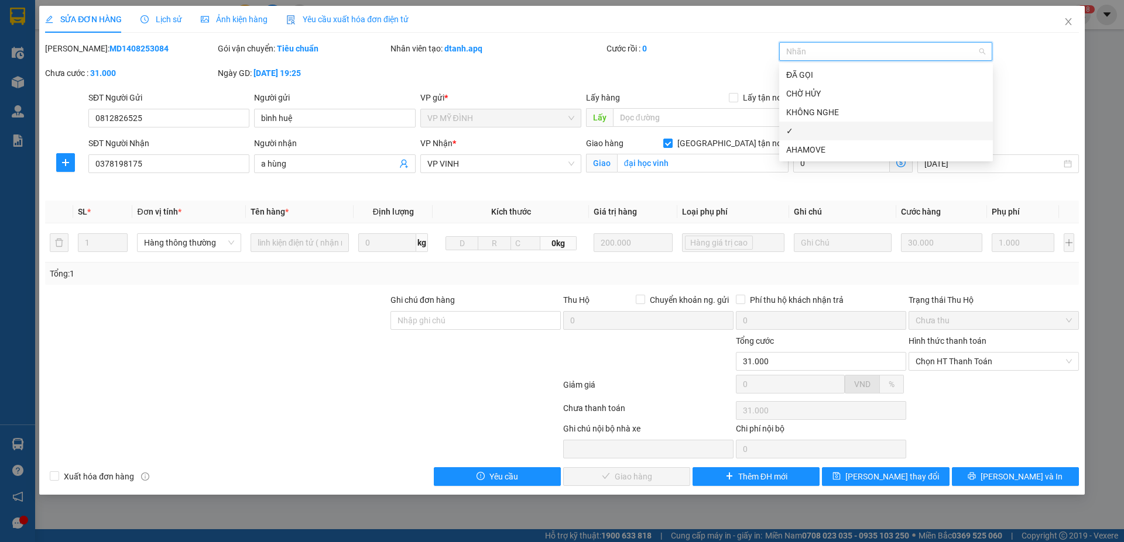
click at [802, 133] on div "✓" at bounding box center [886, 131] width 200 height 13
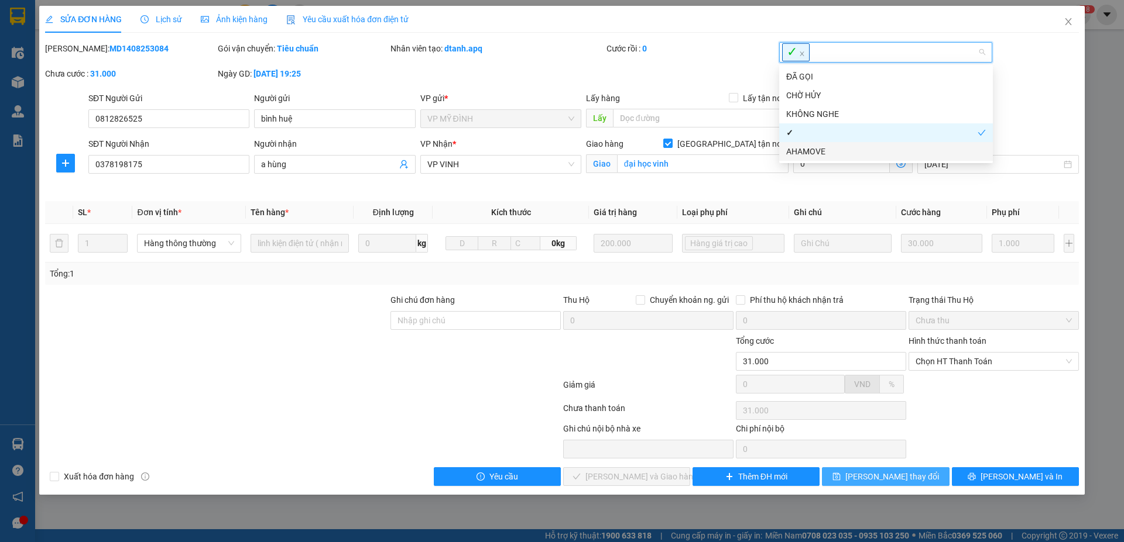
drag, startPoint x: 892, startPoint y: 477, endPoint x: 889, endPoint y: 466, distance: 11.1
click at [892, 476] on span "Lưu thay đổi" at bounding box center [892, 476] width 94 height 13
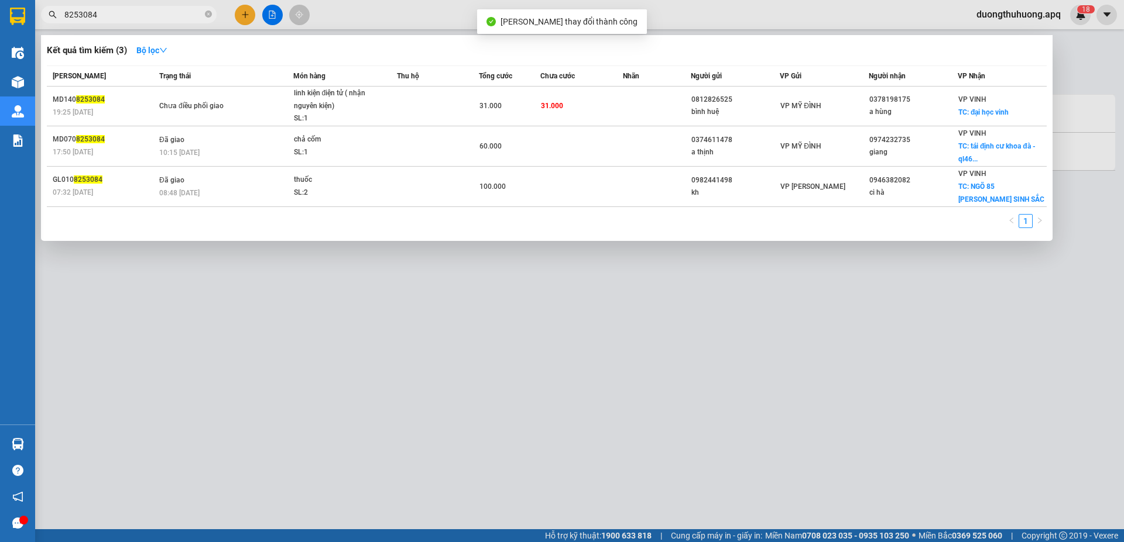
click at [164, 14] on input "8253084" at bounding box center [133, 14] width 138 height 13
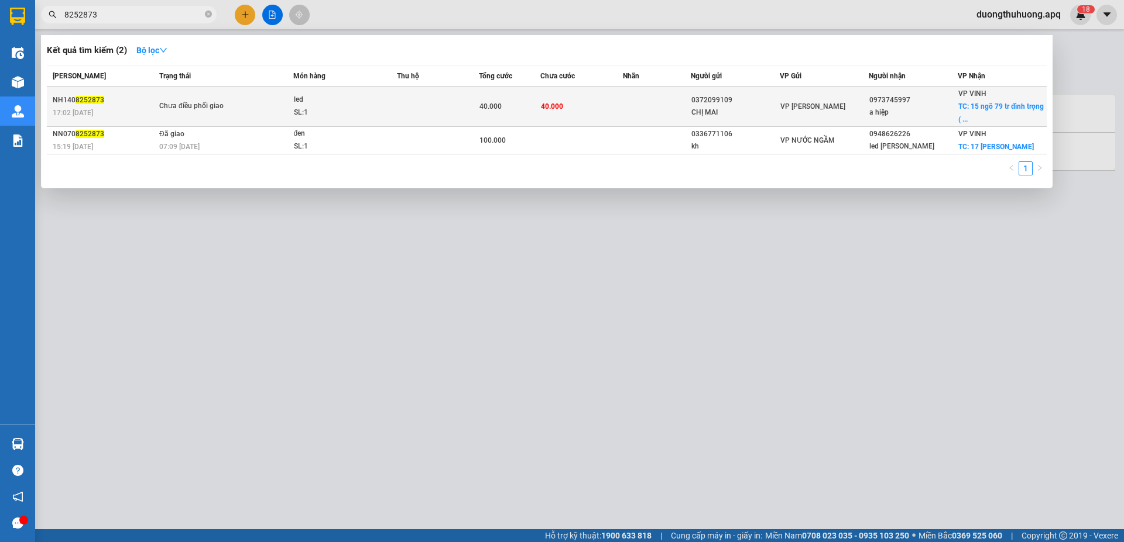
type input "8252873"
click at [319, 112] on div "SL: 1" at bounding box center [338, 112] width 88 height 13
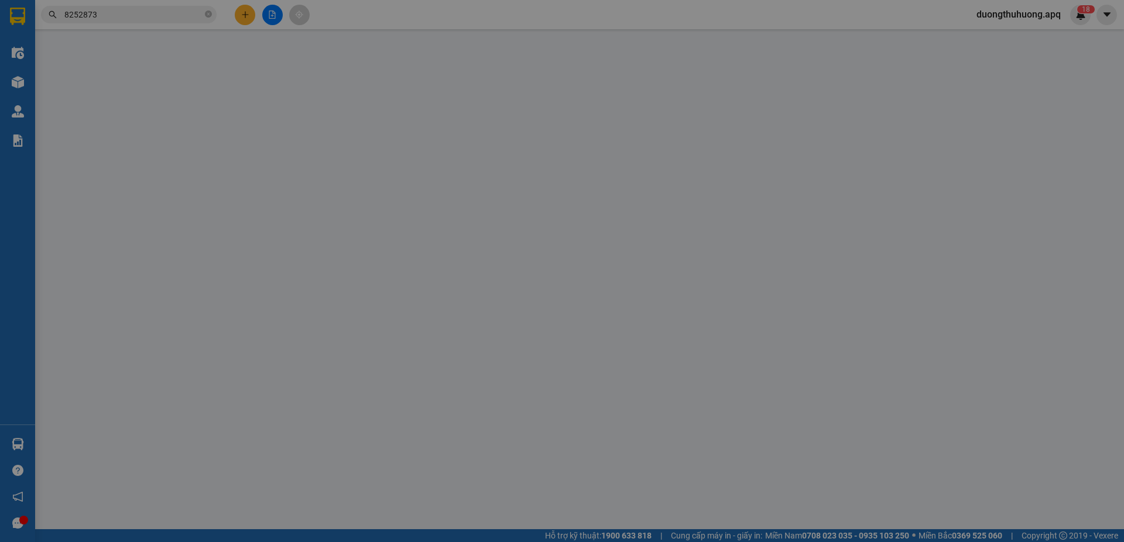
type input "0372099109"
type input "CHỊ MAI"
type input "0973745997"
type input "a hiệp"
checkbox input "true"
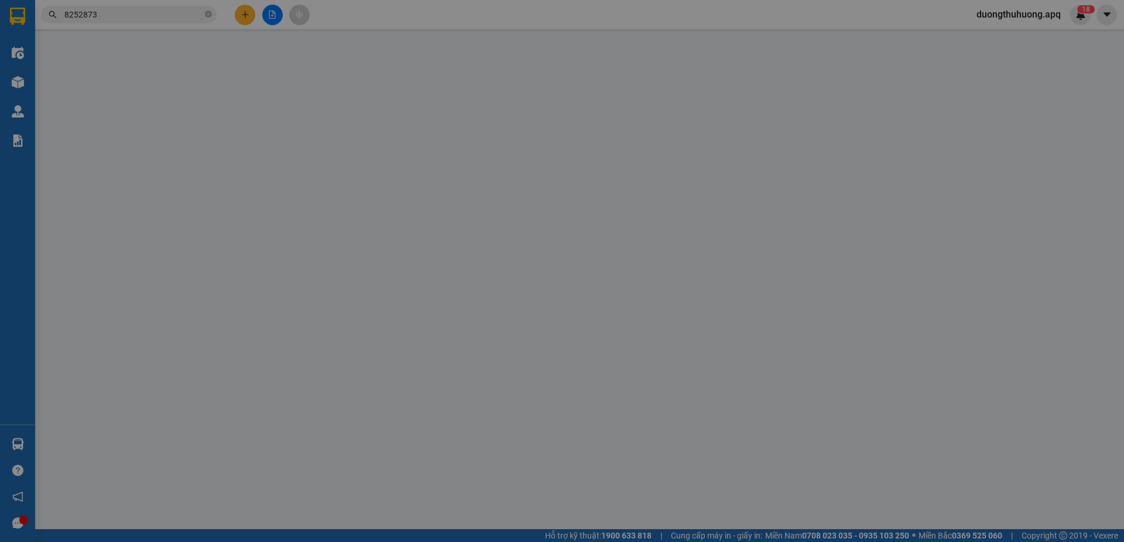
type input "15 ngõ 79 tr đình trọng ( từ dừ khách nhận tại vp )"
type input "40.000"
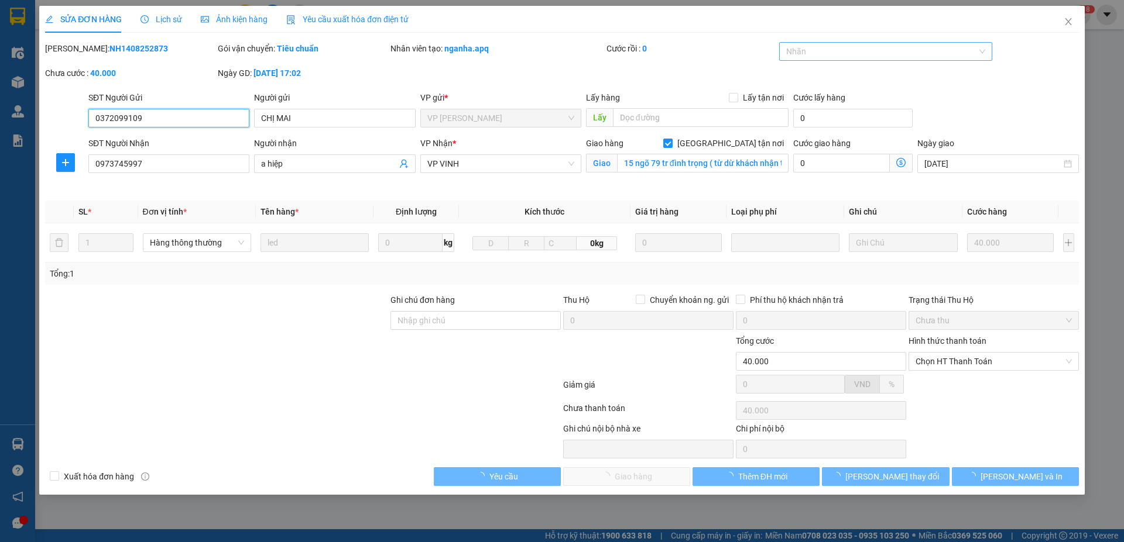
click at [825, 49] on div at bounding box center [880, 51] width 196 height 14
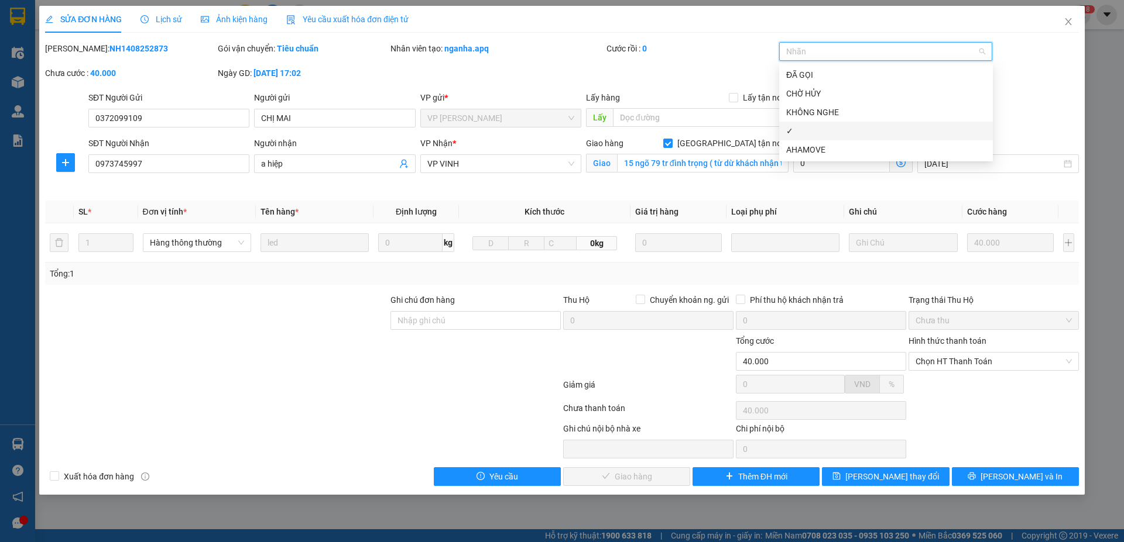
click at [810, 136] on div "✓" at bounding box center [886, 131] width 200 height 13
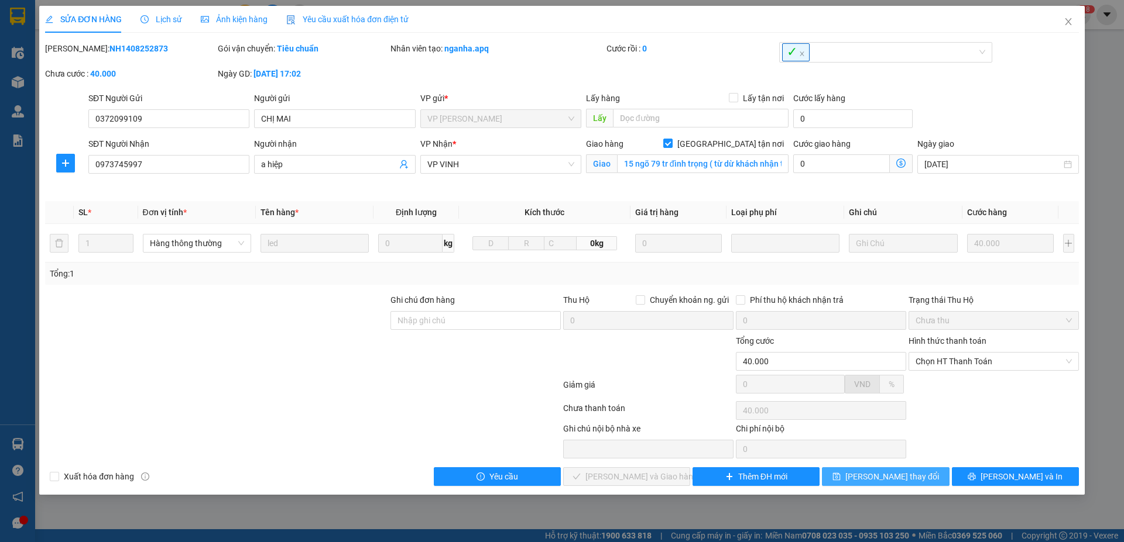
drag, startPoint x: 891, startPoint y: 482, endPoint x: 654, endPoint y: 336, distance: 278.7
click at [891, 480] on span "Lưu thay đổi" at bounding box center [892, 476] width 94 height 13
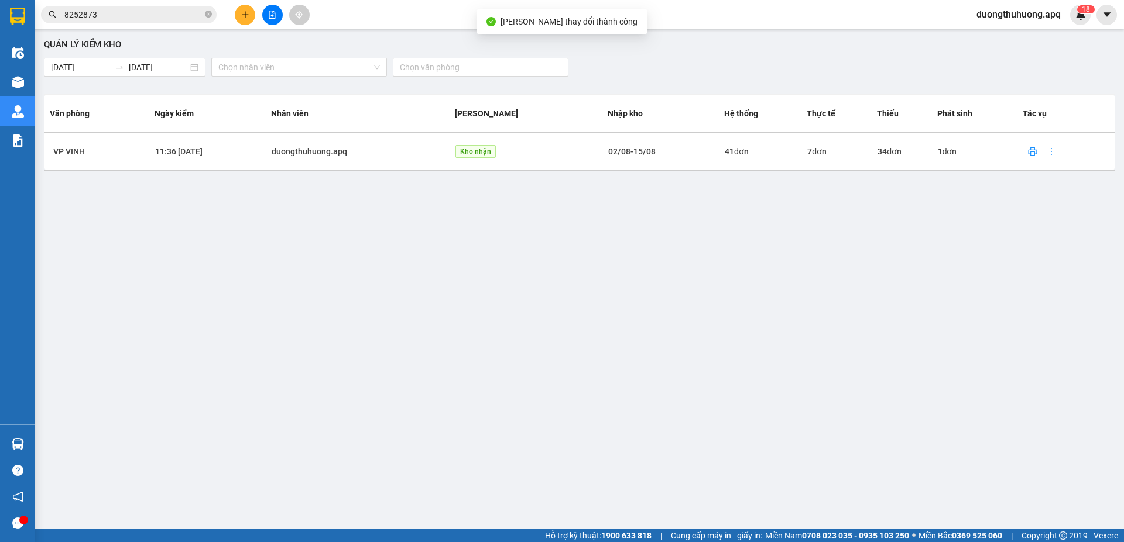
click at [146, 16] on input "8252873" at bounding box center [133, 14] width 138 height 13
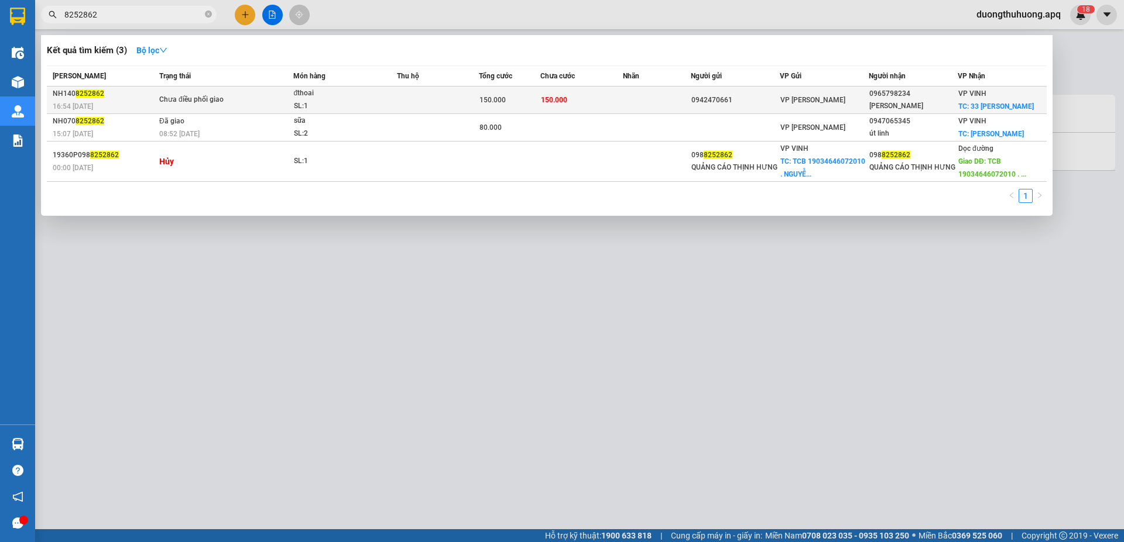
type input "8252862"
click at [336, 105] on div "SL: 1" at bounding box center [338, 106] width 88 height 13
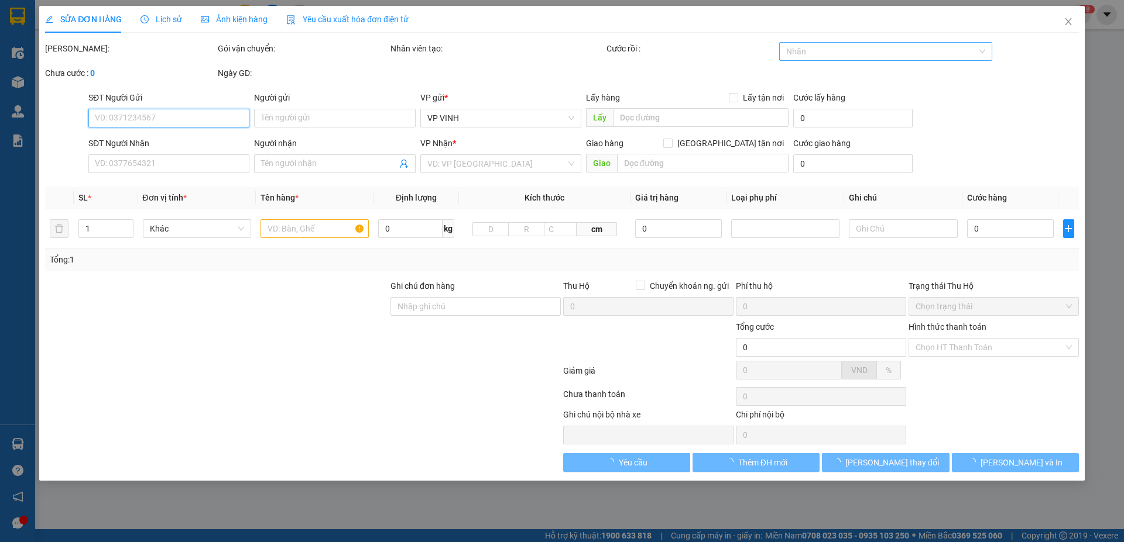
type input "0942470661"
type input "0965798234"
type input "đức lương"
checkbox input "true"
type input "33 PHAN BỘI CHÂU"
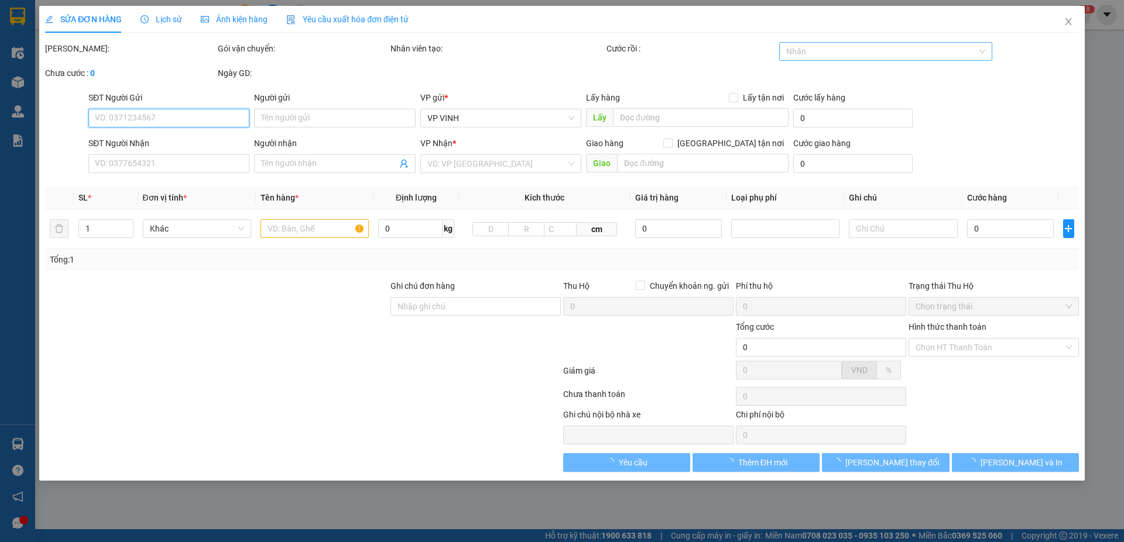
type input "150.000"
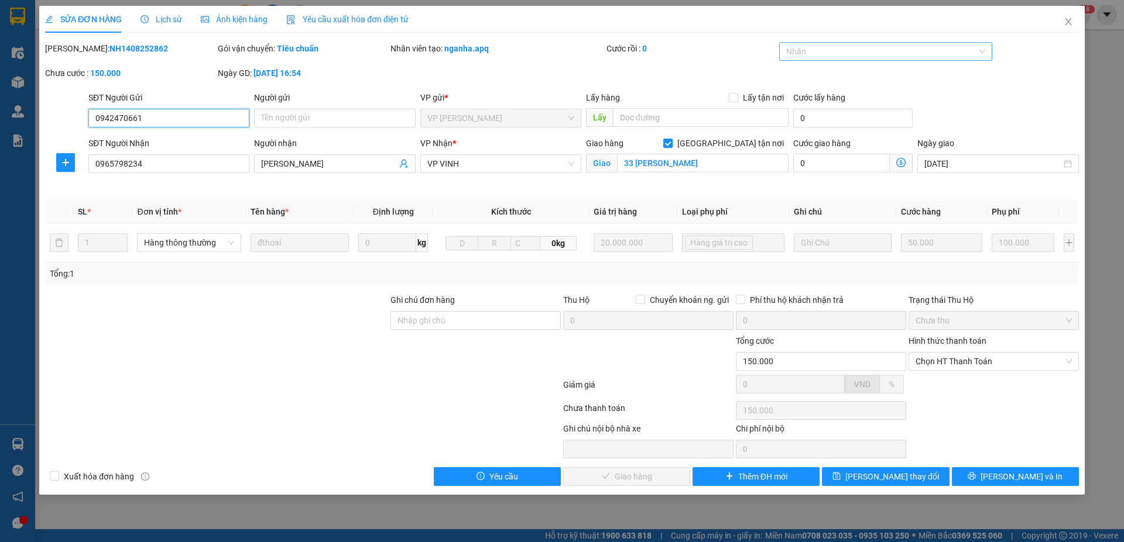
click at [846, 53] on div at bounding box center [880, 51] width 196 height 14
click at [802, 139] on div "✓" at bounding box center [886, 131] width 214 height 19
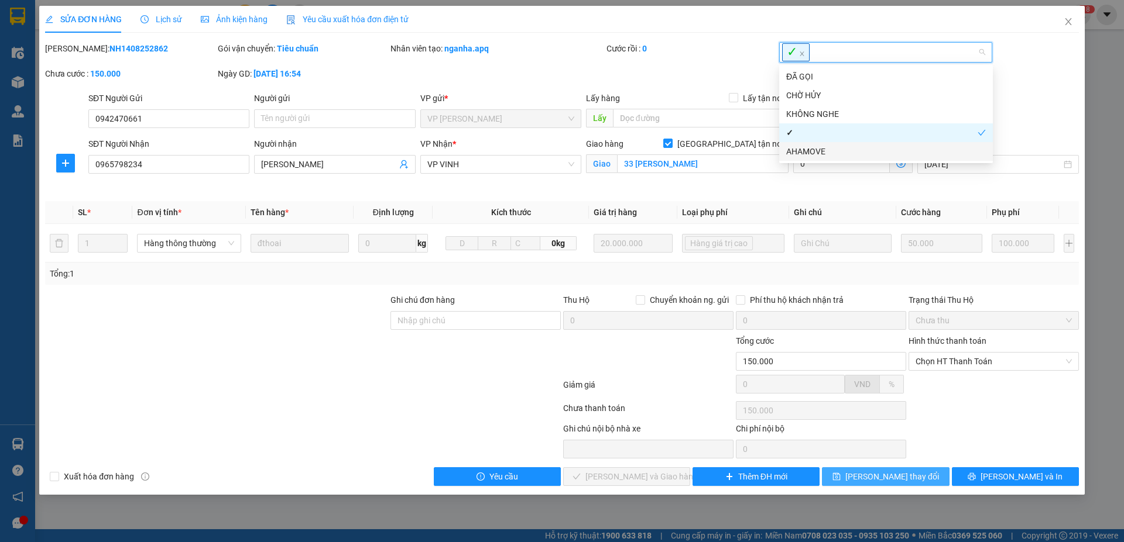
drag, startPoint x: 903, startPoint y: 477, endPoint x: 697, endPoint y: 348, distance: 243.4
click at [901, 476] on span "Lưu thay đổi" at bounding box center [892, 476] width 94 height 13
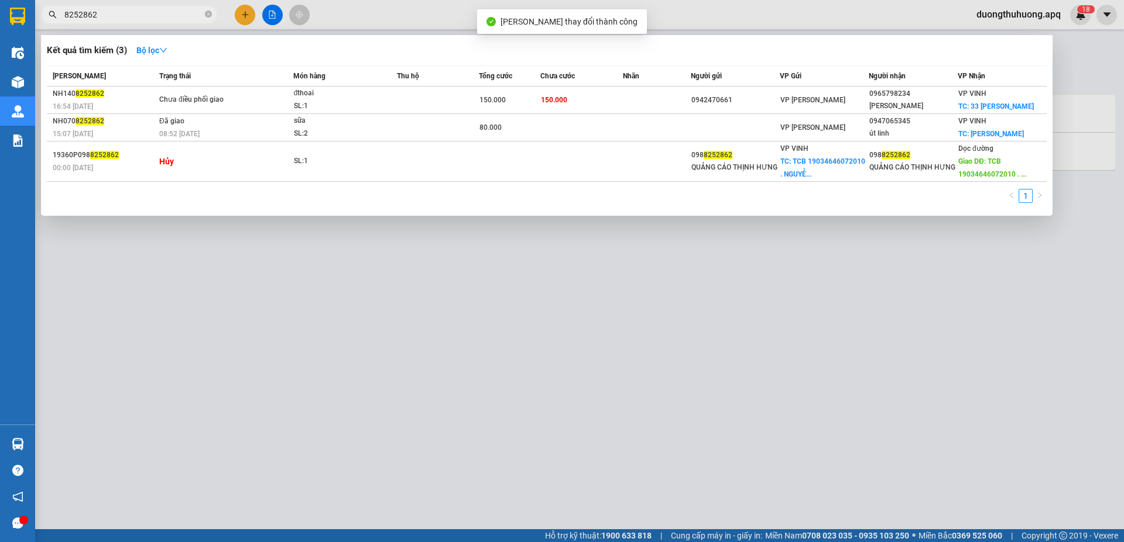
click at [152, 15] on input "8252862" at bounding box center [133, 14] width 138 height 13
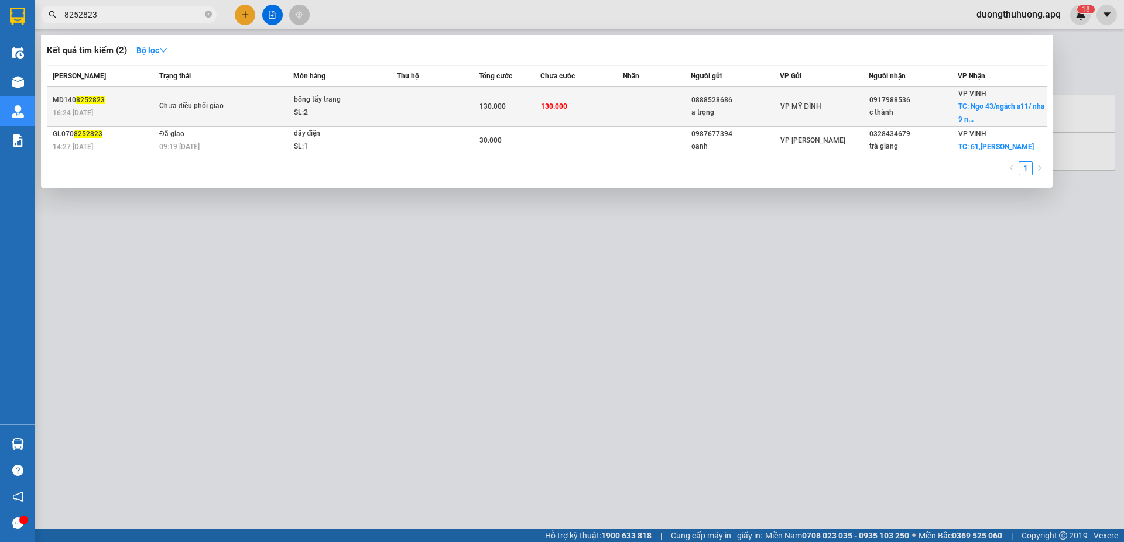
type input "8252823"
click at [248, 106] on span "Chưa điều phối giao" at bounding box center [225, 106] width 133 height 13
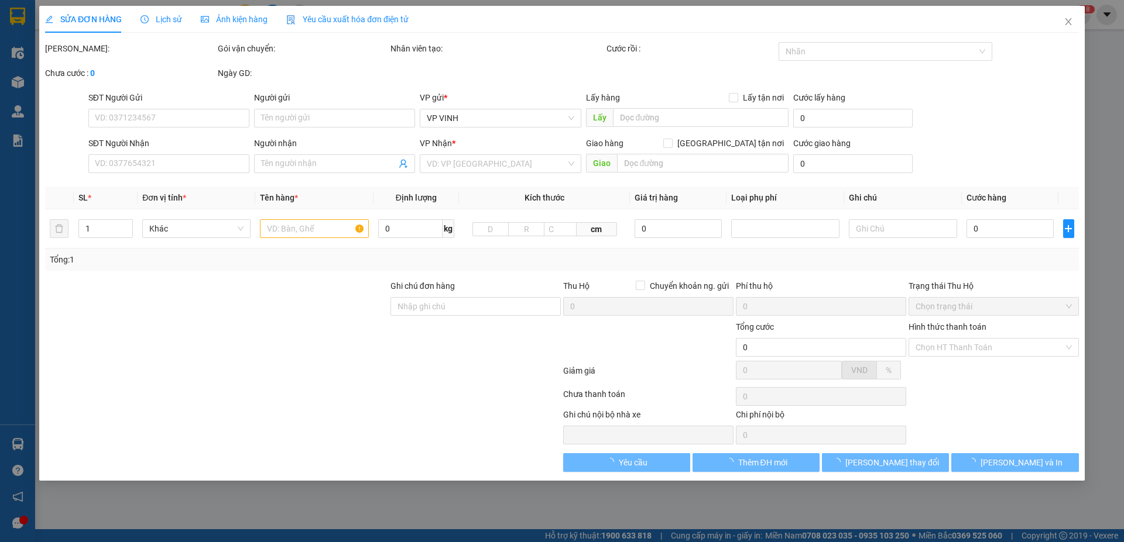
type input "0888528686"
type input "a trọng"
type input "0917988536"
type input "c thành"
checkbox input "true"
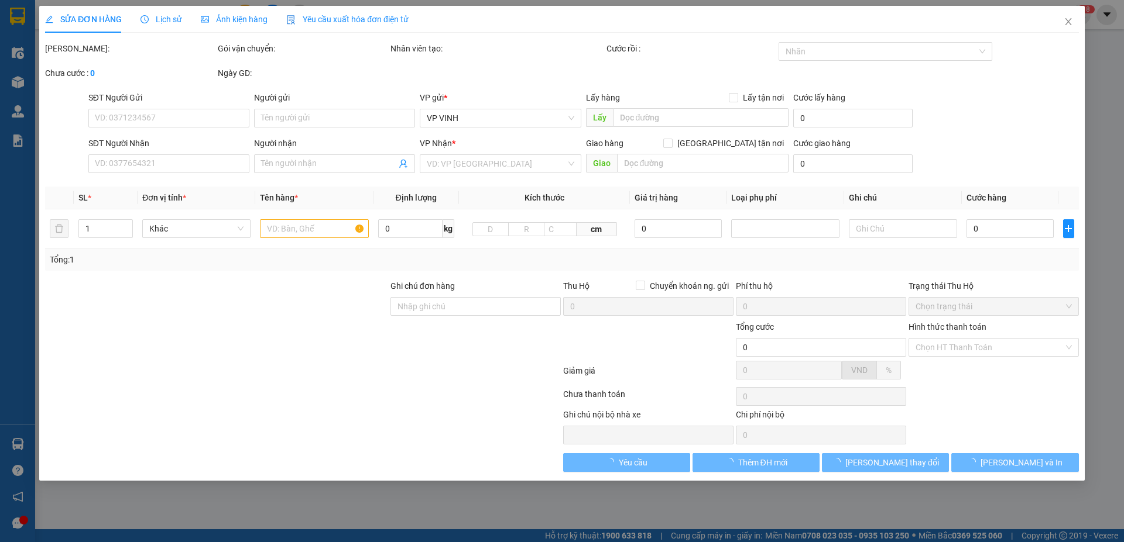
type input "Ngo 43/ngách a11/ nha 9 nguyễn đức cảnh"
checkbox input "true"
type input "130.000"
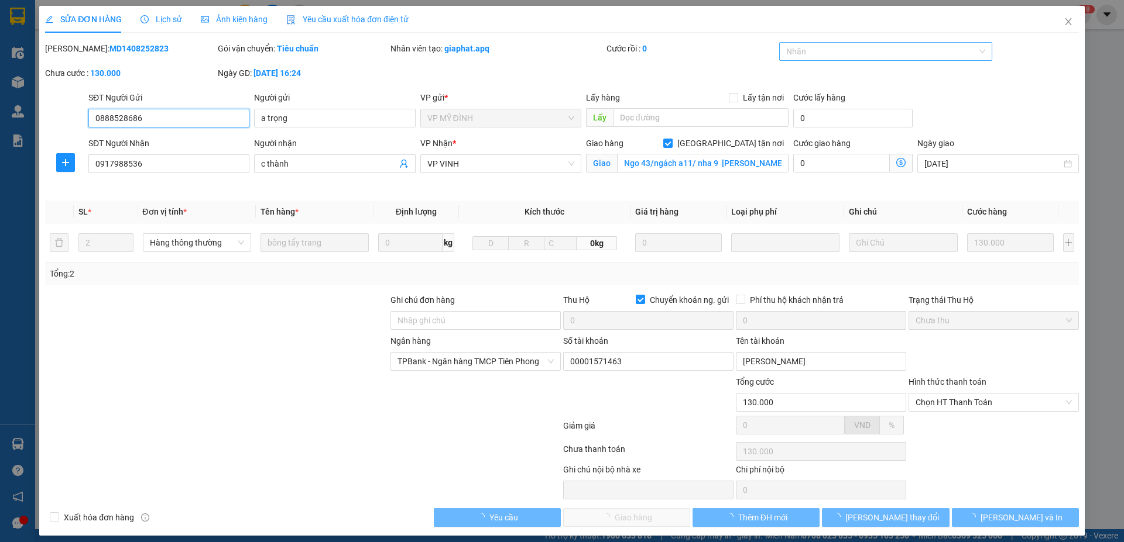
click at [887, 54] on div at bounding box center [880, 51] width 196 height 14
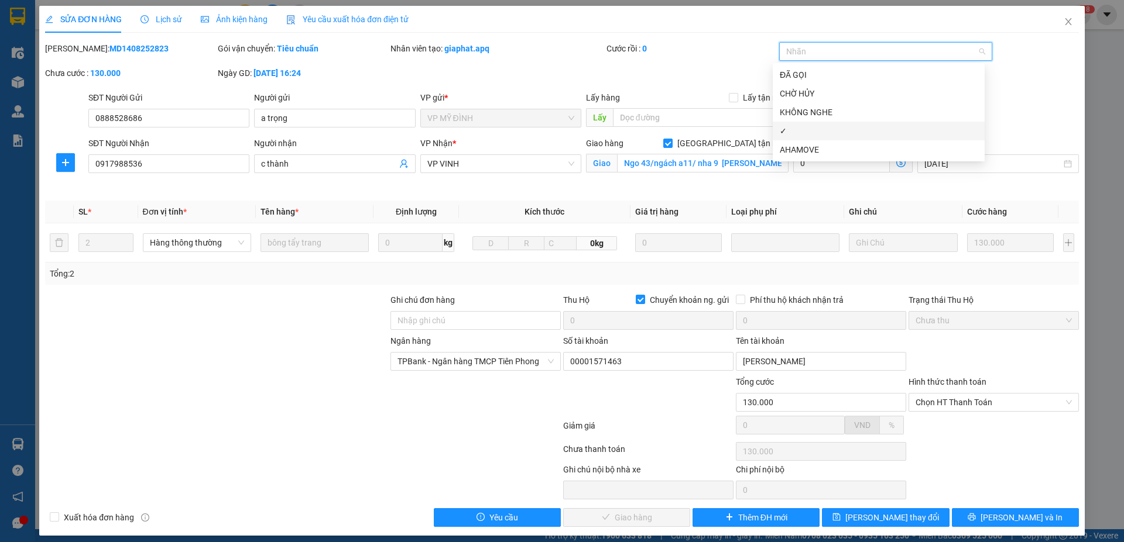
click at [797, 136] on div "✓" at bounding box center [878, 131] width 198 height 13
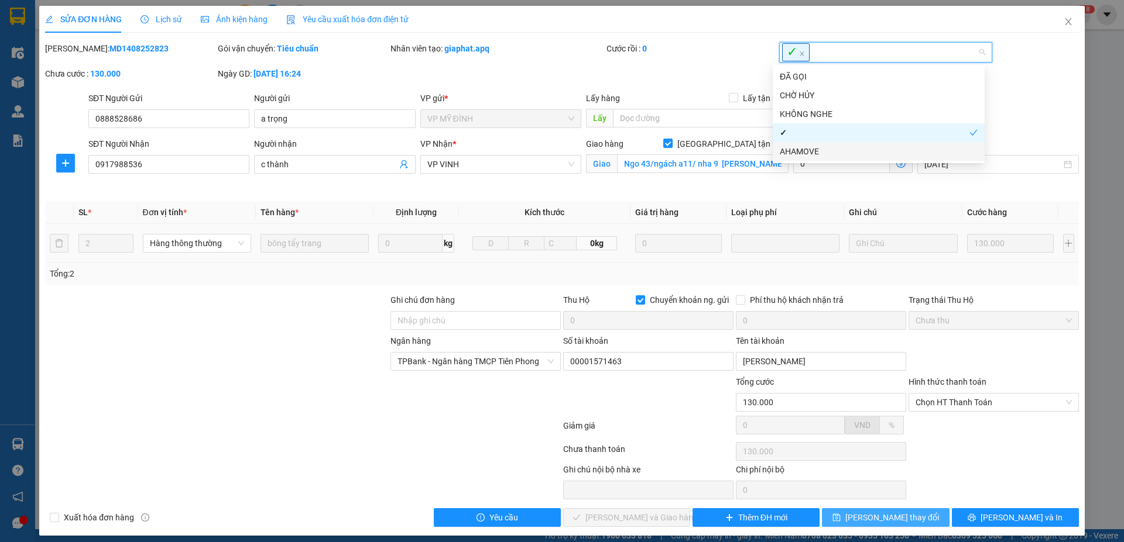
click at [906, 518] on button "Lưu thay đổi" at bounding box center [885, 518] width 127 height 19
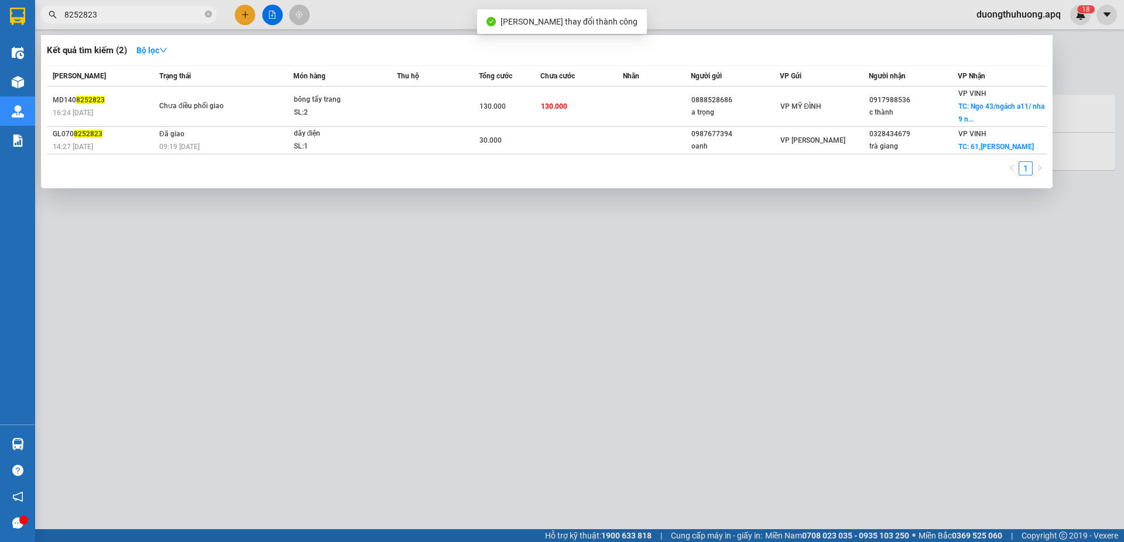
click at [146, 18] on input "8252823" at bounding box center [133, 14] width 138 height 13
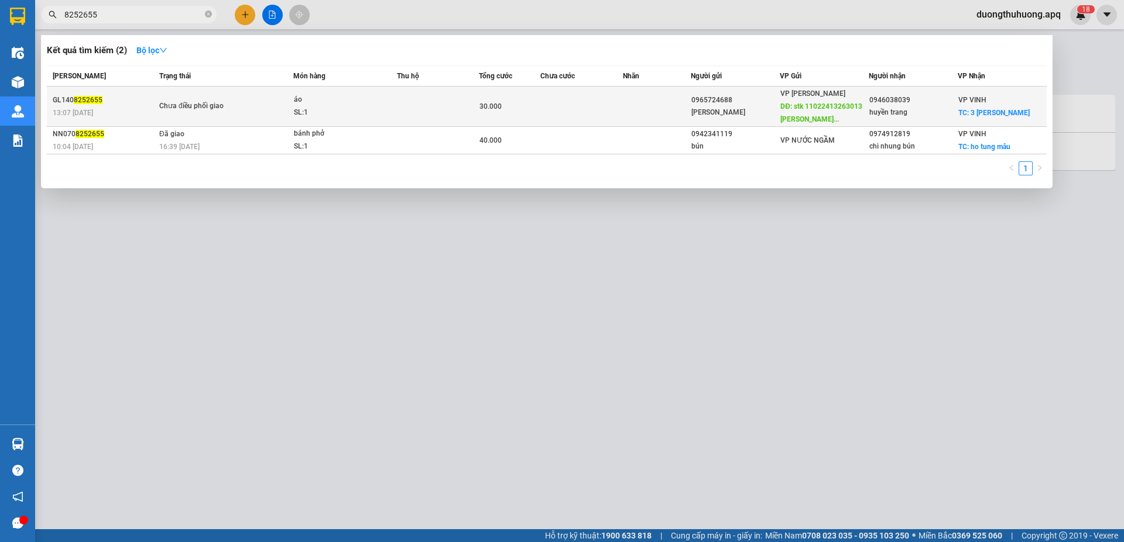
type input "8252655"
click at [335, 113] on div "SL: 1" at bounding box center [338, 112] width 88 height 13
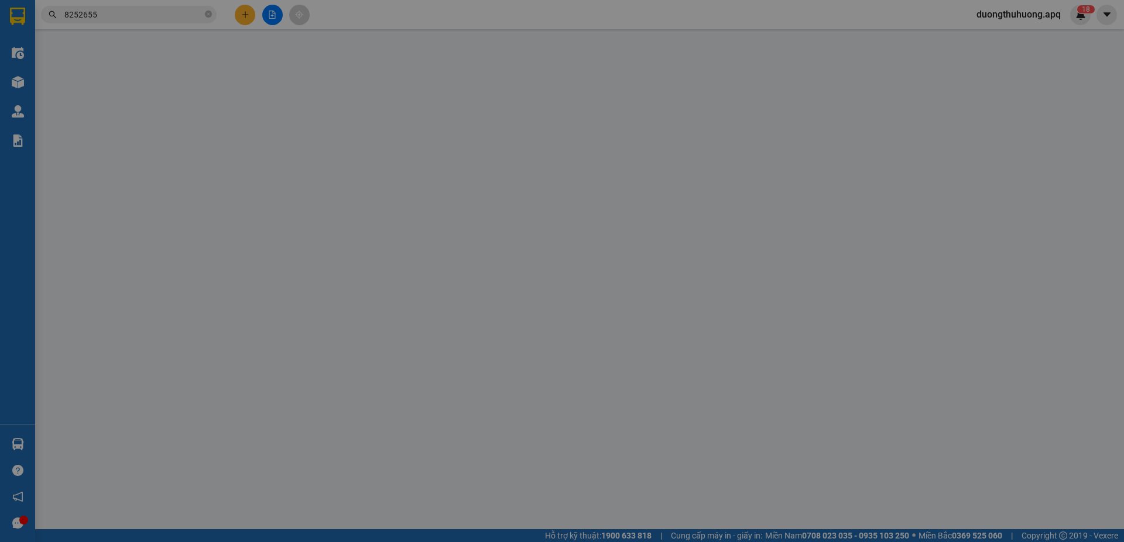
type input "0965724688"
type input "kim anh"
type input "stk 11022413263013 ngô thị kim nhung ngân hàng techcombank"
type input "0946038039"
type input "huyền trang"
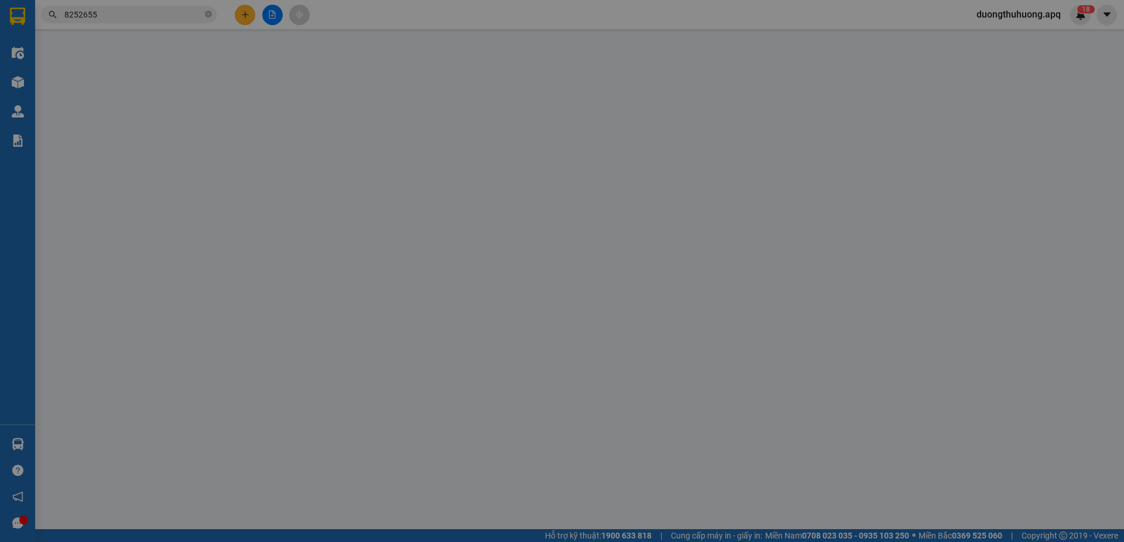
checkbox input "true"
type input "3 mai hắc đế"
type input "30.000"
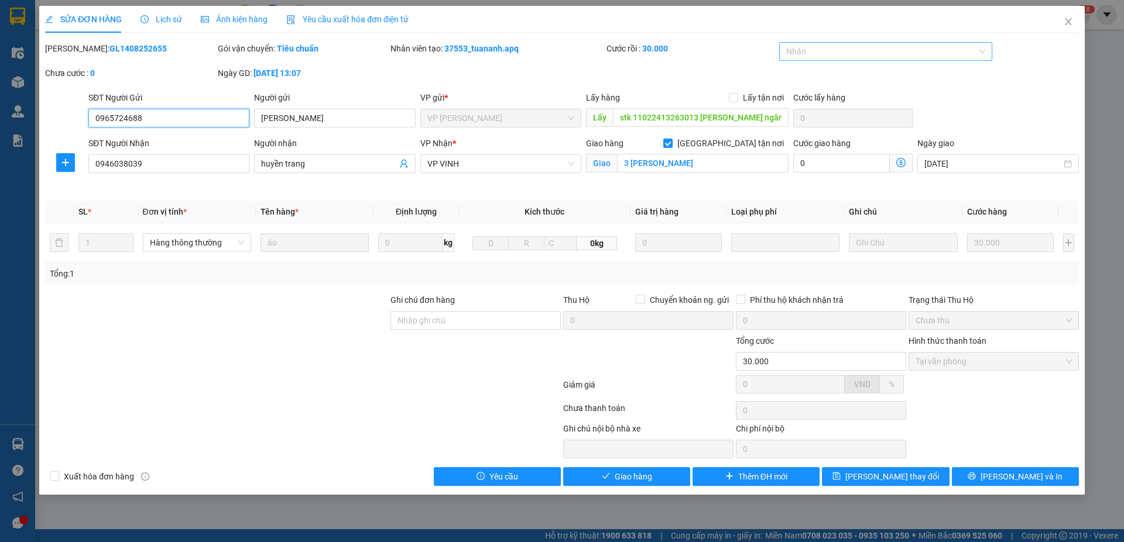
click at [868, 53] on div at bounding box center [880, 51] width 196 height 14
click at [806, 136] on div "✓" at bounding box center [886, 131] width 200 height 13
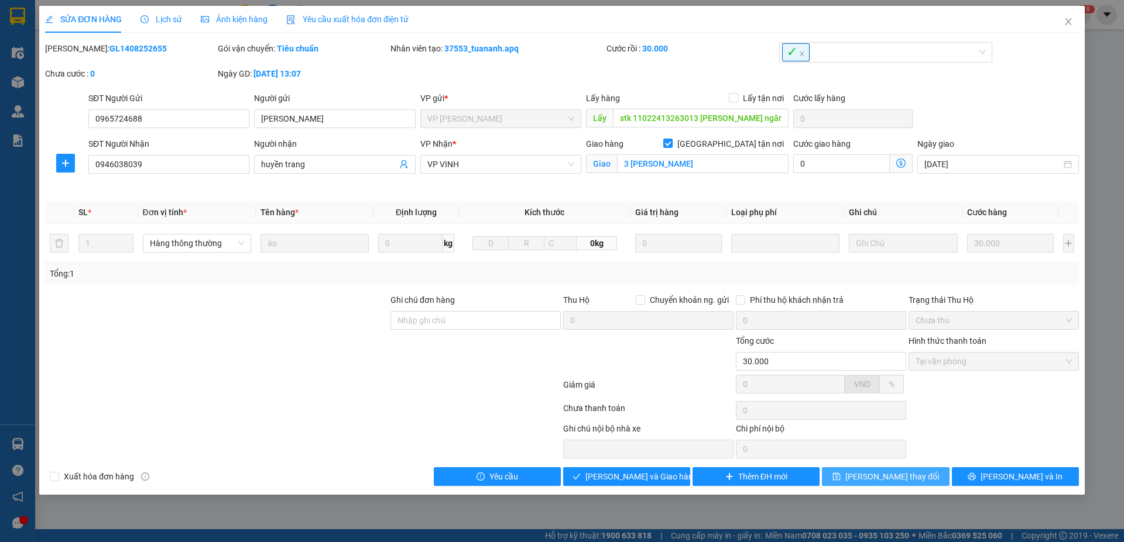
drag, startPoint x: 895, startPoint y: 477, endPoint x: 544, endPoint y: 200, distance: 447.8
click at [895, 475] on span "Lưu thay đổi" at bounding box center [892, 476] width 94 height 13
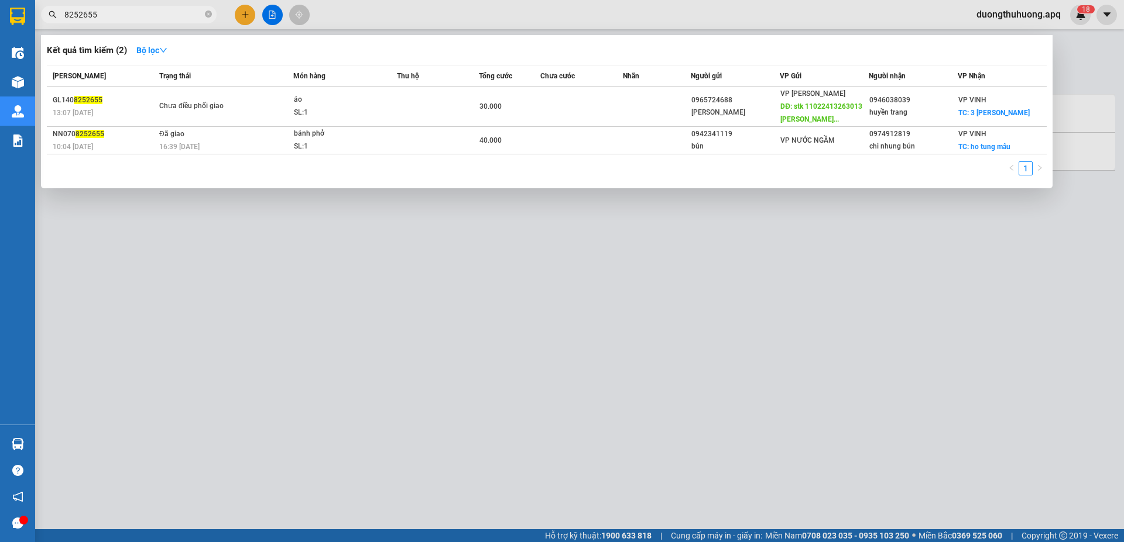
click at [133, 11] on input "8252655" at bounding box center [133, 14] width 138 height 13
click at [114, 19] on input "8252655" at bounding box center [133, 14] width 138 height 13
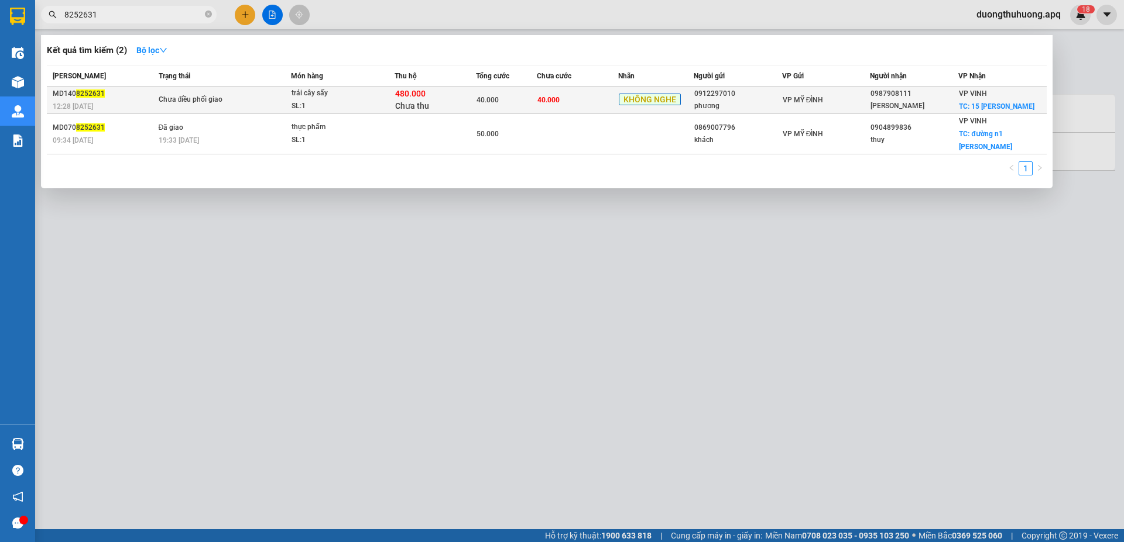
type input "8252631"
click at [255, 104] on span "Chưa điều phối giao" at bounding box center [225, 100] width 132 height 13
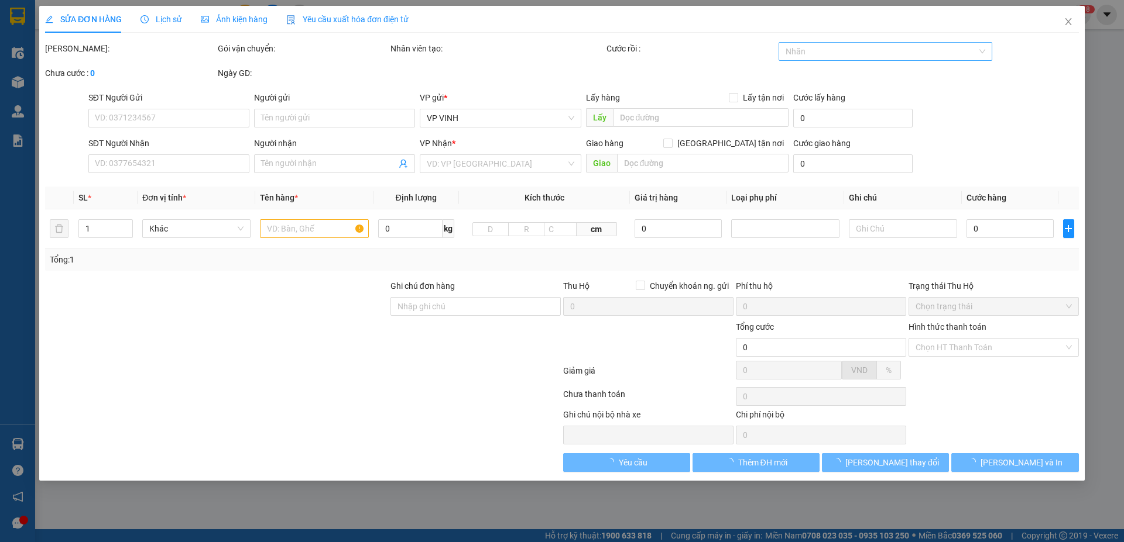
type input "0912297010"
type input "phương"
type input "0987908111"
type input "quỳnh hương"
checkbox input "true"
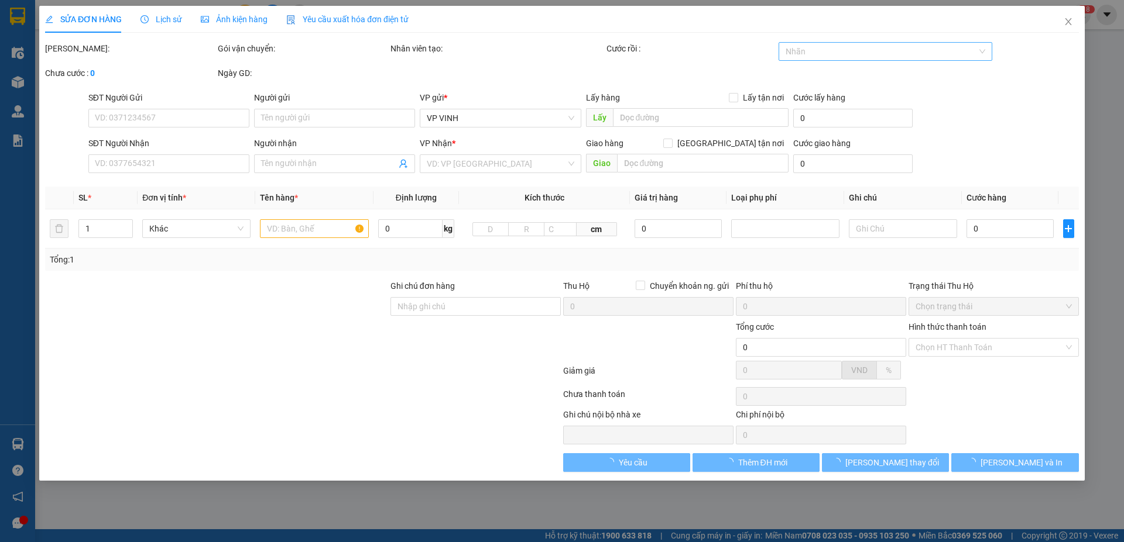
type input "15 hồ ngọc lãm"
type input "40.000"
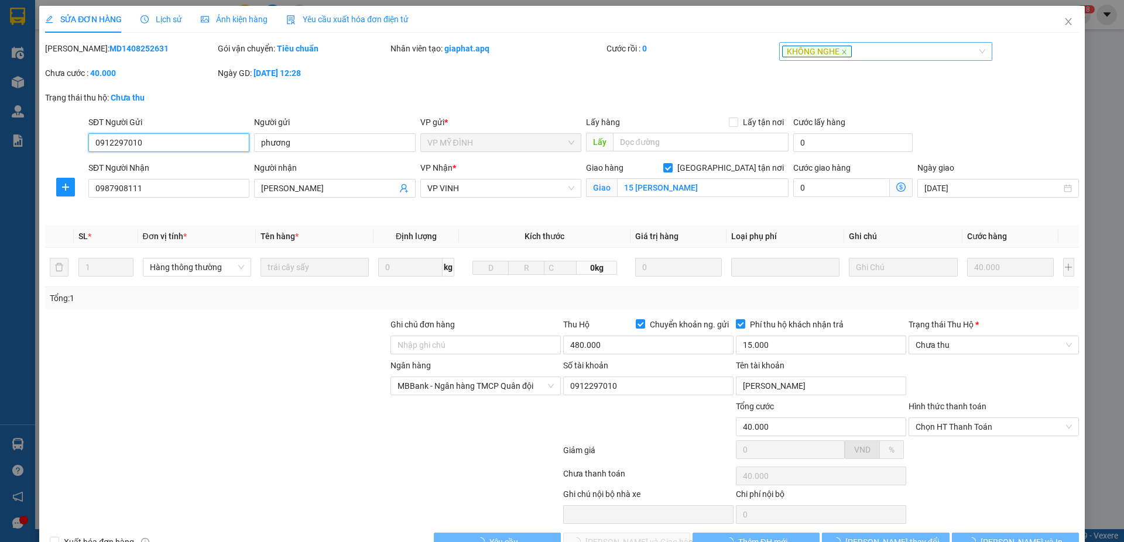
click at [882, 55] on div "KHÔNG NGHE" at bounding box center [880, 51] width 196 height 14
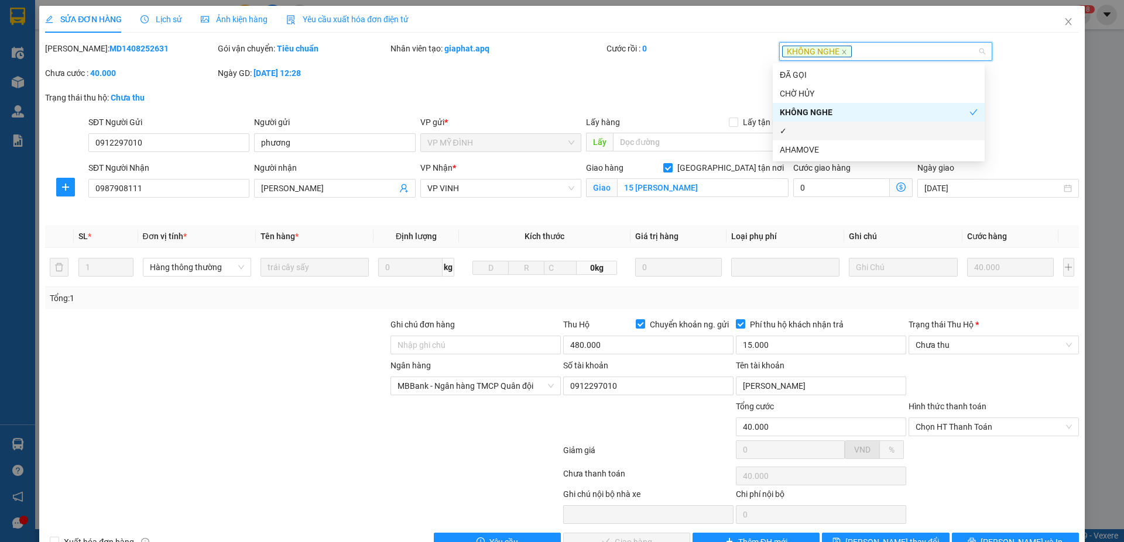
click at [793, 134] on div "✓" at bounding box center [878, 131] width 198 height 13
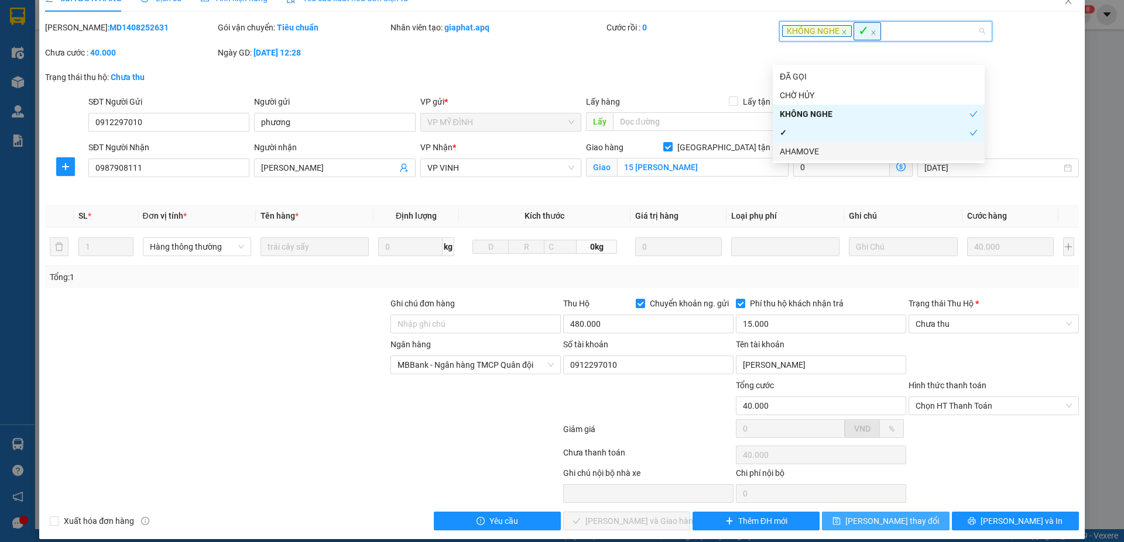
scroll to position [33, 0]
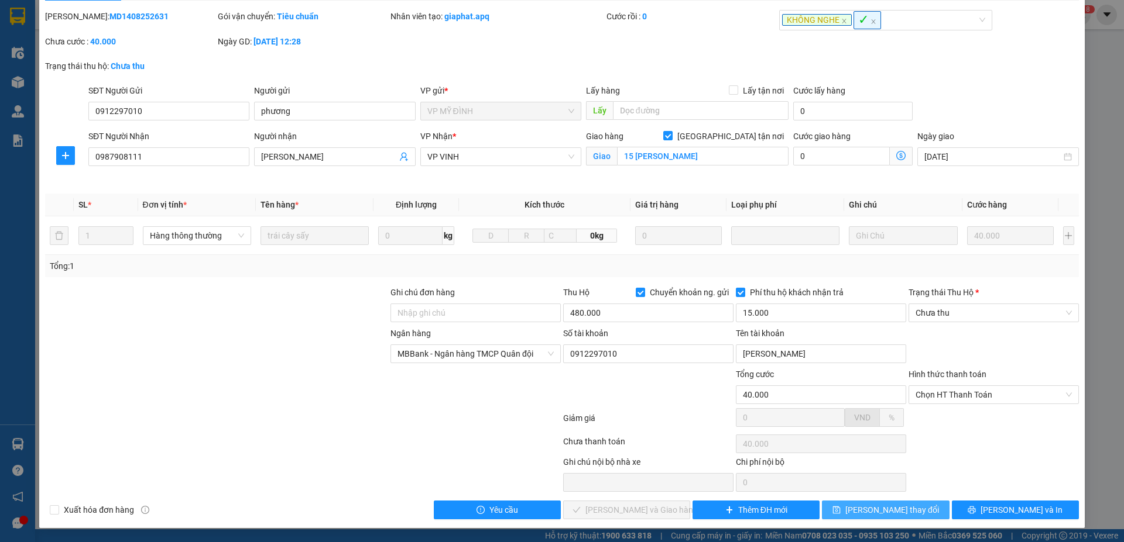
drag, startPoint x: 896, startPoint y: 510, endPoint x: 717, endPoint y: 255, distance: 312.0
click at [975, 252] on div "Total Paid Fee 0 Total UnPaid Fee 40.000 Cash Collection Total Fee Mã ĐH: MD140…" at bounding box center [561, 265] width 1033 height 510
click at [881, 509] on span "Lưu thay đổi" at bounding box center [892, 510] width 94 height 13
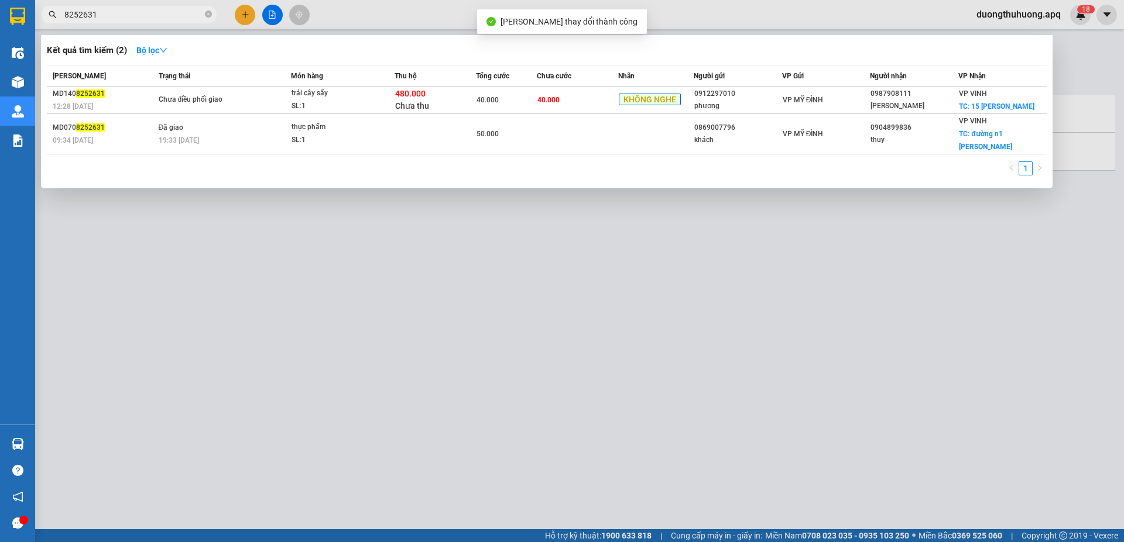
click at [184, 17] on input "8252631" at bounding box center [133, 14] width 138 height 13
click at [208, 11] on icon "close-circle" at bounding box center [208, 14] width 7 height 7
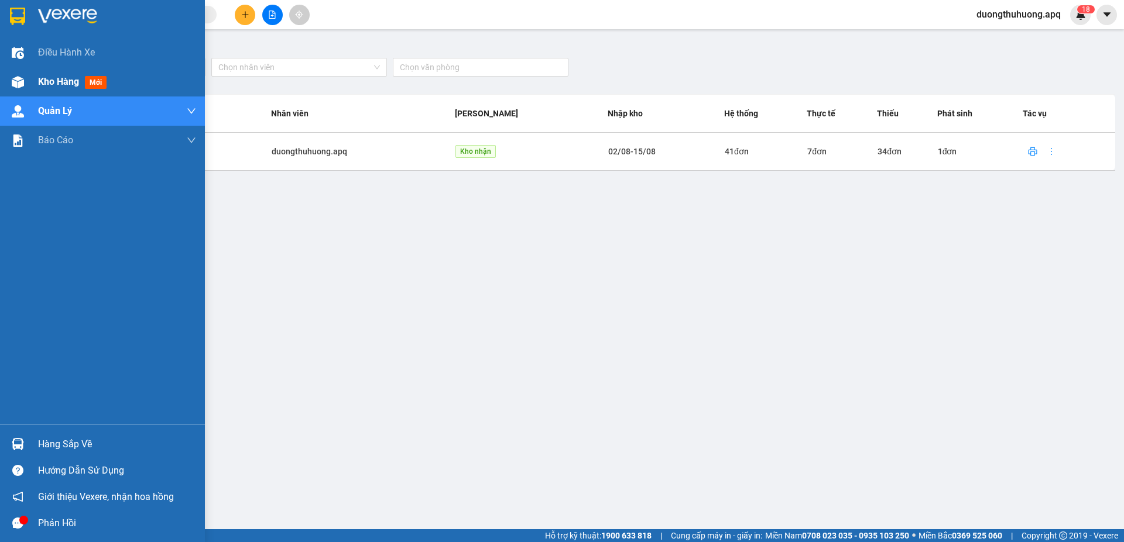
click at [60, 81] on span "Kho hàng" at bounding box center [58, 81] width 41 height 11
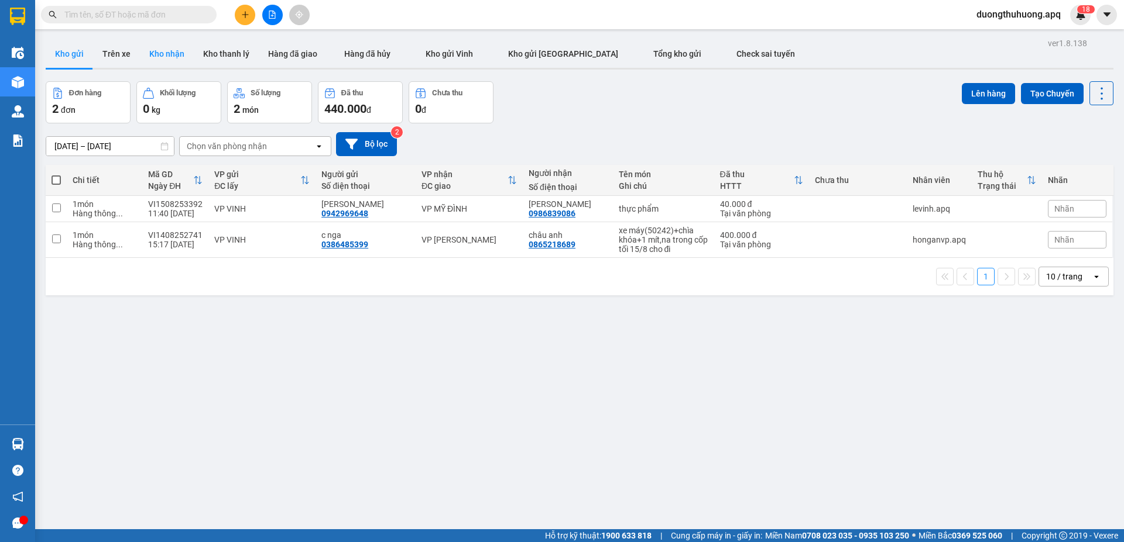
click at [163, 54] on button "Kho nhận" at bounding box center [167, 54] width 54 height 28
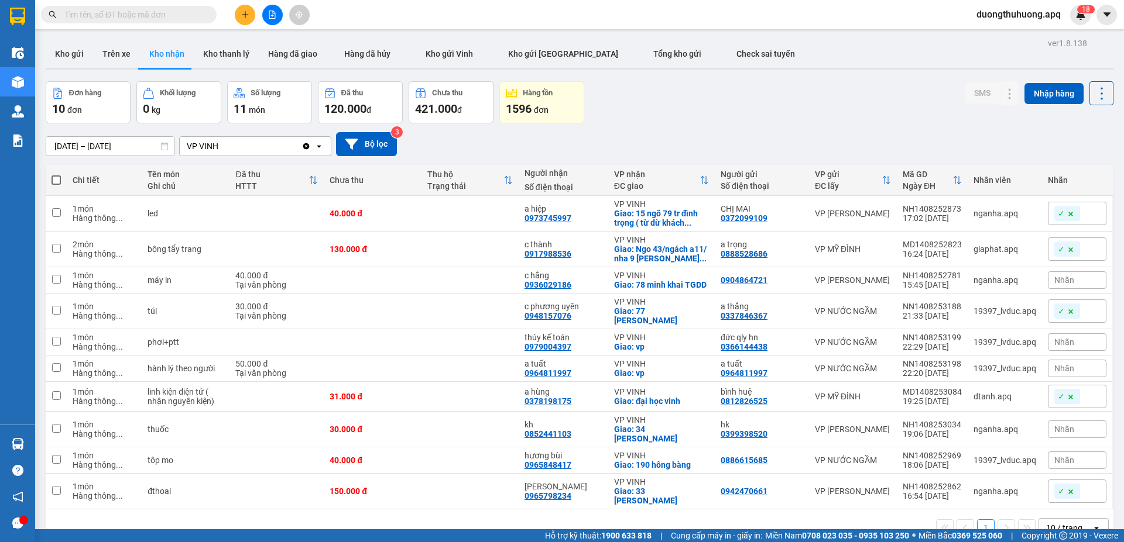
click at [48, 145] on input "15/08/2025 – 15/08/2025" at bounding box center [110, 146] width 128 height 19
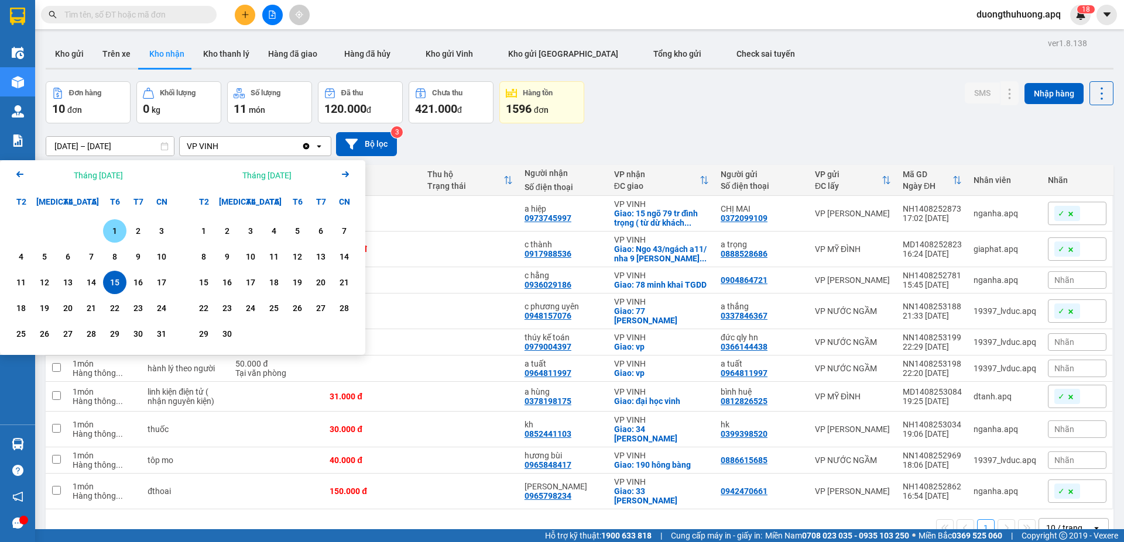
click at [114, 233] on div "1" at bounding box center [114, 231] width 16 height 14
click at [116, 287] on div "15" at bounding box center [114, 283] width 16 height 14
type input "01/08/2025 – 15/08/2025"
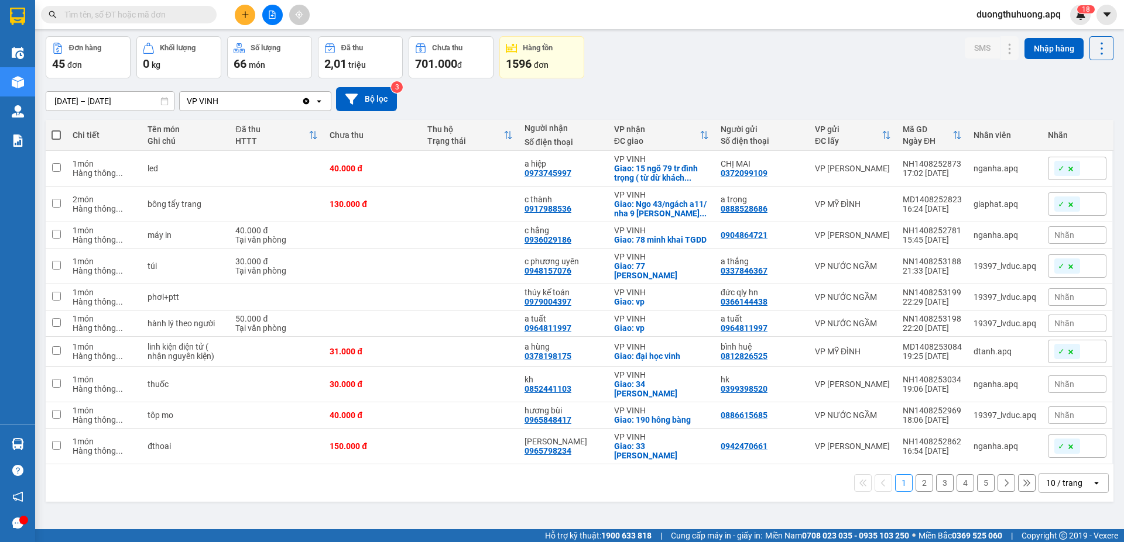
scroll to position [54, 0]
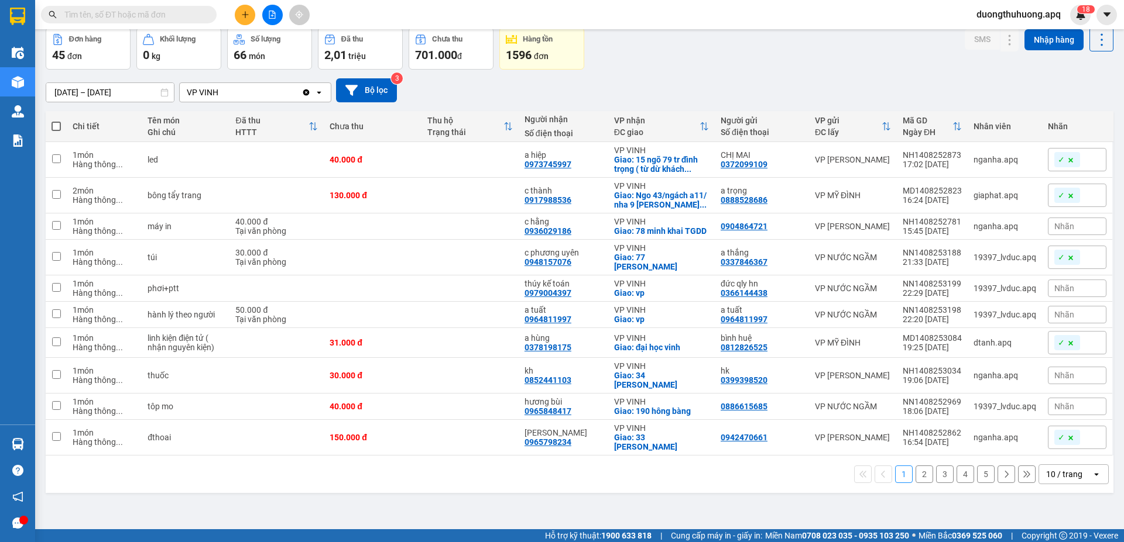
click at [1091, 471] on icon "open" at bounding box center [1095, 474] width 9 height 9
click at [1055, 445] on span "100 / trang" at bounding box center [1059, 443] width 42 height 12
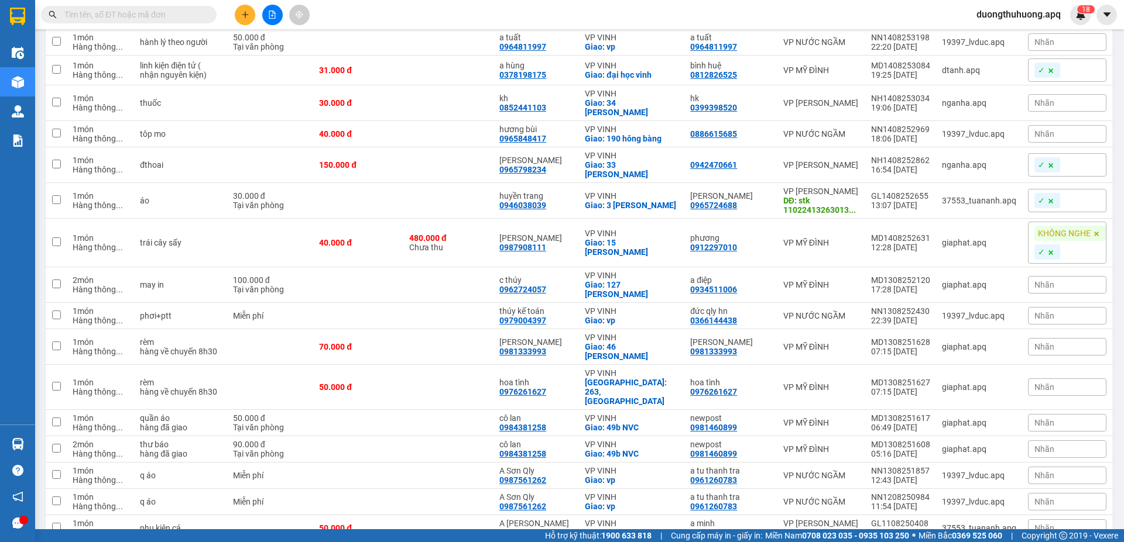
scroll to position [334, 0]
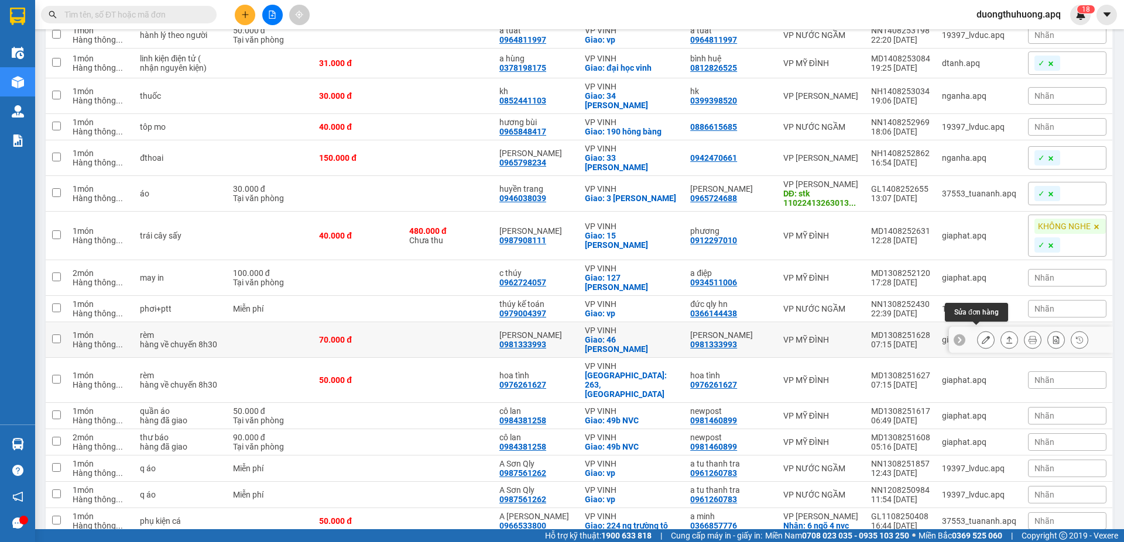
click at [981, 338] on icon at bounding box center [985, 340] width 8 height 8
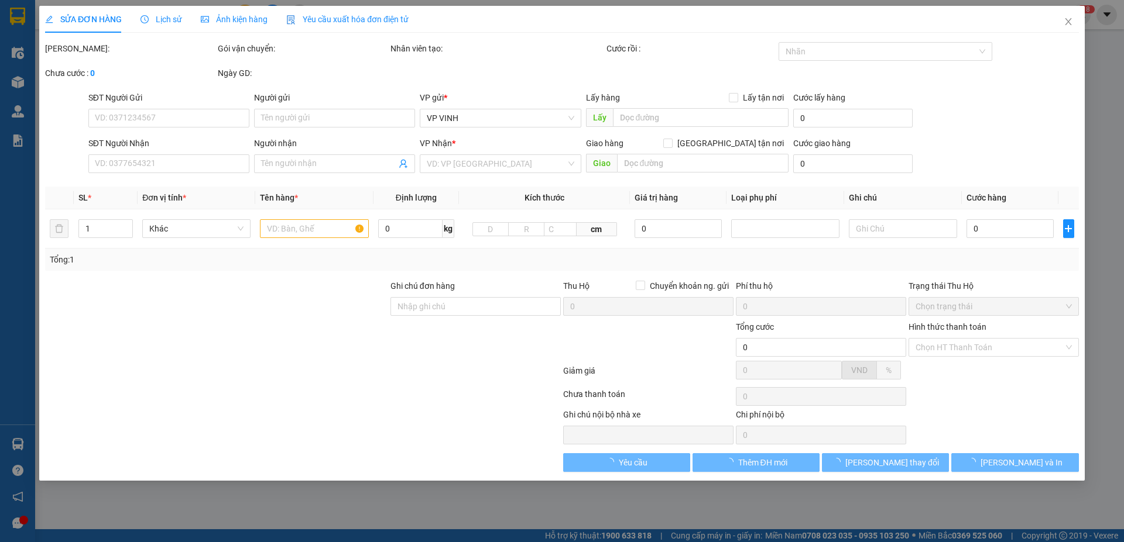
type input "0981333993"
type input "thường ngọc"
type input "0981333993"
type input "thường ngọc"
checkbox input "true"
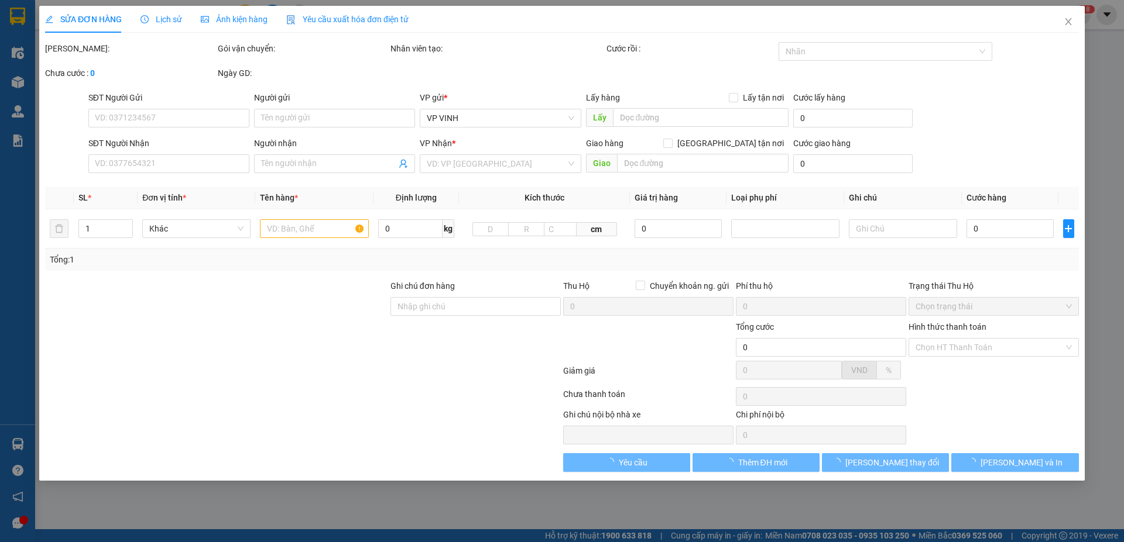
type input "46 võ thúc đồng"
type input "70.000"
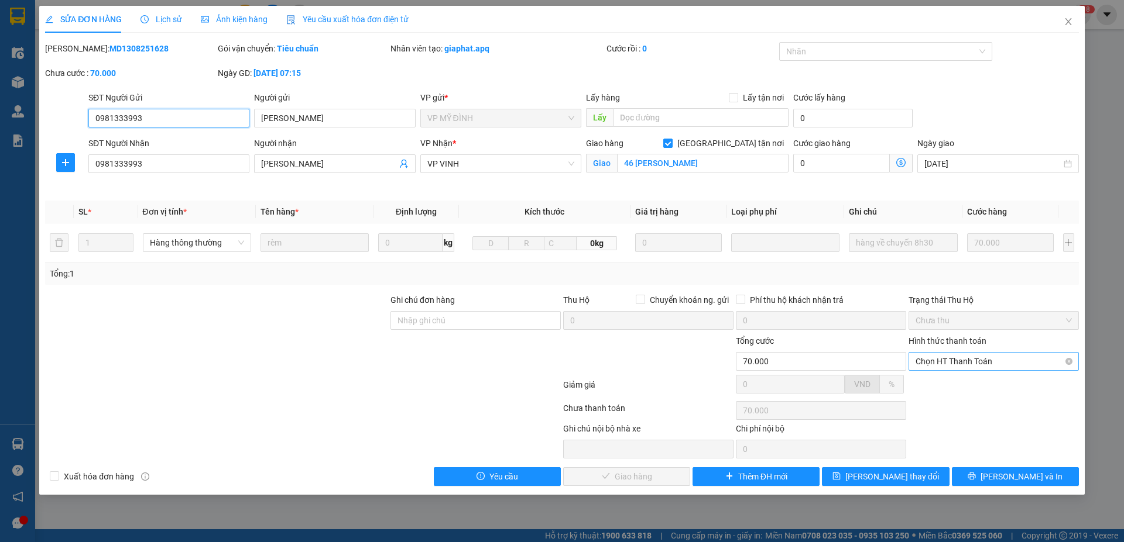
click at [1030, 362] on span "Chọn HT Thanh Toán" at bounding box center [993, 362] width 156 height 18
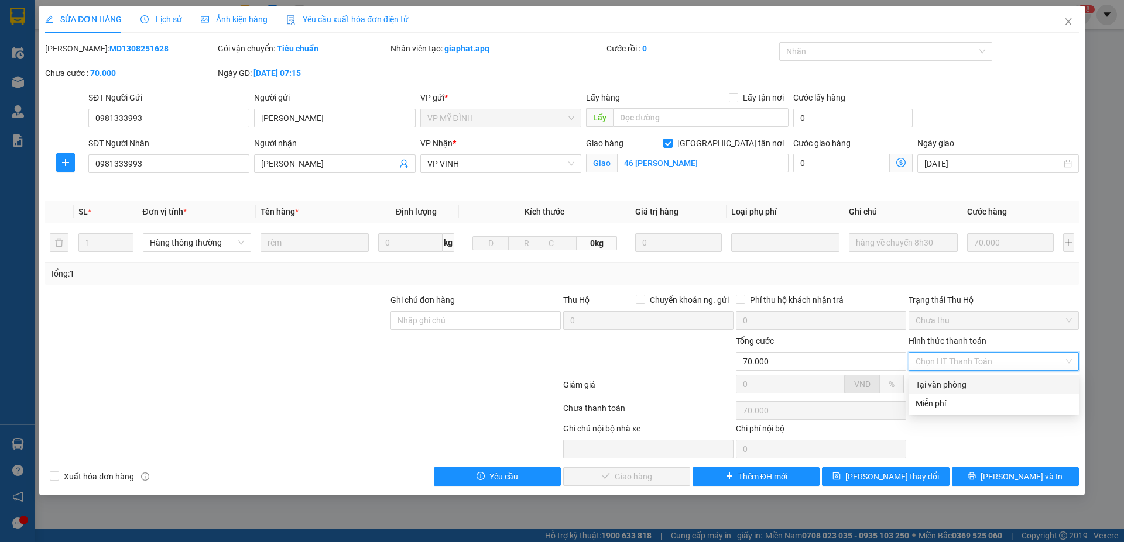
click at [970, 386] on div "Tại văn phòng" at bounding box center [993, 385] width 156 height 13
type input "0"
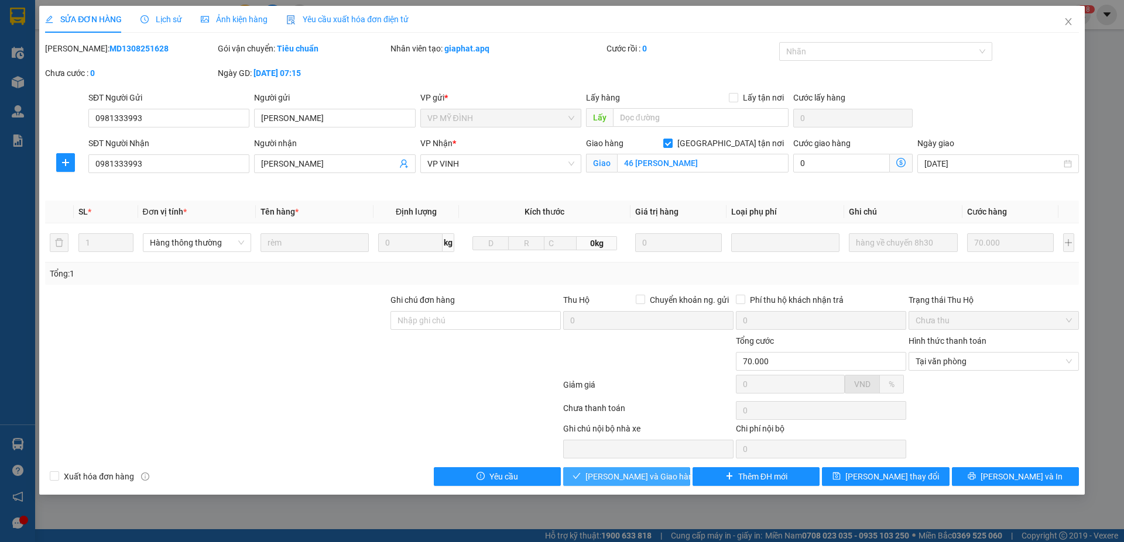
drag, startPoint x: 647, startPoint y: 477, endPoint x: 706, endPoint y: 439, distance: 70.3
click at [647, 476] on span "Lưu và Giao hàng" at bounding box center [641, 476] width 112 height 13
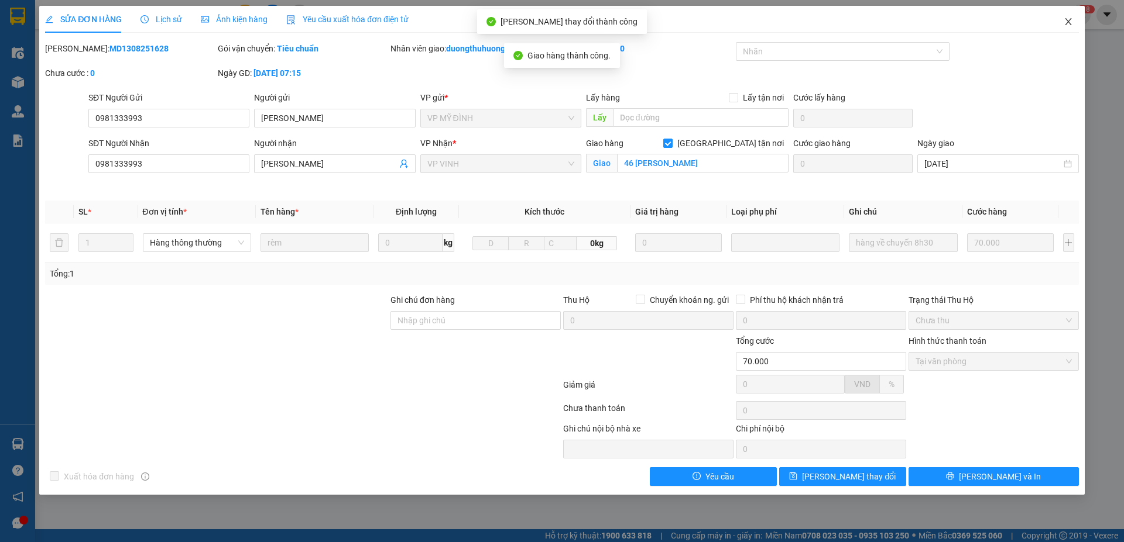
click at [1070, 22] on icon "close" at bounding box center [1067, 21] width 9 height 9
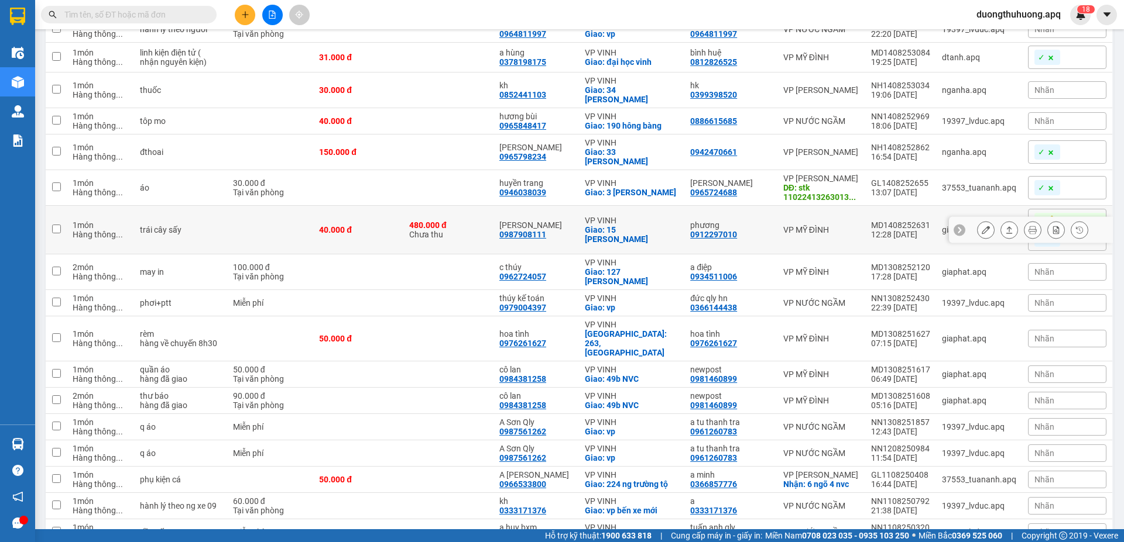
scroll to position [353, 0]
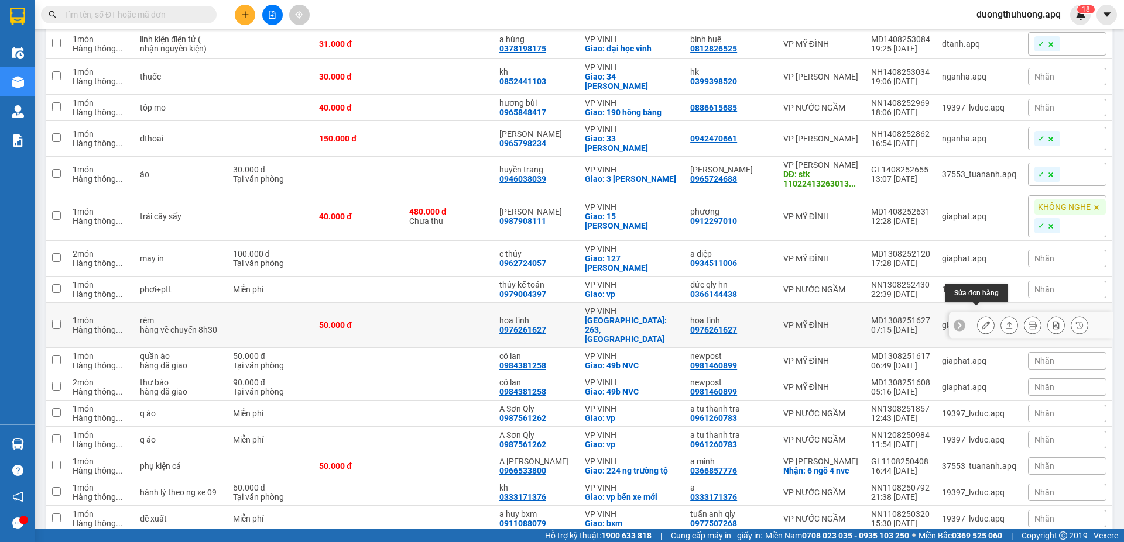
click at [981, 321] on icon at bounding box center [985, 325] width 8 height 8
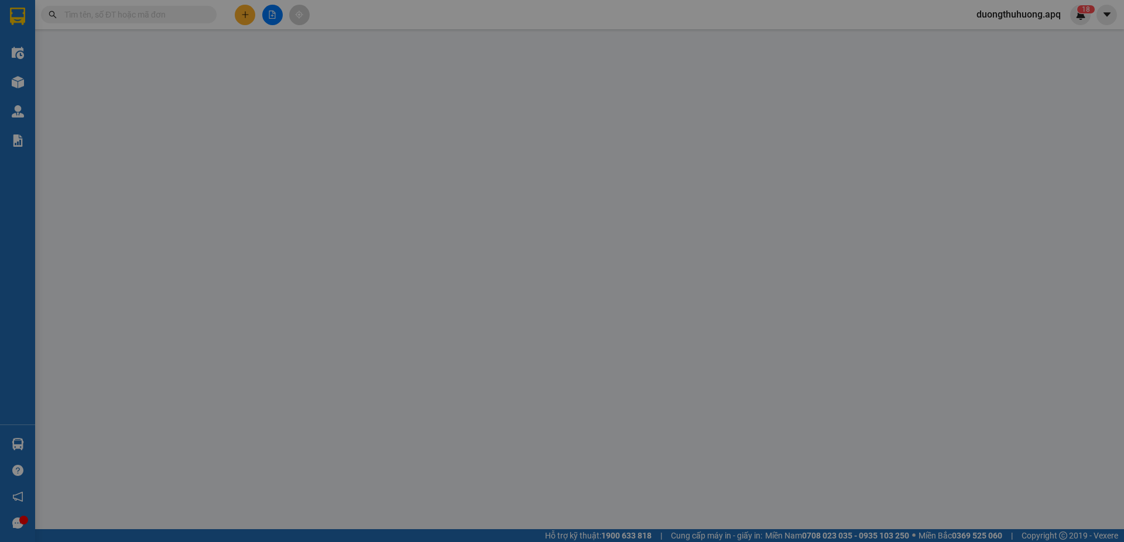
type input "0976261627"
type input "hoa tình"
type input "0976261627"
type input "hoa tình"
checkbox input "true"
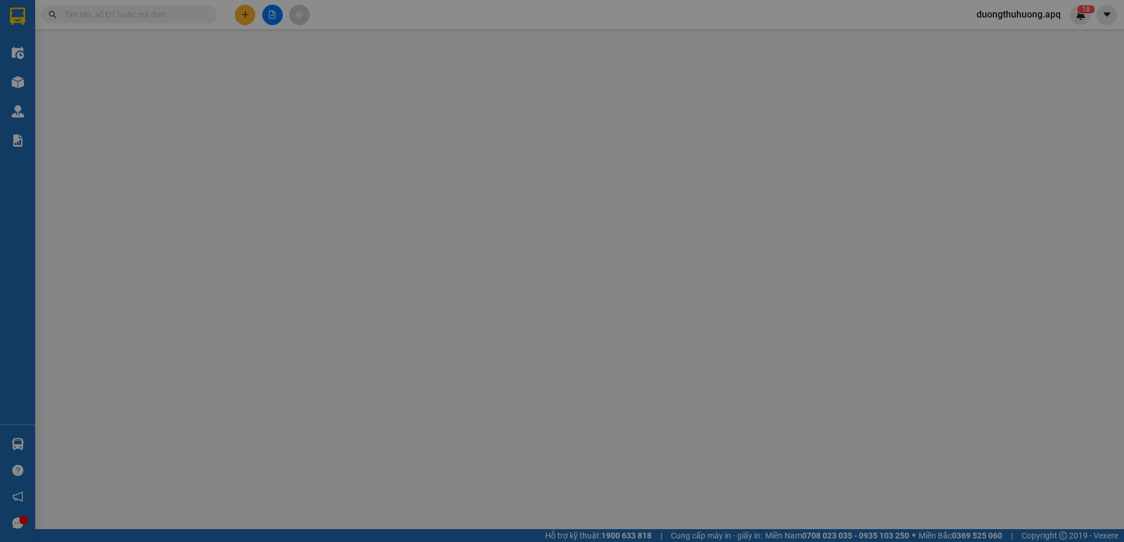
type input "263,phong đình cảng"
type input "50.000"
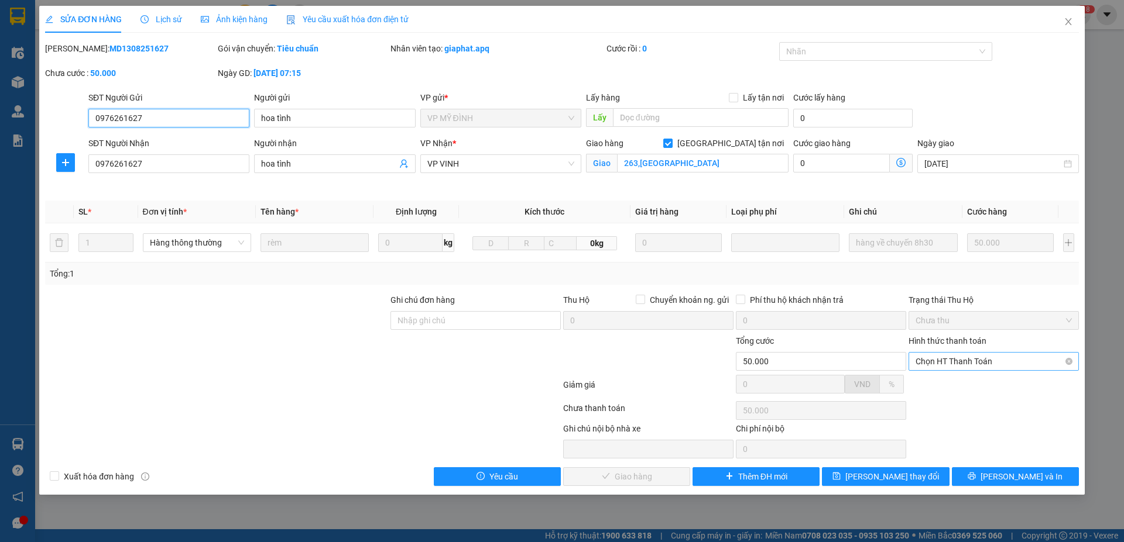
click at [1027, 363] on span "Chọn HT Thanh Toán" at bounding box center [993, 362] width 156 height 18
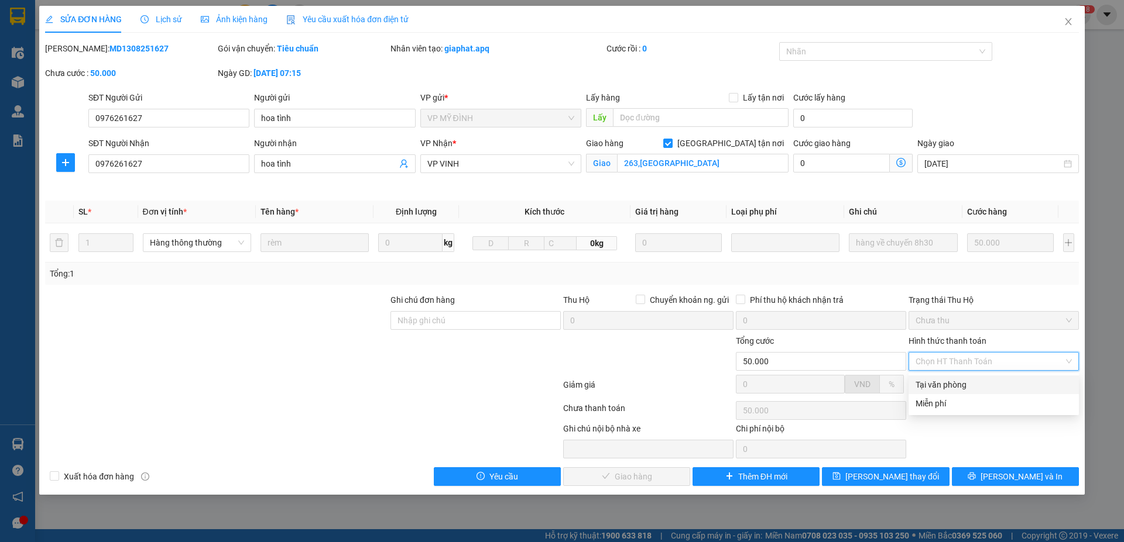
click at [946, 386] on div "Tại văn phòng" at bounding box center [993, 385] width 156 height 13
type input "0"
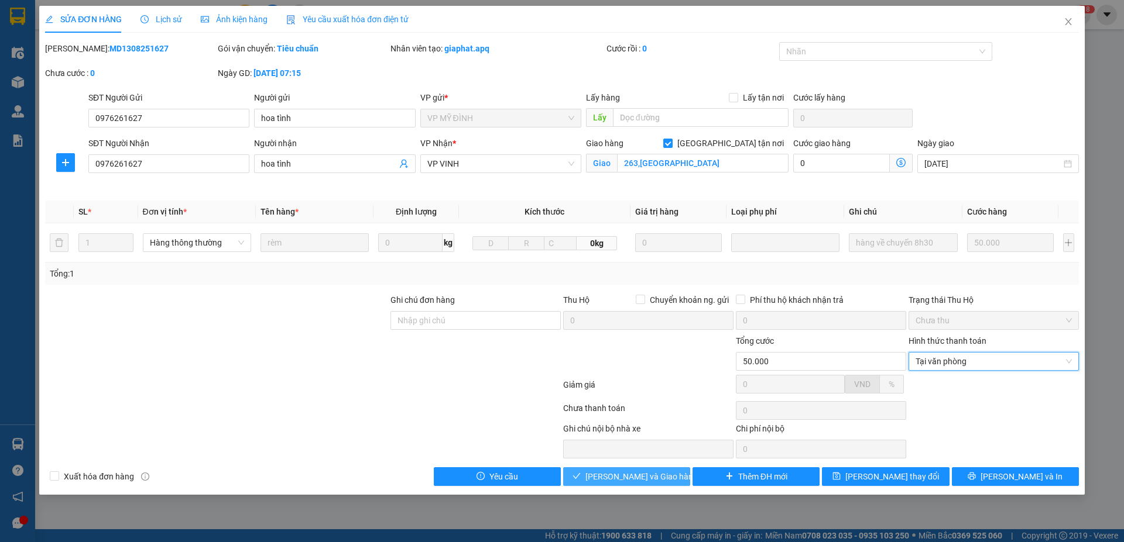
click at [662, 475] on span "Lưu và Giao hàng" at bounding box center [641, 476] width 112 height 13
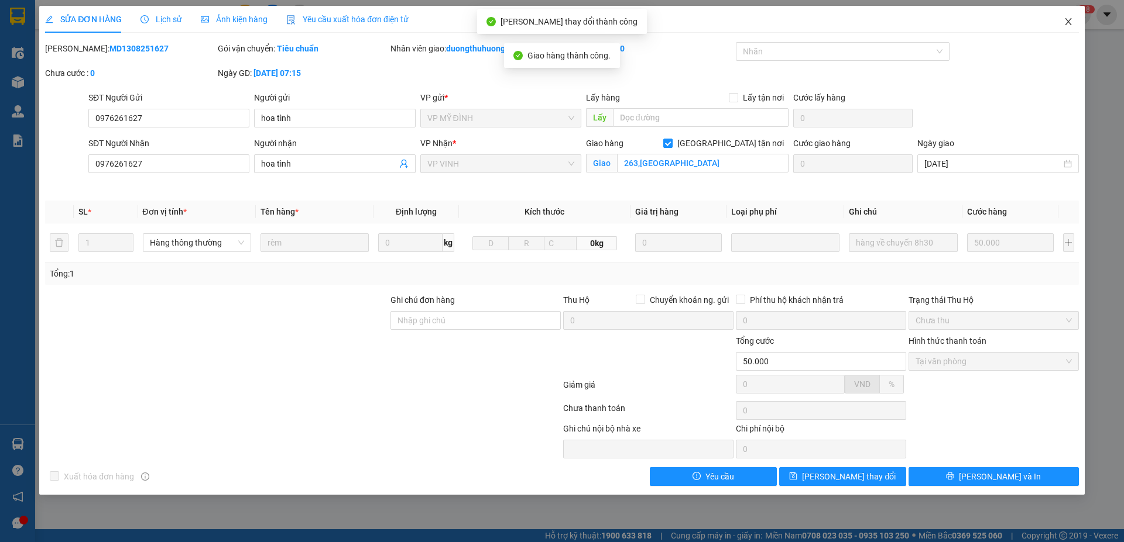
click at [1069, 22] on icon "close" at bounding box center [1067, 21] width 9 height 9
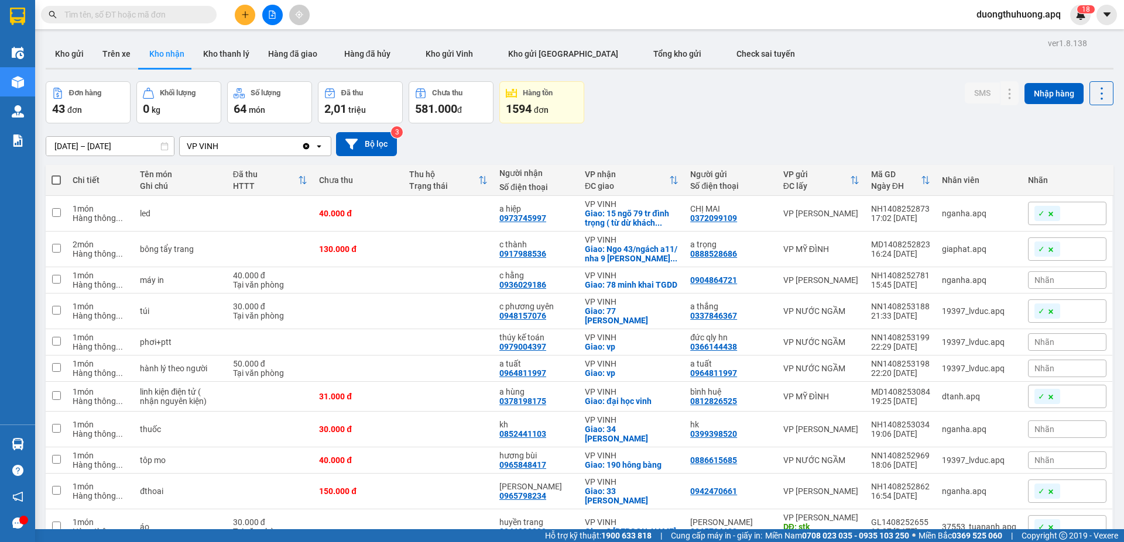
click at [196, 17] on input "text" at bounding box center [133, 14] width 138 height 13
click at [185, 12] on input "text" at bounding box center [133, 14] width 138 height 13
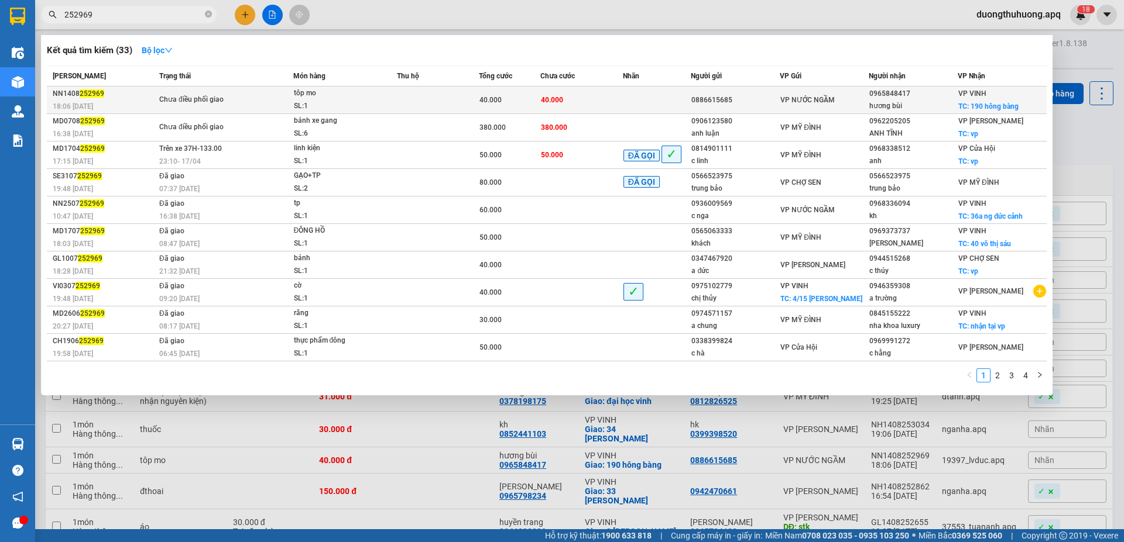
type input "252969"
click at [204, 97] on div "Chưa điều phối giao" at bounding box center [203, 100] width 88 height 13
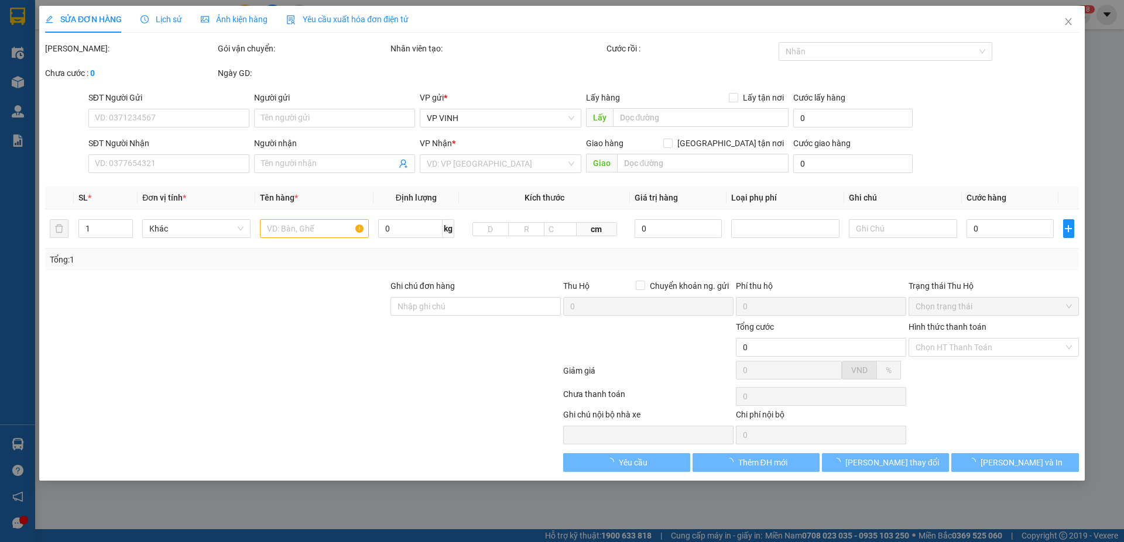
type input "0886615685"
type input "0965848417"
type input "hương bùi"
checkbox input "true"
type input "190 hông bàng"
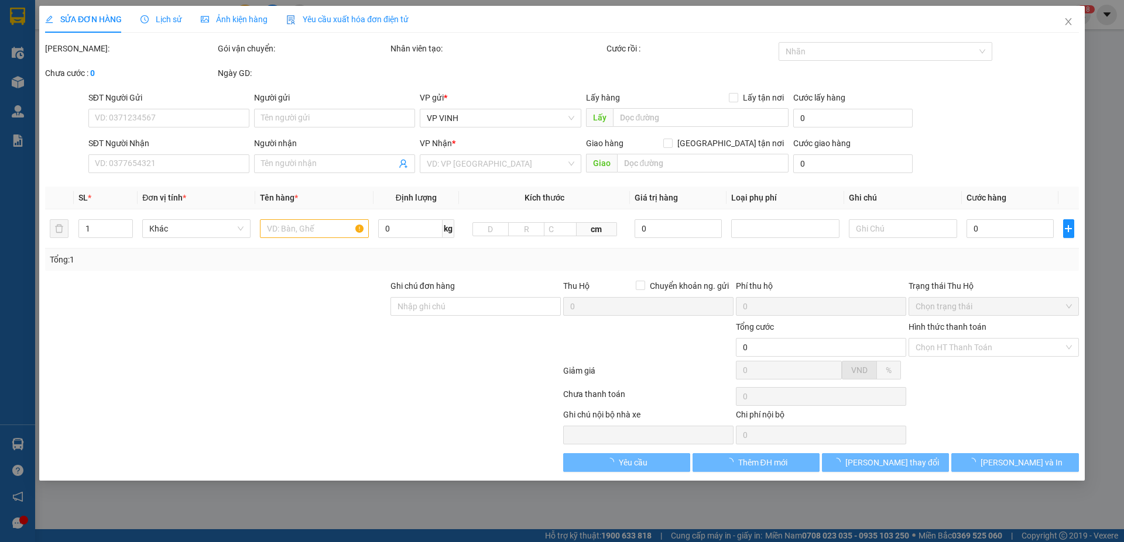
type input "40.000"
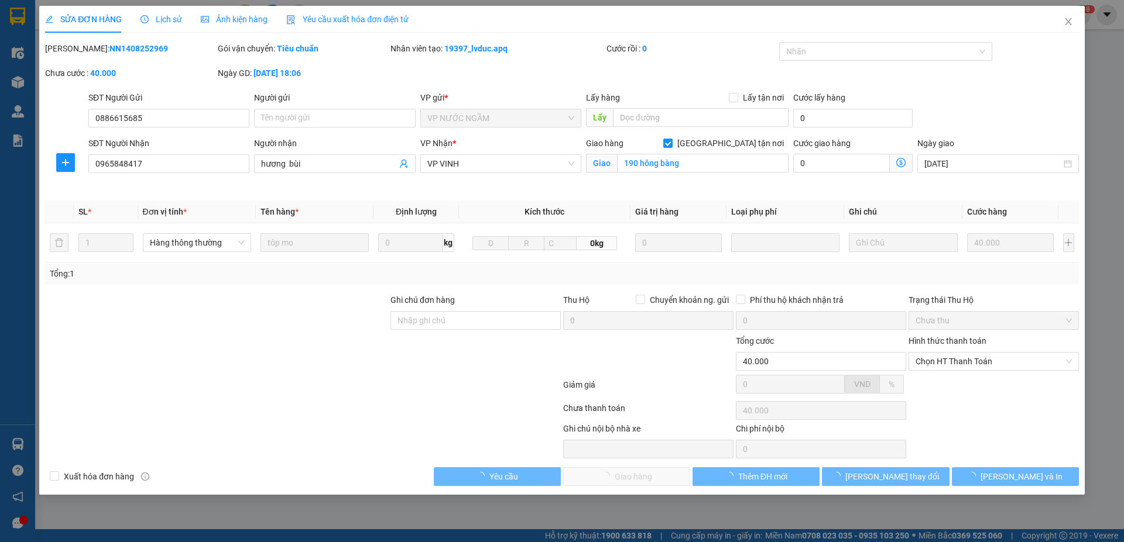
click at [170, 19] on span "Lịch sử" at bounding box center [161, 19] width 42 height 9
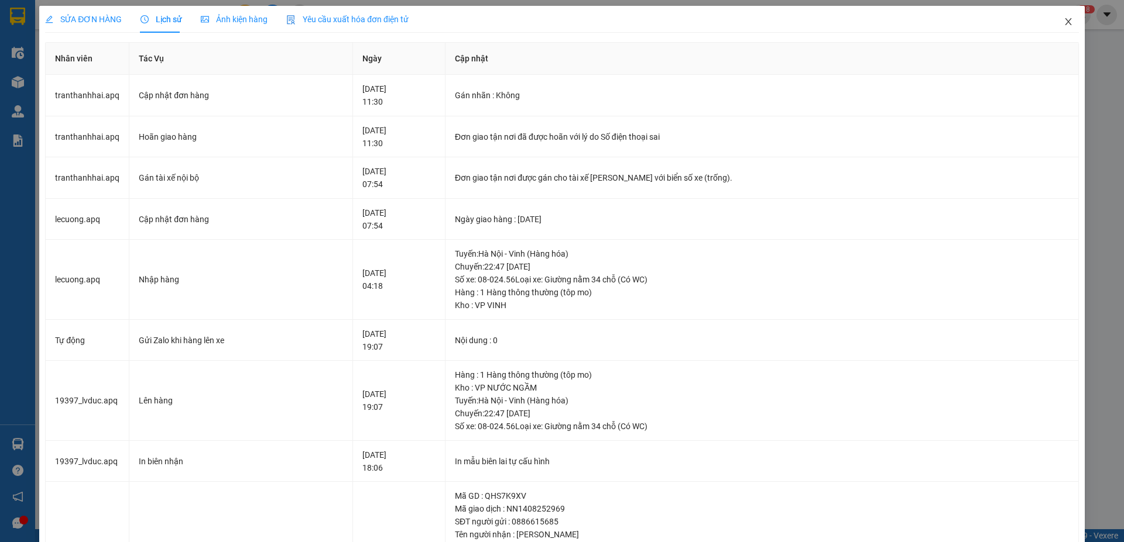
click at [1063, 21] on icon "close" at bounding box center [1067, 21] width 9 height 9
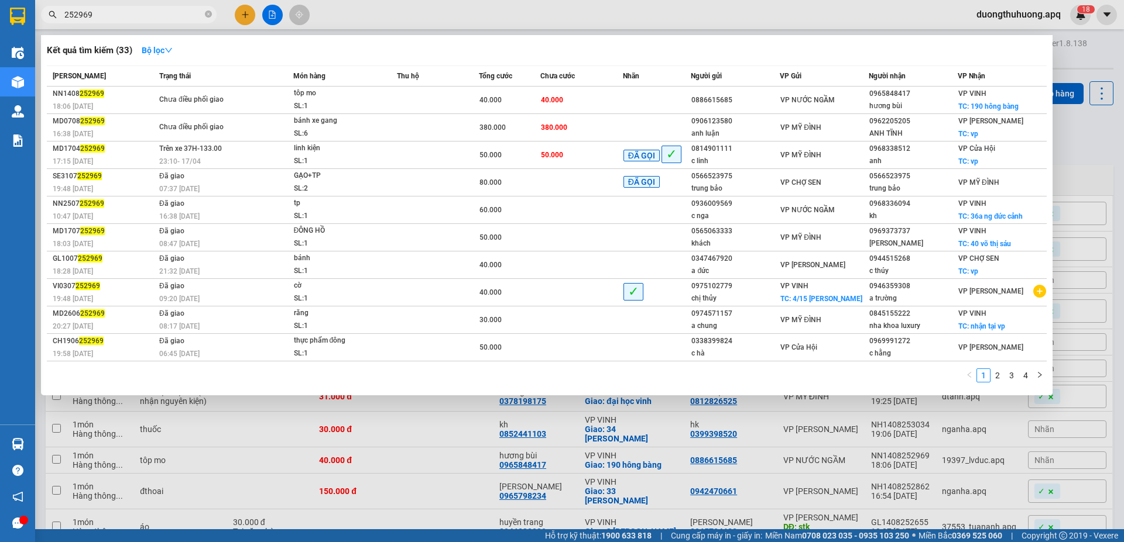
click at [209, 14] on icon "close-circle" at bounding box center [208, 14] width 7 height 7
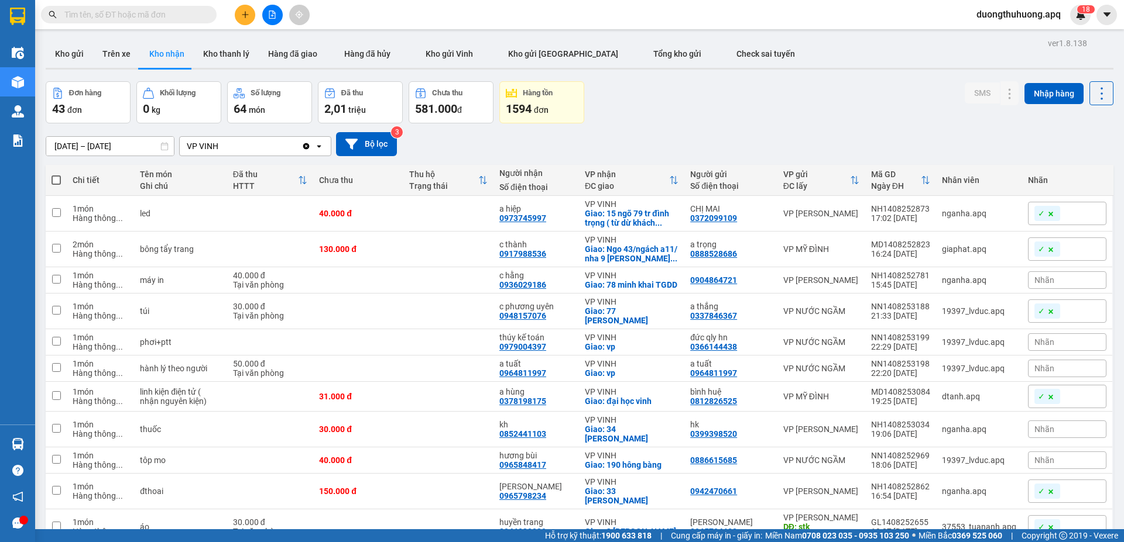
click at [186, 12] on input "text" at bounding box center [133, 14] width 138 height 13
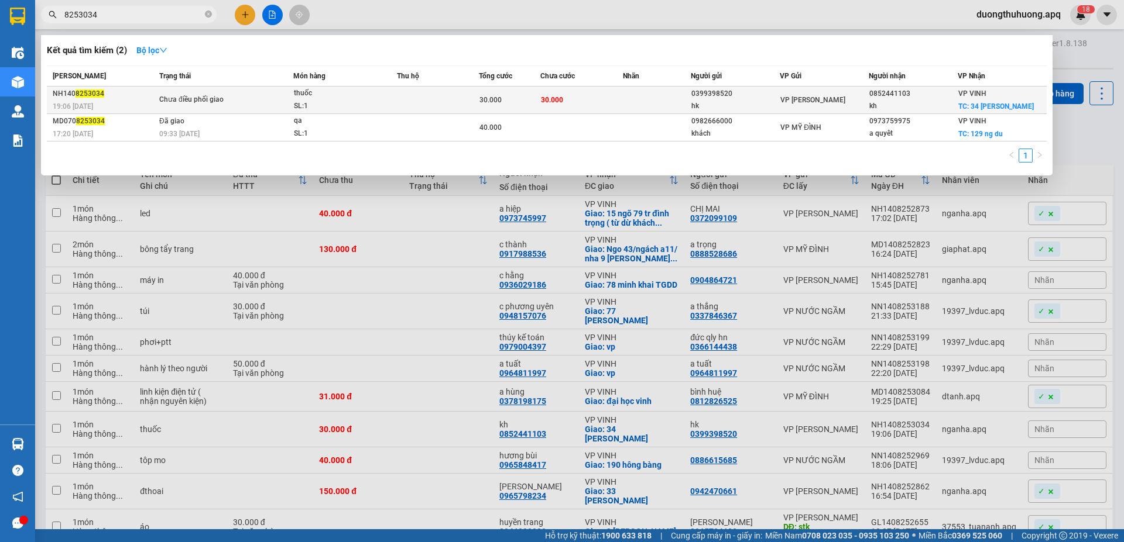
type input "8253034"
click at [242, 107] on td "Chưa điều phối giao" at bounding box center [224, 101] width 137 height 28
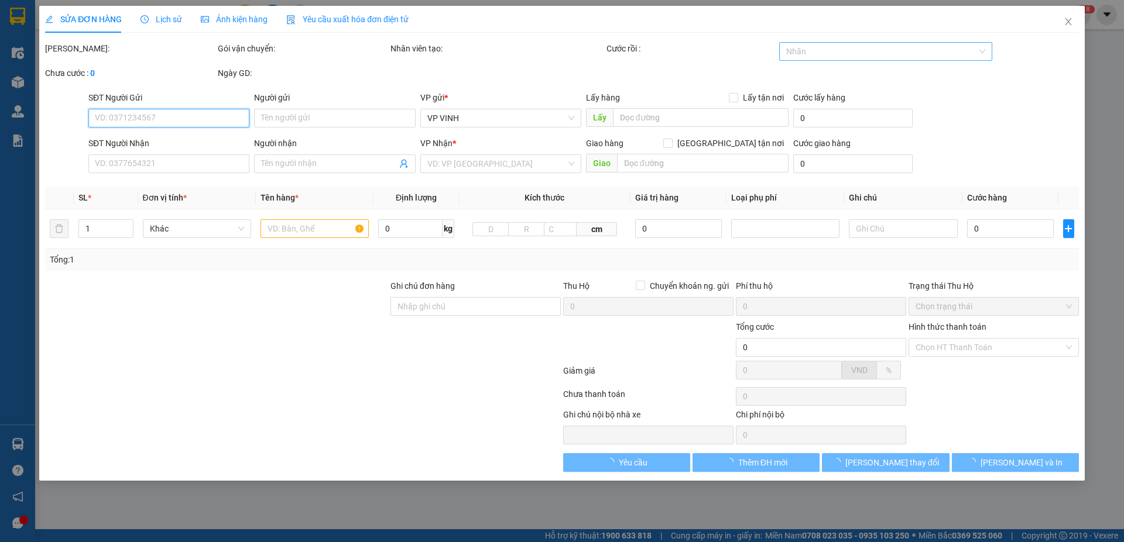
type input "0399398520"
type input "hk"
type input "0852441103"
type input "kh"
checkbox input "true"
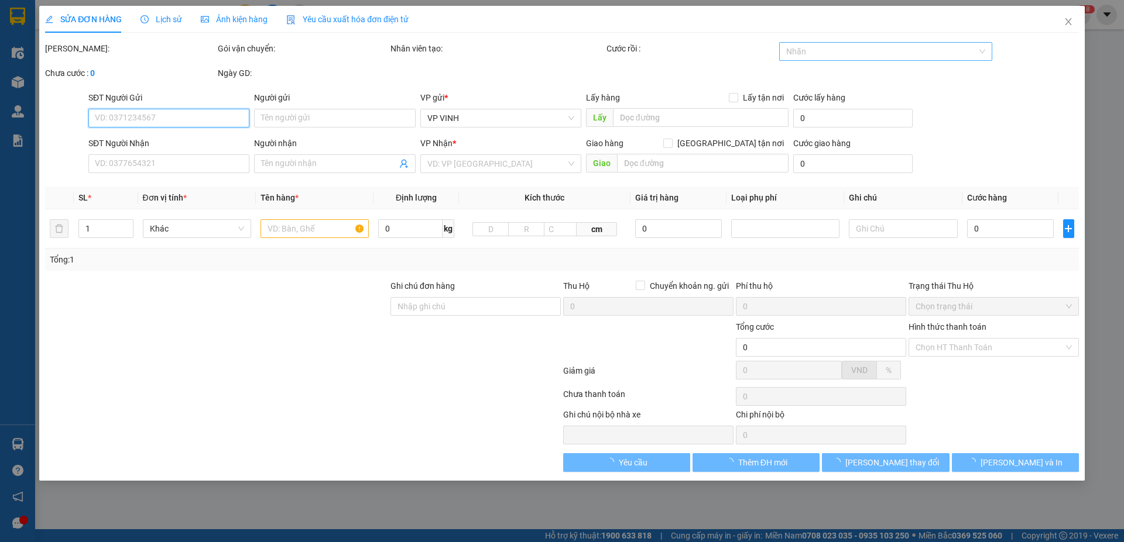
type input "34 hermann"
type input "30.000"
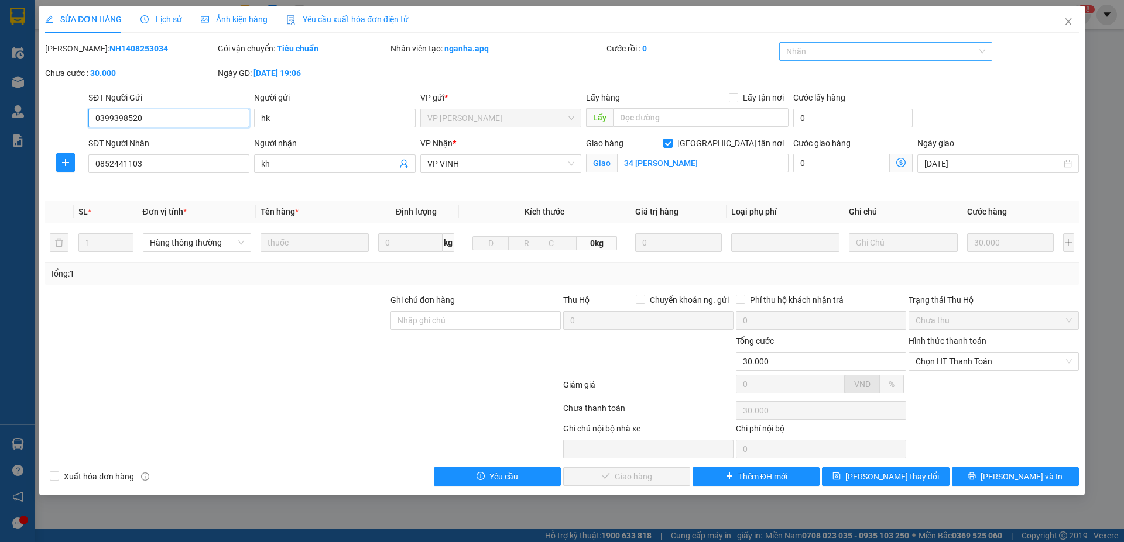
click at [920, 54] on div at bounding box center [880, 51] width 196 height 14
click at [803, 139] on div "✓" at bounding box center [886, 131] width 214 height 19
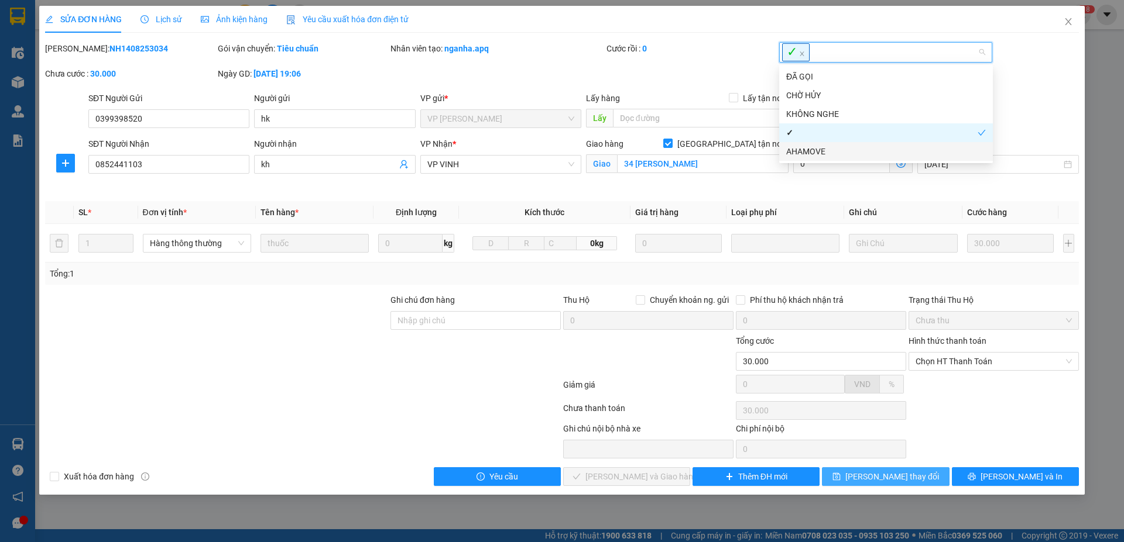
click at [889, 476] on span "Lưu thay đổi" at bounding box center [892, 476] width 94 height 13
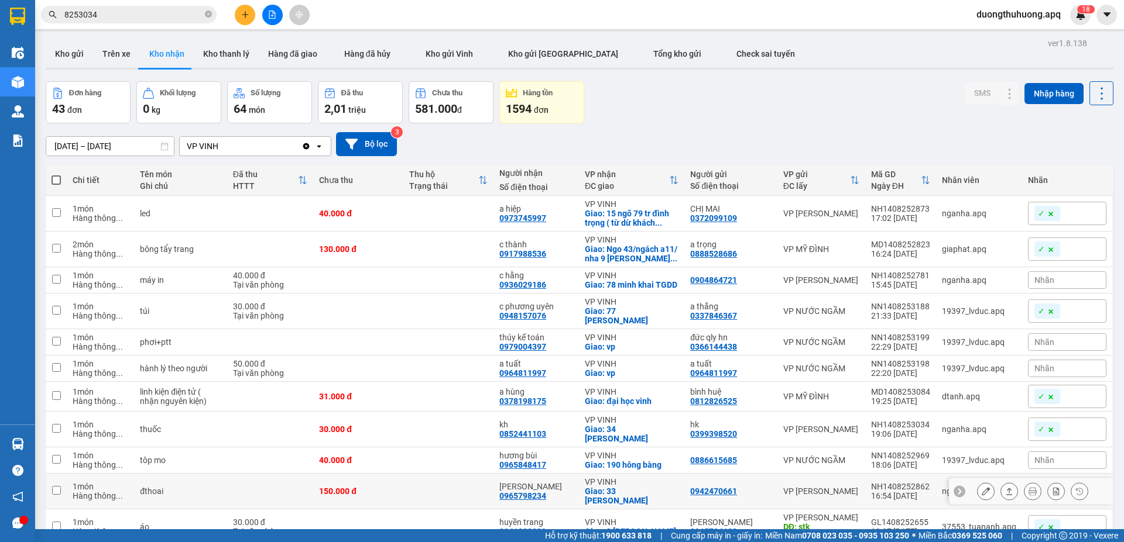
click at [408, 356] on td at bounding box center [448, 342] width 90 height 26
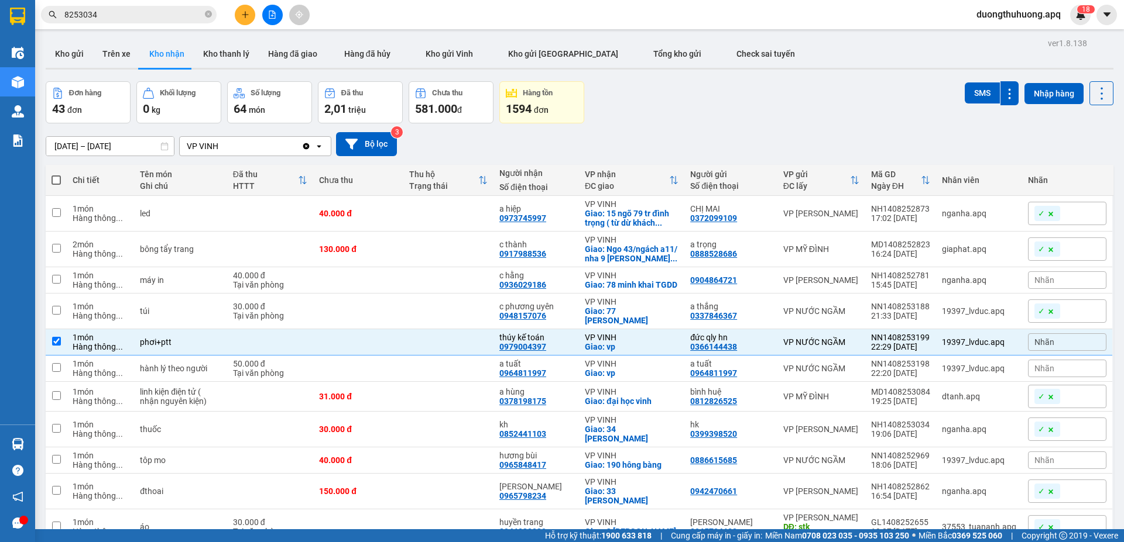
checkbox input "true"
click at [1005, 15] on span "duongthuhuong.apq" at bounding box center [1018, 14] width 103 height 15
click at [1005, 36] on span "Đăng xuất" at bounding box center [1021, 36] width 81 height 13
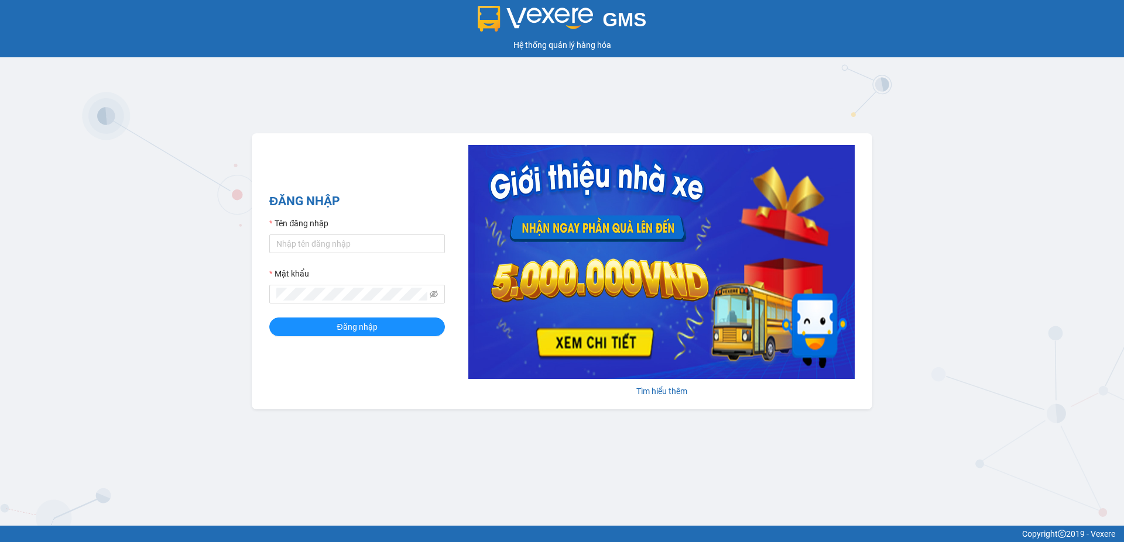
click at [679, 88] on div "GMS Hệ thống quản lý hàng hóa ĐĂNG NHẬP Tên đăng nhập Mật khẩu Đăng nhập Tìm hi…" at bounding box center [562, 263] width 1124 height 526
